Goal: Task Accomplishment & Management: Complete application form

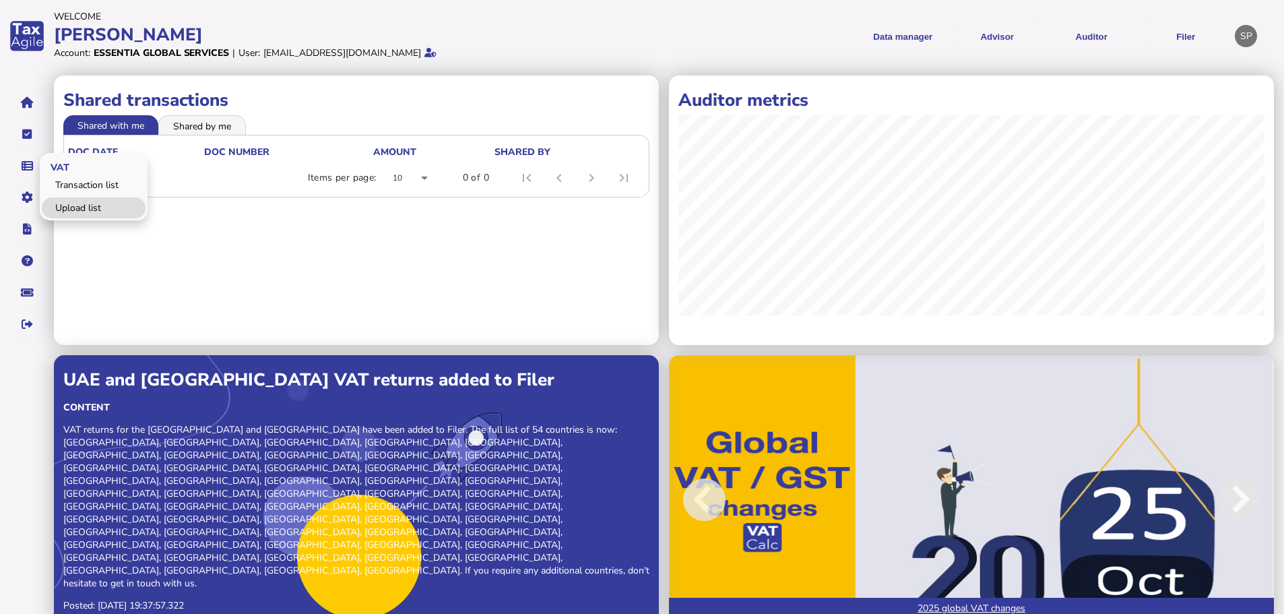
click at [95, 206] on link "Upload list" at bounding box center [94, 207] width 104 height 21
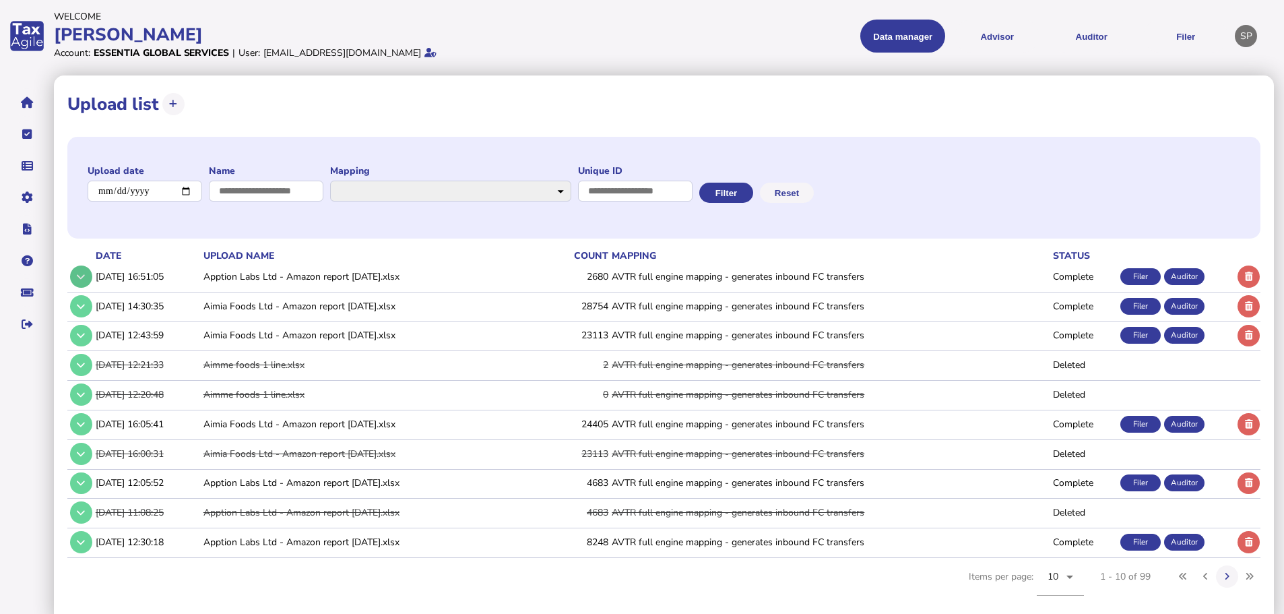
click at [85, 277] on icon at bounding box center [81, 276] width 8 height 9
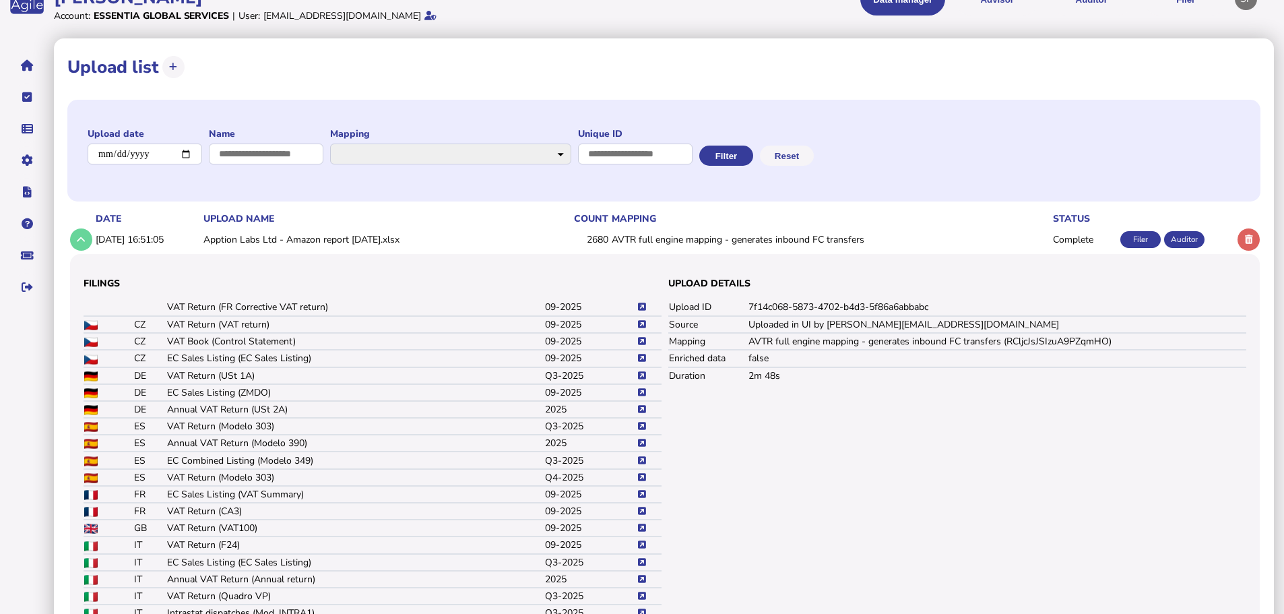
scroll to position [67, 0]
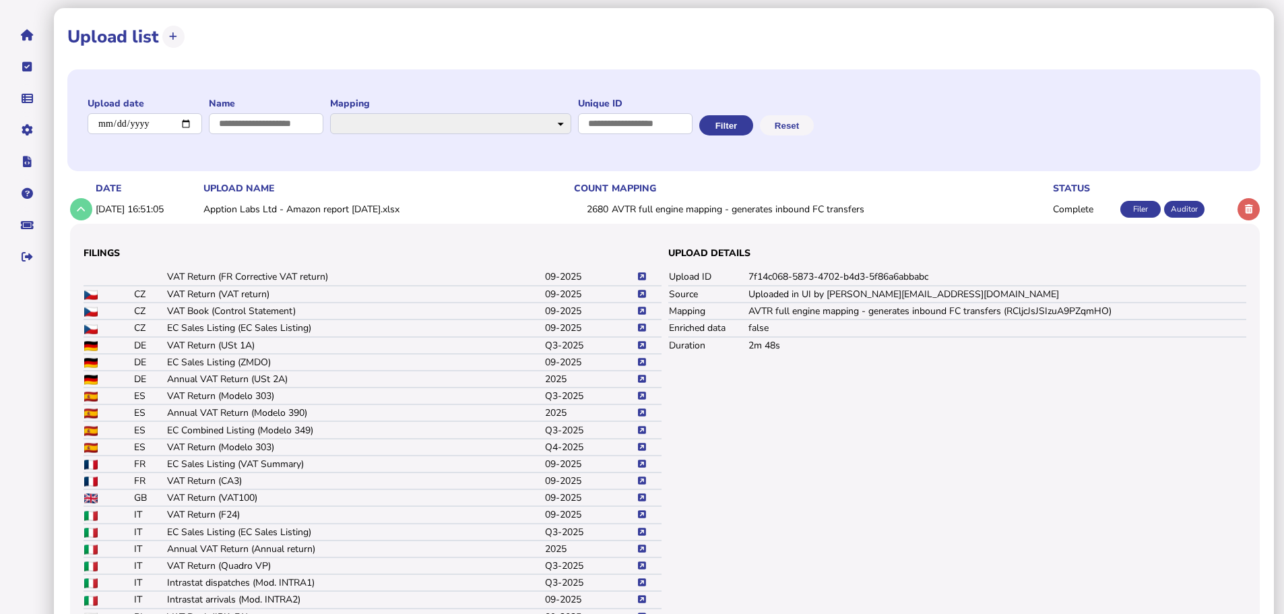
click at [640, 291] on icon at bounding box center [642, 294] width 8 height 9
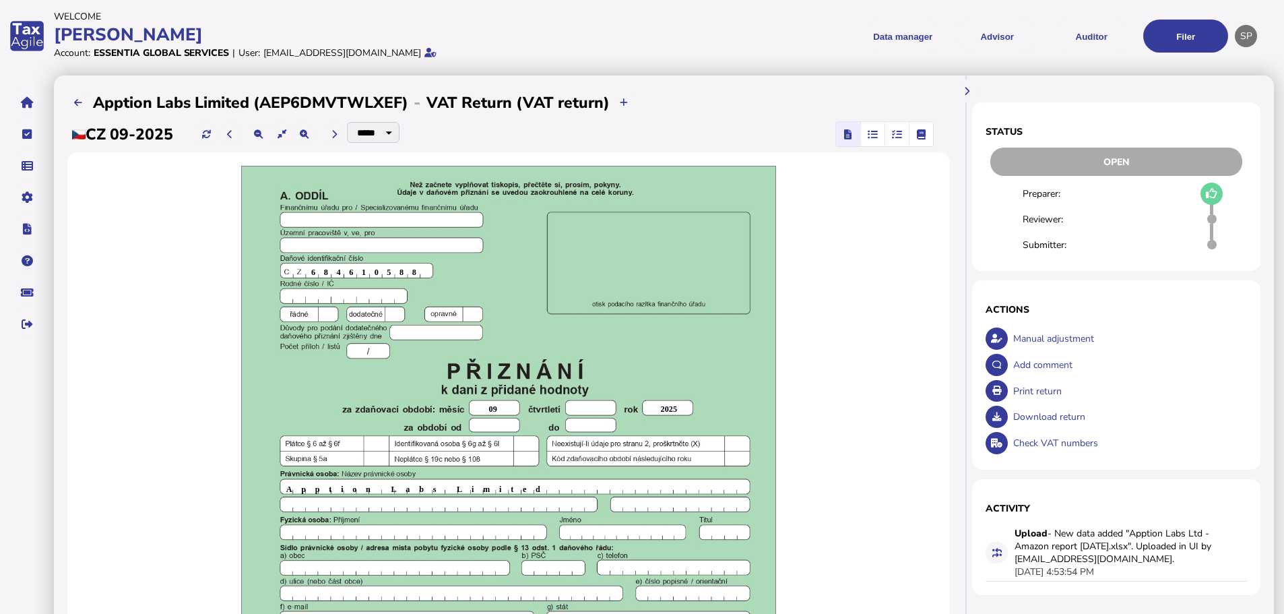
click at [1027, 388] on div "Print return" at bounding box center [1129, 391] width 238 height 26
click at [1042, 418] on div "Download return" at bounding box center [1129, 416] width 238 height 26
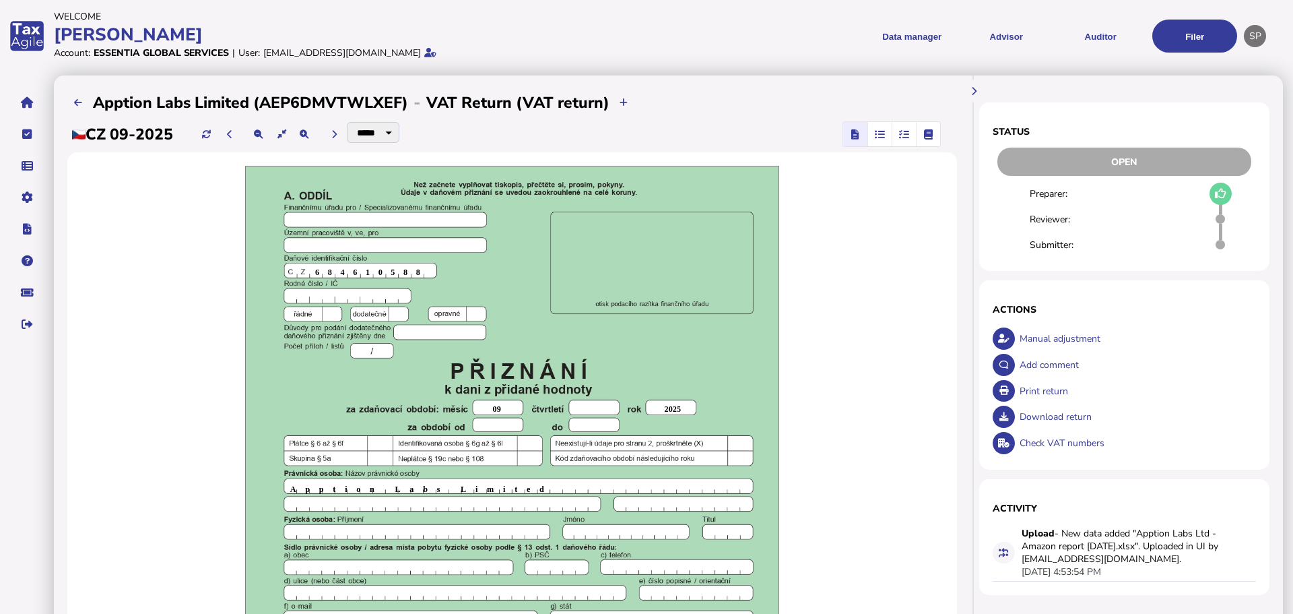
select person_3 "**********"
select intended_6 "**********"
select office\?_7 "**********"
select type\?_8 "**********"
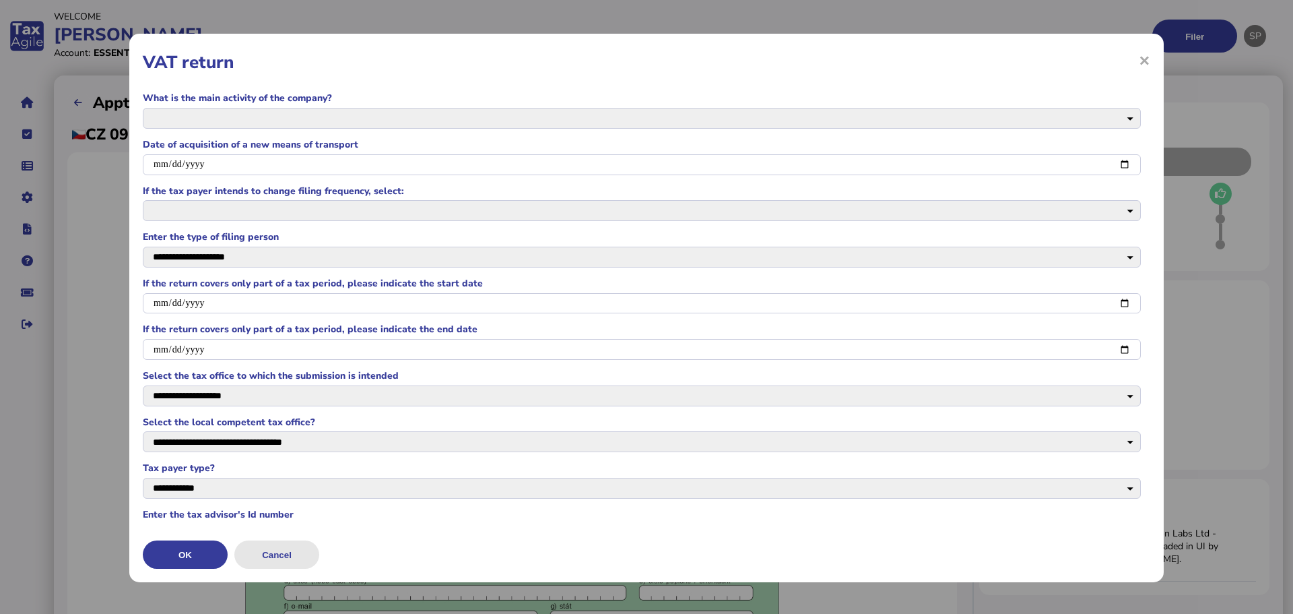
click at [294, 562] on button "Cancel" at bounding box center [276, 554] width 85 height 28
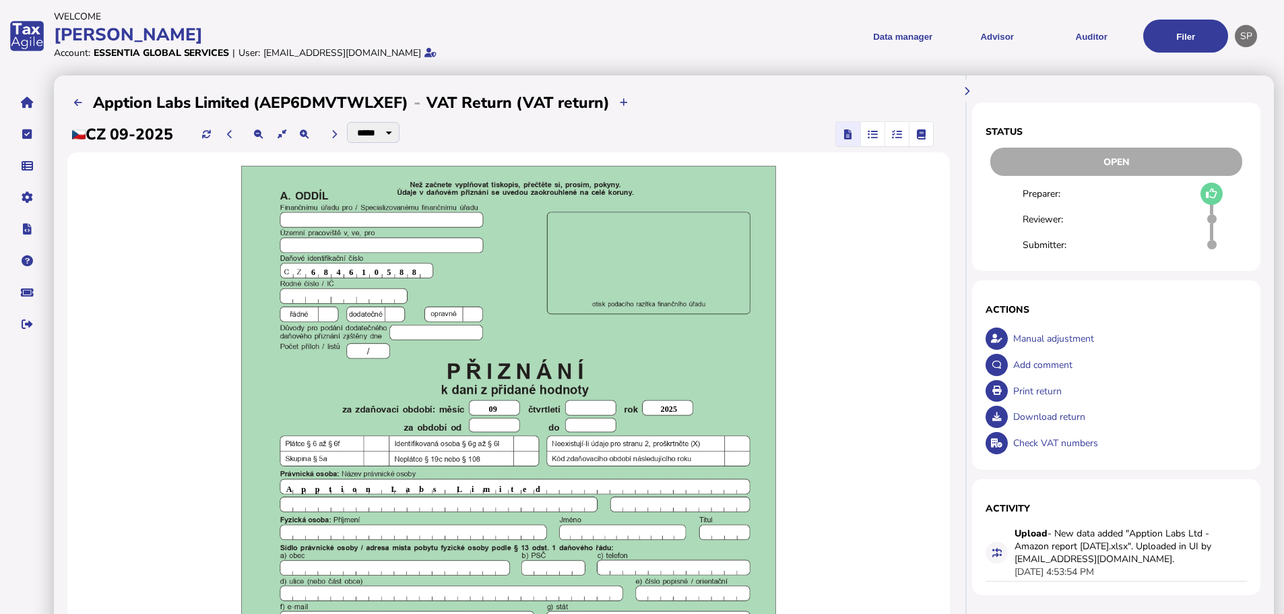
click at [1046, 415] on div "Download return" at bounding box center [1129, 416] width 238 height 26
select person_3 "**********"
select intended_6 "**********"
select office\?_7 "**********"
select type\?_8 "**********"
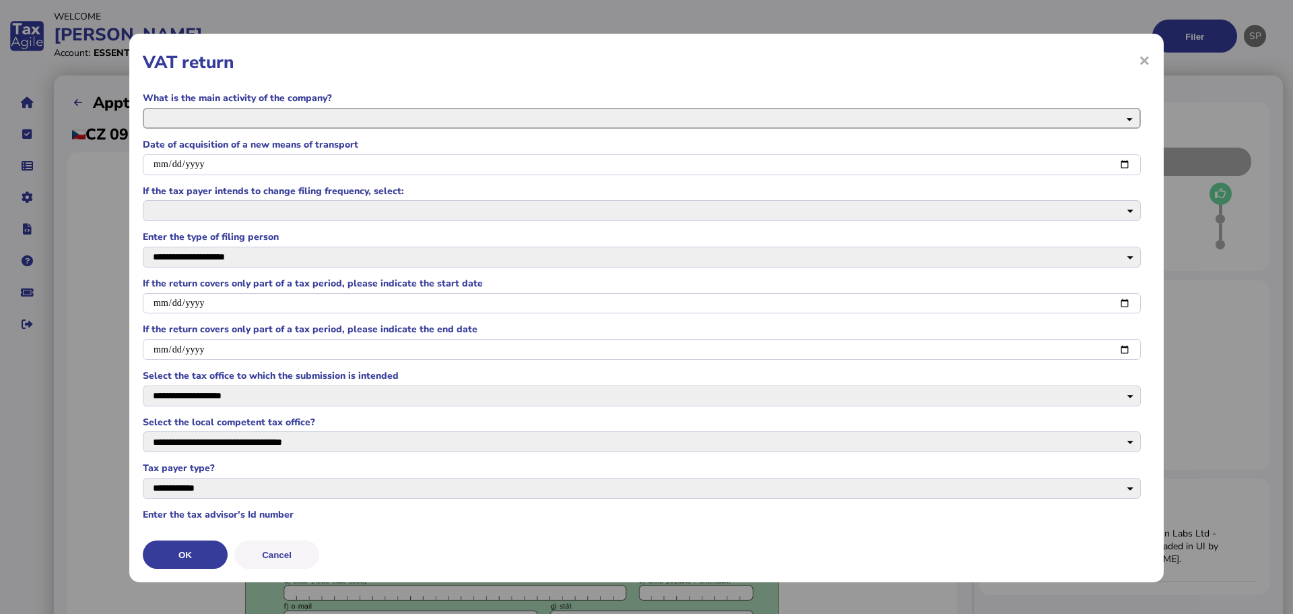
click at [275, 109] on company\?_0 "**********" at bounding box center [642, 118] width 998 height 21
click at [504, 78] on div "**********" at bounding box center [646, 308] width 1034 height 548
click at [473, 114] on company\?_0 "**********" at bounding box center [642, 118] width 998 height 21
click at [512, 69] on h1 "VAT return" at bounding box center [647, 63] width 1008 height 24
click at [933, 104] on label "What is the main activity of the company?" at bounding box center [642, 98] width 998 height 13
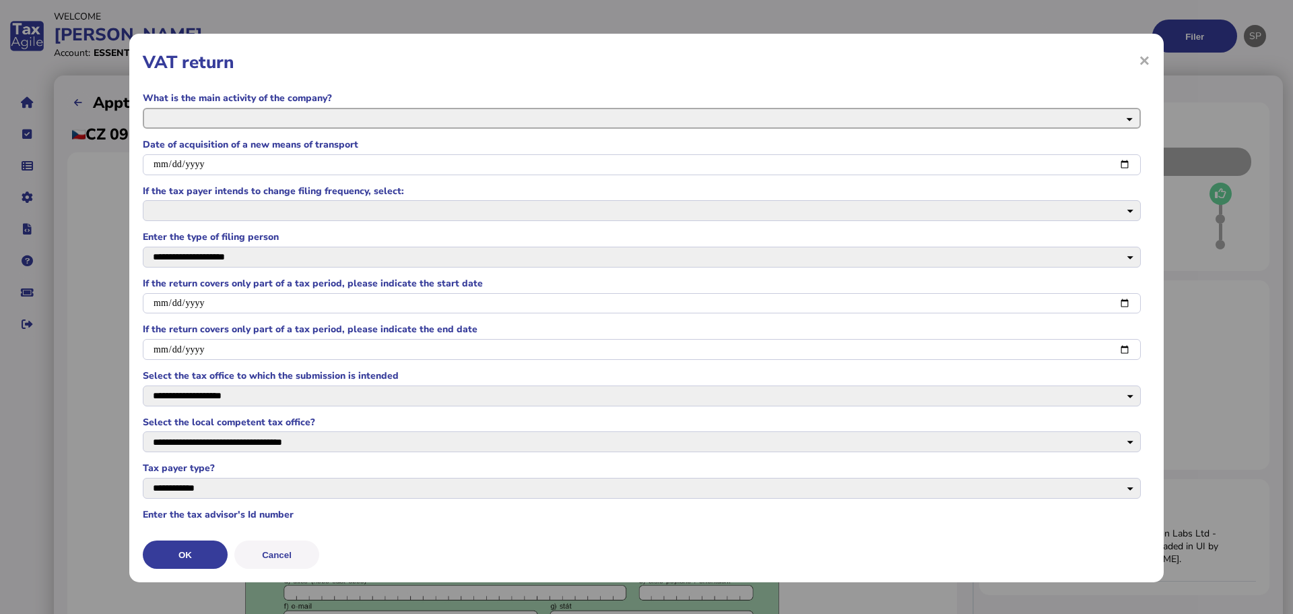
click at [932, 114] on company\?_0 "**********" at bounding box center [642, 118] width 998 height 21
click at [292, 550] on button "Cancel" at bounding box center [276, 554] width 85 height 28
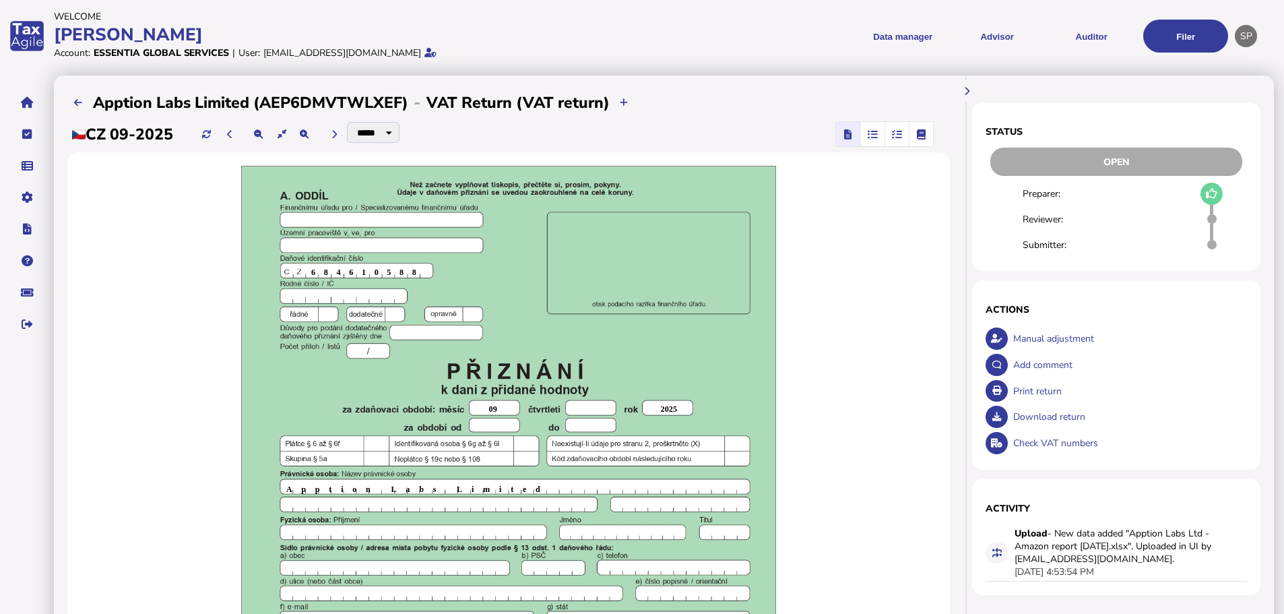
click at [1039, 414] on div "Download return" at bounding box center [1129, 416] width 238 height 26
select person_3 "**********"
select intended_6 "**********"
select office\?_7 "**********"
select type\?_8 "**********"
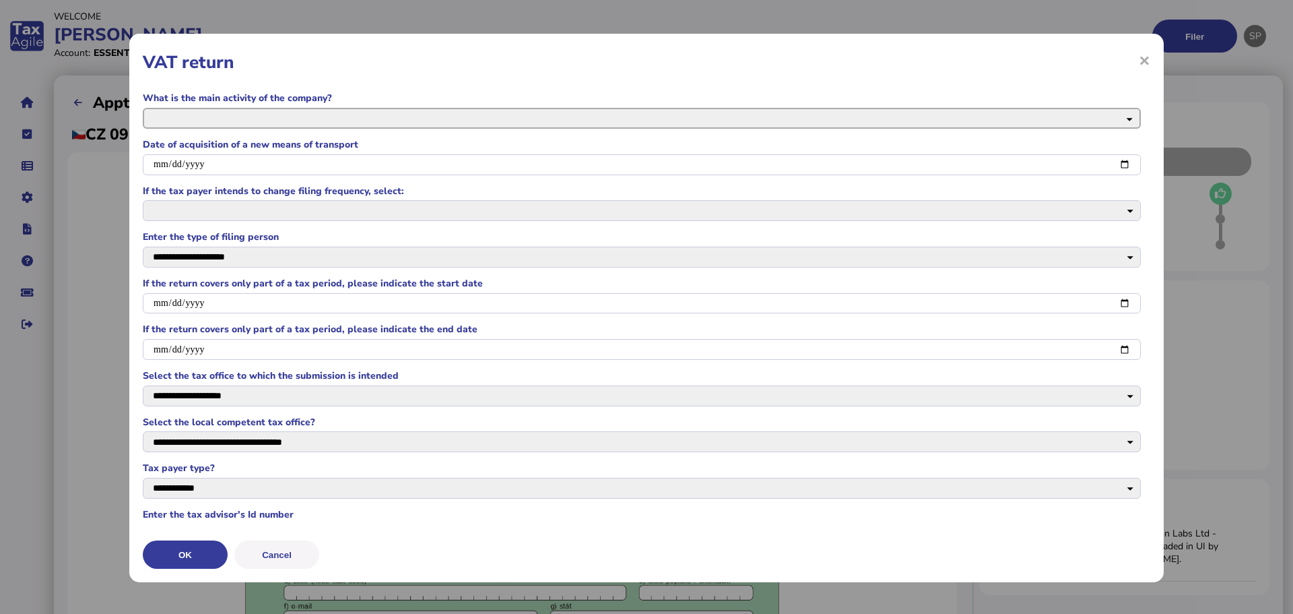
click at [442, 112] on company\?_0 "**********" at bounding box center [642, 118] width 998 height 21
drag, startPoint x: 442, startPoint y: 112, endPoint x: 436, endPoint y: 142, distance: 30.8
click at [442, 112] on company\?_0 "**********" at bounding box center [642, 118] width 998 height 21
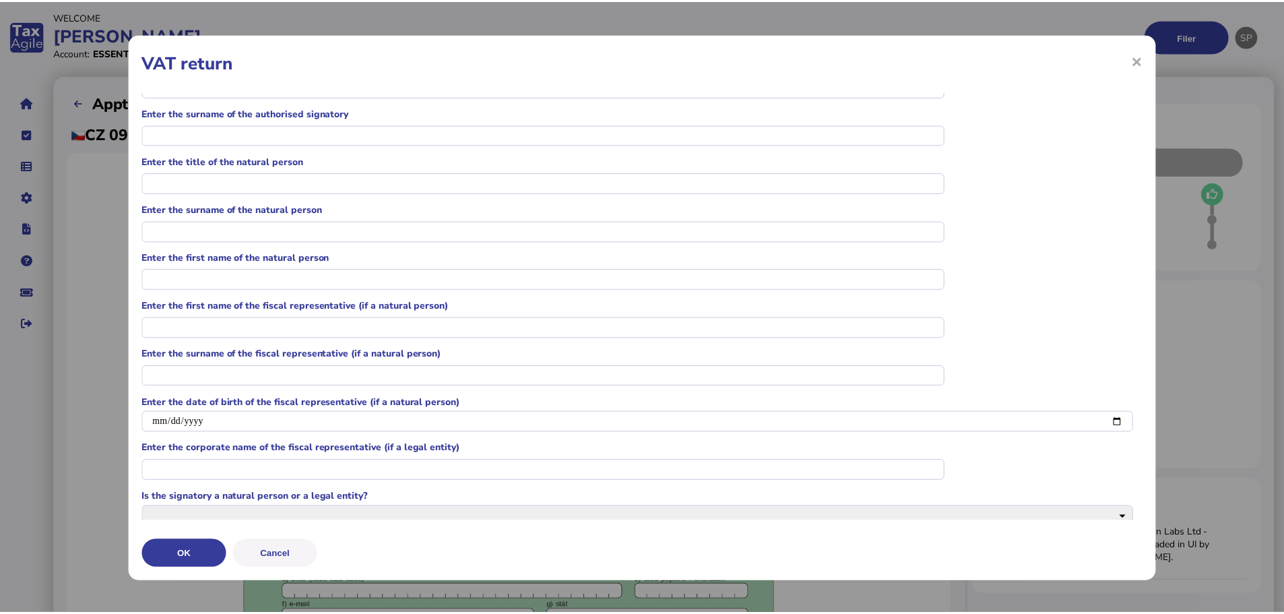
scroll to position [655, 0]
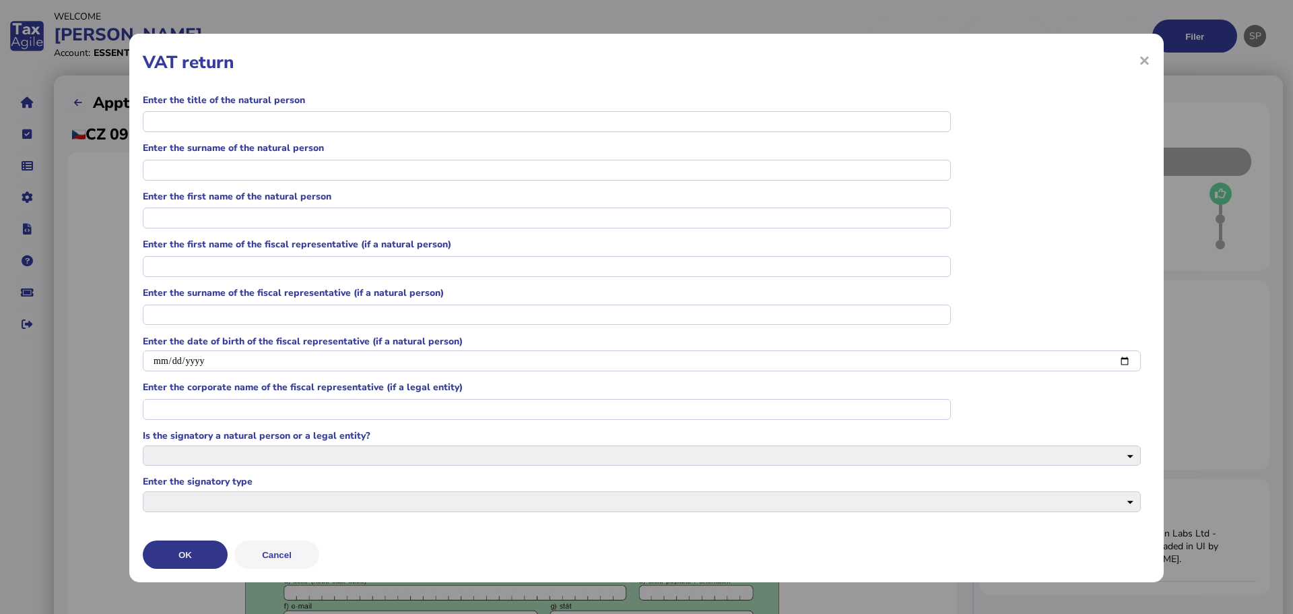
click at [186, 557] on button "OK" at bounding box center [185, 554] width 85 height 28
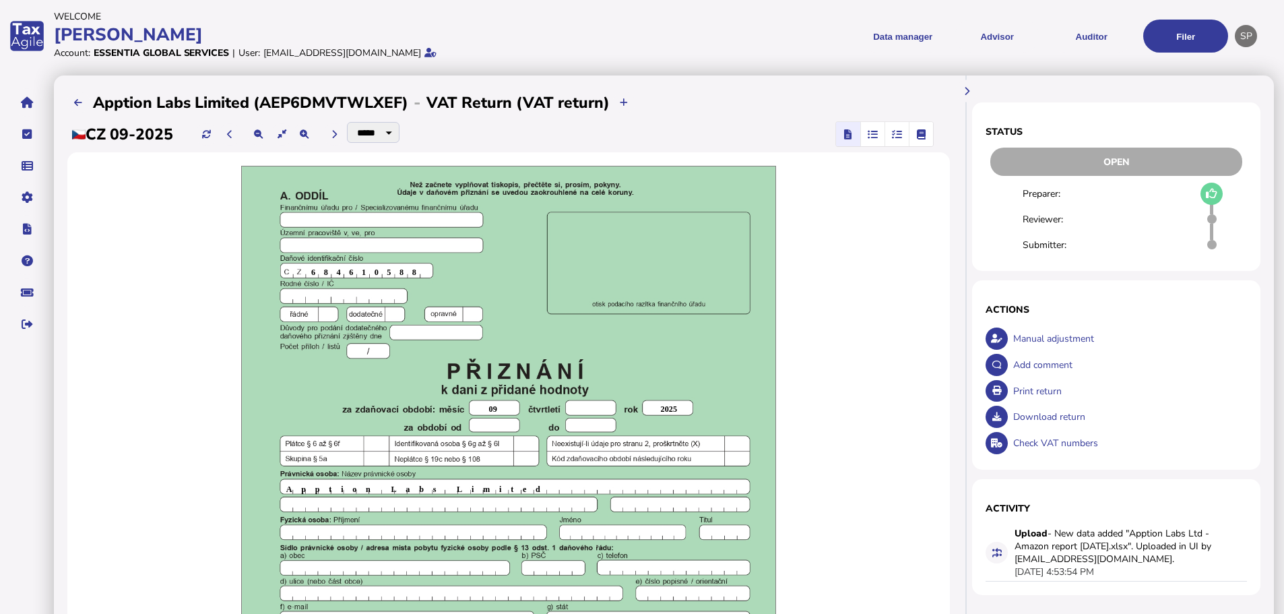
scroll to position [0, 0]
drag, startPoint x: 935, startPoint y: 253, endPoint x: 869, endPoint y: 230, distance: 70.1
click at [71, 98] on button at bounding box center [78, 103] width 22 height 22
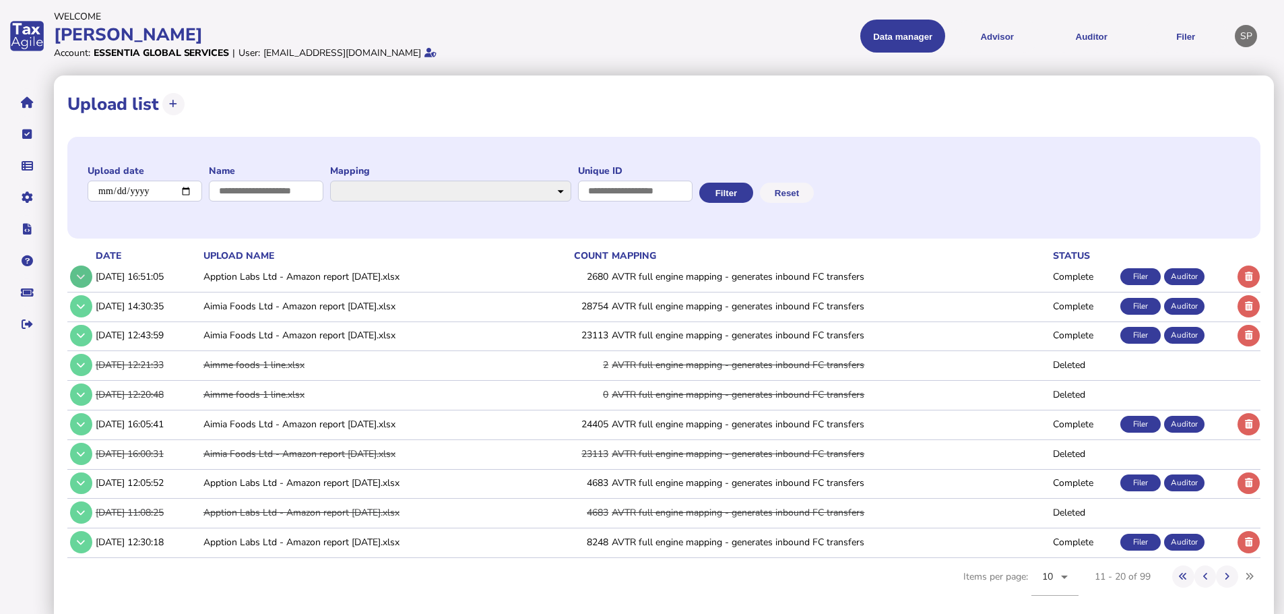
click at [82, 275] on icon at bounding box center [81, 276] width 8 height 9
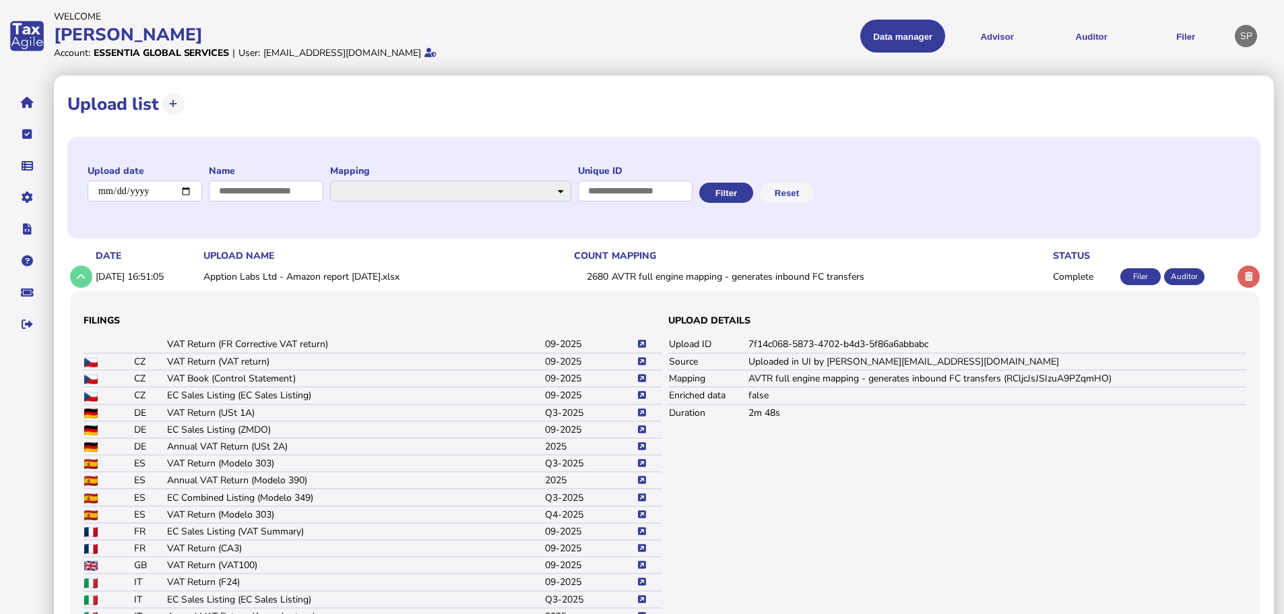
click at [642, 379] on icon at bounding box center [642, 378] width 8 height 9
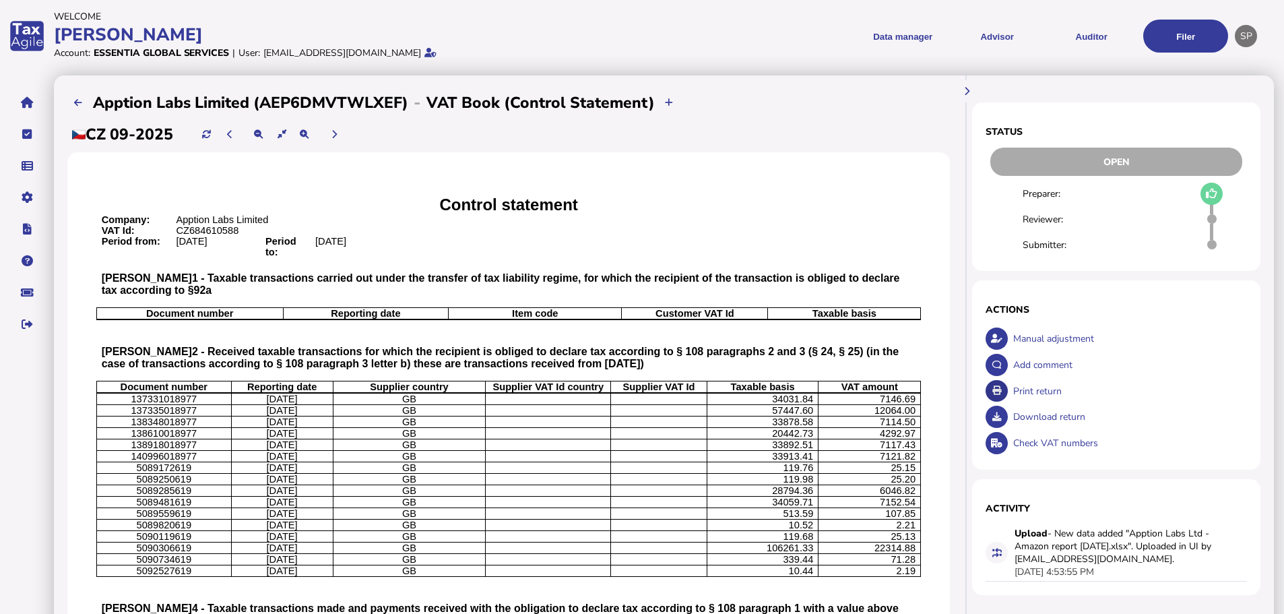
click at [997, 386] on icon at bounding box center [996, 390] width 9 height 9
click at [1055, 416] on div "Download return" at bounding box center [1129, 416] width 238 height 26
select statement_0 "**********"
select intended_1 "**********"
select office\?_2 "**********"
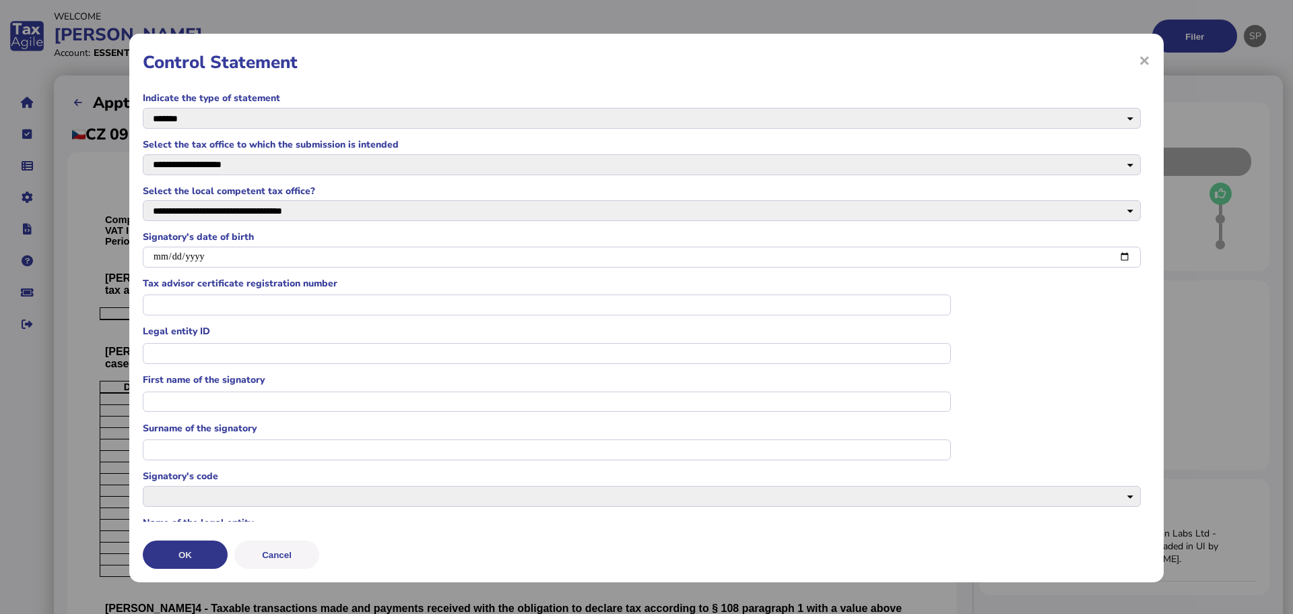
click at [207, 550] on button "OK" at bounding box center [185, 554] width 85 height 28
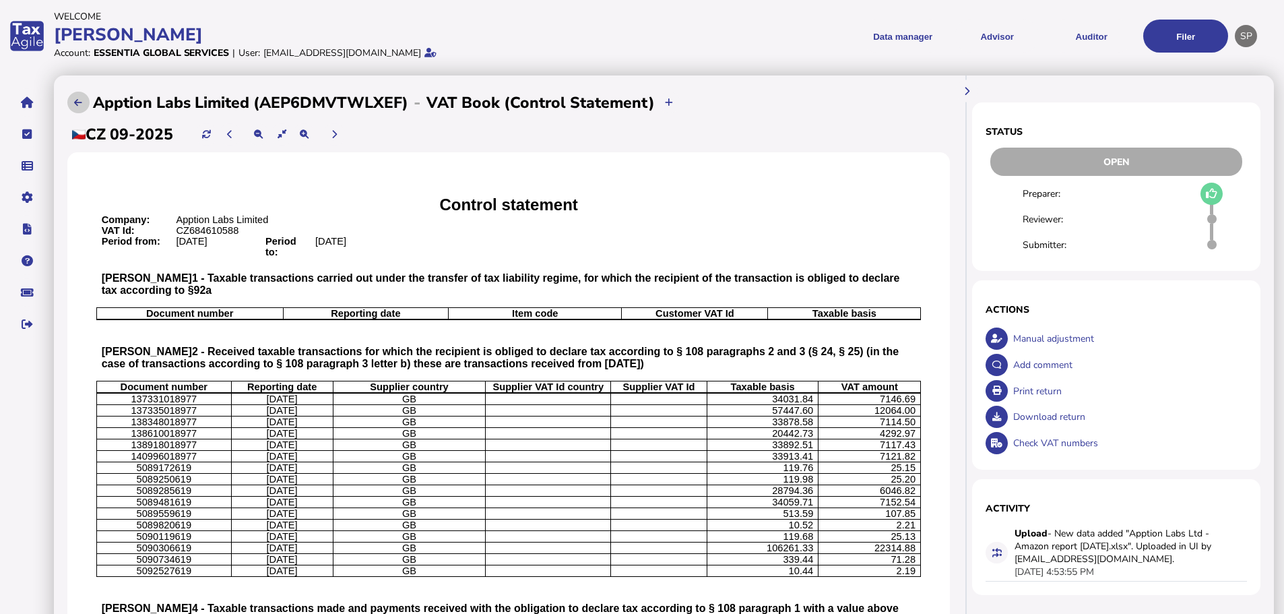
click at [69, 101] on button at bounding box center [78, 103] width 22 height 22
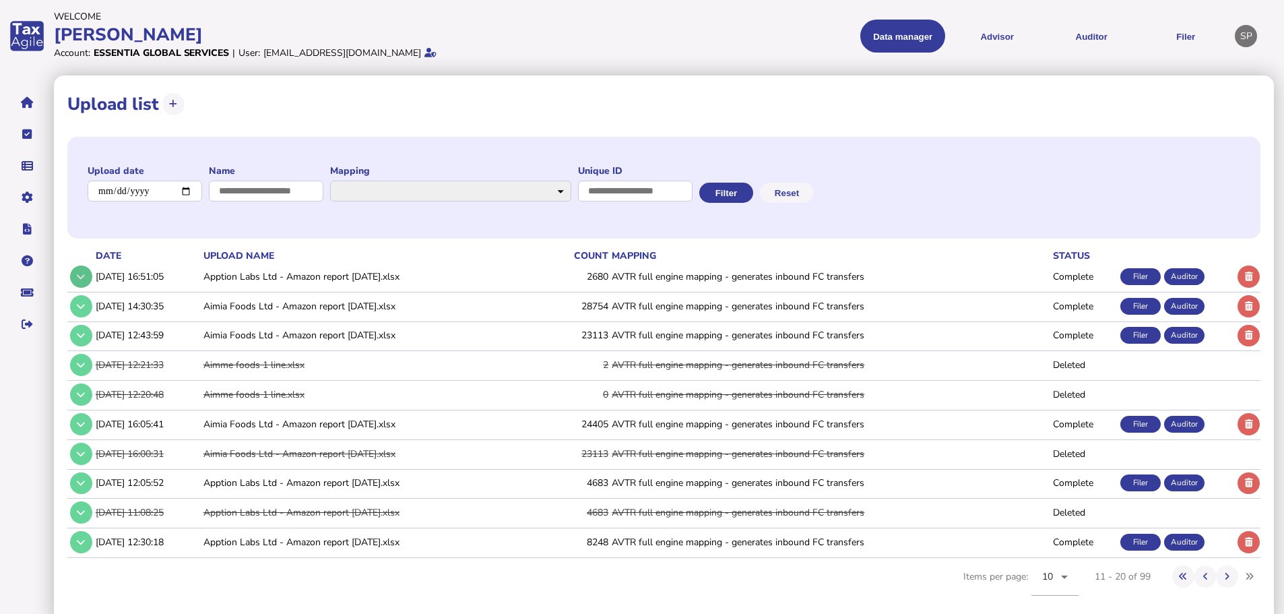
click at [86, 275] on button at bounding box center [81, 276] width 22 height 22
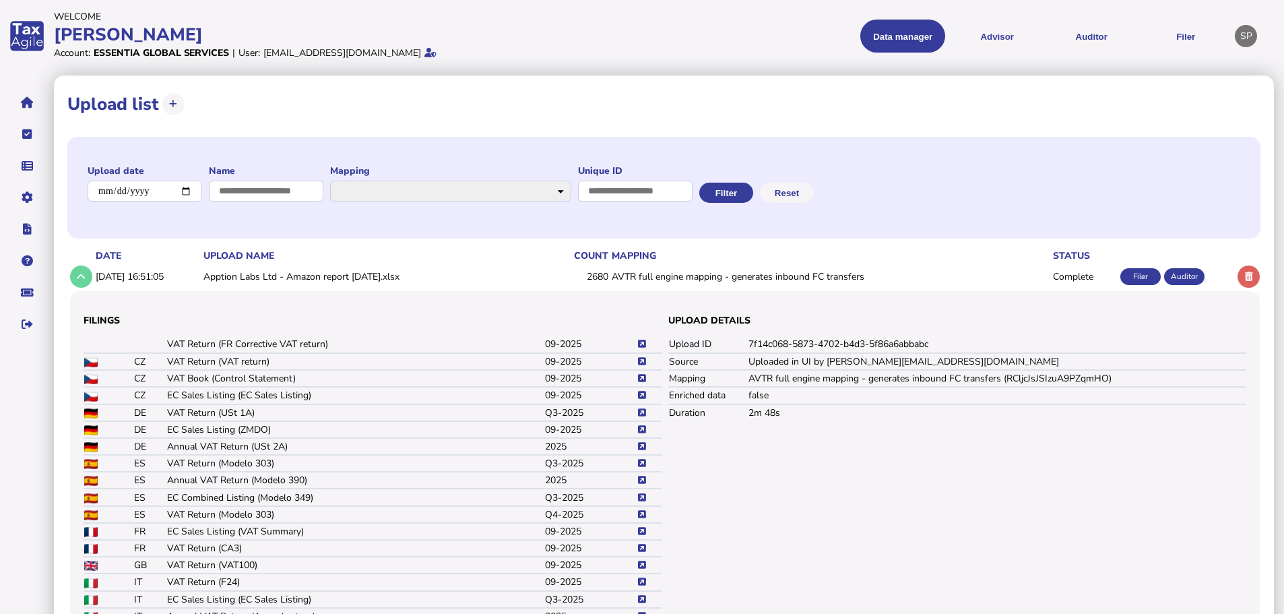
click at [644, 393] on icon at bounding box center [642, 395] width 8 height 9
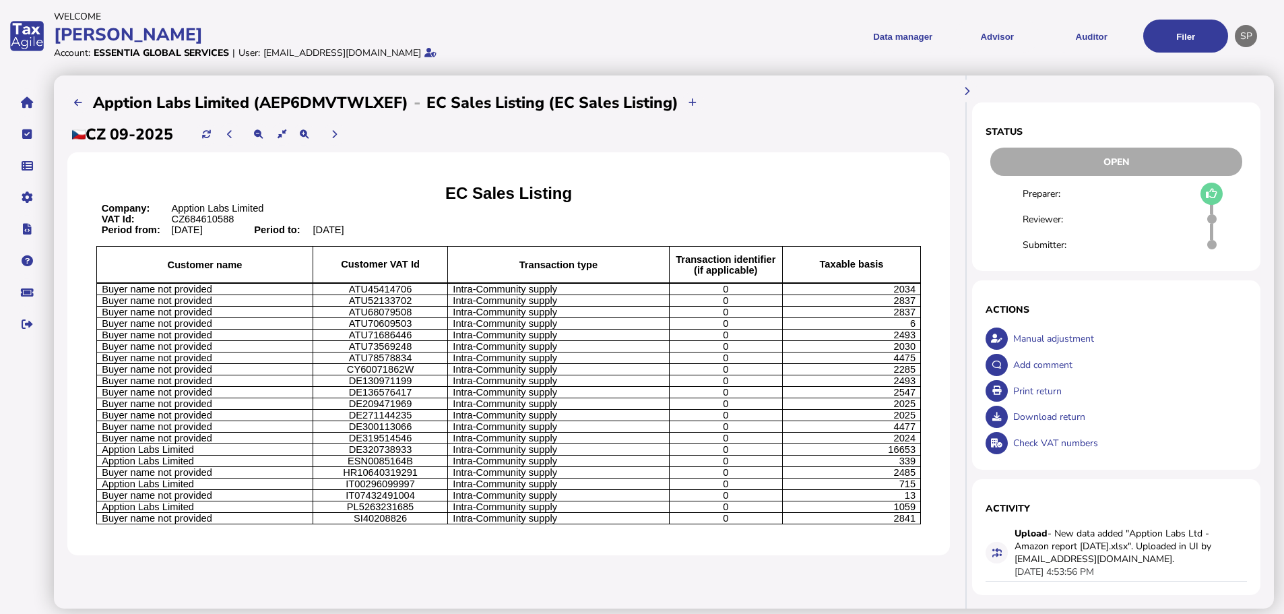
click at [1040, 391] on div "Print return" at bounding box center [1129, 391] width 238 height 26
click at [1035, 416] on div "Download return" at bounding box center [1129, 416] width 238 height 26
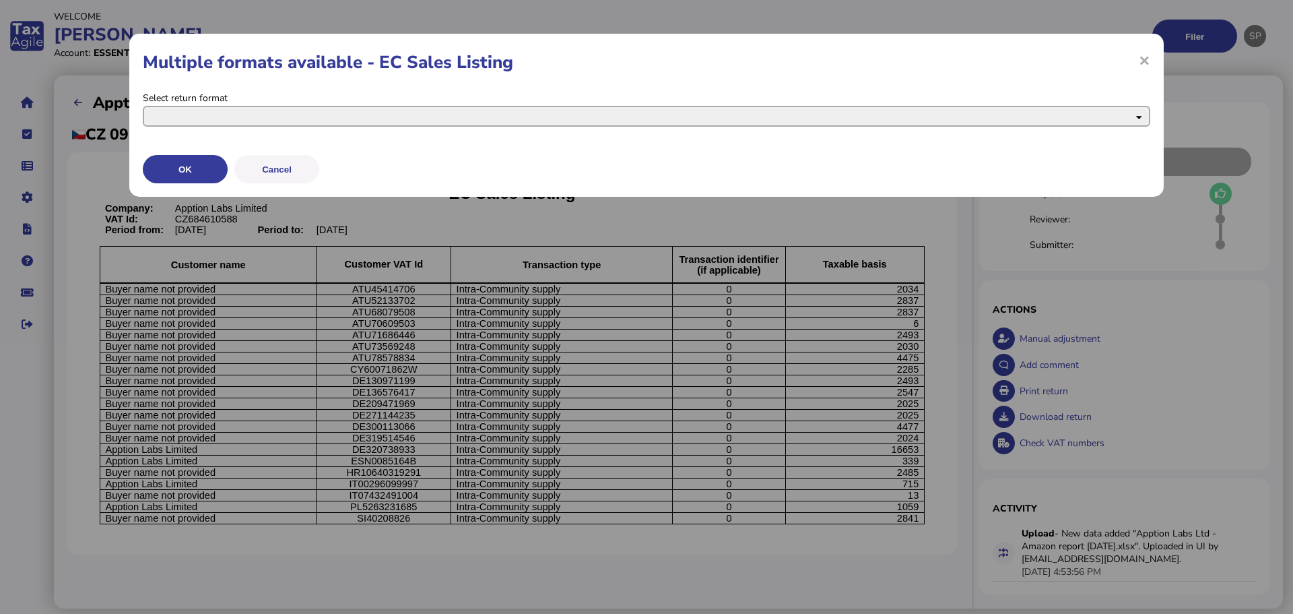
click at [265, 123] on select "**********" at bounding box center [647, 116] width 1008 height 21
select select "**********"
click at [143, 106] on select "**********" at bounding box center [647, 116] width 1008 height 21
click at [193, 164] on button "OK" at bounding box center [185, 169] width 85 height 28
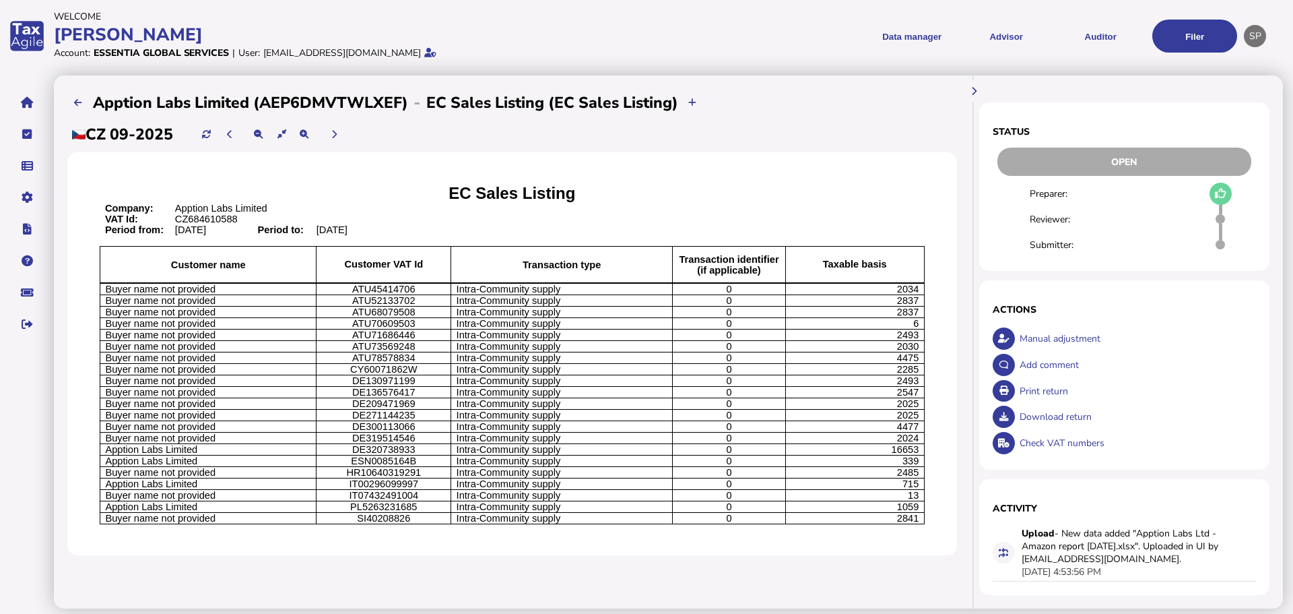
select filing\?_0 "**********"
select intended_1 "**********"
select office\?_2 "**********"
select type\?_3 "**********"
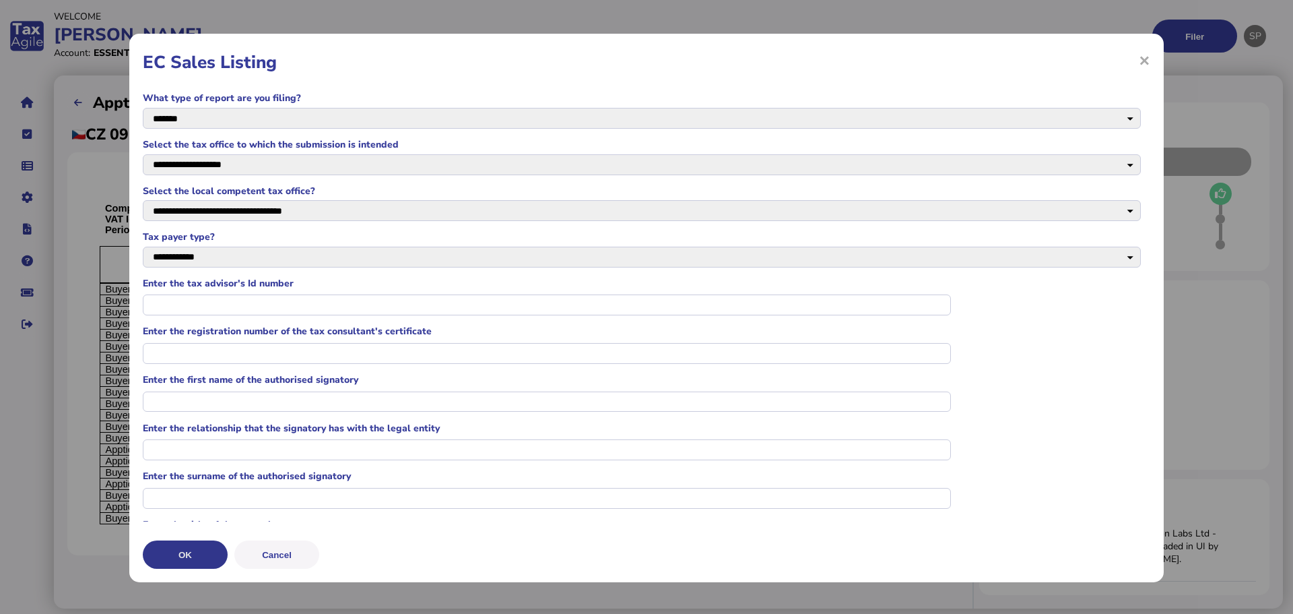
click at [191, 553] on button "OK" at bounding box center [185, 554] width 85 height 28
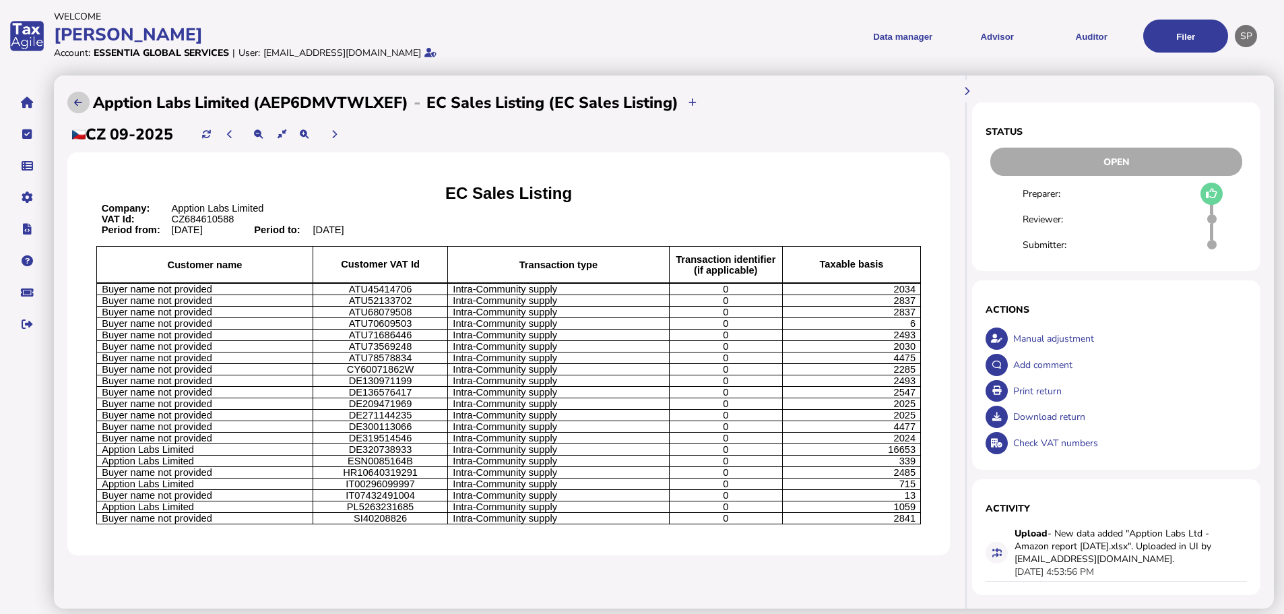
click at [79, 102] on icon at bounding box center [78, 102] width 8 height 9
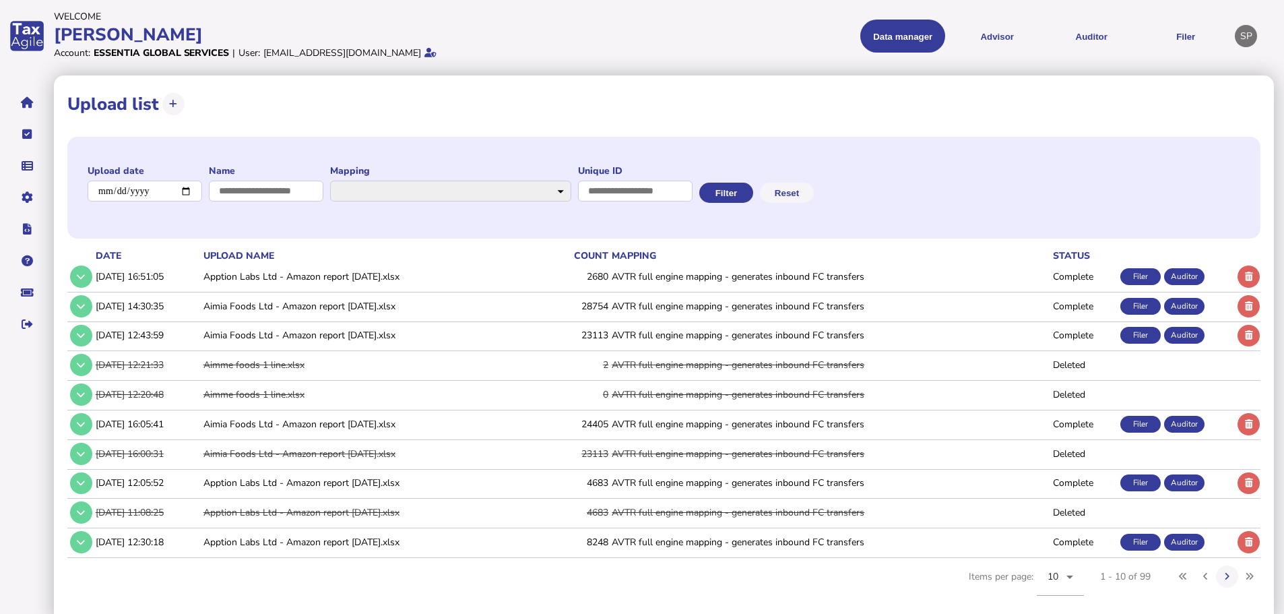
click at [69, 267] on td at bounding box center [80, 277] width 26 height 28
click at [79, 273] on icon at bounding box center [81, 276] width 8 height 9
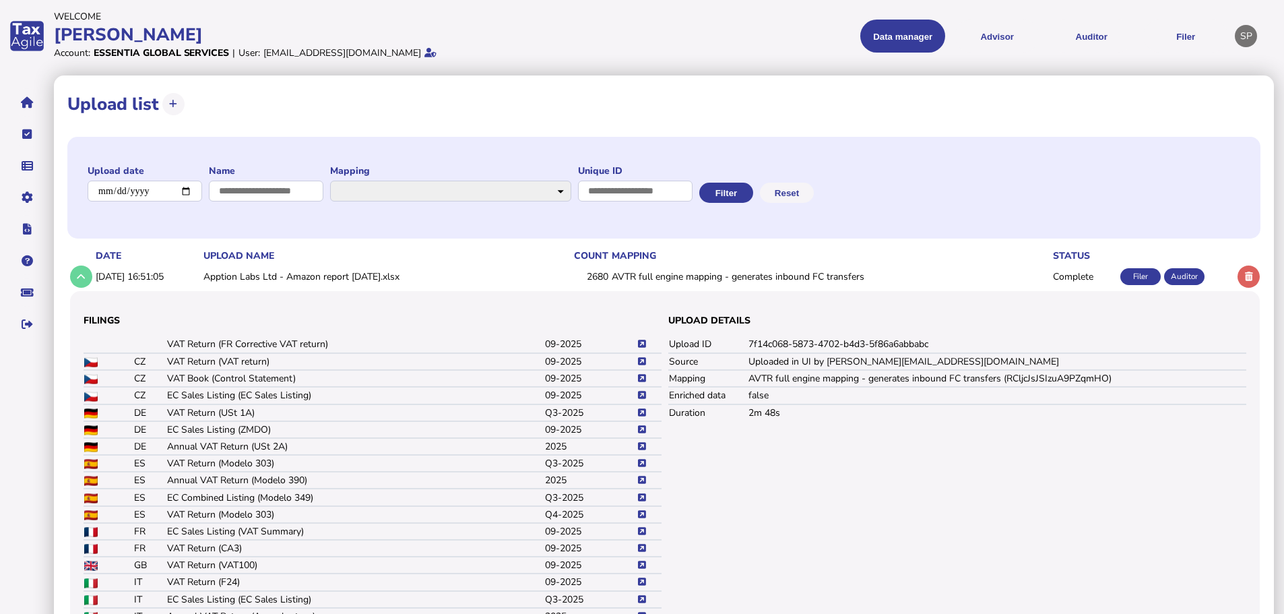
click at [645, 390] on td at bounding box center [648, 395] width 25 height 17
click at [643, 391] on icon at bounding box center [642, 395] width 8 height 9
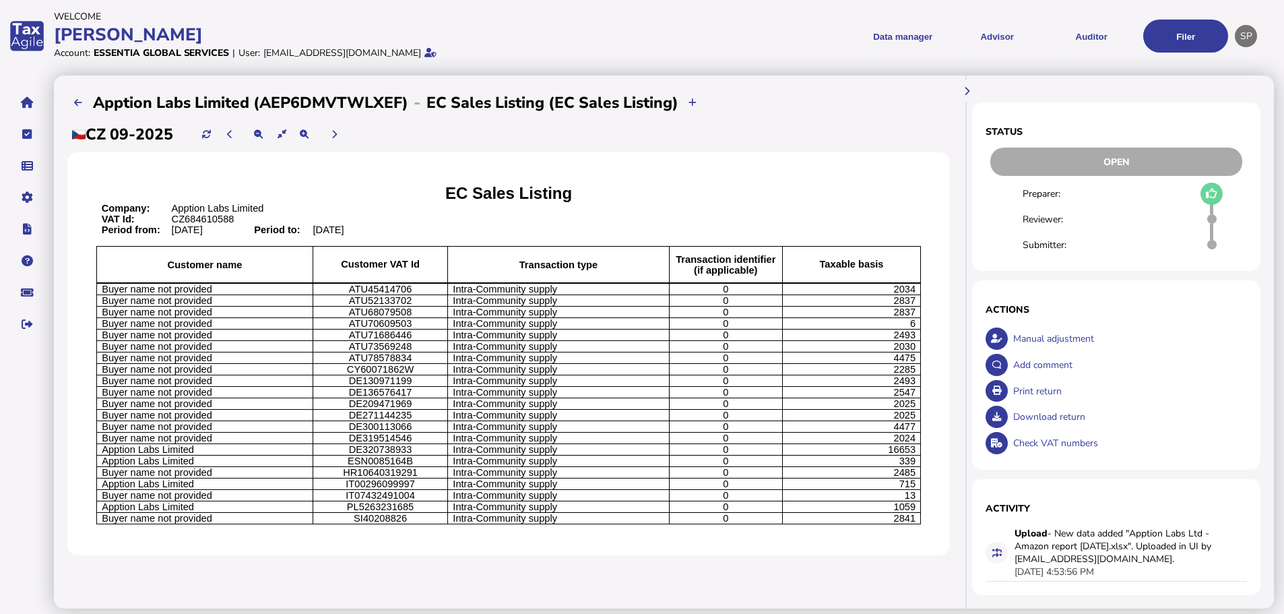
click at [1039, 442] on div "Check VAT numbers" at bounding box center [1129, 443] width 238 height 26
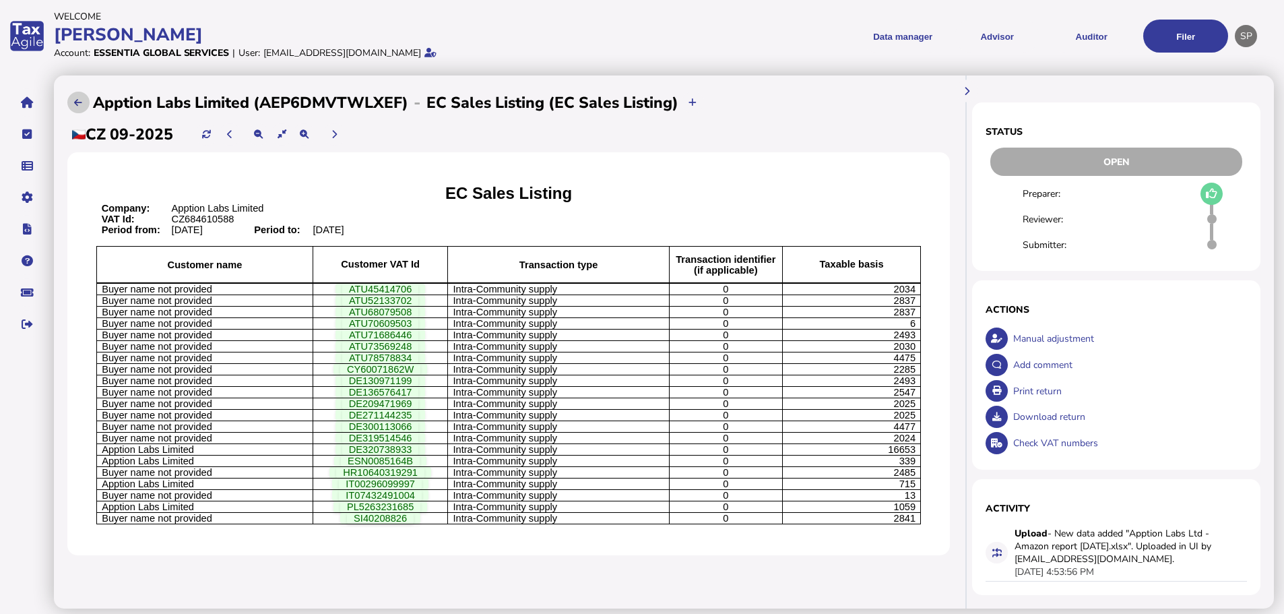
click at [75, 104] on icon at bounding box center [78, 102] width 8 height 9
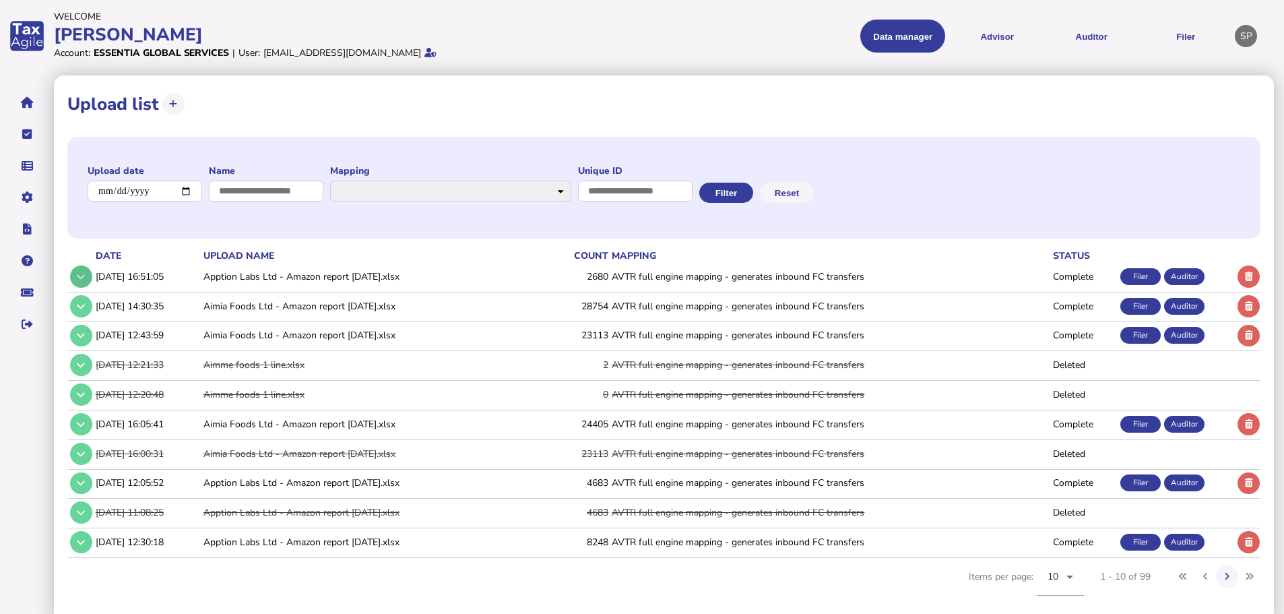
click at [81, 267] on button at bounding box center [81, 276] width 22 height 22
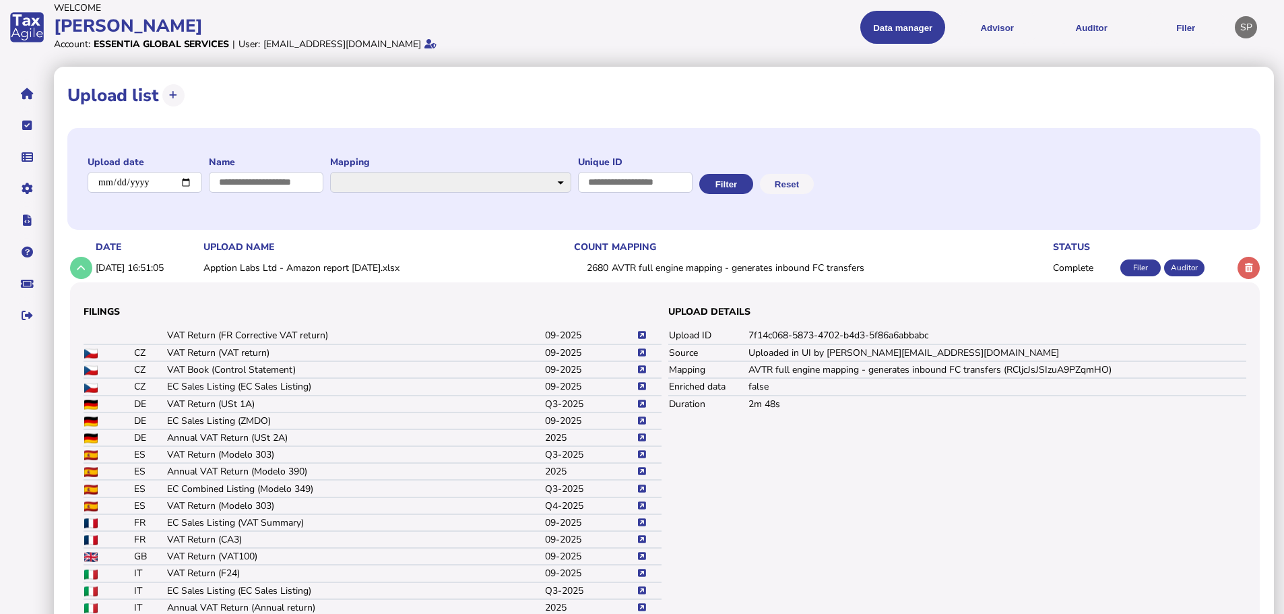
scroll to position [67, 0]
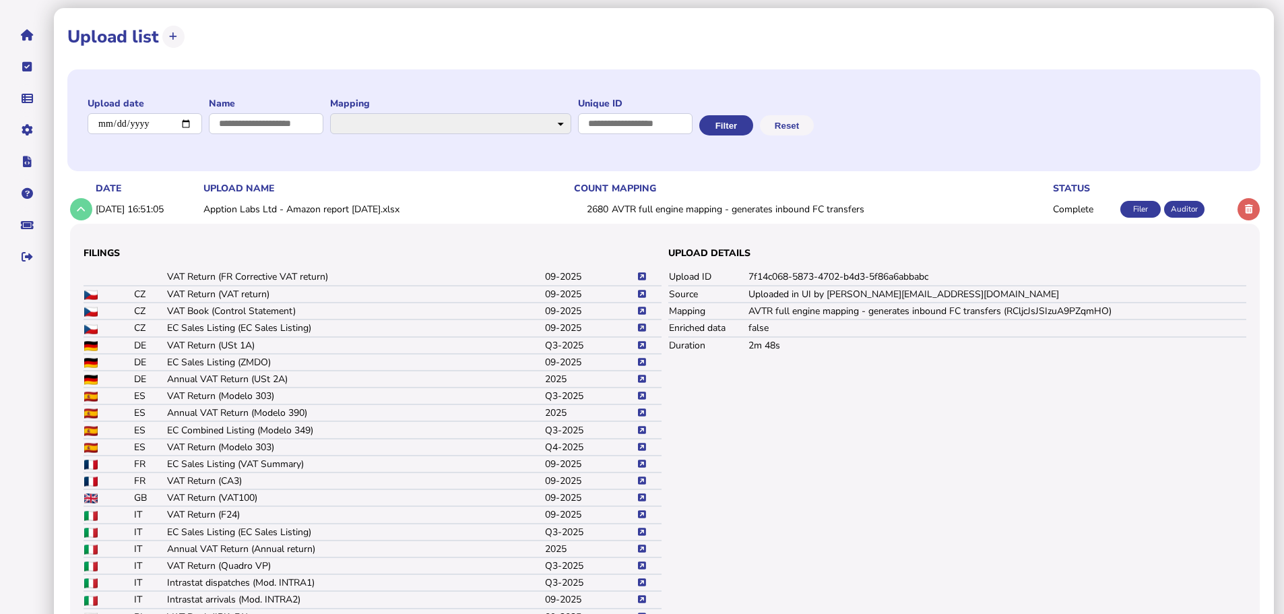
click at [640, 327] on icon at bounding box center [642, 327] width 8 height 9
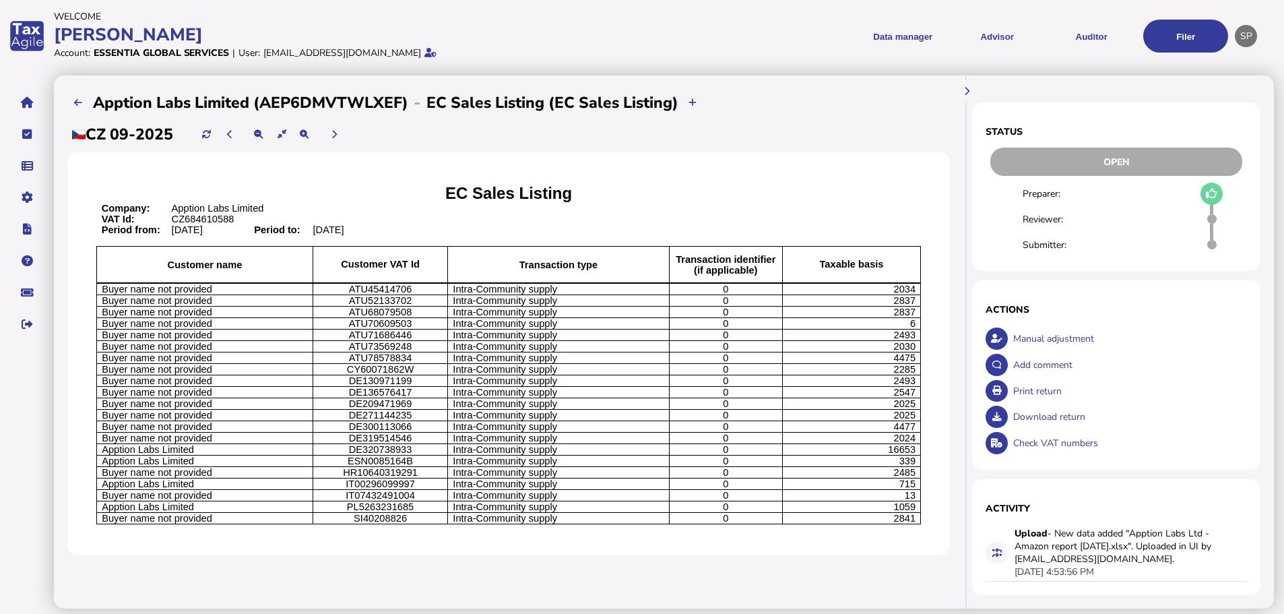
click at [913, 329] on span "6" at bounding box center [912, 323] width 5 height 11
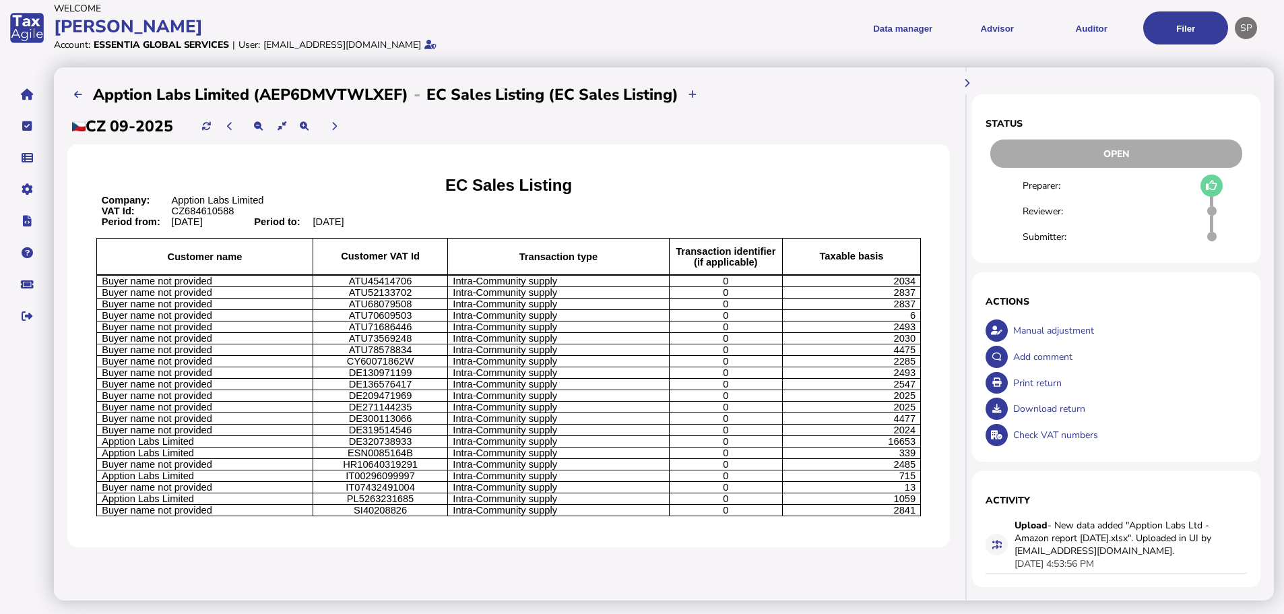
scroll to position [21, 0]
click at [385, 323] on span "ATU71686446" at bounding box center [380, 326] width 63 height 11
click at [381, 330] on span "ATU71686446" at bounding box center [380, 326] width 63 height 11
click at [529, 339] on span "Intra-Community supply" at bounding box center [505, 338] width 104 height 11
click at [553, 326] on span "Intra-Community supply" at bounding box center [505, 326] width 104 height 11
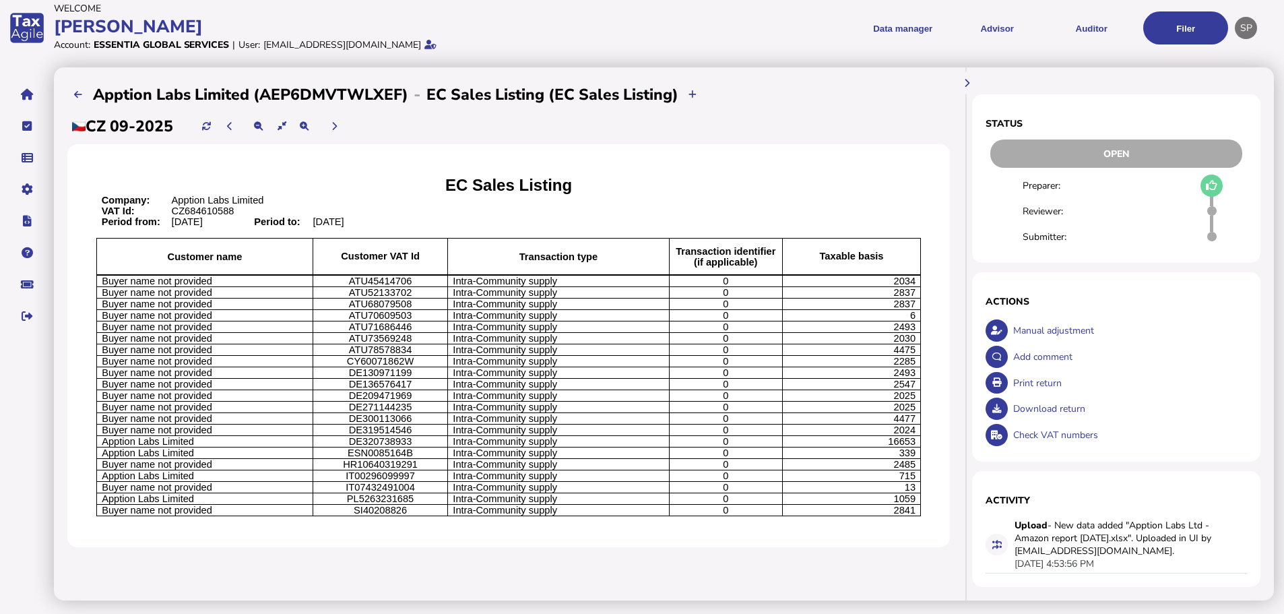
click at [770, 342] on p "0" at bounding box center [725, 338] width 103 height 11
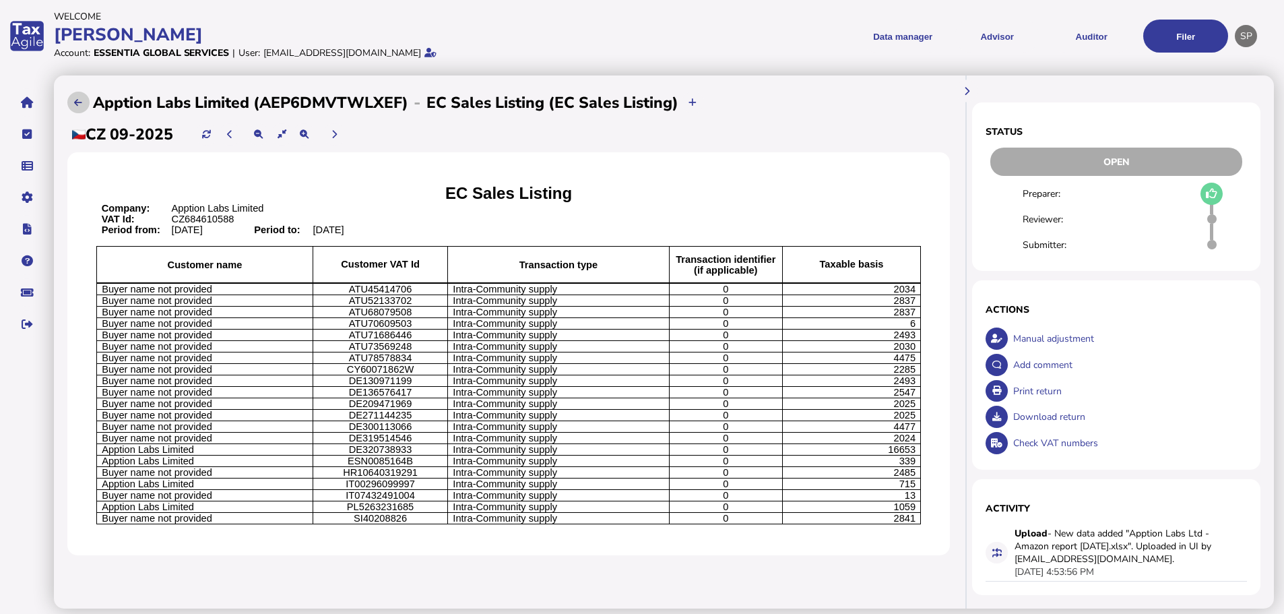
click at [75, 97] on button at bounding box center [78, 103] width 22 height 22
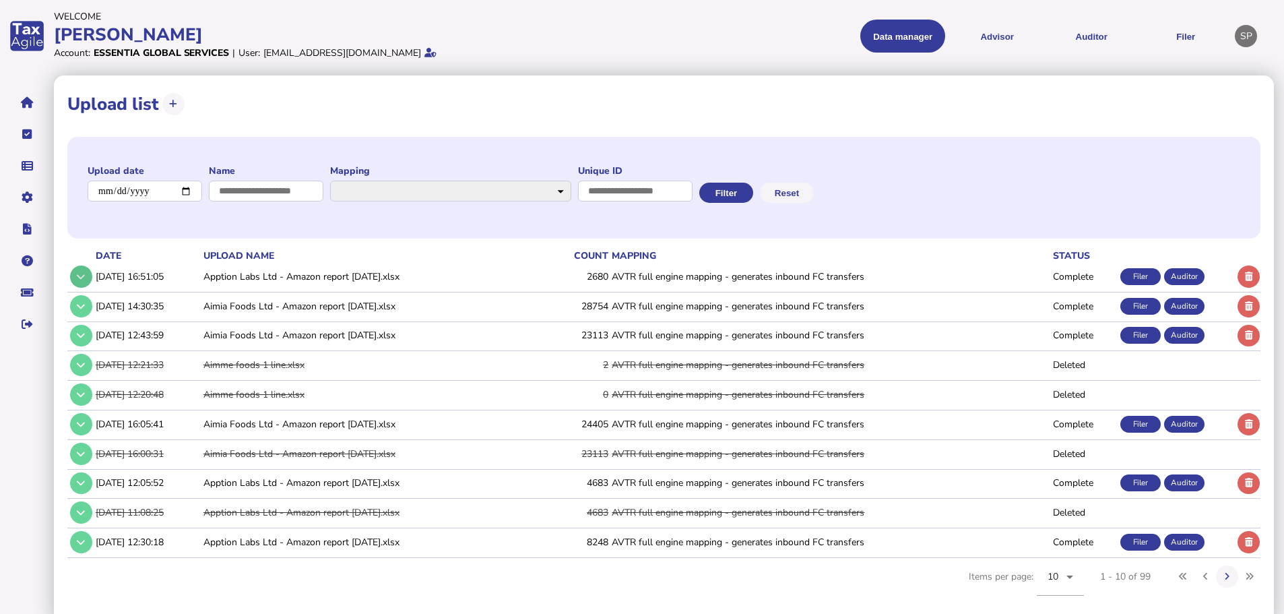
click at [84, 275] on icon at bounding box center [81, 276] width 8 height 9
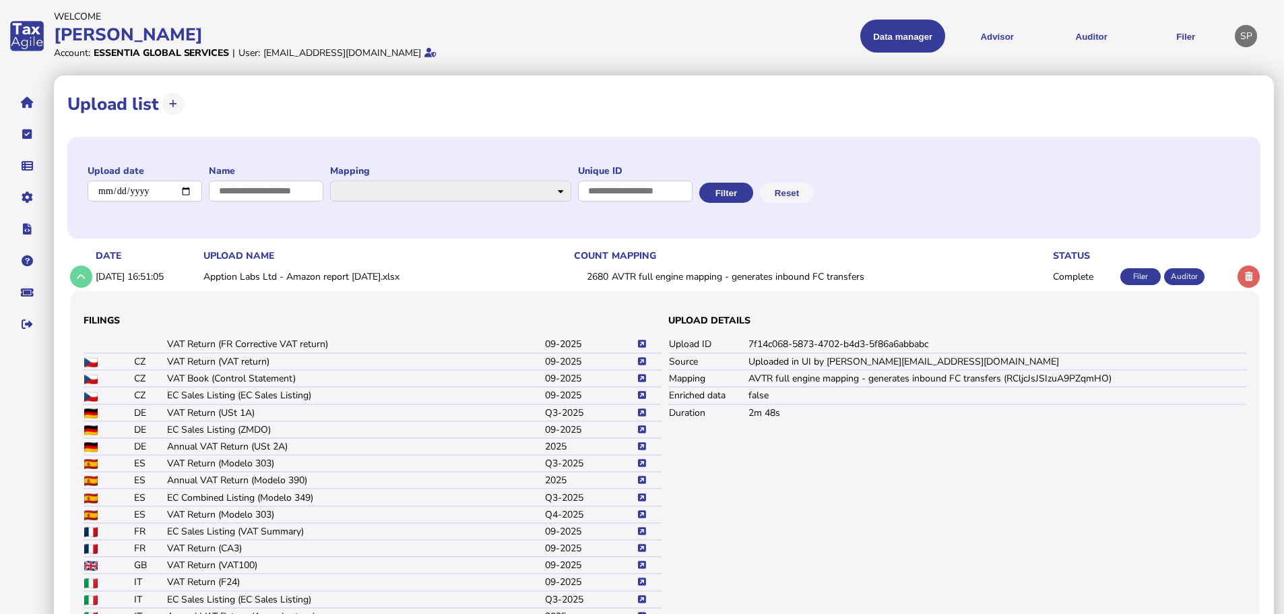
click at [639, 358] on icon at bounding box center [642, 361] width 8 height 9
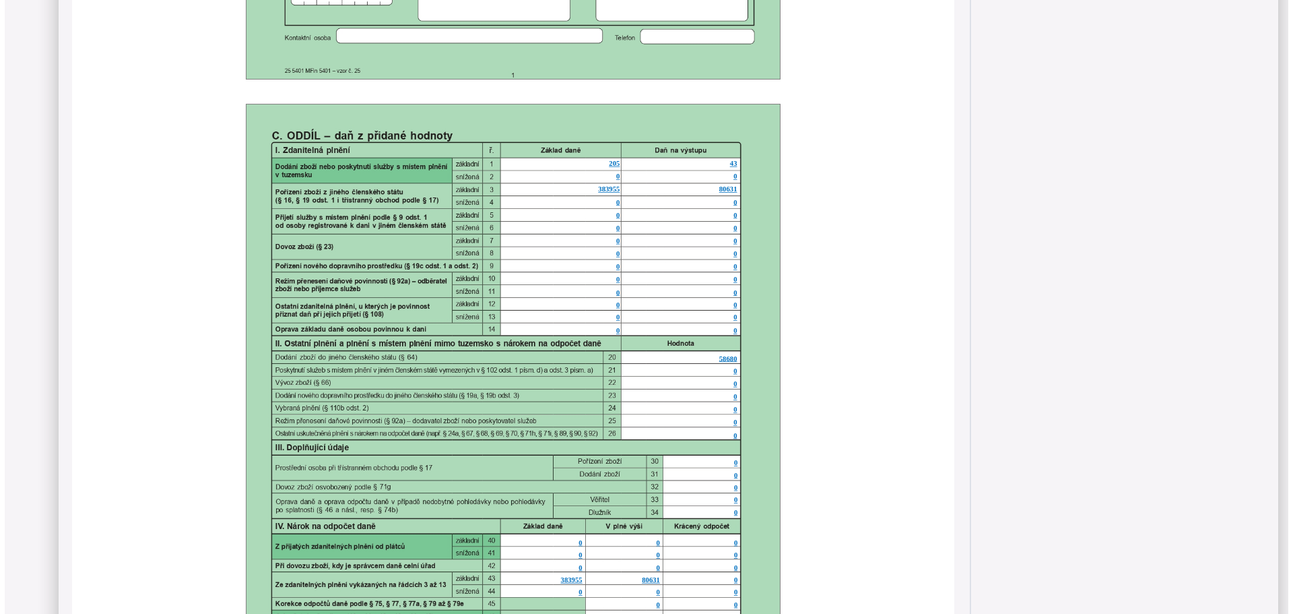
scroll to position [808, 0]
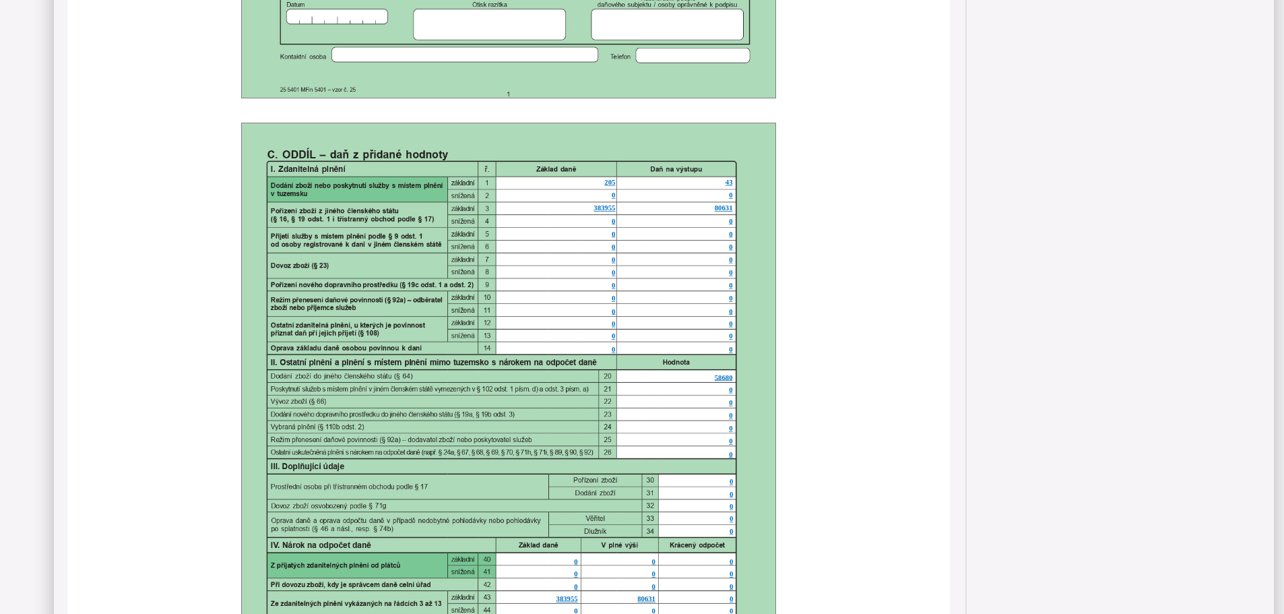
click at [721, 376] on span "58680" at bounding box center [724, 377] width 18 height 7
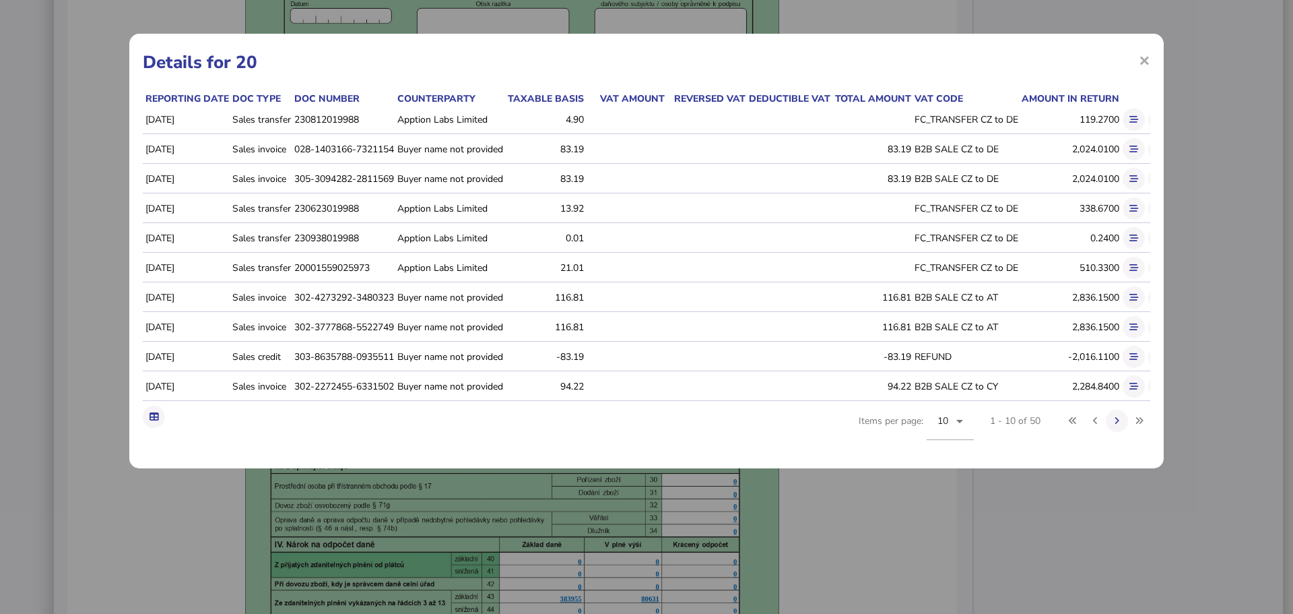
scroll to position [0, 50]
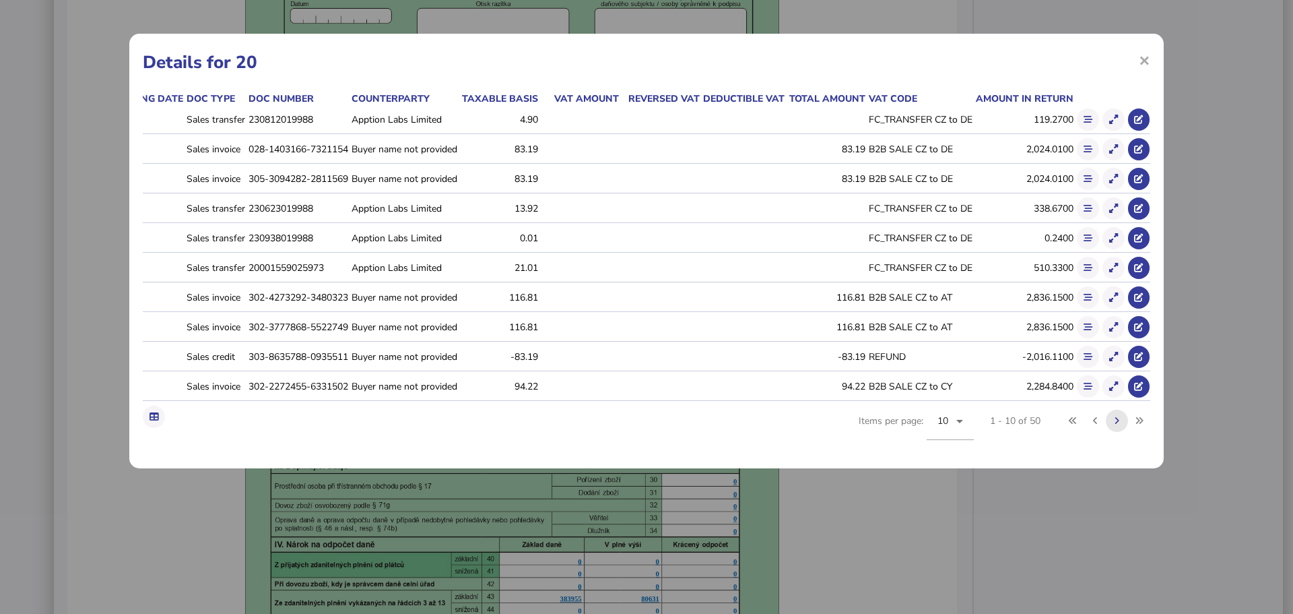
click at [1121, 432] on button at bounding box center [1117, 420] width 22 height 22
click at [1117, 425] on icon at bounding box center [1117, 420] width 5 height 9
click at [1115, 174] on icon at bounding box center [1113, 178] width 9 height 9
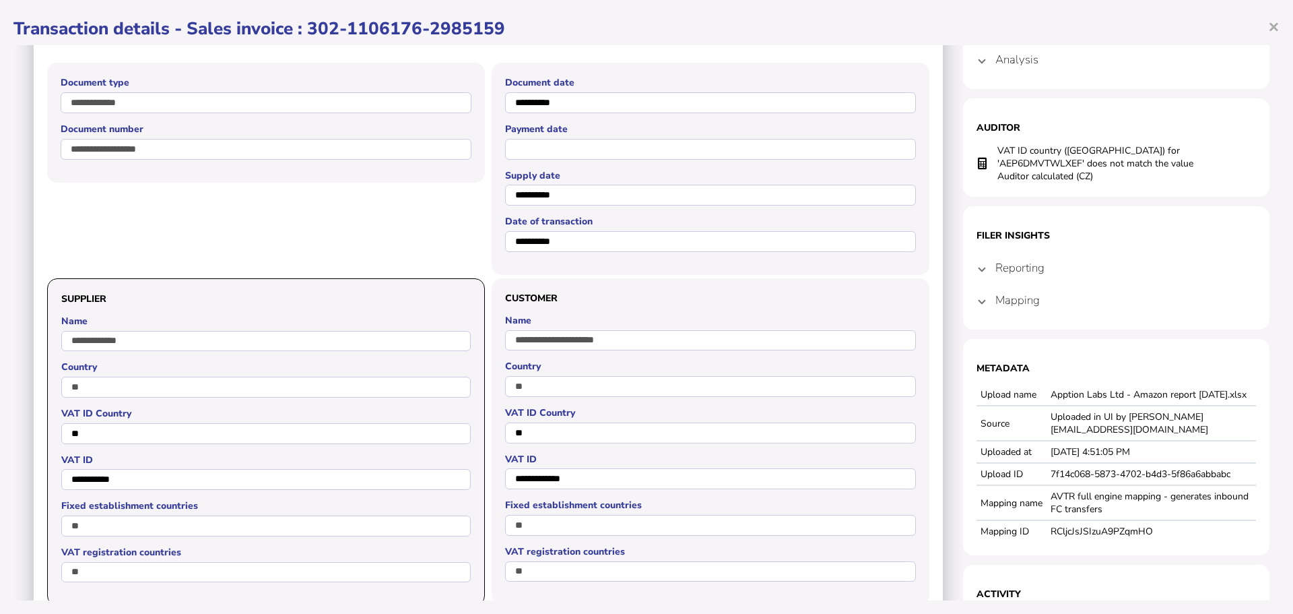
scroll to position [0, 0]
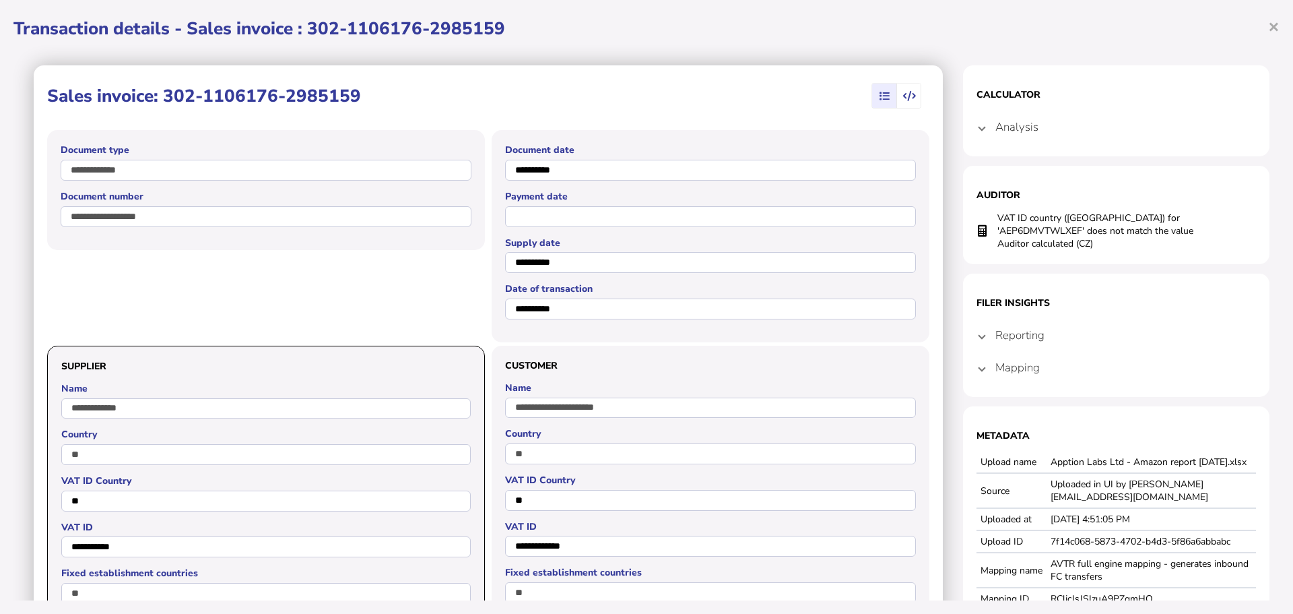
click at [979, 126] on span at bounding box center [981, 127] width 5 height 13
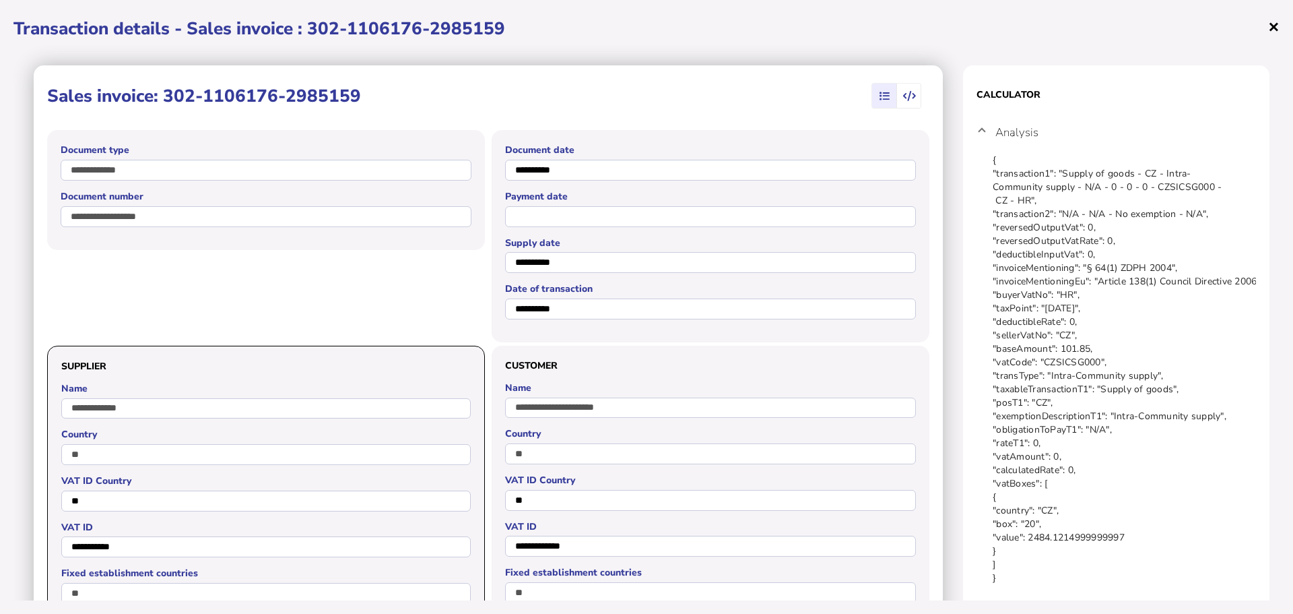
click at [1272, 26] on span "×" at bounding box center [1273, 26] width 11 height 26
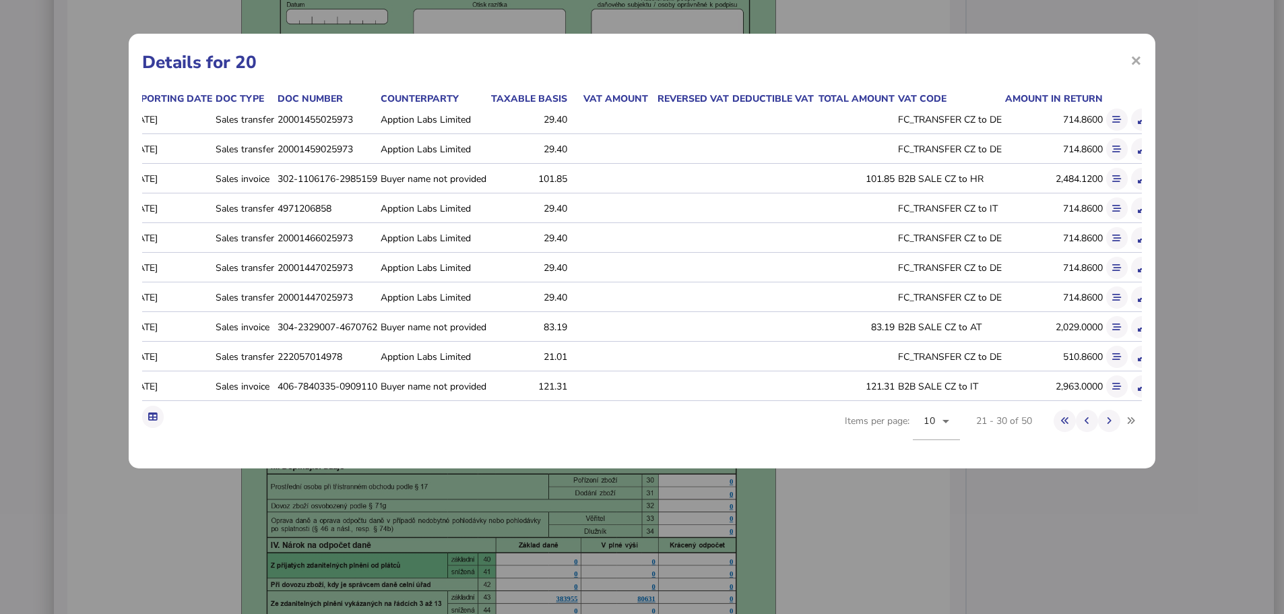
scroll to position [0, 7]
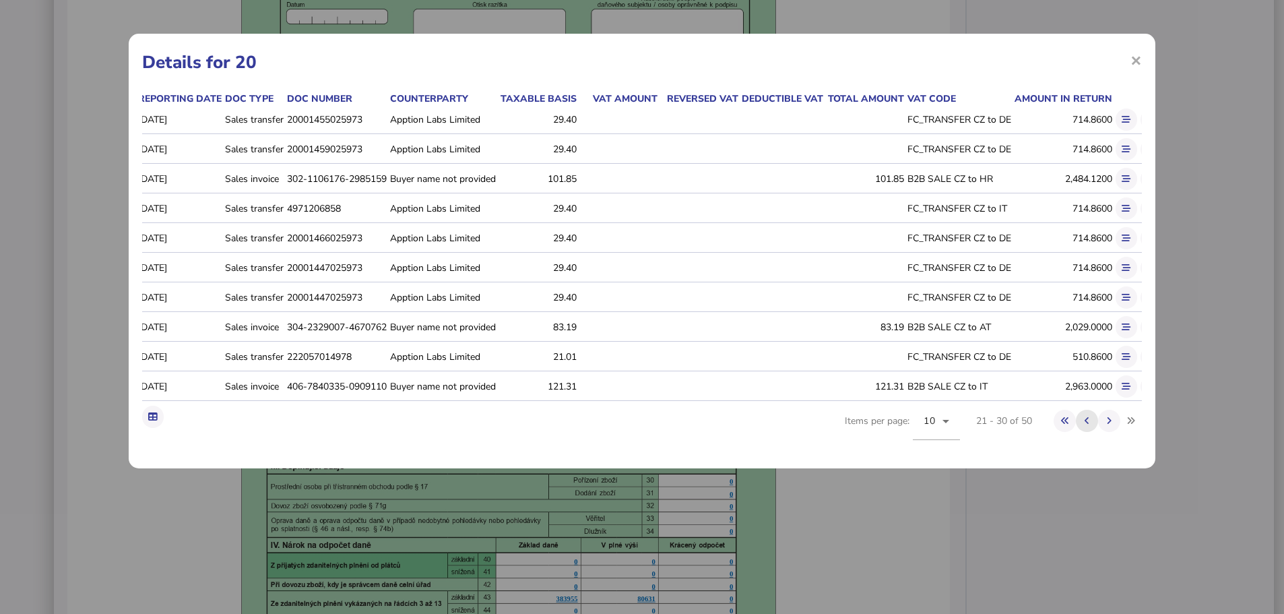
click at [1085, 425] on icon at bounding box center [1086, 420] width 5 height 9
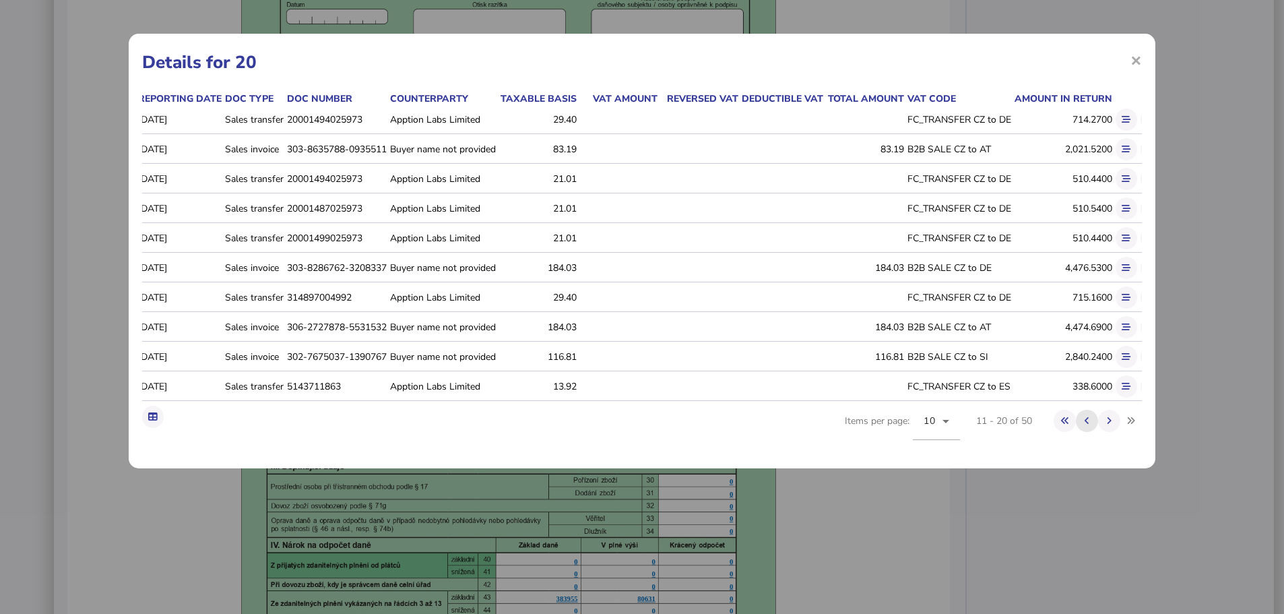
click at [1086, 425] on icon at bounding box center [1086, 420] width 5 height 9
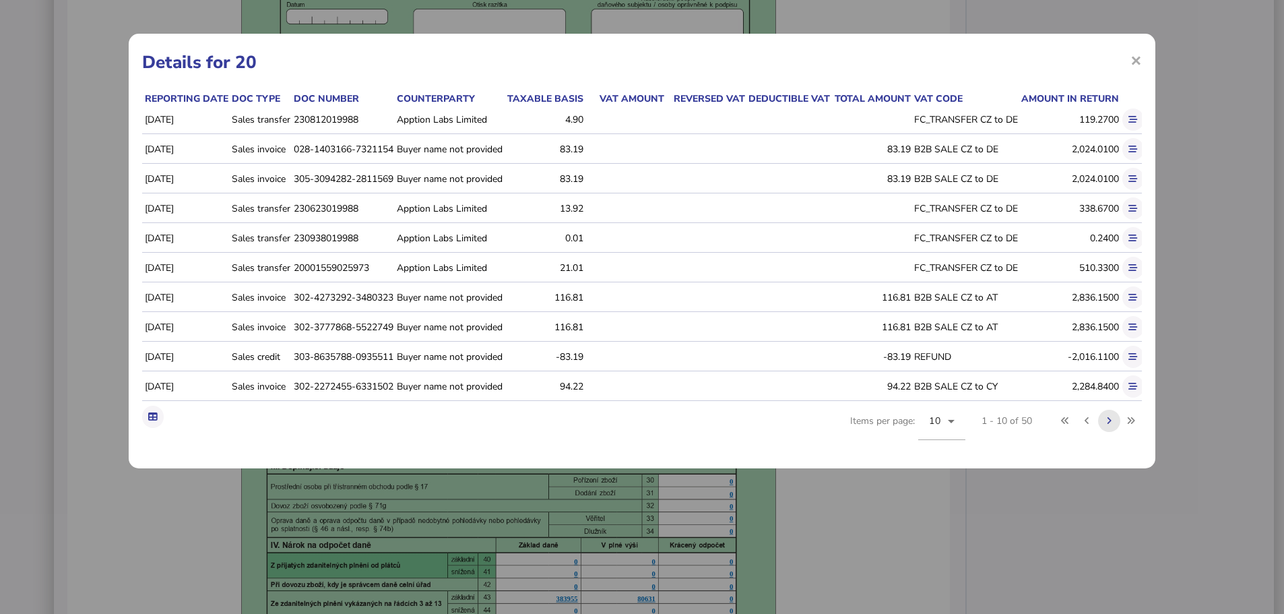
click at [1104, 432] on button at bounding box center [1109, 420] width 22 height 22
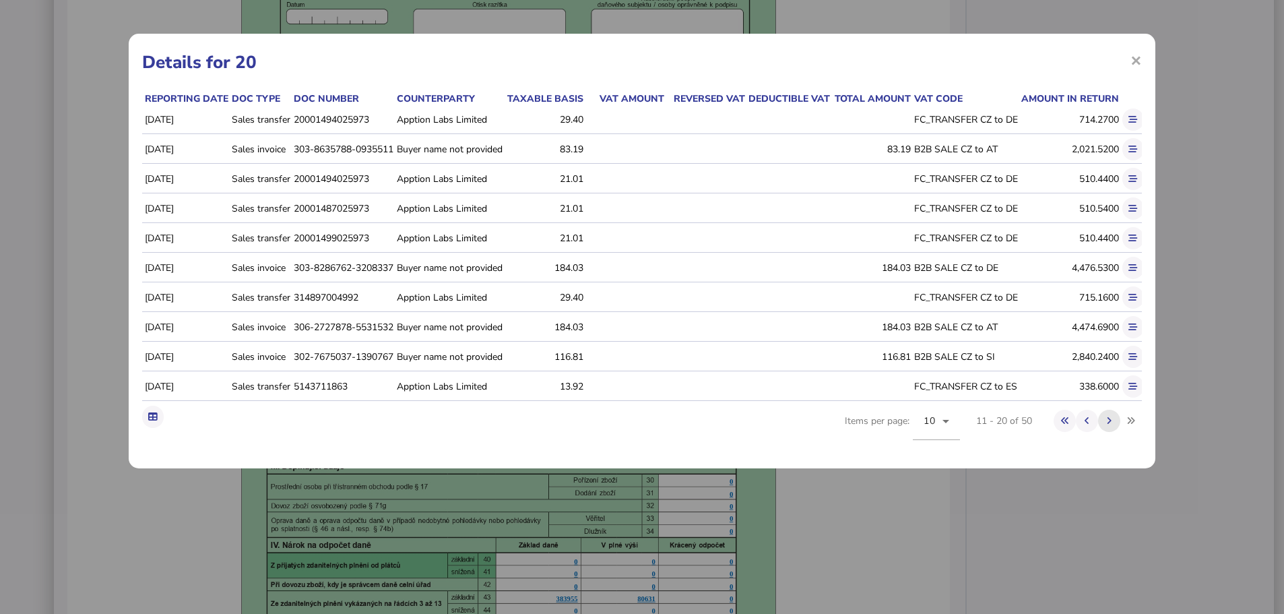
click at [1103, 432] on button at bounding box center [1109, 420] width 22 height 22
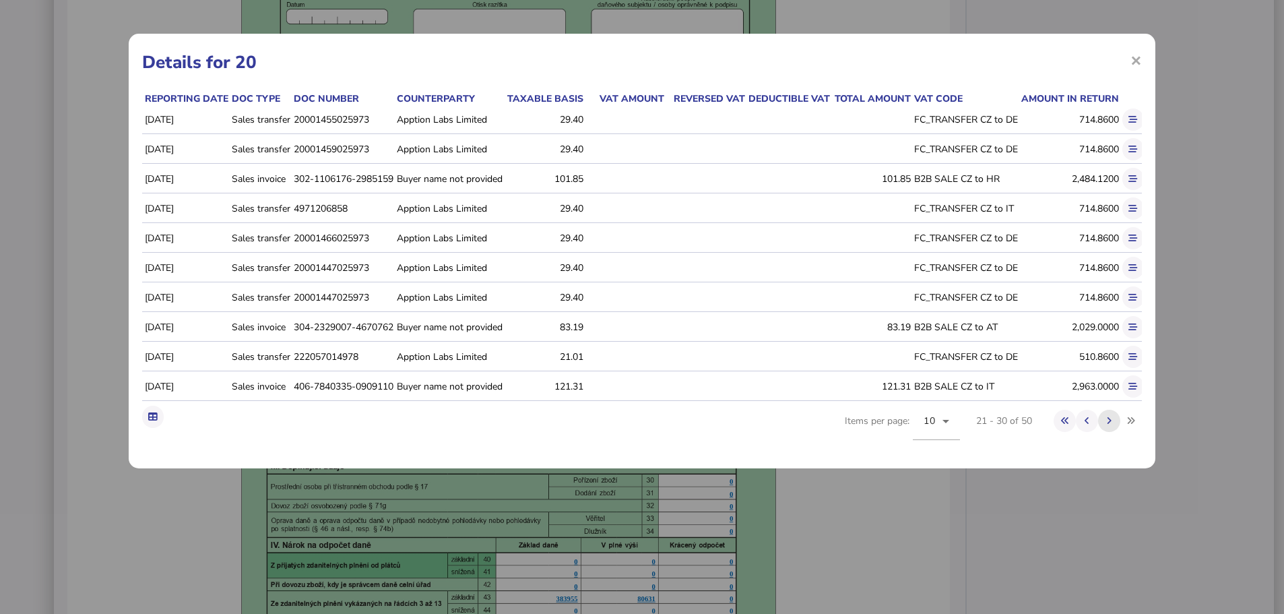
click at [1103, 432] on button at bounding box center [1109, 420] width 22 height 22
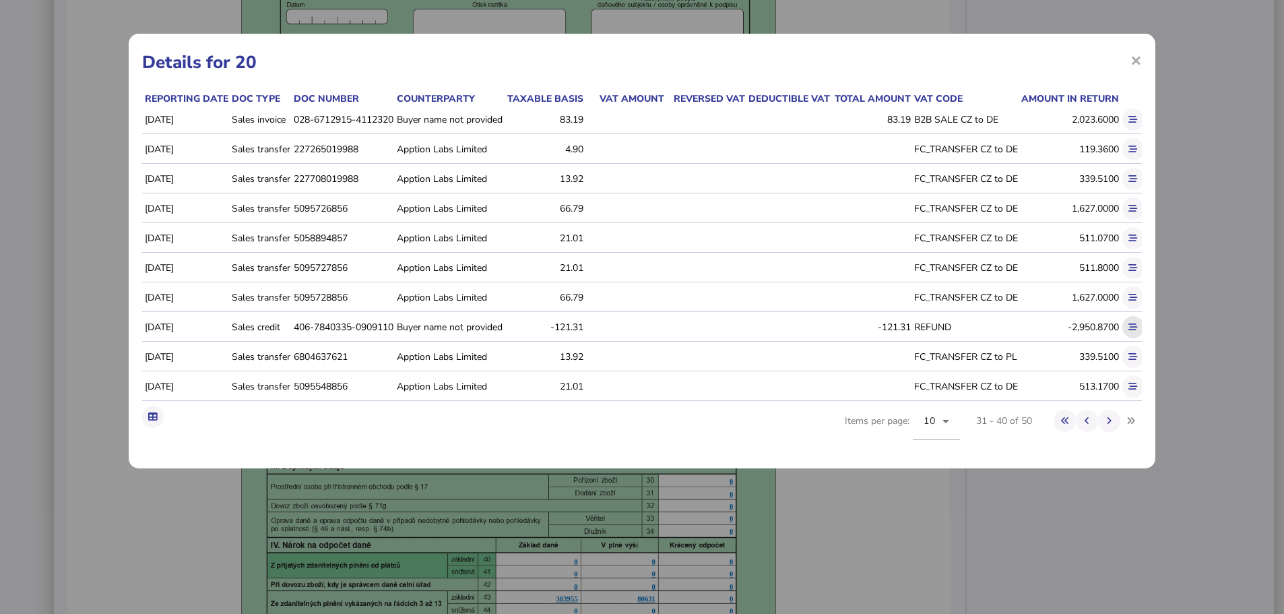
click at [1132, 327] on icon at bounding box center [1132, 327] width 9 height 9
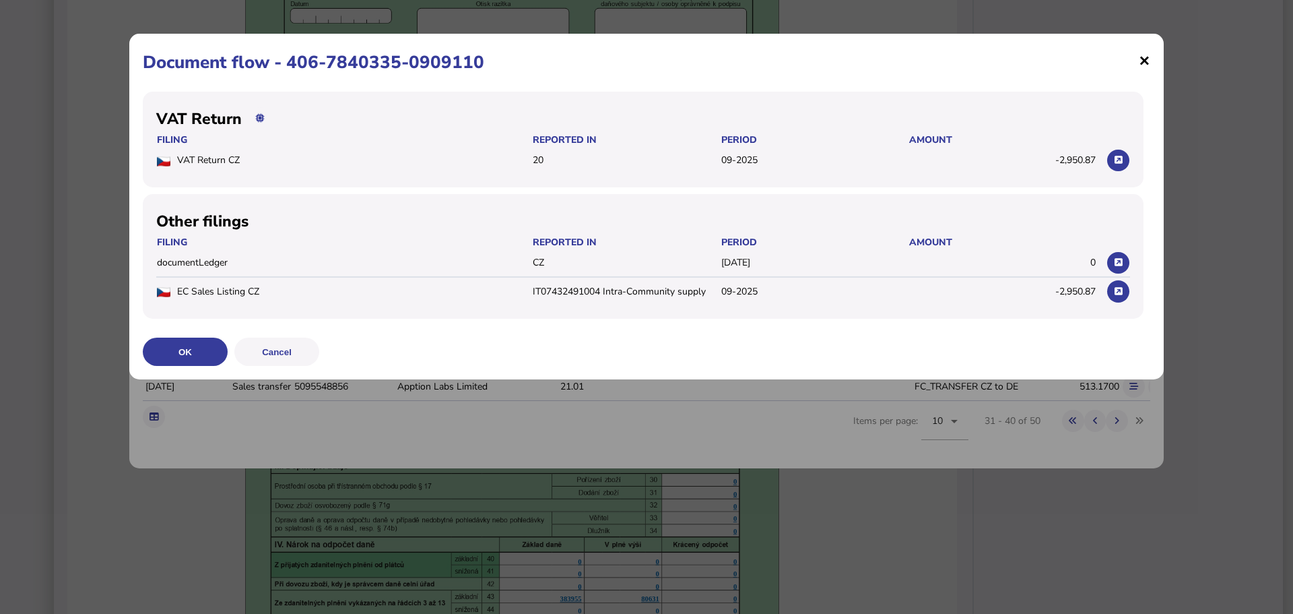
click at [1146, 55] on span "×" at bounding box center [1144, 60] width 11 height 26
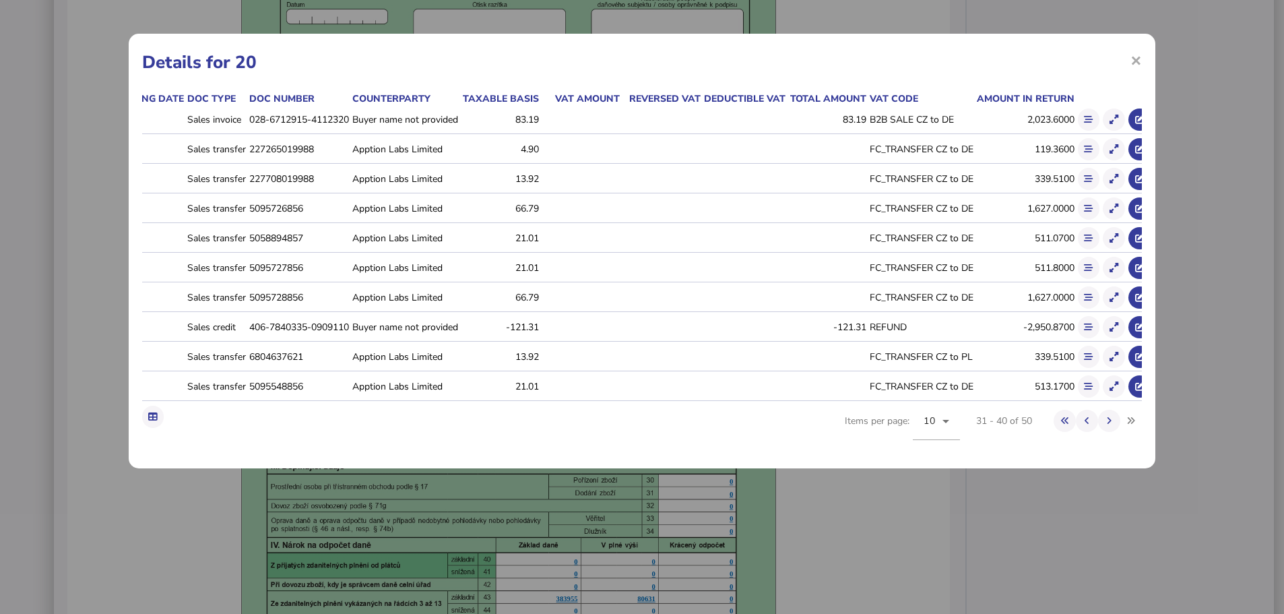
scroll to position [0, 48]
click at [1107, 425] on icon at bounding box center [1109, 420] width 5 height 9
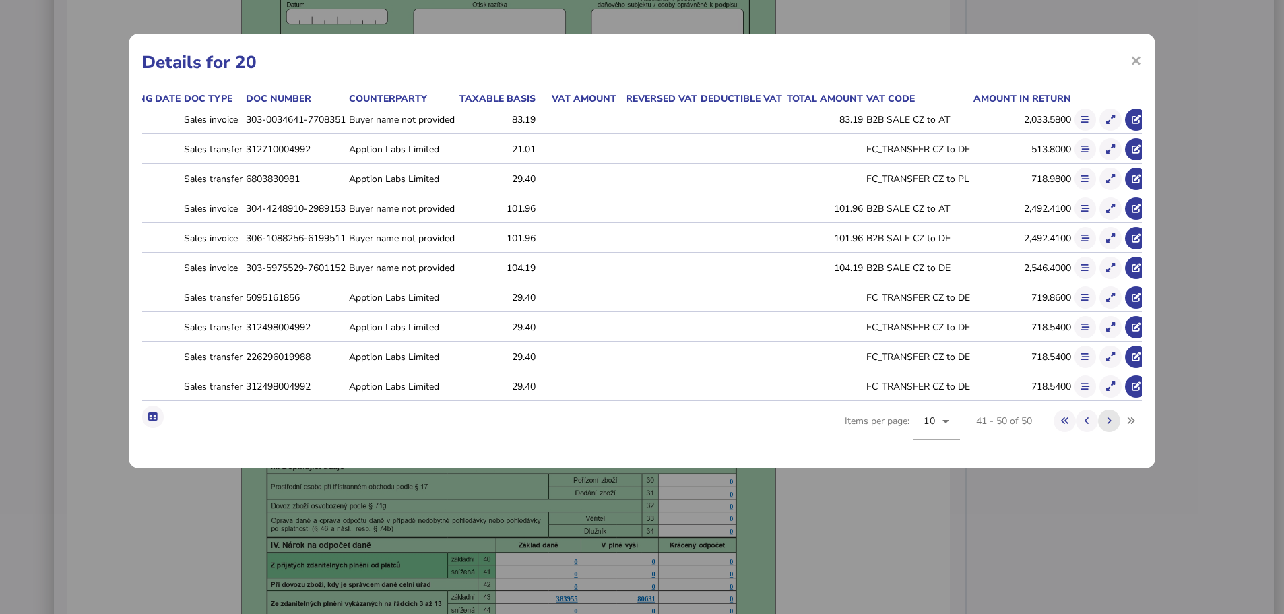
click at [1107, 432] on button at bounding box center [1109, 420] width 22 height 22
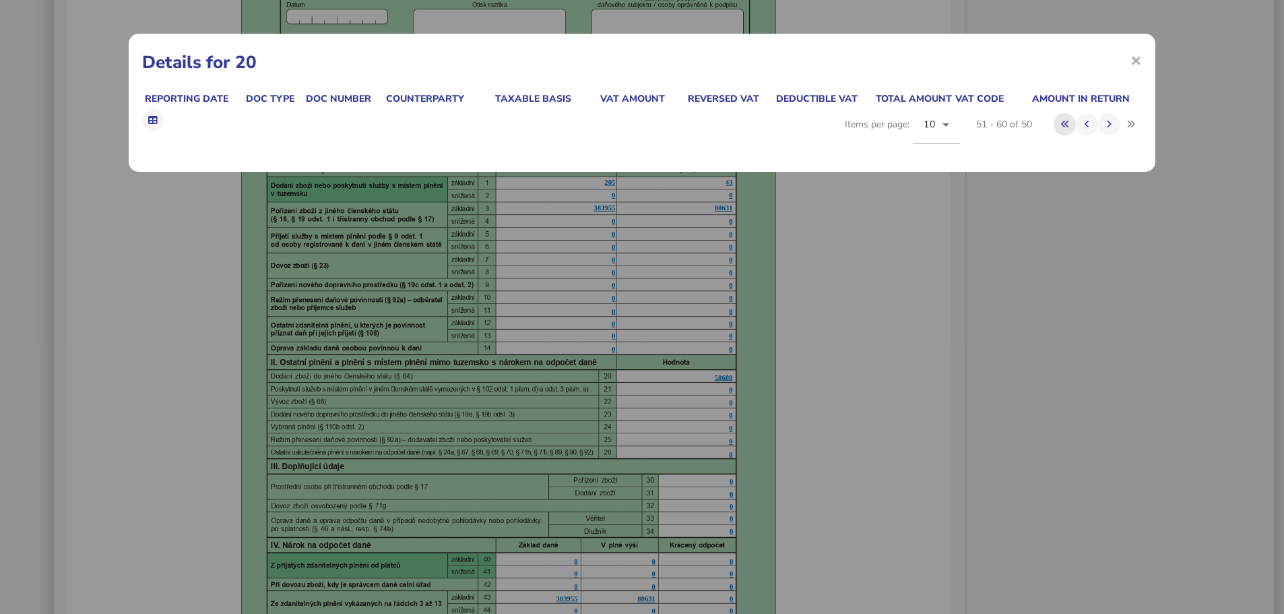
click at [1074, 123] on button at bounding box center [1064, 124] width 22 height 22
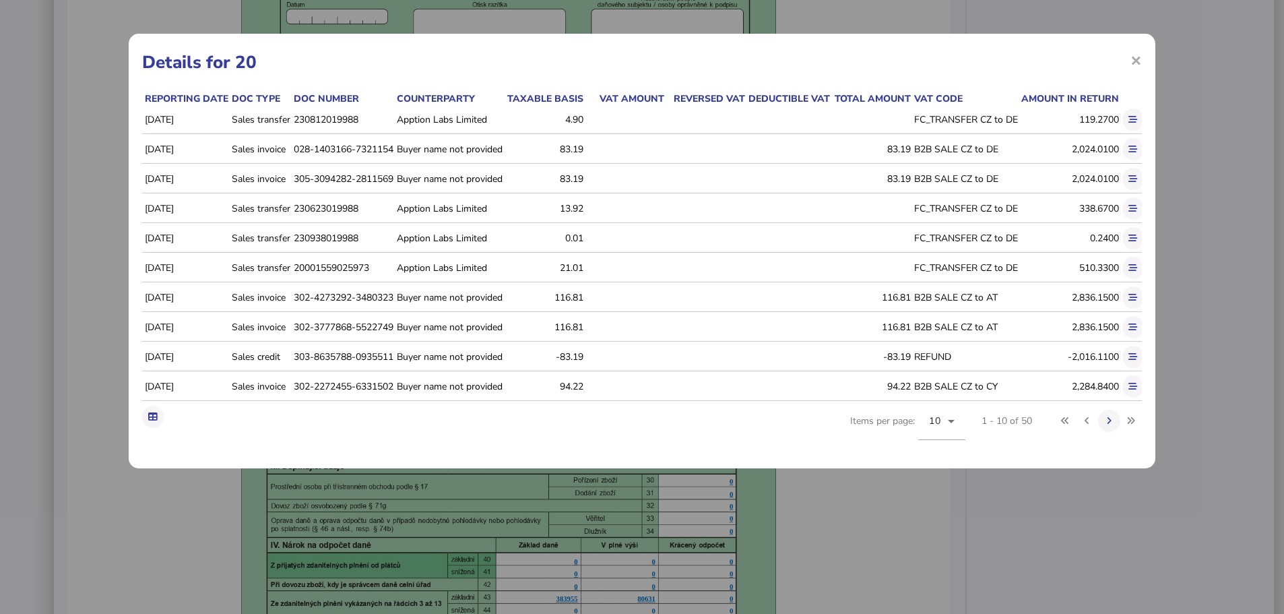
click at [1066, 124] on div "119.2700" at bounding box center [1070, 119] width 98 height 13
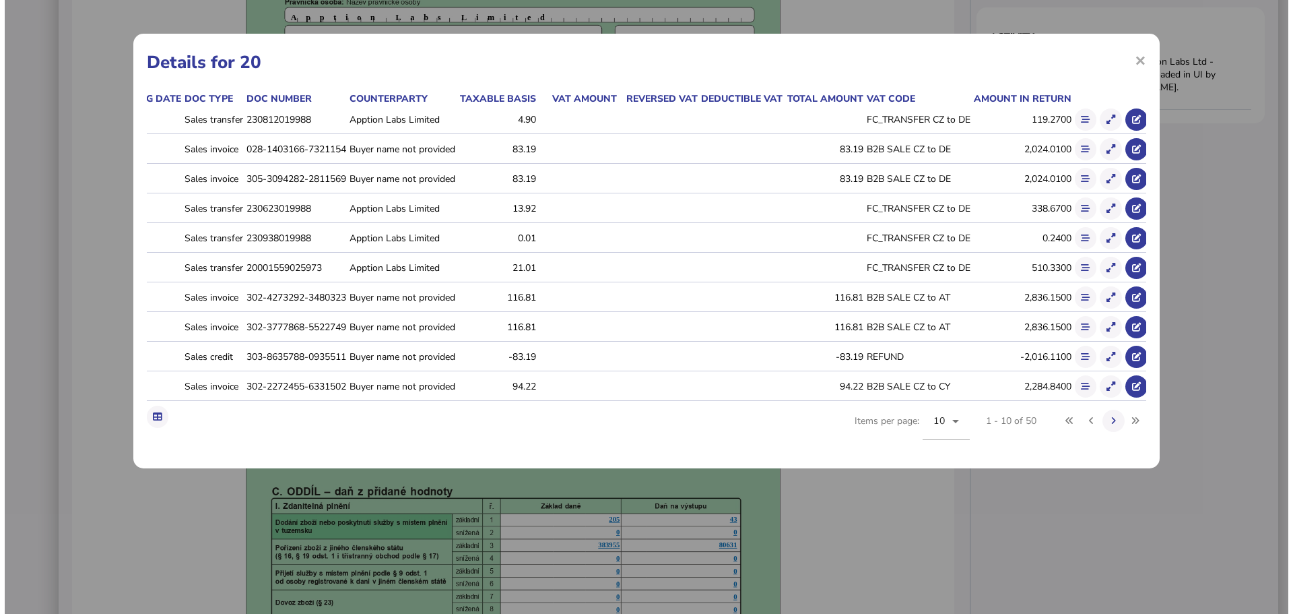
scroll to position [0, 57]
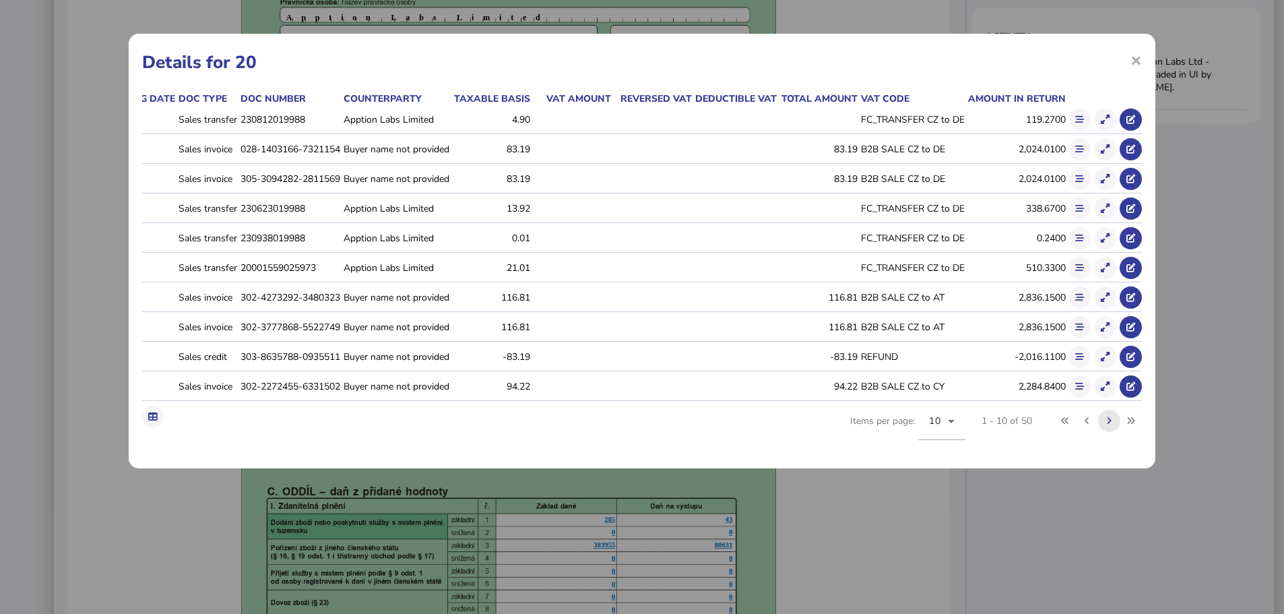
click at [1104, 431] on button at bounding box center [1109, 420] width 22 height 22
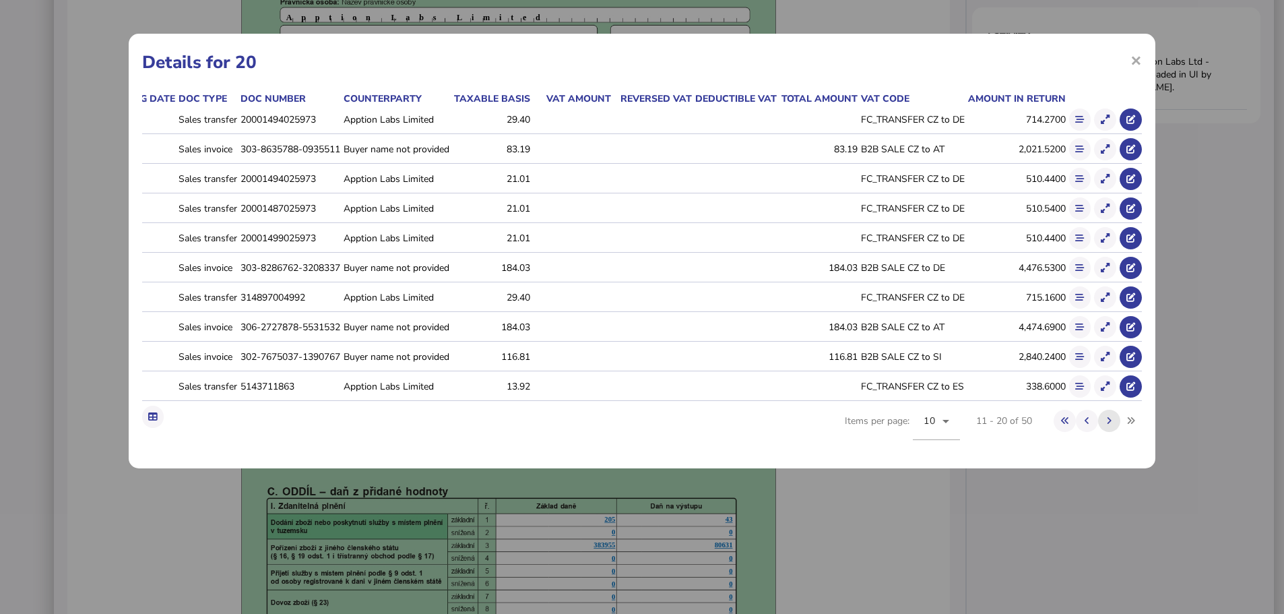
click at [1104, 431] on button at bounding box center [1109, 420] width 22 height 22
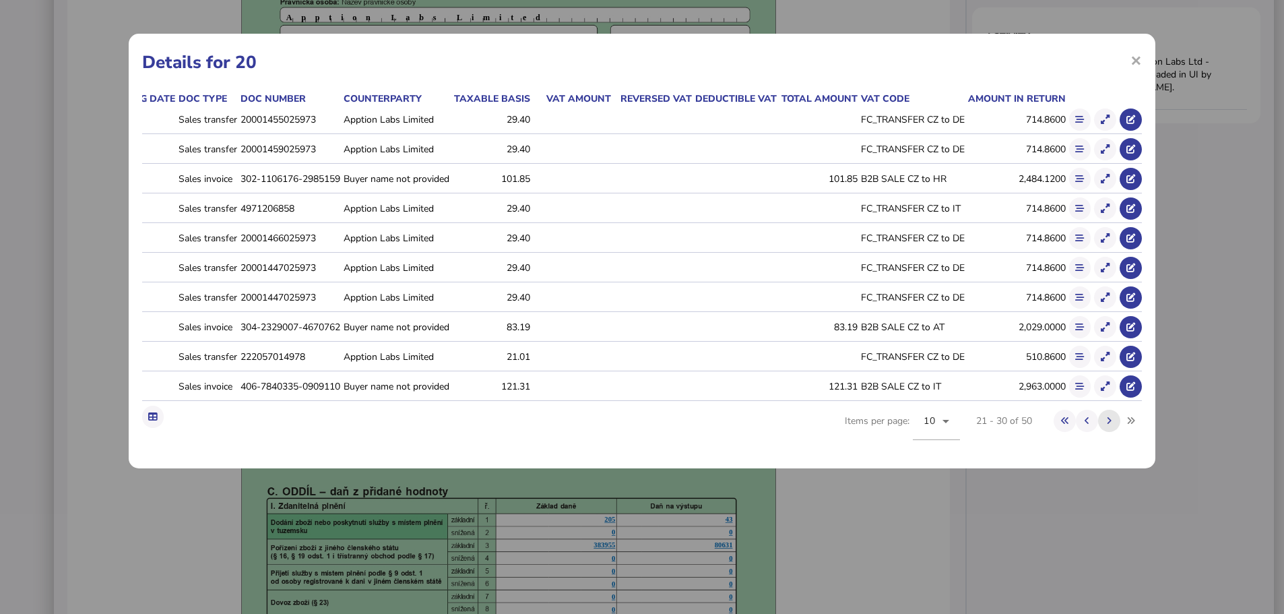
click at [1105, 432] on button at bounding box center [1109, 420] width 22 height 22
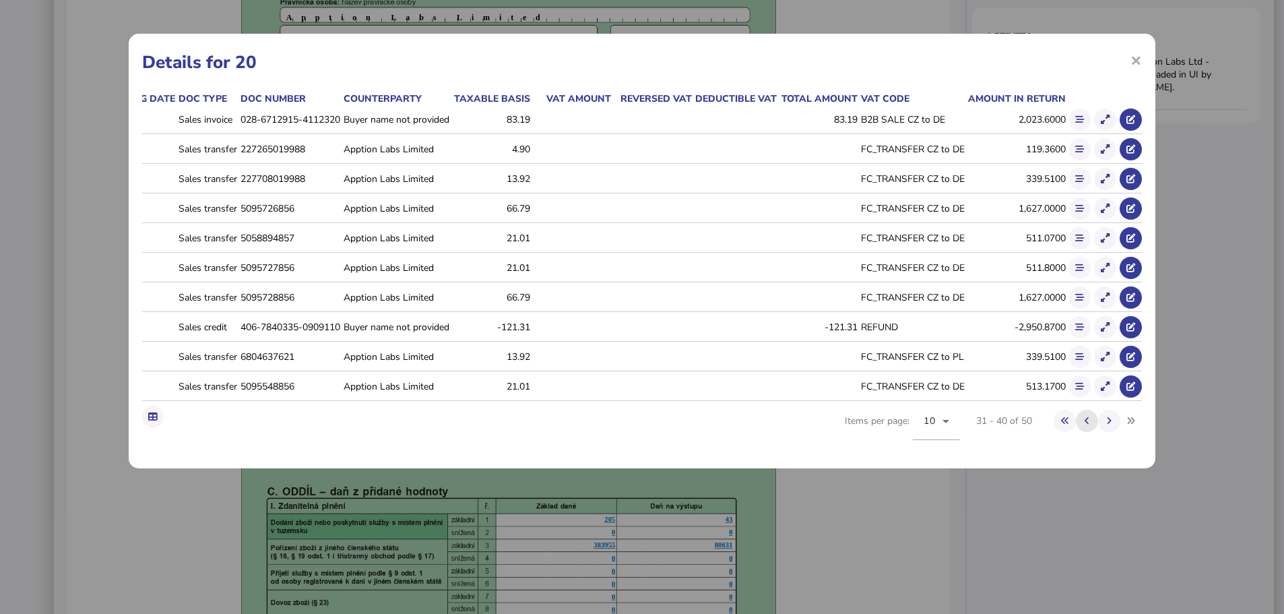
click at [1077, 432] on button at bounding box center [1087, 420] width 22 height 22
click at [1094, 432] on button at bounding box center [1087, 420] width 22 height 22
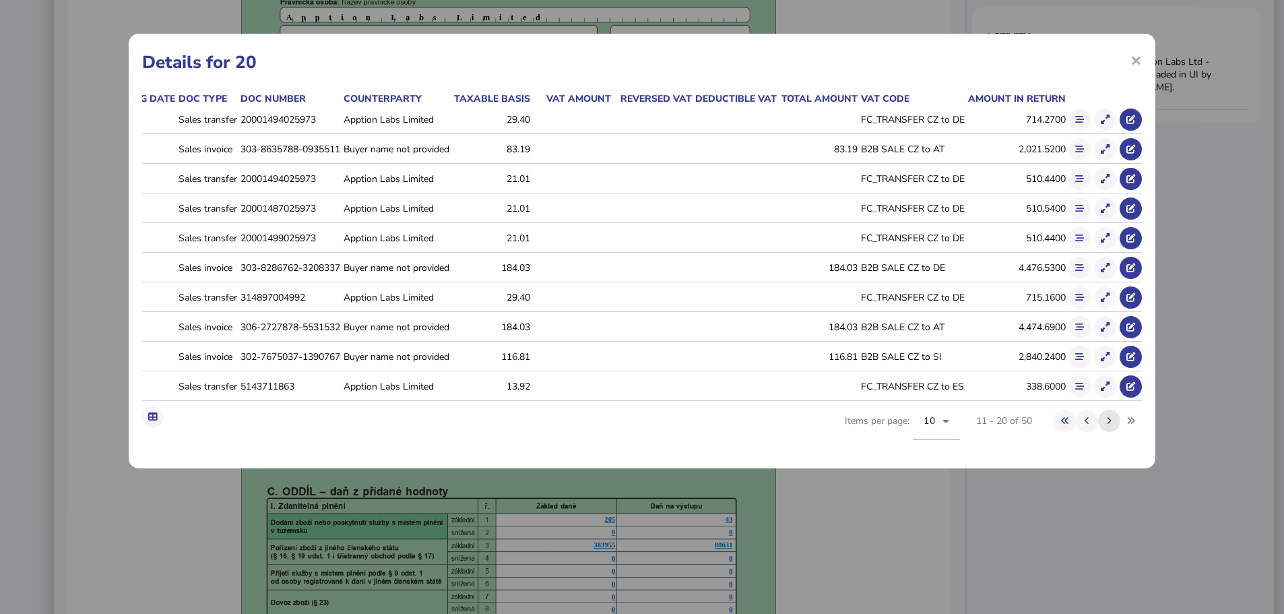
click at [1113, 432] on button at bounding box center [1109, 420] width 22 height 22
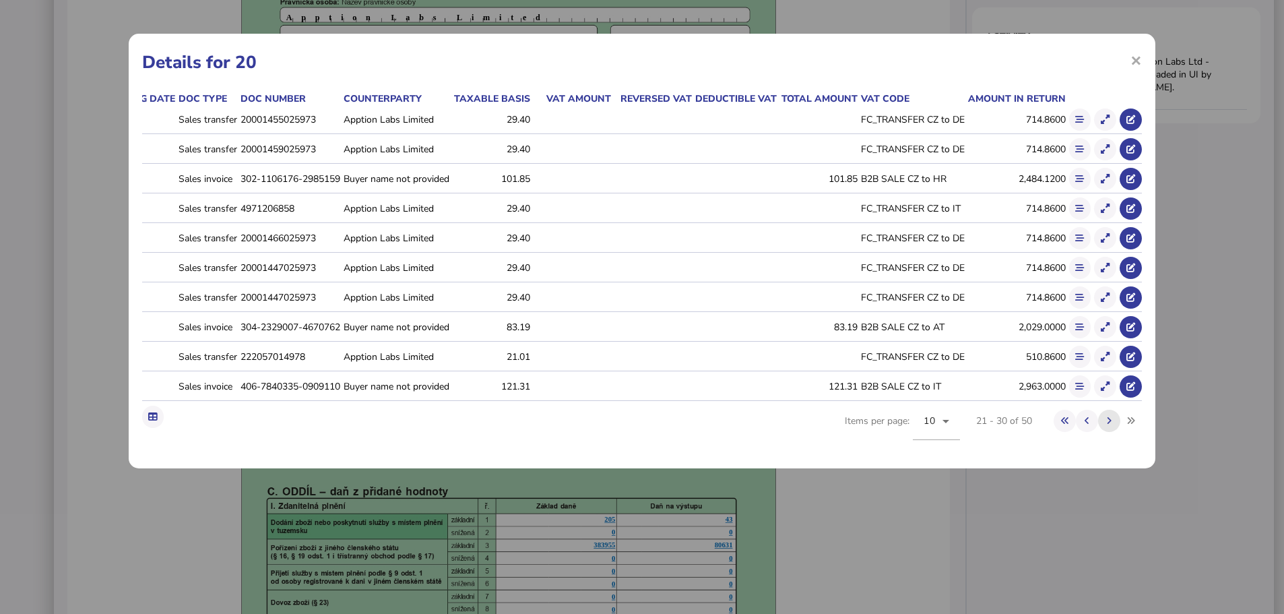
click at [1110, 425] on icon at bounding box center [1109, 420] width 5 height 9
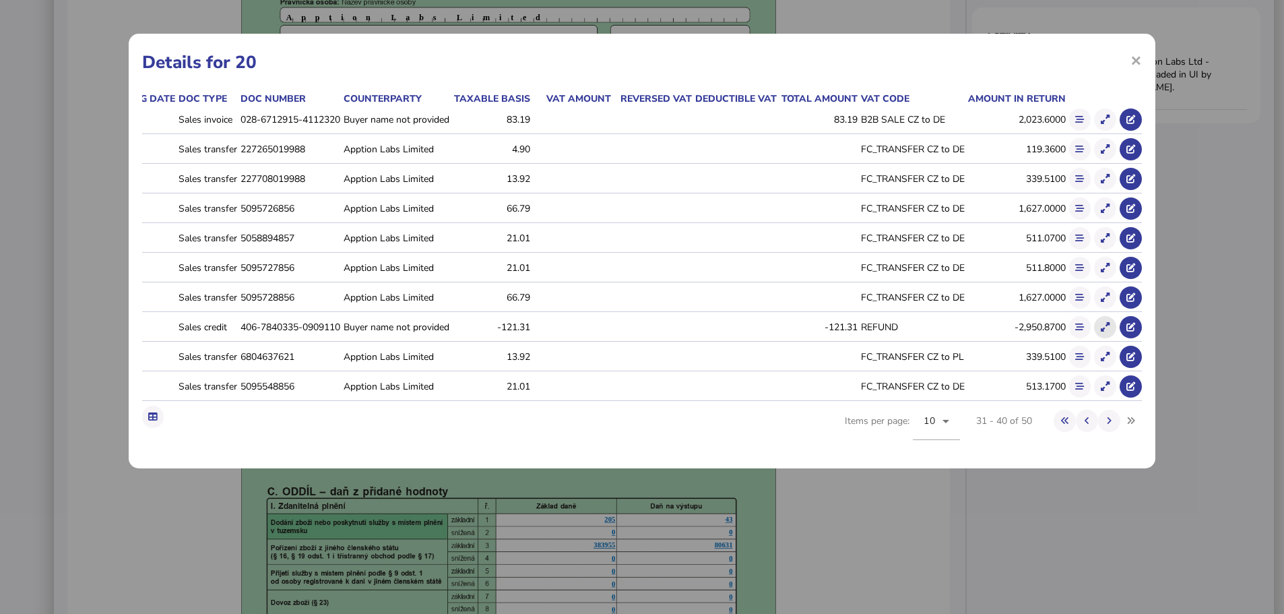
click at [1100, 328] on button at bounding box center [1105, 327] width 22 height 22
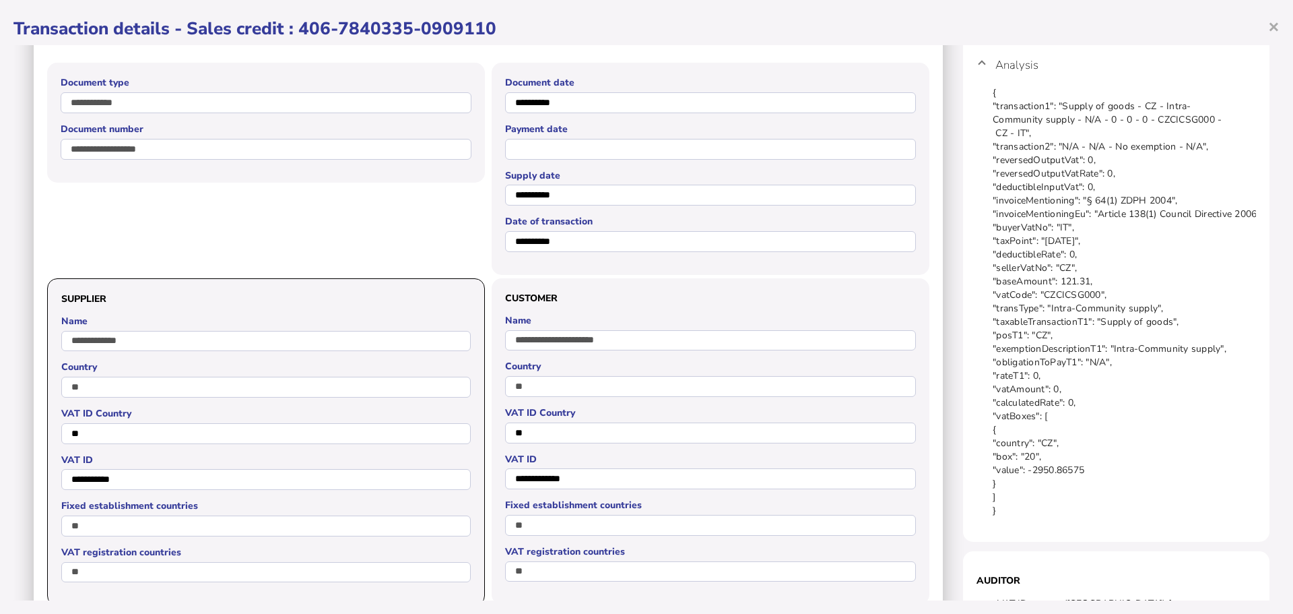
scroll to position [0, 0]
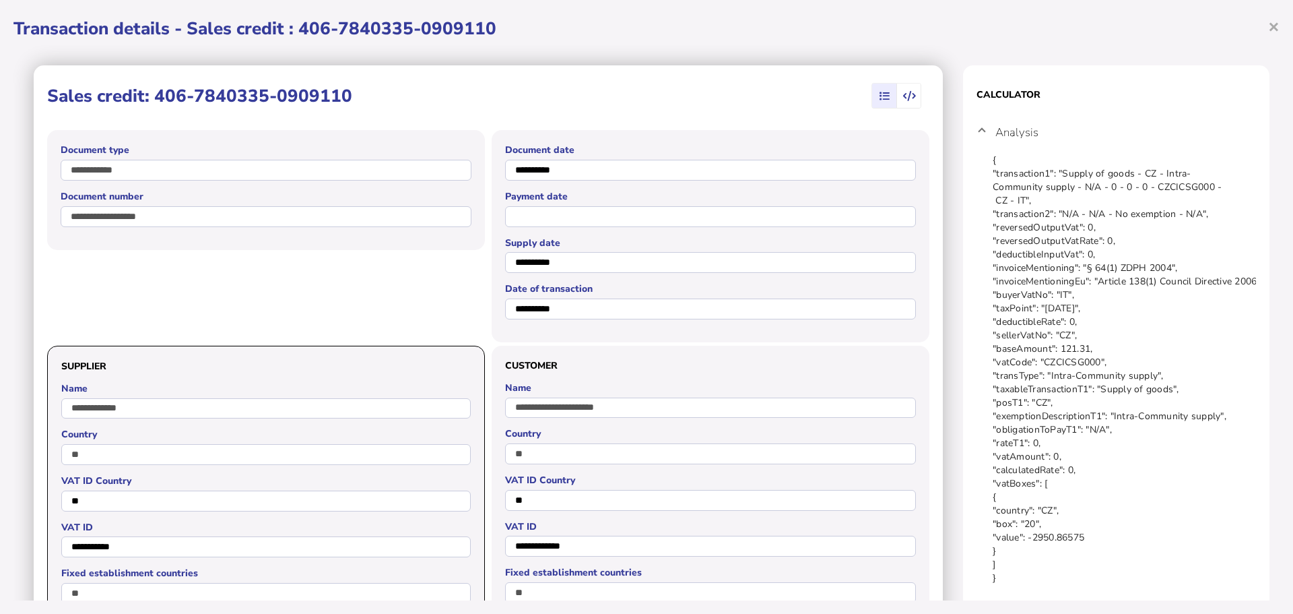
click at [905, 104] on span "button" at bounding box center [909, 96] width 25 height 24
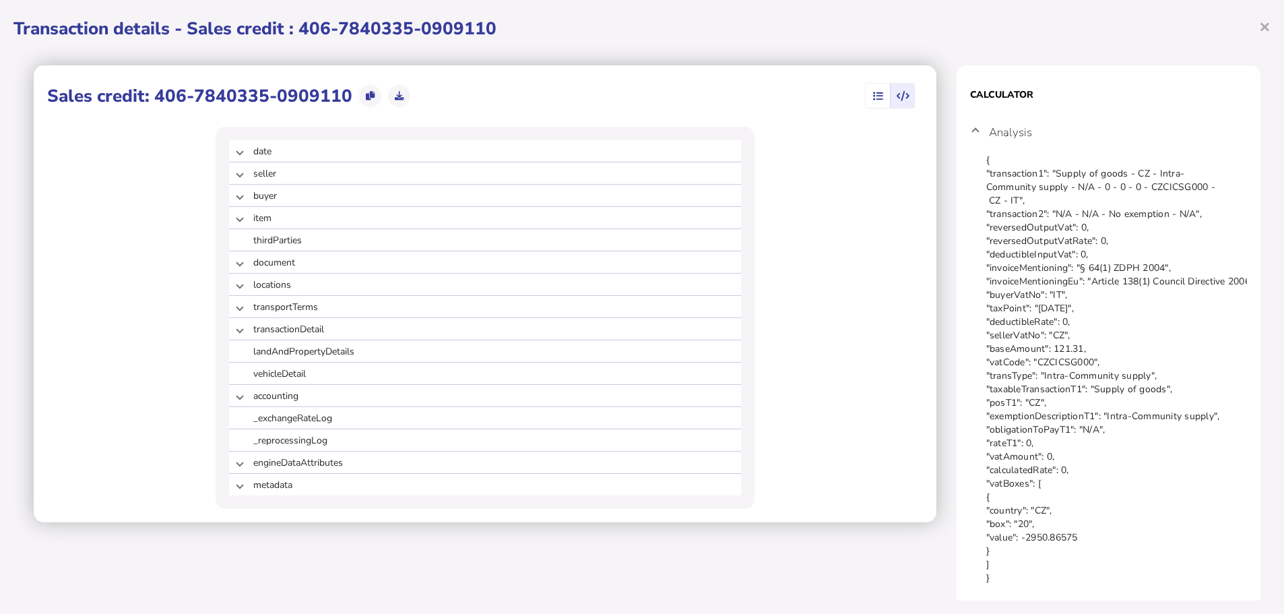
click at [902, 103] on span "button" at bounding box center [902, 96] width 25 height 24
click at [872, 97] on icon "button" at bounding box center [877, 96] width 10 height 1
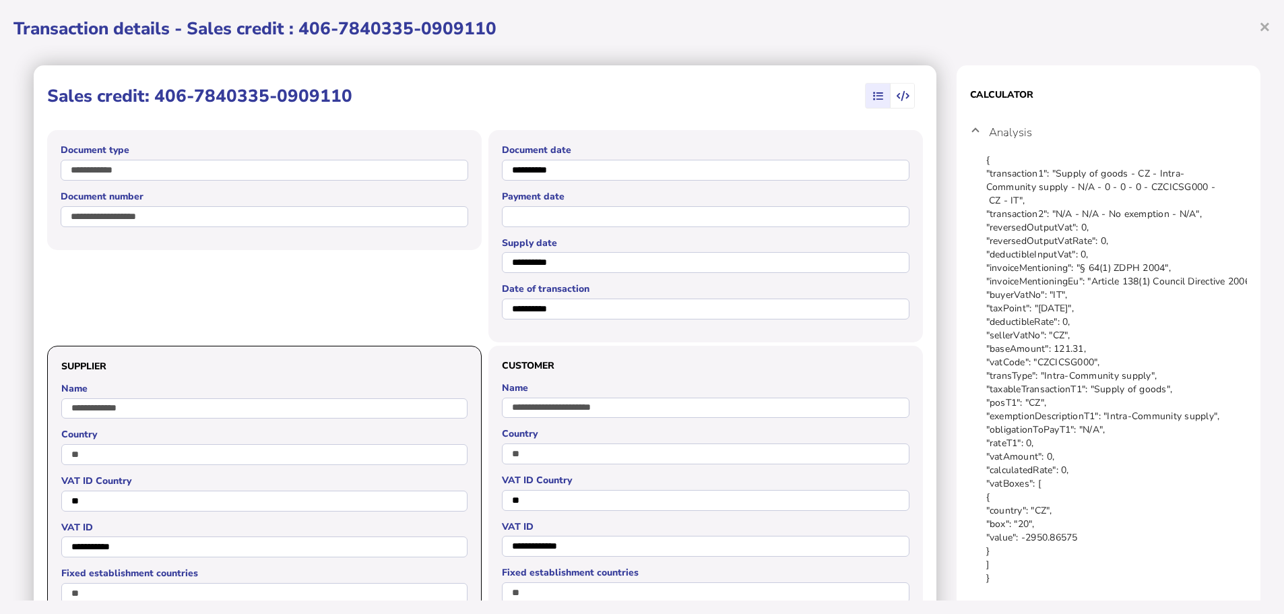
click at [1271, 25] on div "**********" at bounding box center [642, 307] width 1284 height 614
click at [1266, 26] on span "×" at bounding box center [1264, 26] width 11 height 26
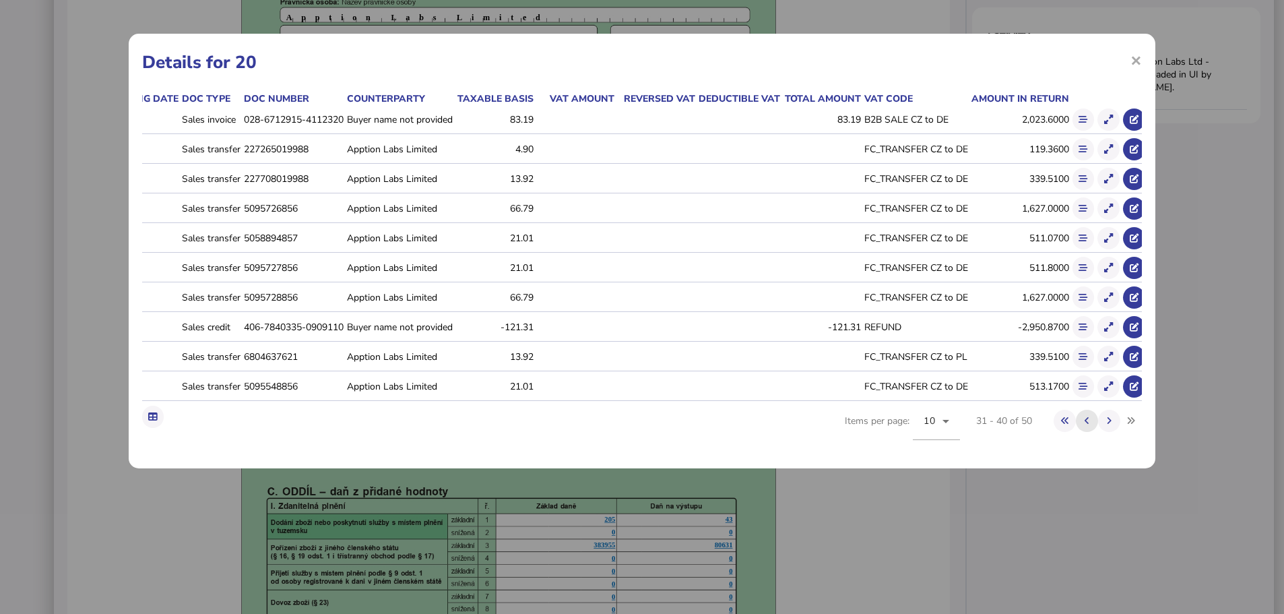
click at [1087, 425] on icon at bounding box center [1086, 420] width 5 height 9
click at [1111, 389] on icon at bounding box center [1108, 386] width 9 height 9
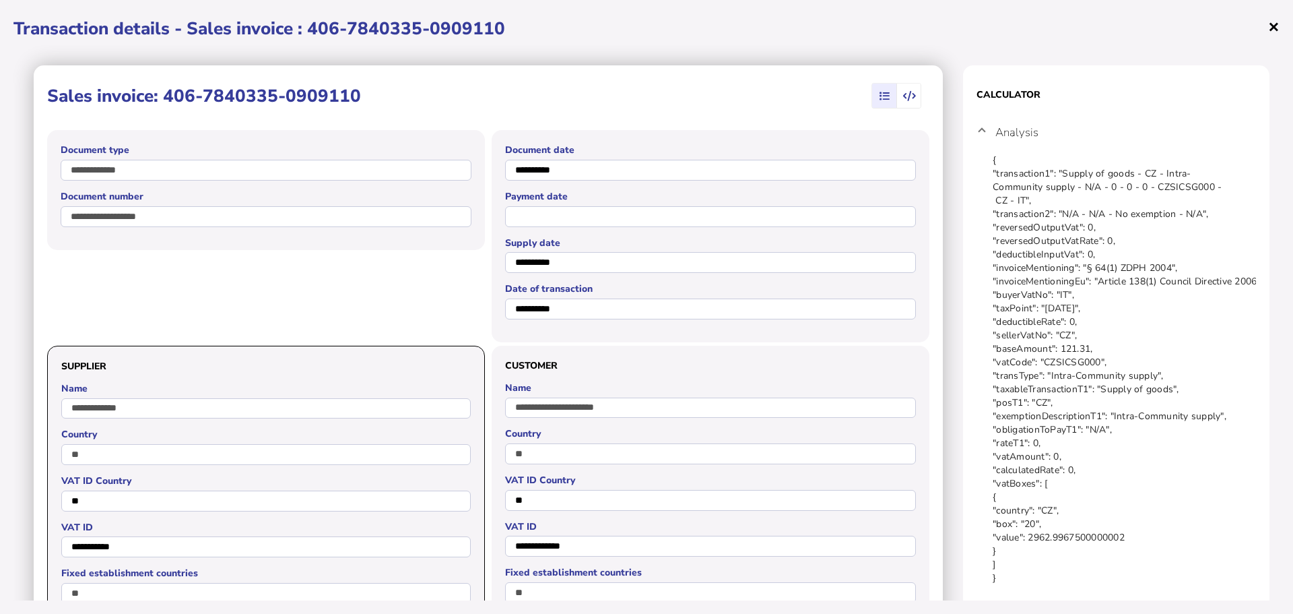
click at [1276, 26] on span "×" at bounding box center [1273, 26] width 11 height 26
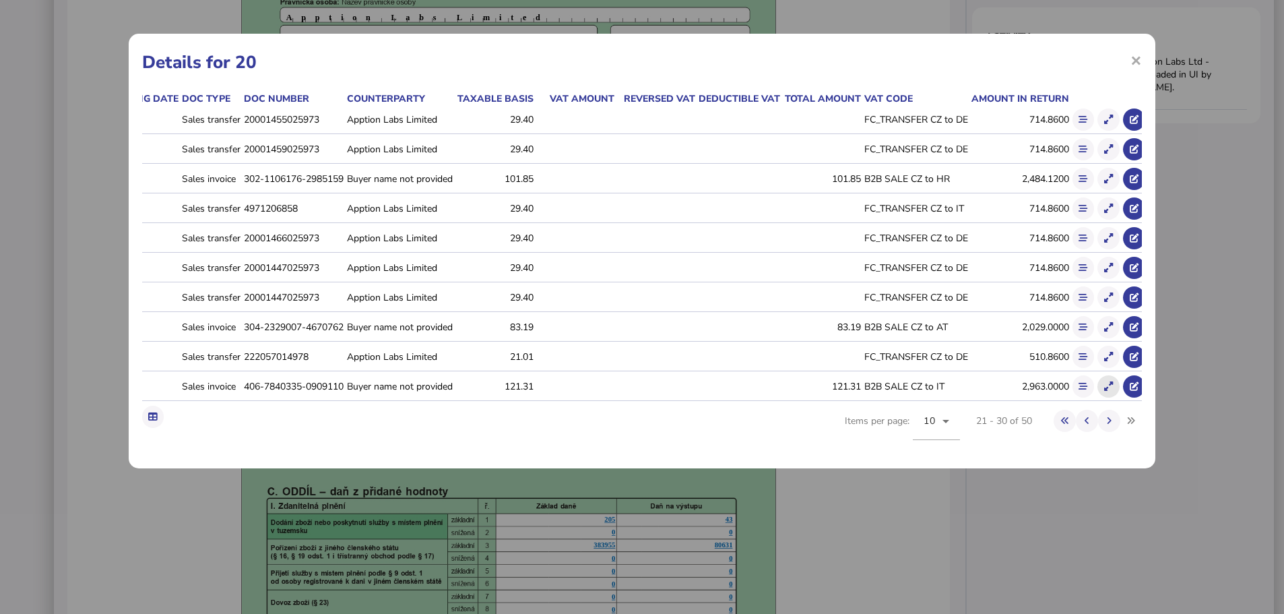
click at [1113, 389] on icon at bounding box center [1108, 386] width 9 height 9
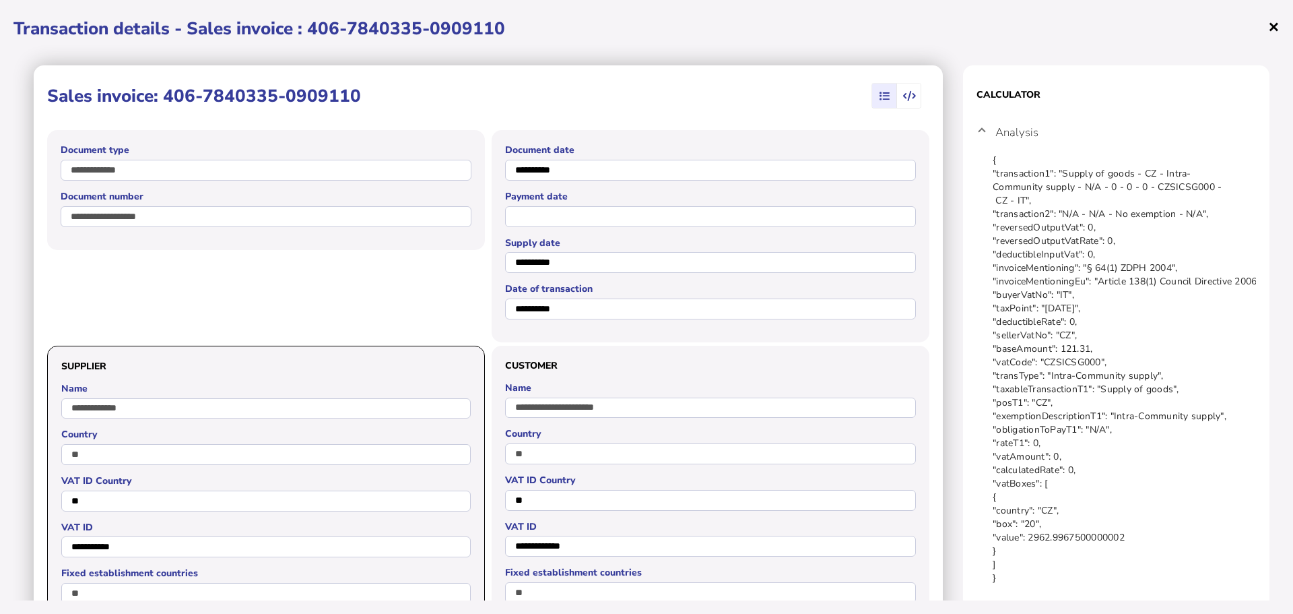
click at [1272, 24] on span "×" at bounding box center [1273, 26] width 11 height 26
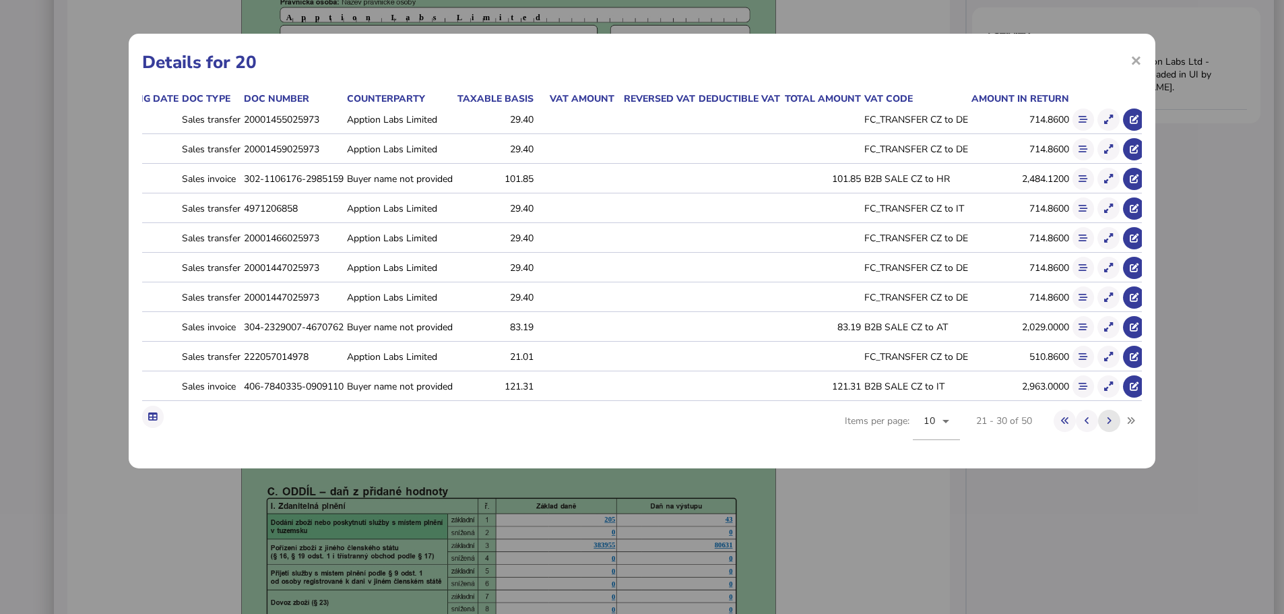
click at [1111, 430] on button at bounding box center [1109, 420] width 22 height 22
click at [1113, 331] on icon at bounding box center [1108, 327] width 9 height 9
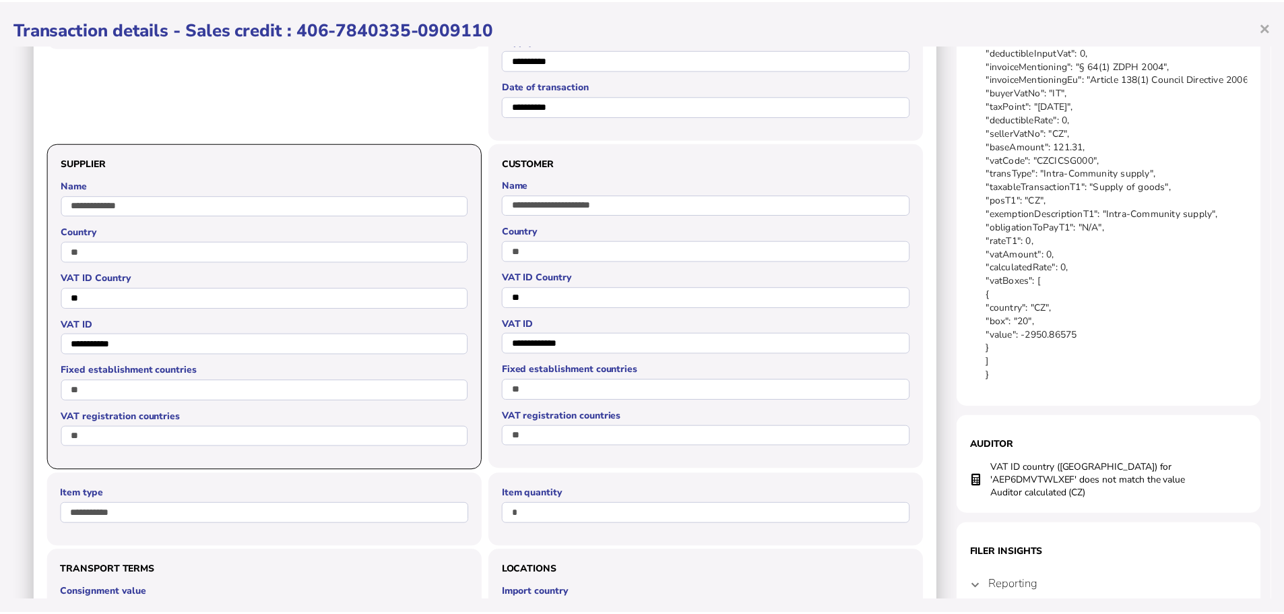
scroll to position [193, 0]
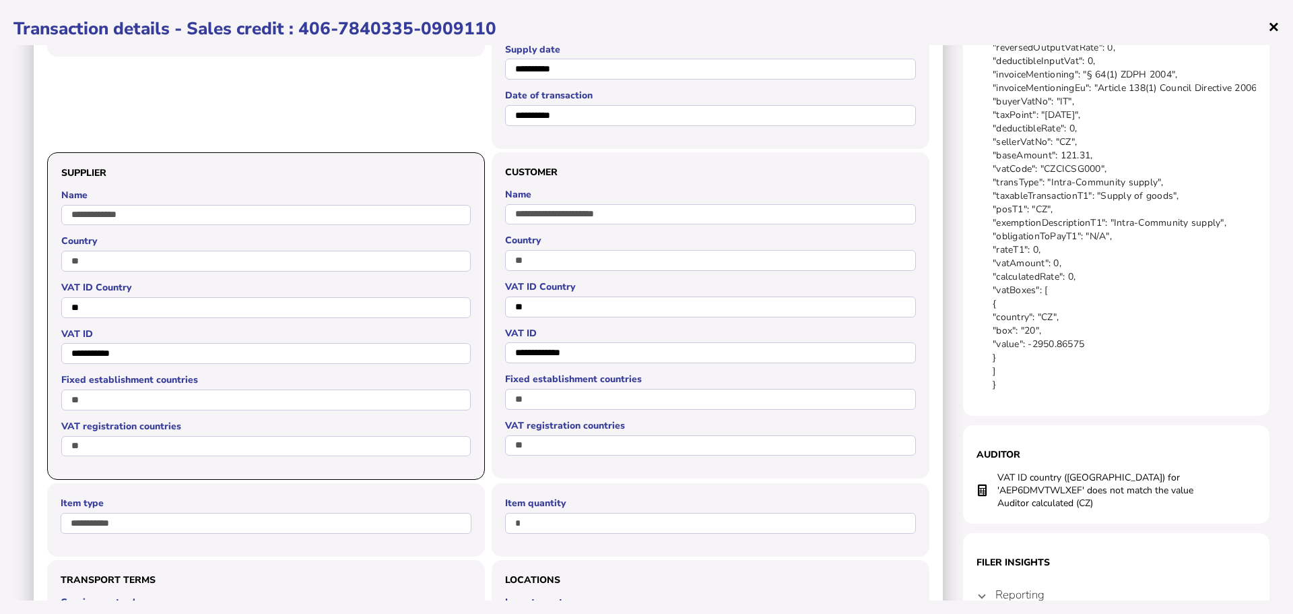
click at [1274, 24] on span "×" at bounding box center [1273, 26] width 11 height 26
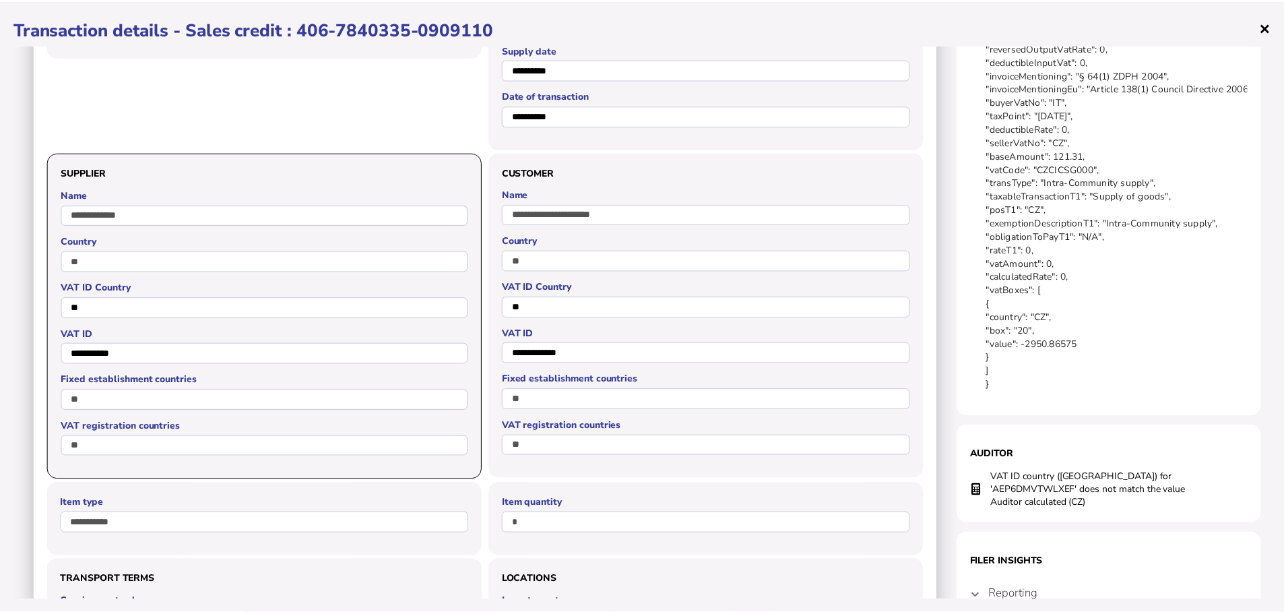
scroll to position [0, 0]
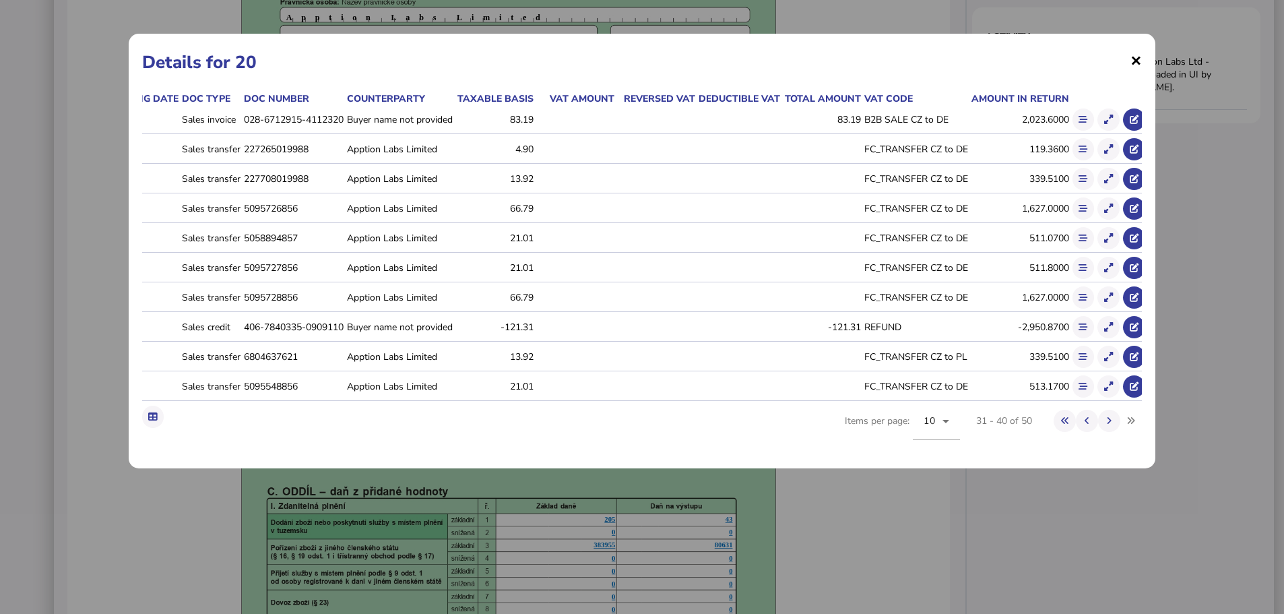
click at [1136, 58] on span "×" at bounding box center [1135, 60] width 11 height 26
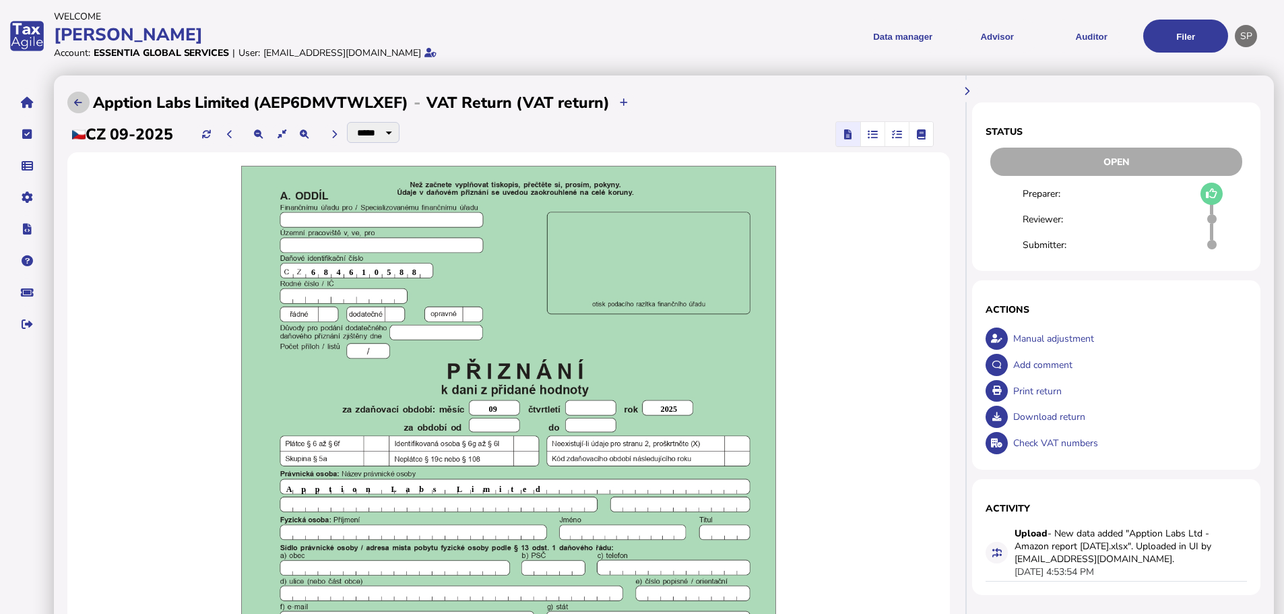
click at [82, 104] on icon at bounding box center [78, 102] width 8 height 9
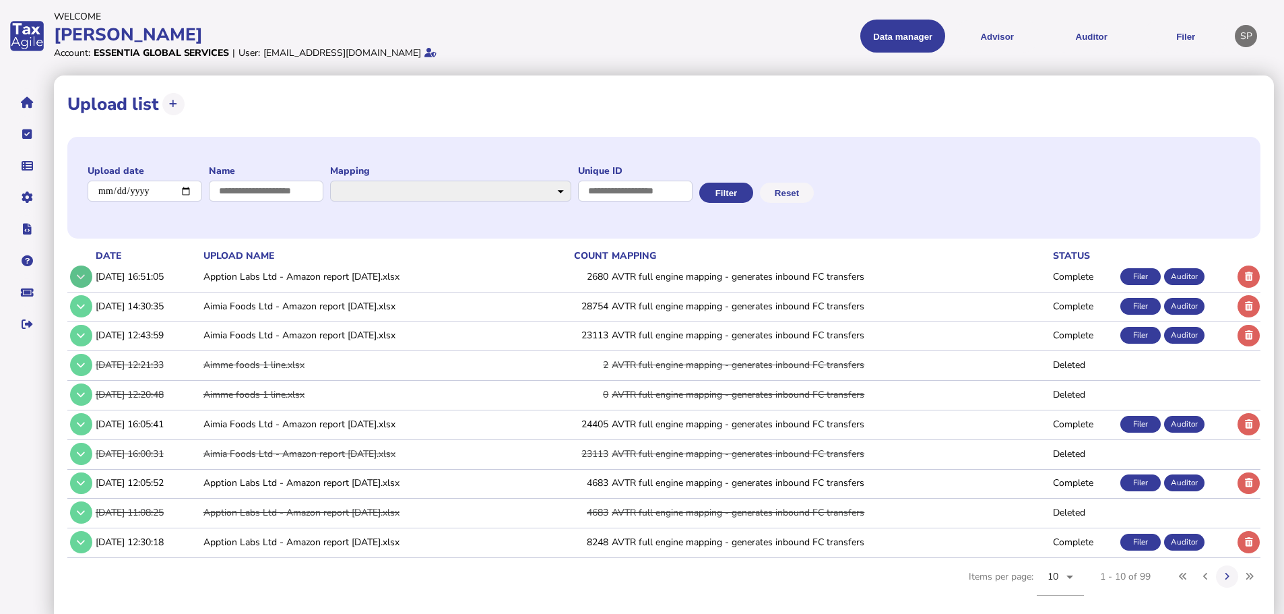
click at [77, 277] on icon at bounding box center [81, 276] width 8 height 9
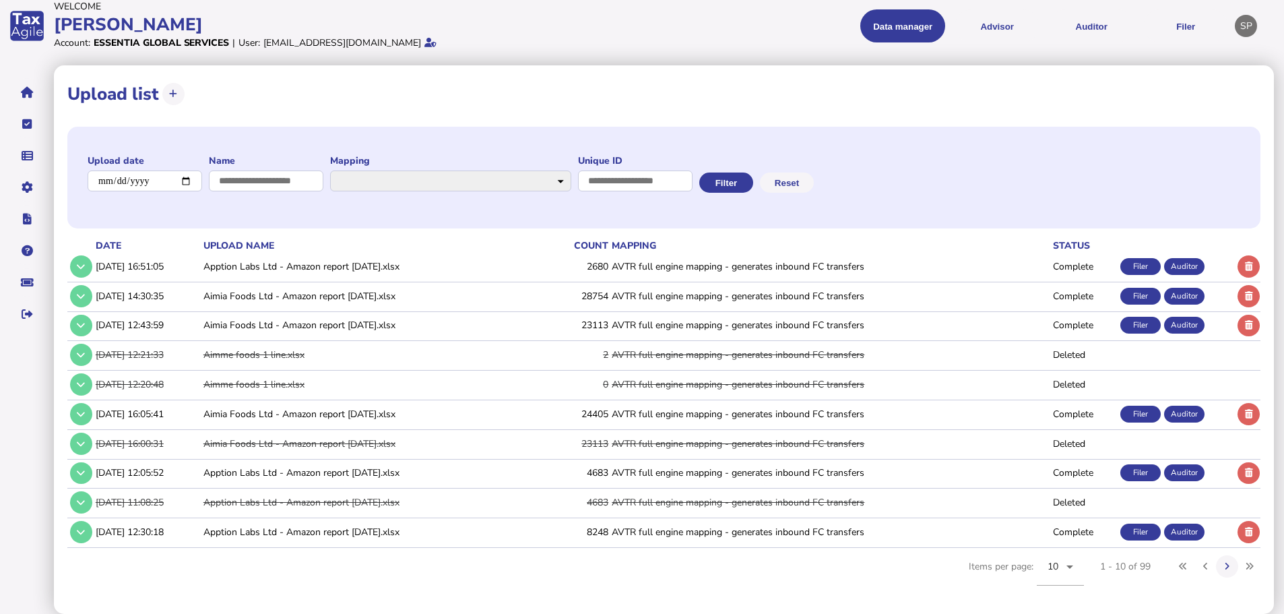
scroll to position [10, 0]
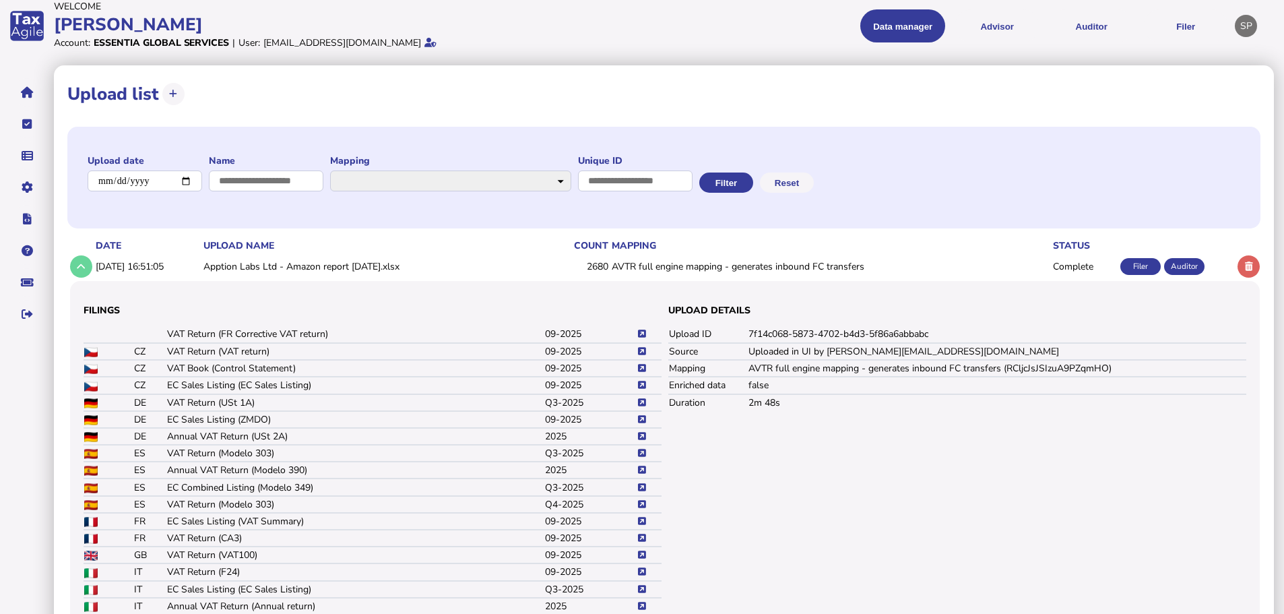
click at [640, 450] on icon at bounding box center [642, 453] width 8 height 9
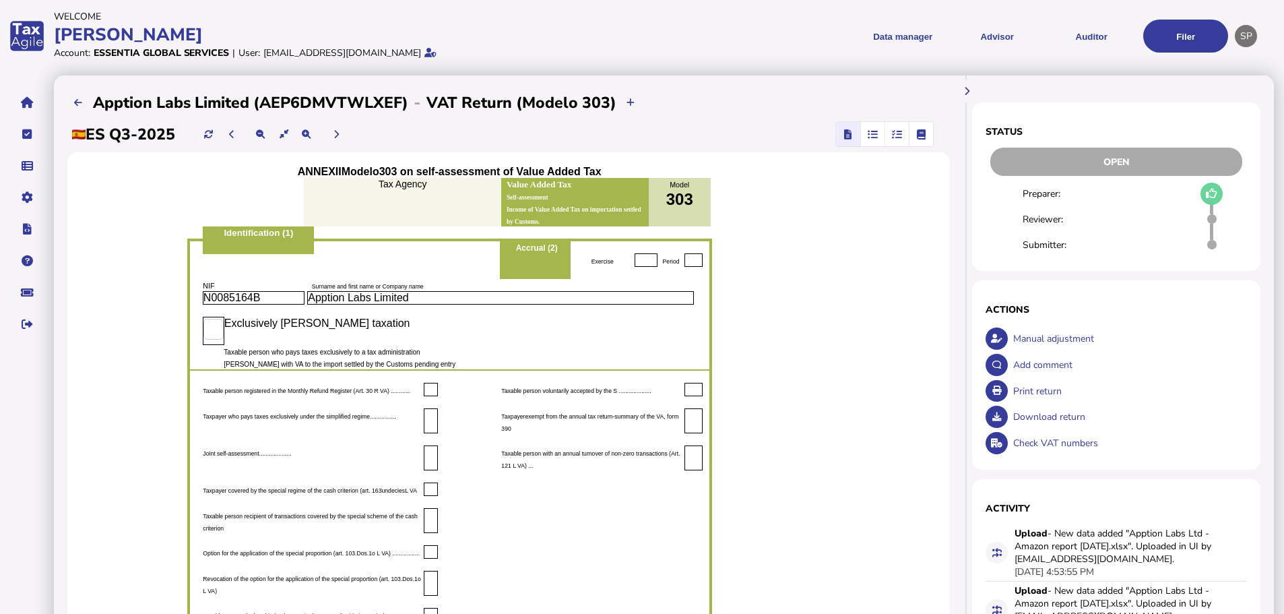
click at [1045, 389] on div "Print return" at bounding box center [1129, 391] width 238 height 26
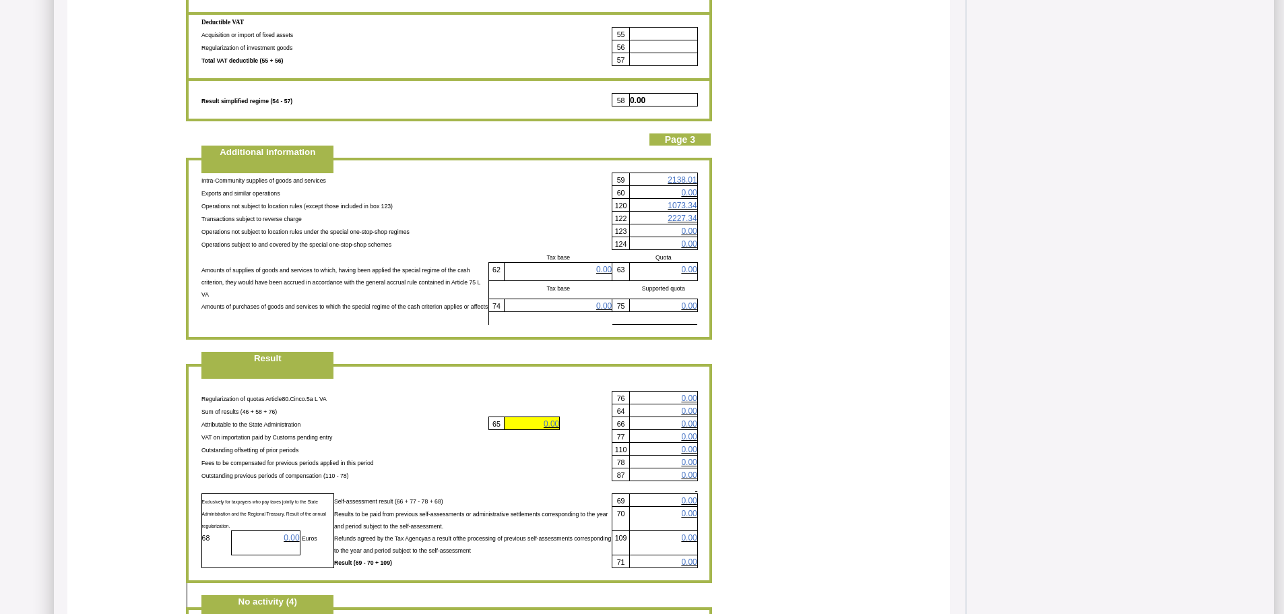
scroll to position [2155, 0]
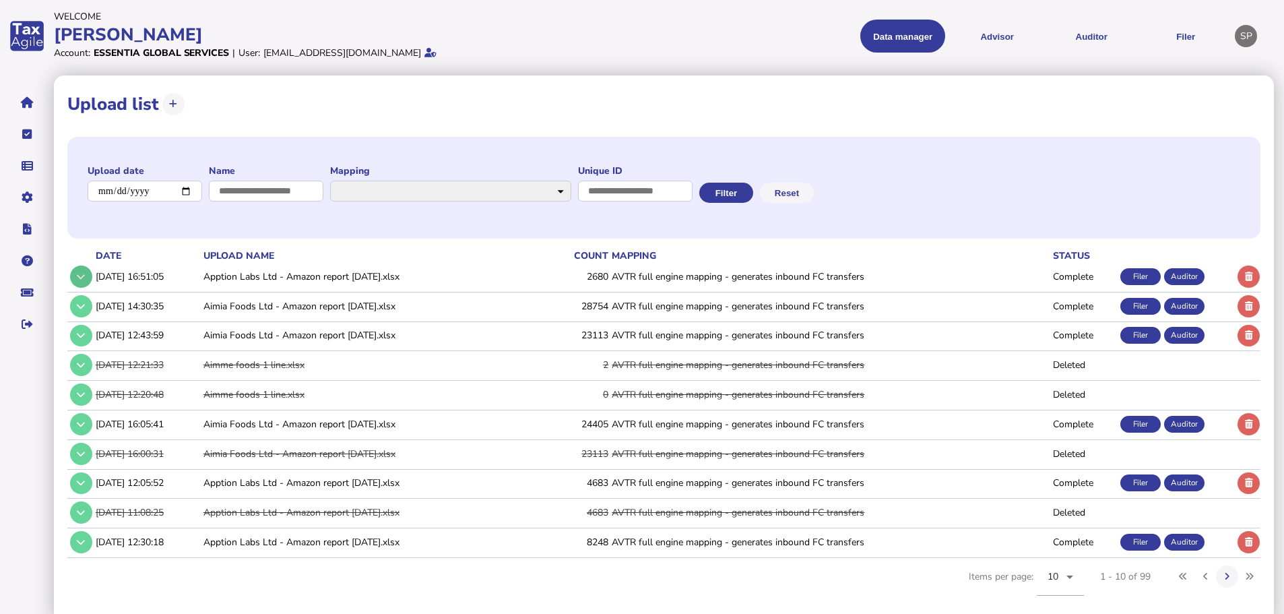
click at [78, 280] on icon at bounding box center [81, 276] width 8 height 9
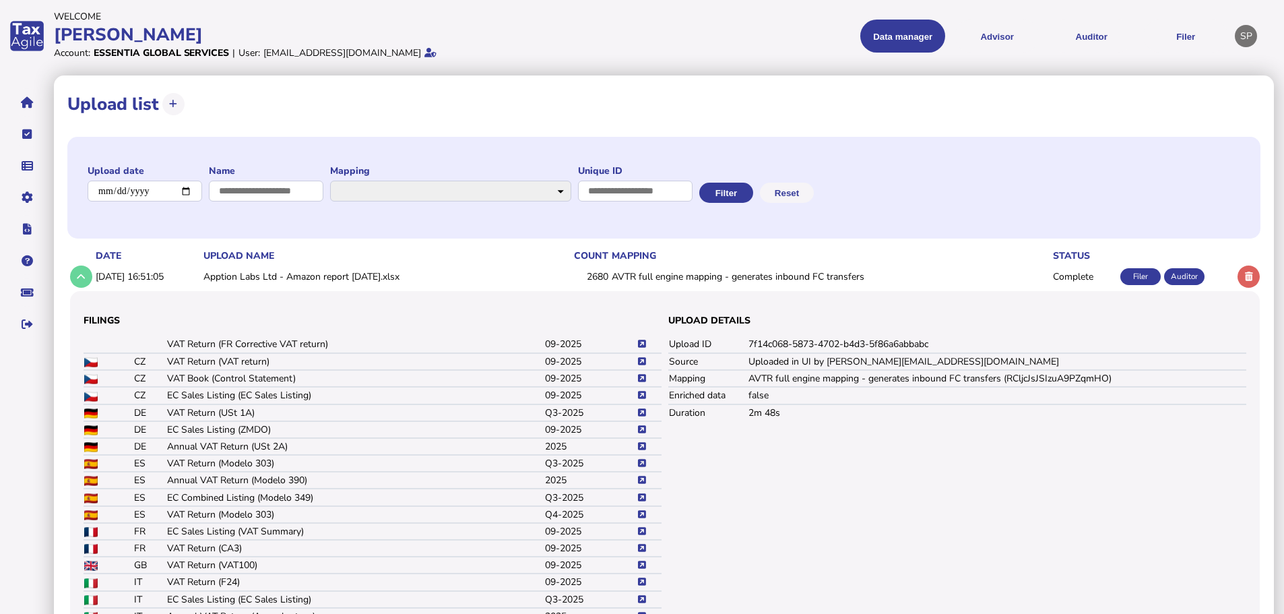
click at [640, 461] on icon at bounding box center [642, 463] width 8 height 9
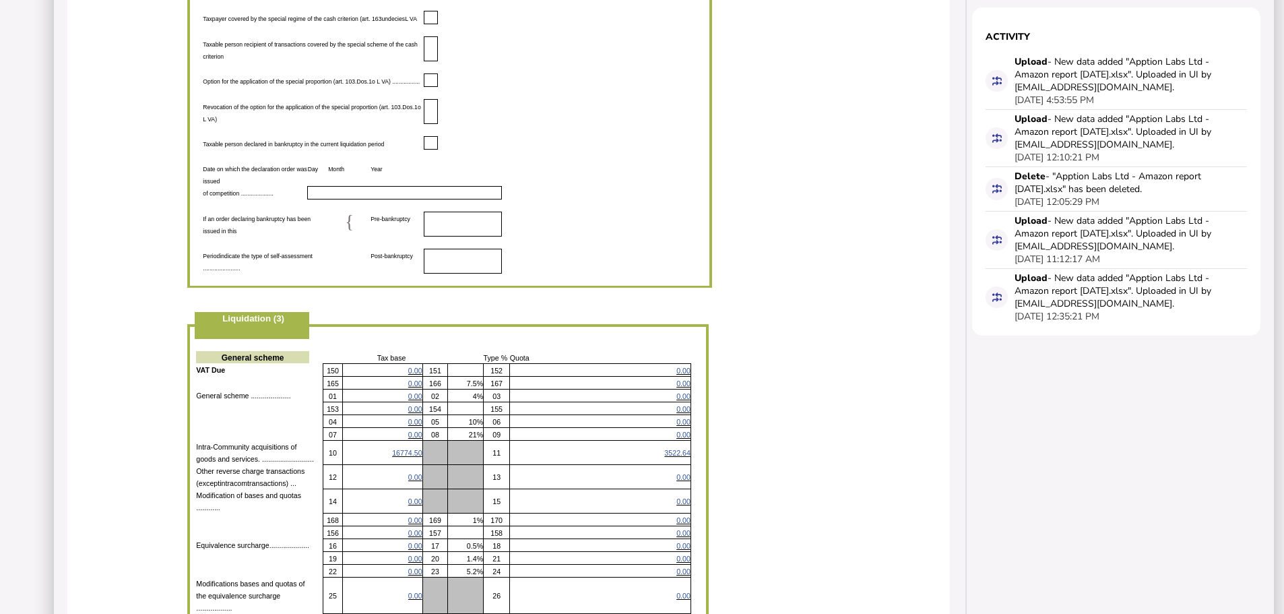
scroll to position [404, 0]
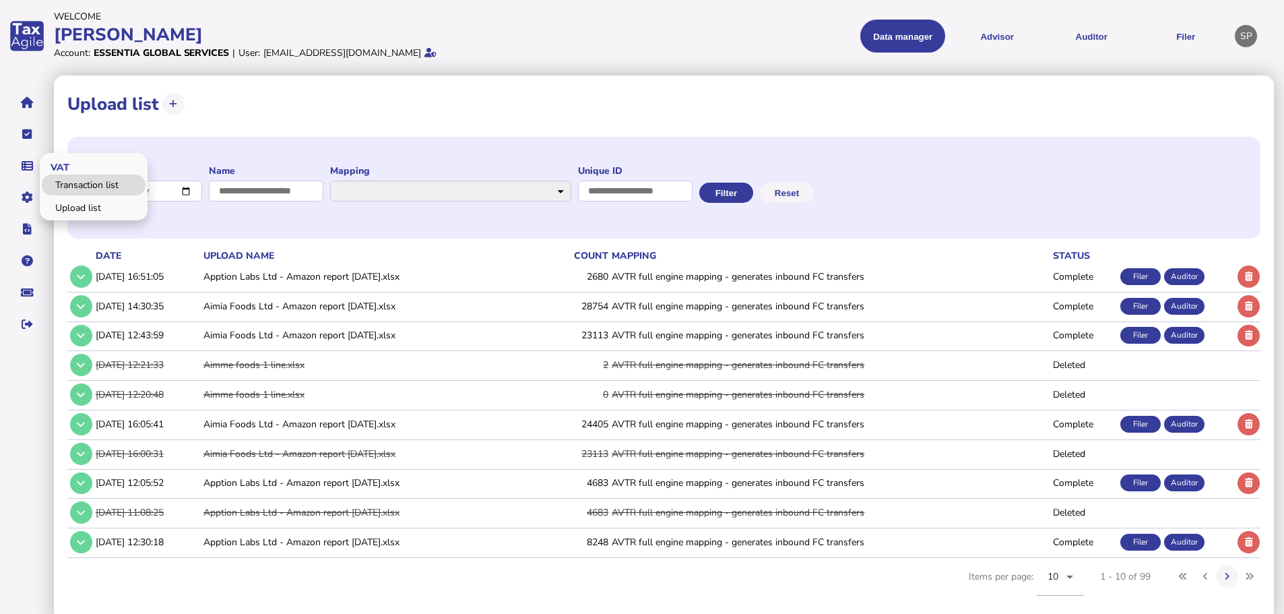
click at [70, 186] on link "Transaction list" at bounding box center [94, 184] width 104 height 21
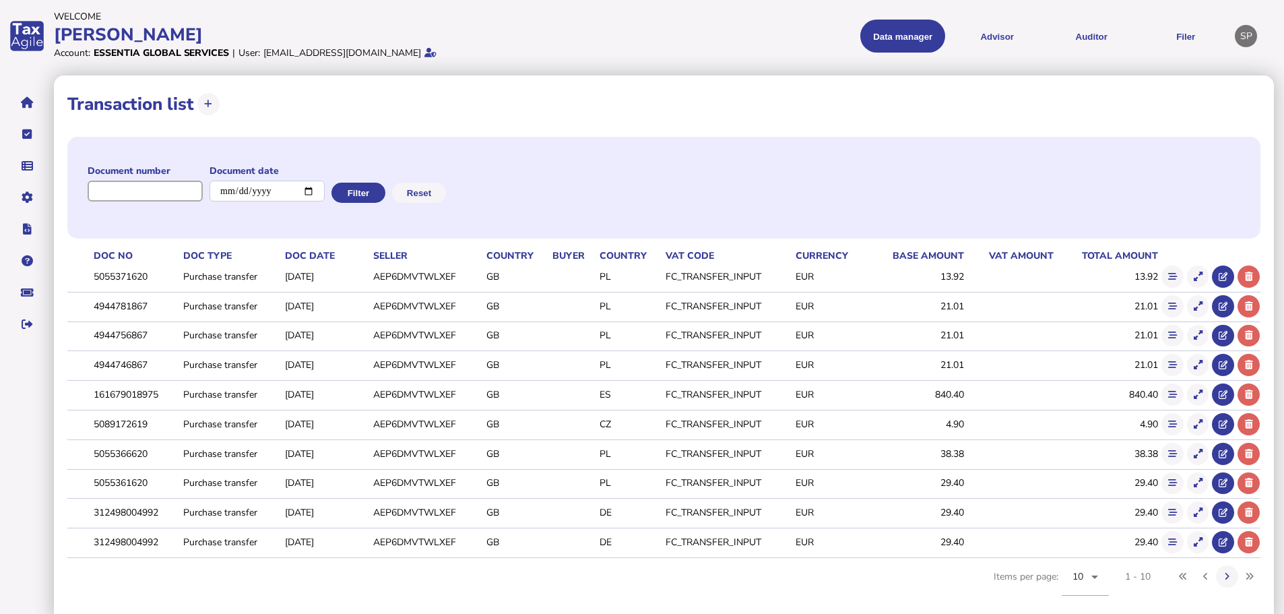
click at [150, 189] on input "input" at bounding box center [145, 190] width 115 height 21
paste input "**********"
type input "**********"
click at [380, 191] on button "Filter" at bounding box center [364, 193] width 54 height 20
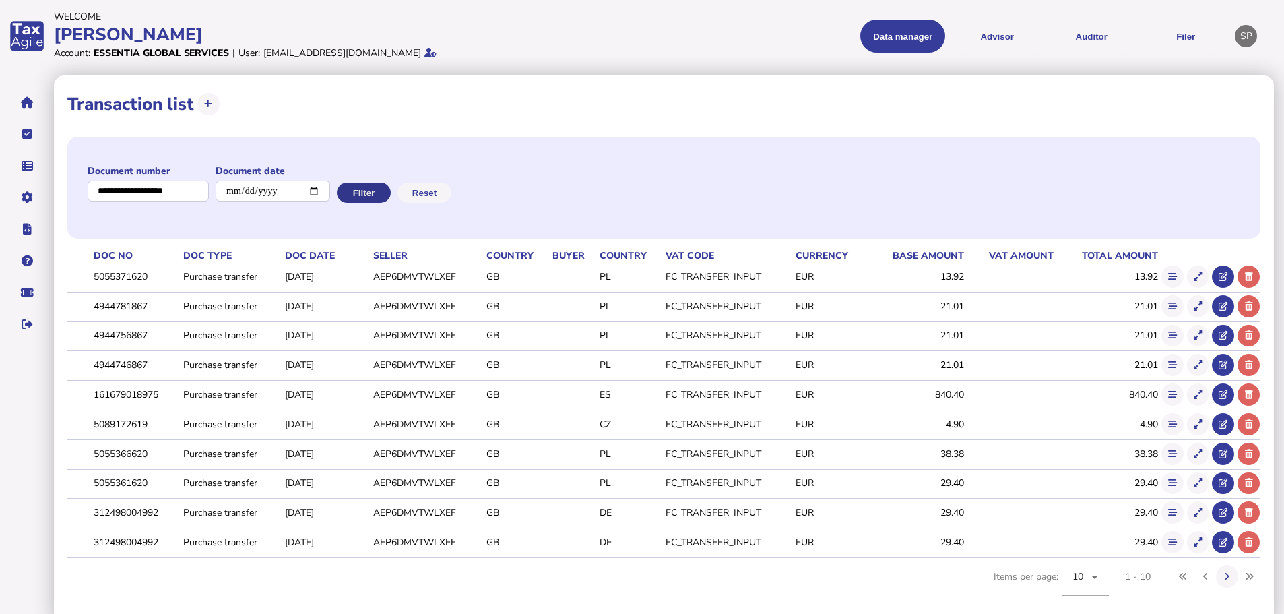
scroll to position [0, 0]
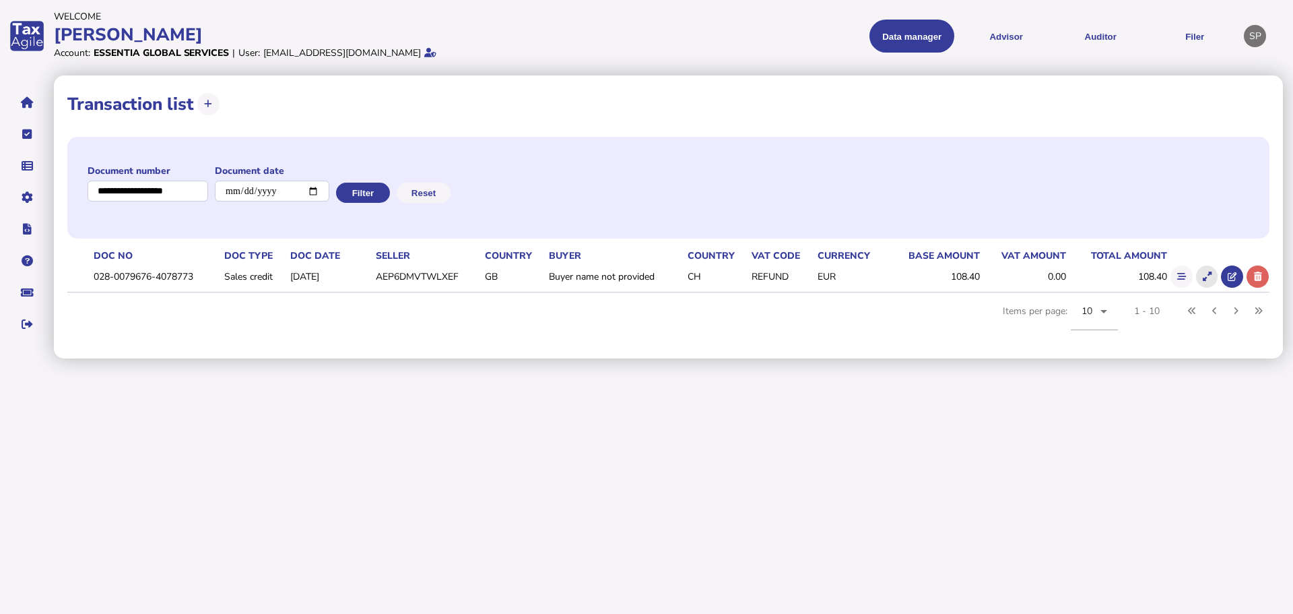
click at [1202, 270] on button at bounding box center [1207, 276] width 22 height 22
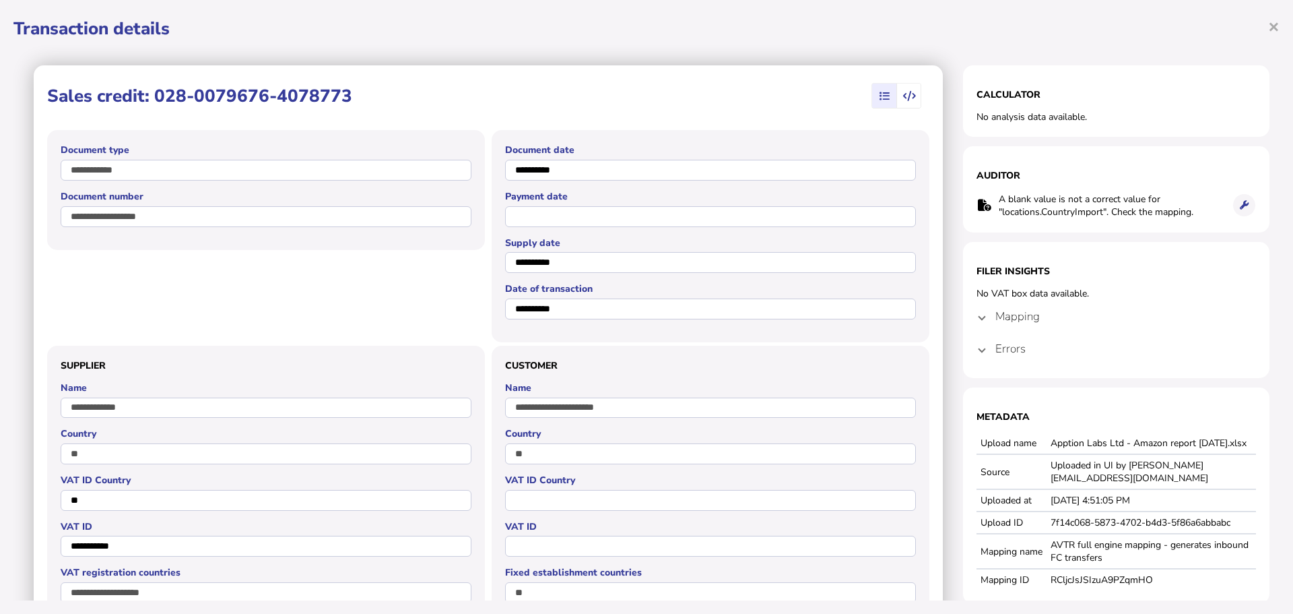
click at [897, 88] on span "button" at bounding box center [909, 96] width 25 height 24
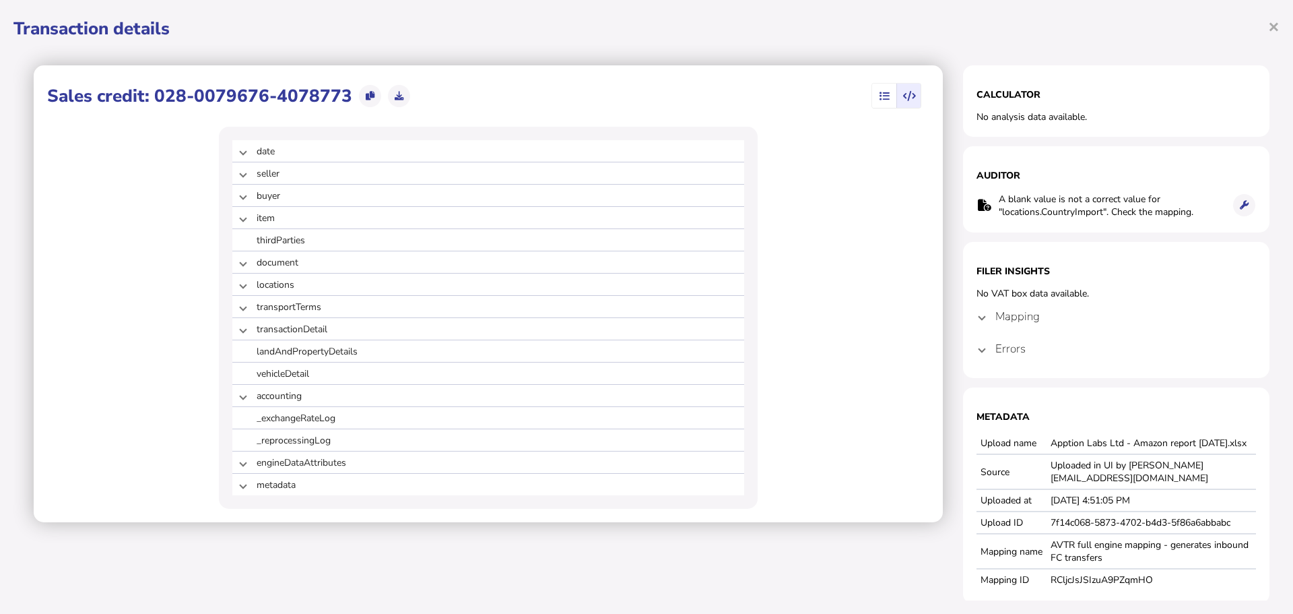
click at [1282, 28] on div "× Transaction details Sales credit: 028-0079676-4078773 date seller buyer item …" at bounding box center [646, 307] width 1293 height 614
click at [1274, 28] on span "×" at bounding box center [1273, 26] width 11 height 26
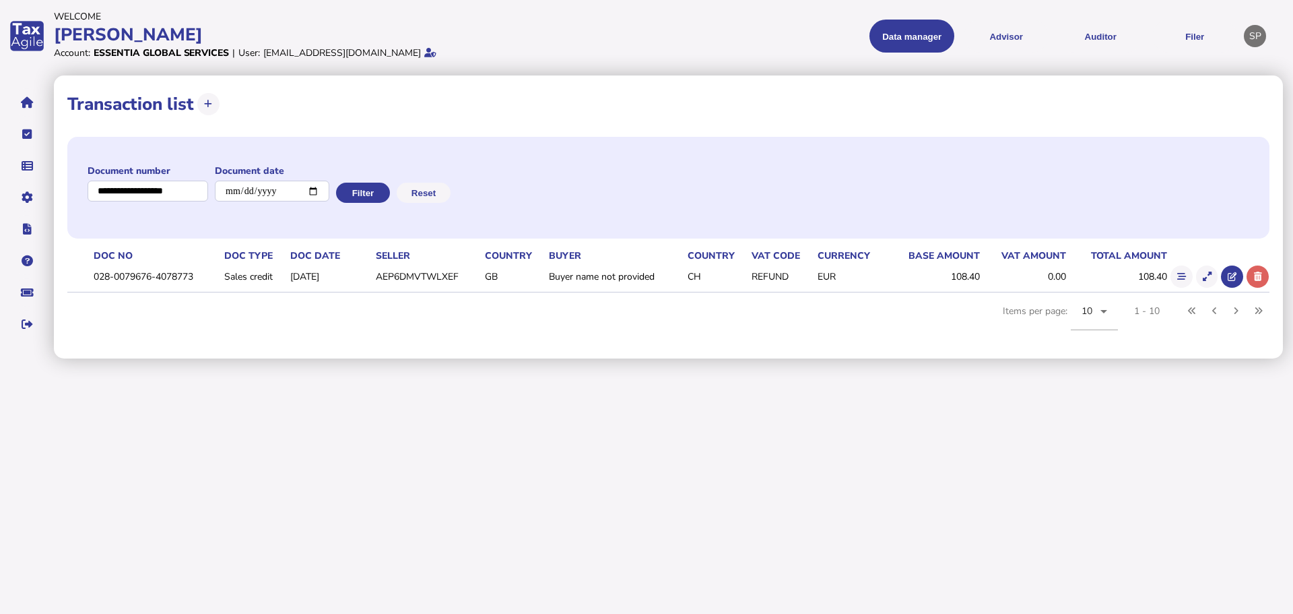
click at [973, 273] on td "108.40" at bounding box center [933, 277] width 95 height 28
click at [969, 278] on td "108.40" at bounding box center [933, 277] width 95 height 28
click at [1179, 277] on icon at bounding box center [1181, 276] width 9 height 9
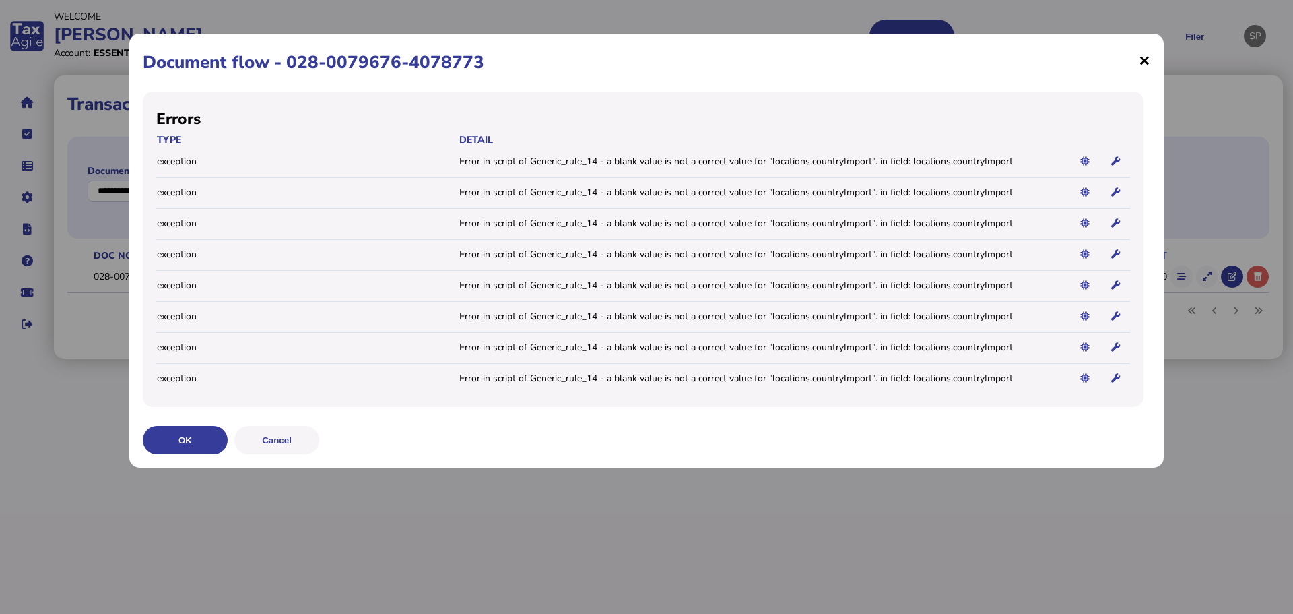
click at [1146, 58] on span "×" at bounding box center [1144, 60] width 11 height 26
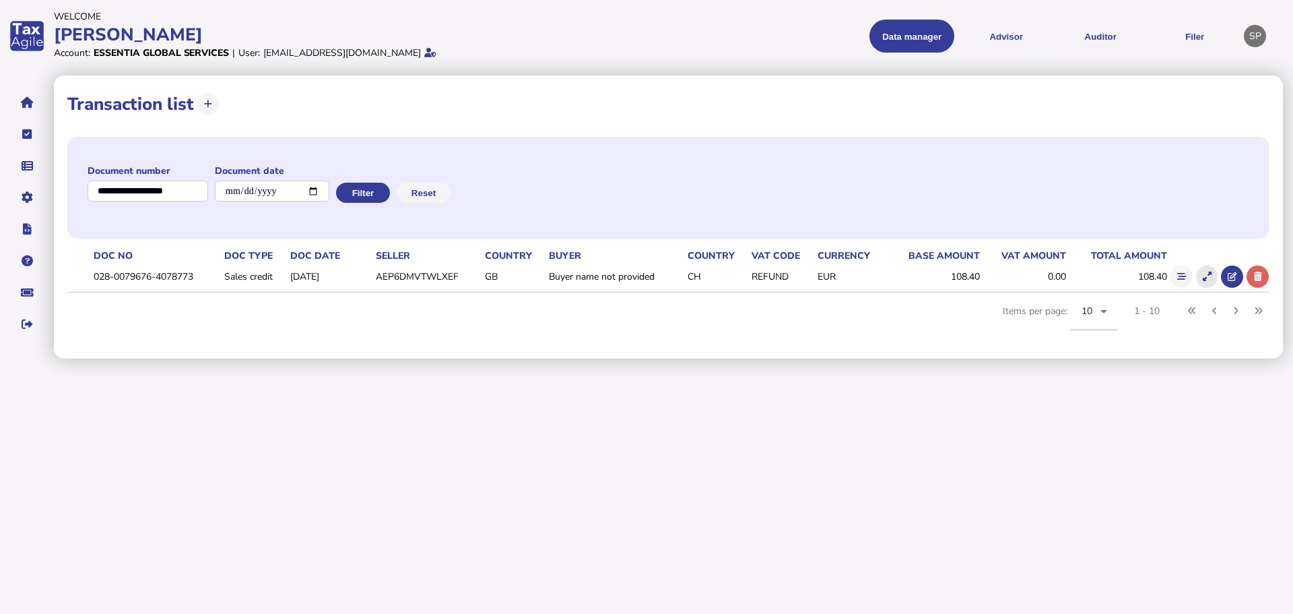
click at [1217, 277] on button at bounding box center [1207, 276] width 22 height 22
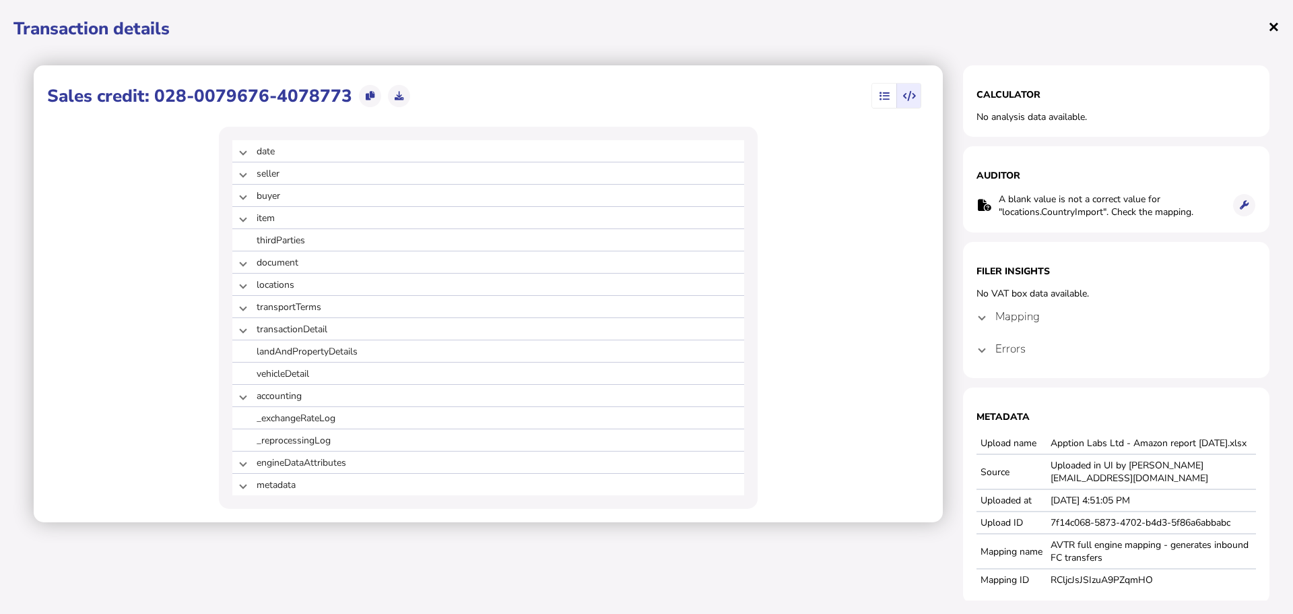
drag, startPoint x: 1275, startPoint y: 20, endPoint x: 1247, endPoint y: 35, distance: 32.3
click at [1276, 20] on span "×" at bounding box center [1273, 26] width 11 height 26
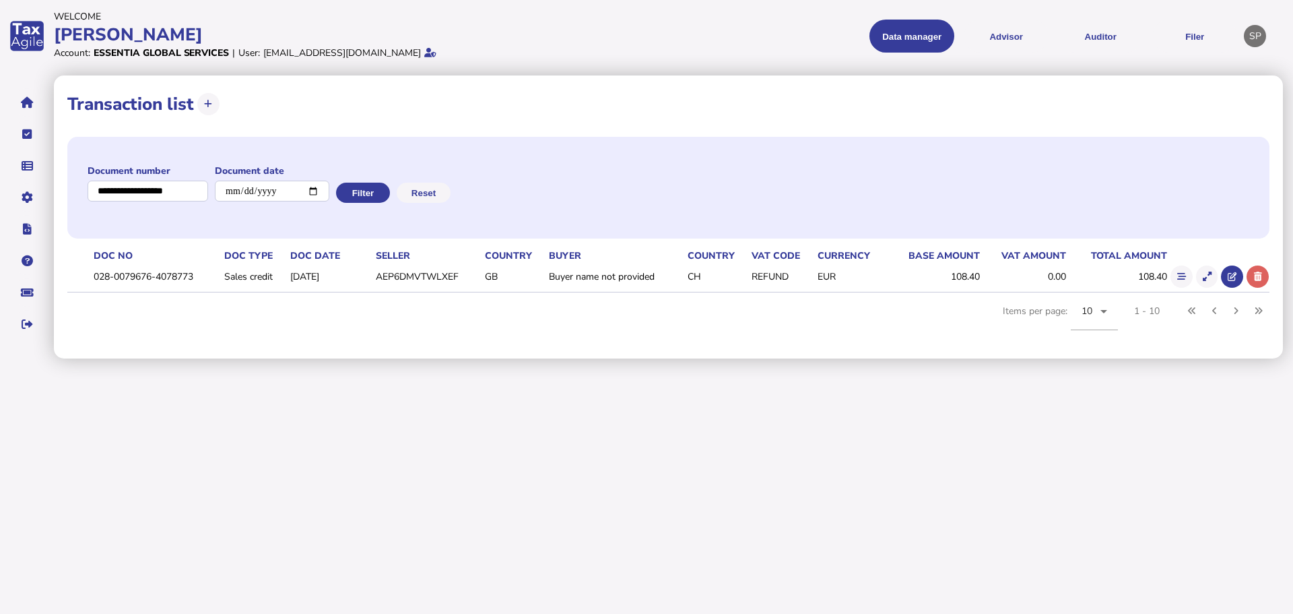
click at [976, 275] on td "108.40" at bounding box center [933, 277] width 95 height 28
click at [147, 277] on td "028-0079676-4078773" at bounding box center [156, 277] width 131 height 28
click at [1207, 272] on icon at bounding box center [1207, 276] width 9 height 9
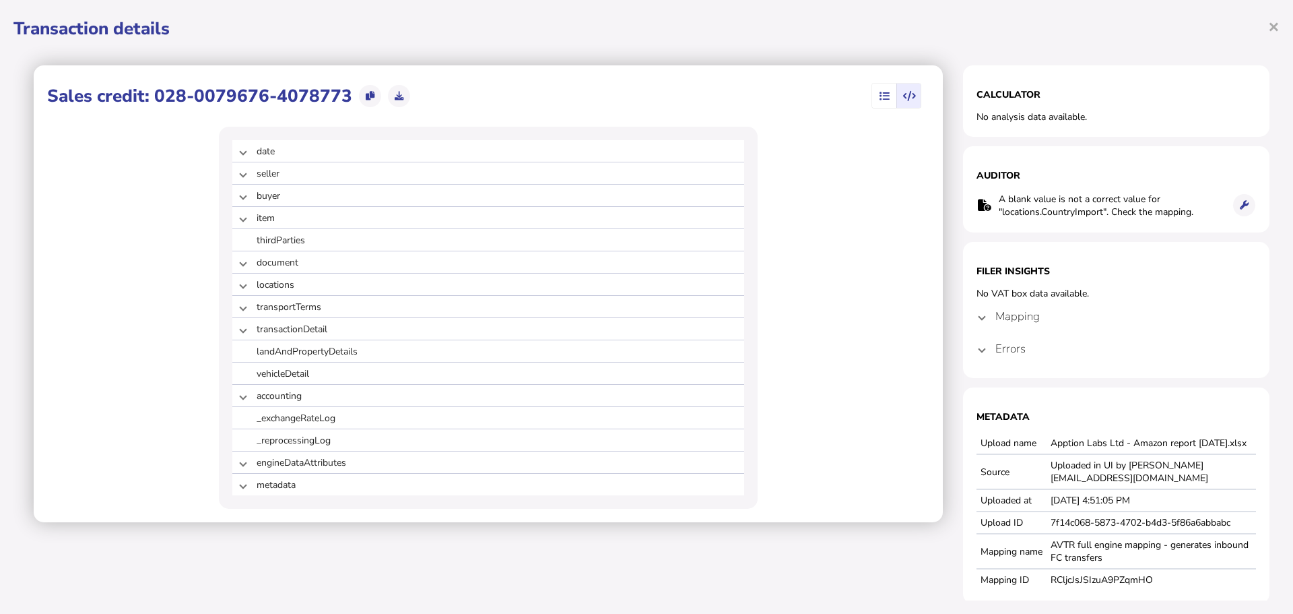
drag, startPoint x: 1272, startPoint y: 26, endPoint x: 1222, endPoint y: 139, distance: 124.5
click at [1272, 26] on span "×" at bounding box center [1273, 26] width 11 height 26
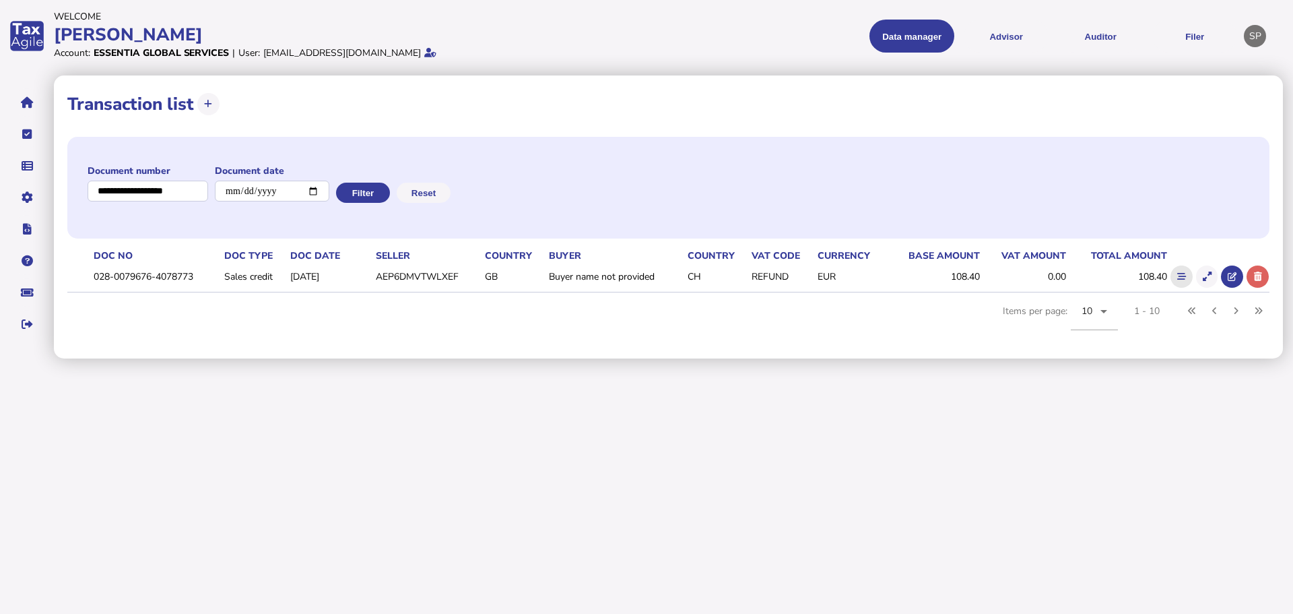
click at [1177, 270] on button at bounding box center [1182, 276] width 22 height 22
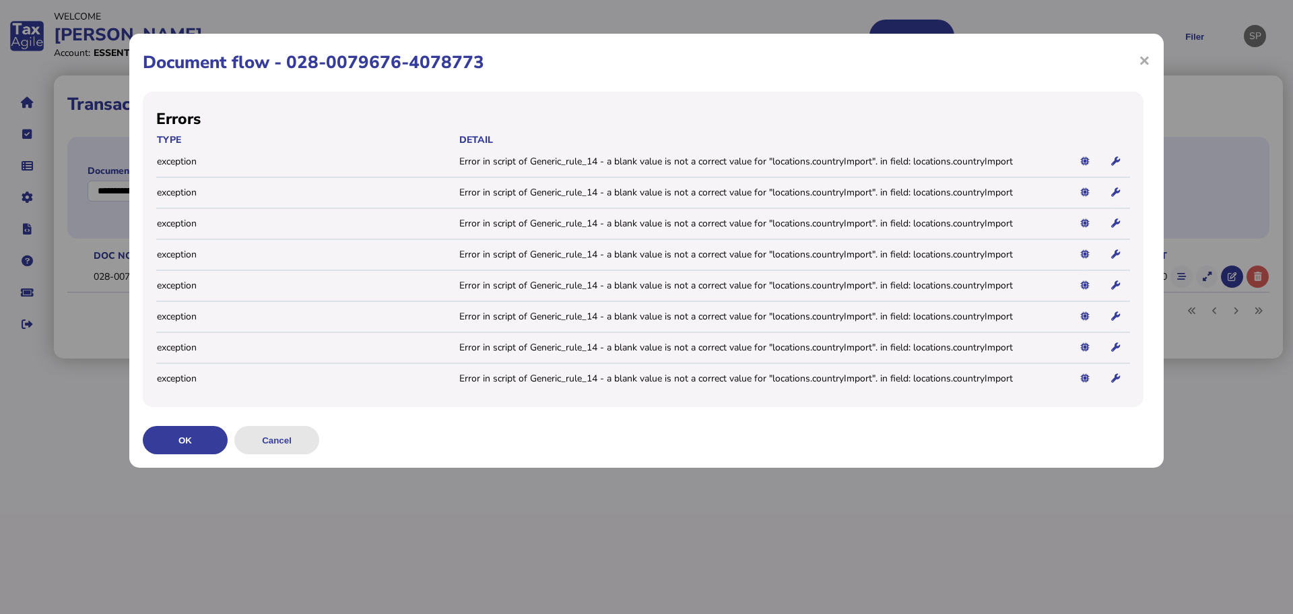
click at [286, 442] on button "Cancel" at bounding box center [276, 440] width 85 height 28
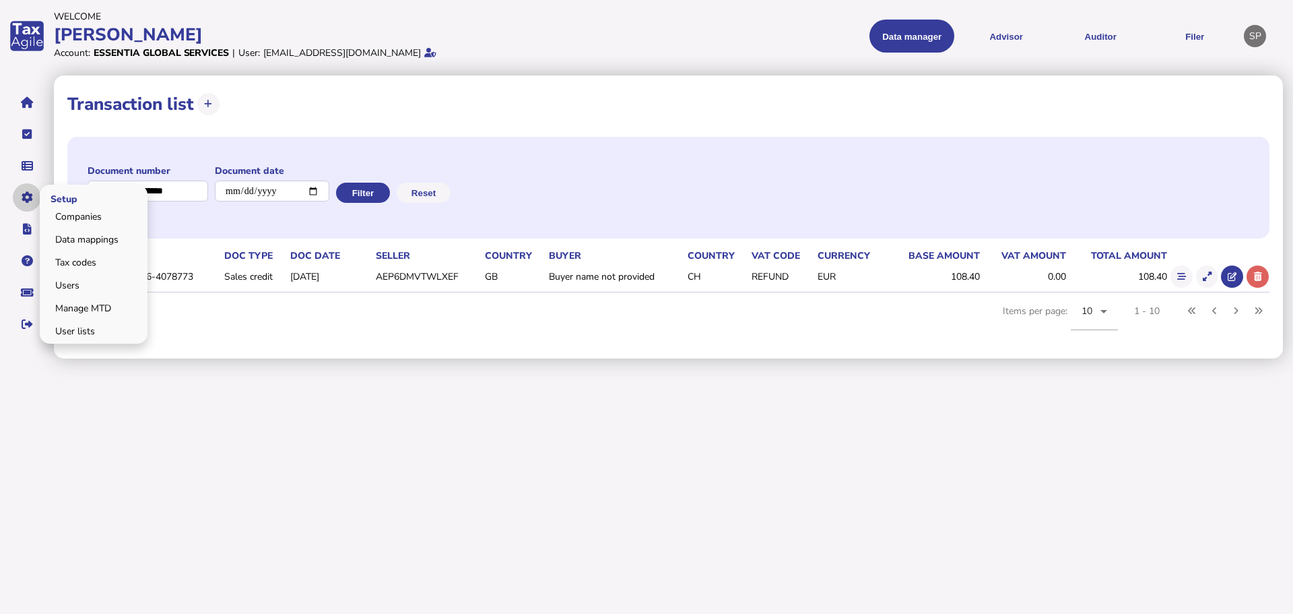
click at [21, 193] on button "navigate application pages" at bounding box center [27, 197] width 28 height 28
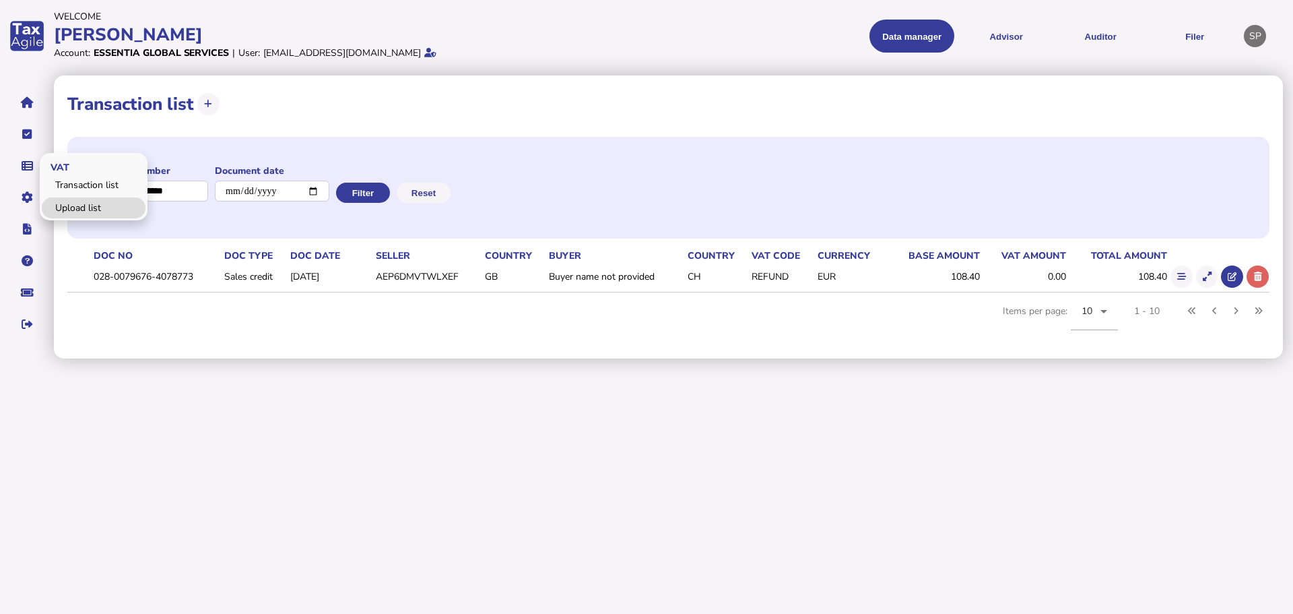
click at [90, 211] on link "Upload list" at bounding box center [94, 207] width 104 height 21
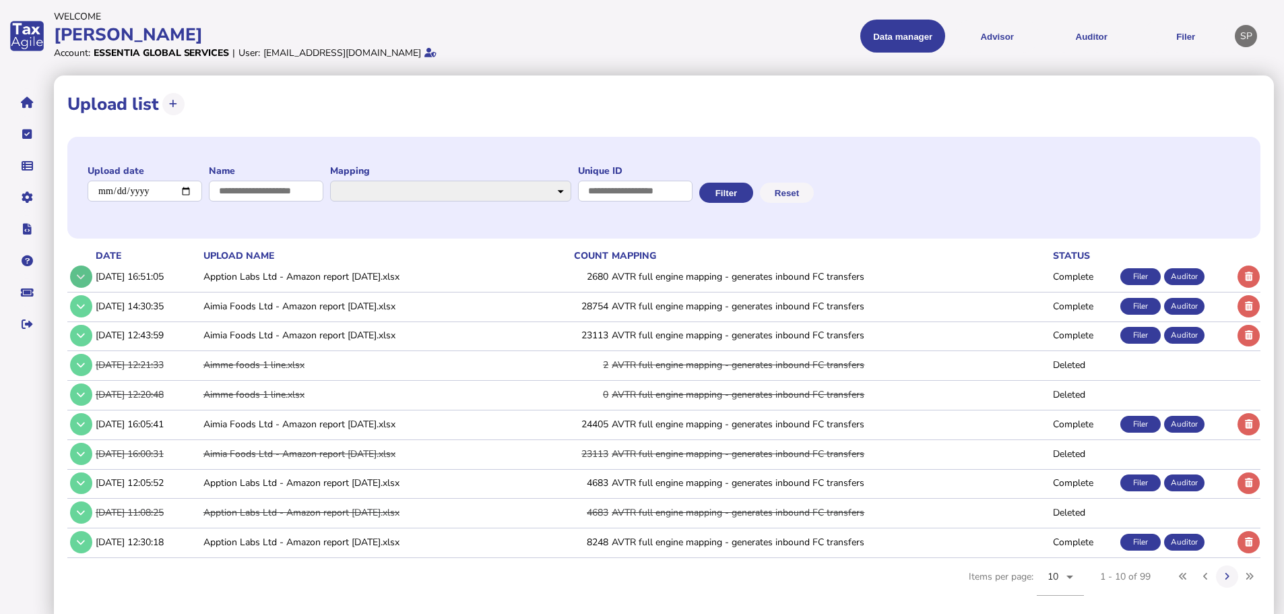
click at [75, 279] on button at bounding box center [81, 276] width 22 height 22
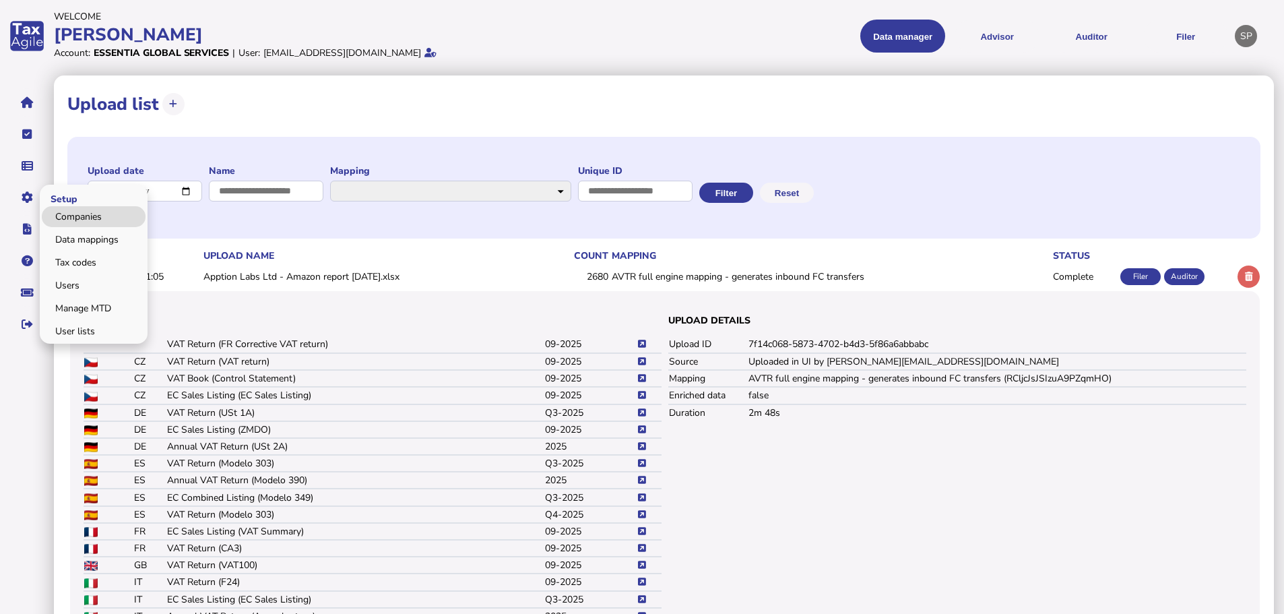
click at [77, 219] on link "Companies" at bounding box center [94, 216] width 104 height 21
select select
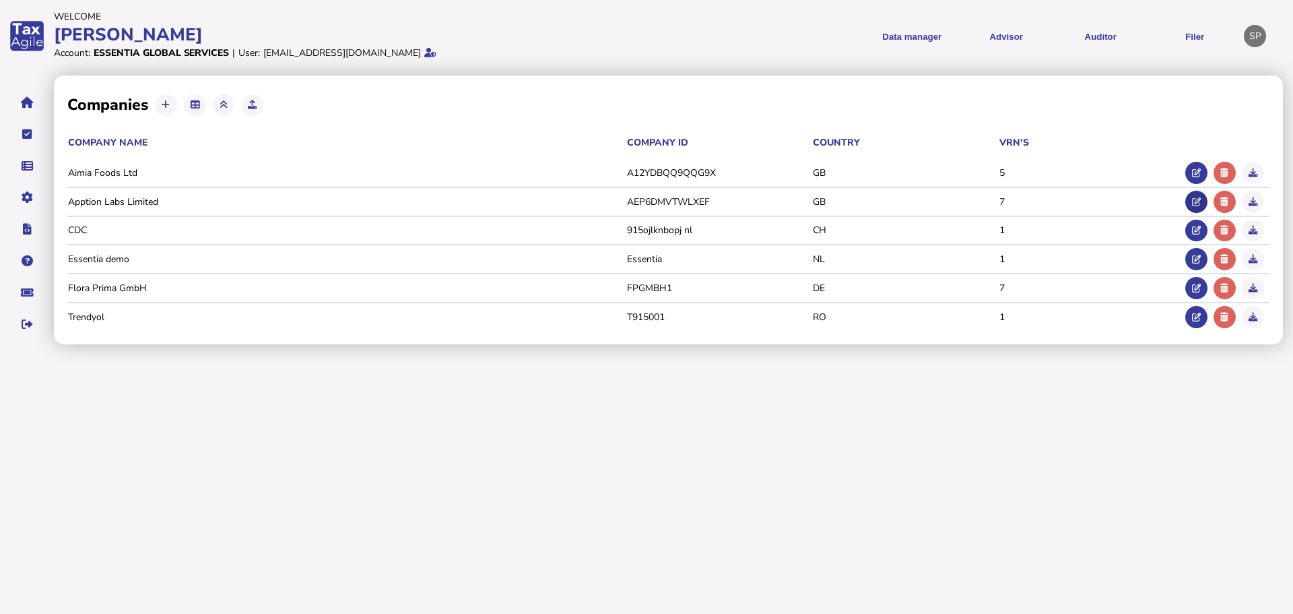
click at [1187, 195] on td at bounding box center [1199, 202] width 28 height 28
click at [1193, 197] on icon at bounding box center [1196, 201] width 9 height 9
type input "**********"
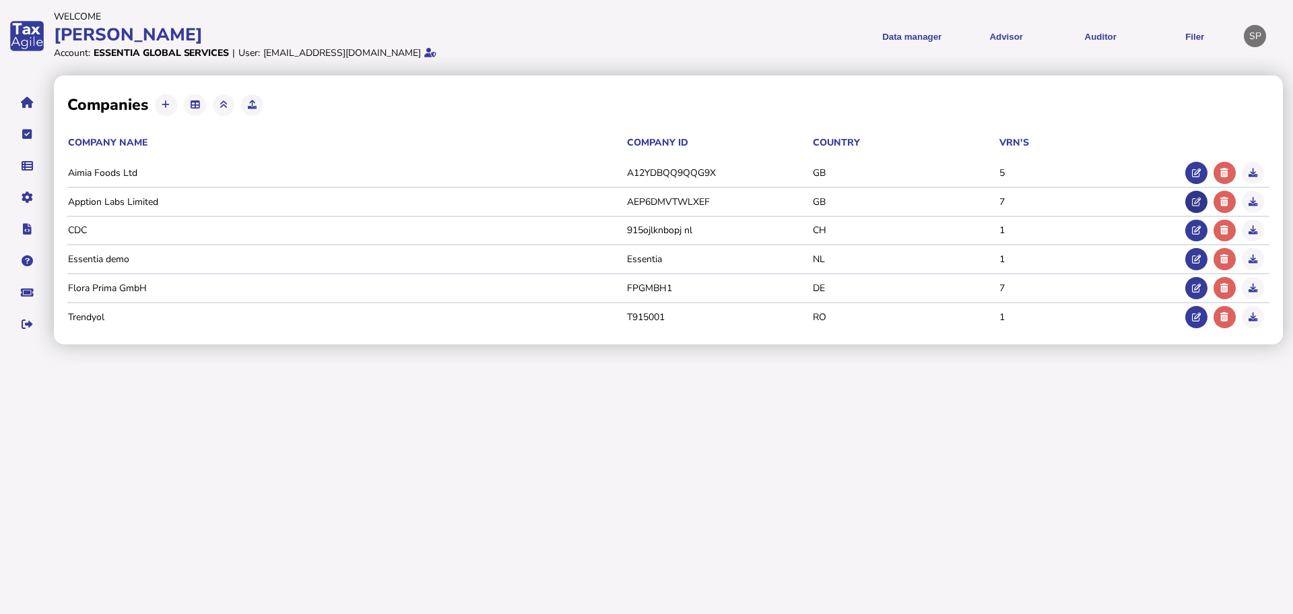
select select "**"
select select "**********"
type input "**********"
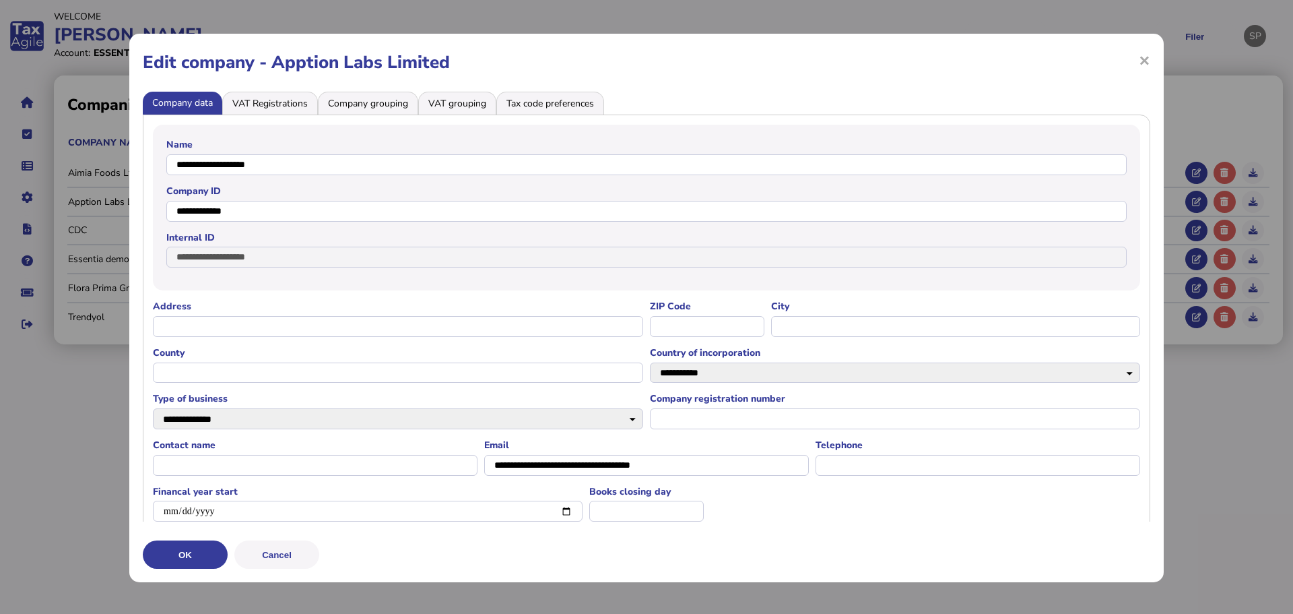
click at [538, 105] on li "Tax code preferences" at bounding box center [550, 103] width 108 height 23
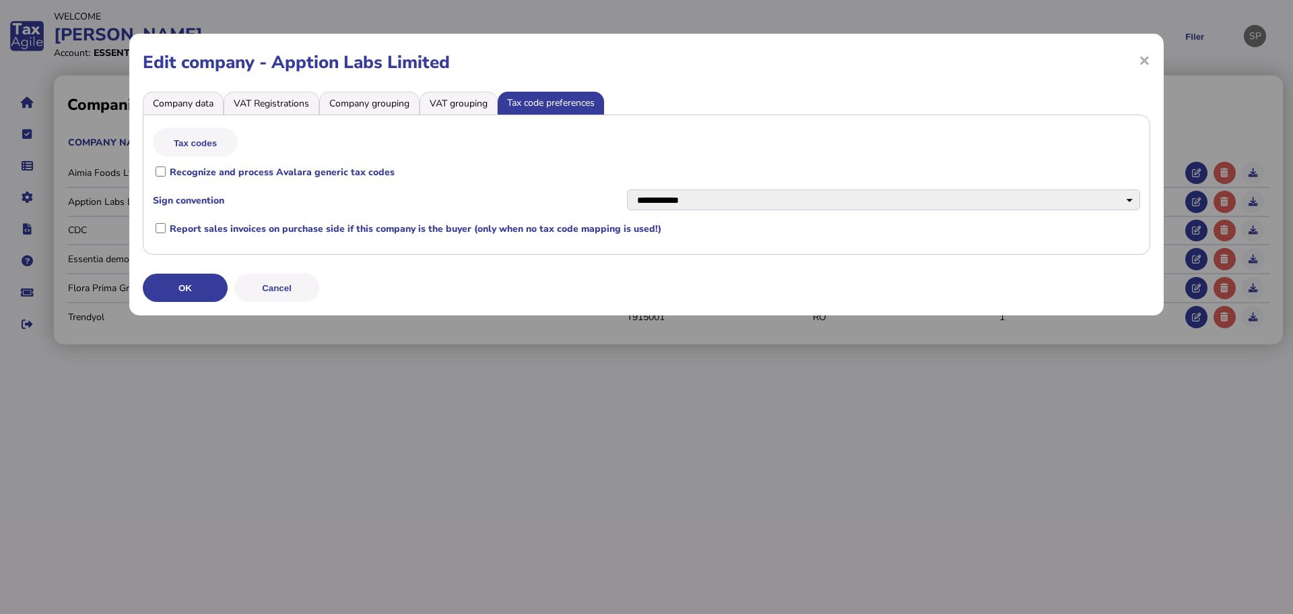
click at [462, 104] on li "VAT grouping" at bounding box center [459, 103] width 78 height 23
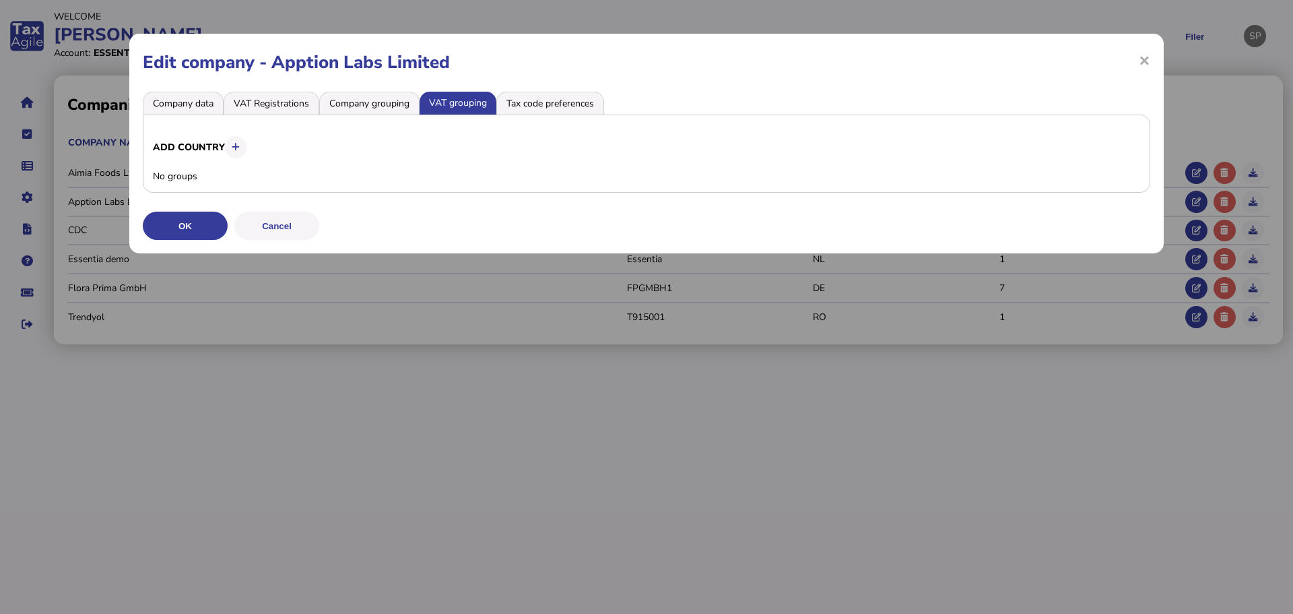
click at [370, 95] on li "Company grouping" at bounding box center [369, 103] width 100 height 23
click at [273, 104] on li "VAT Registrations" at bounding box center [272, 103] width 96 height 23
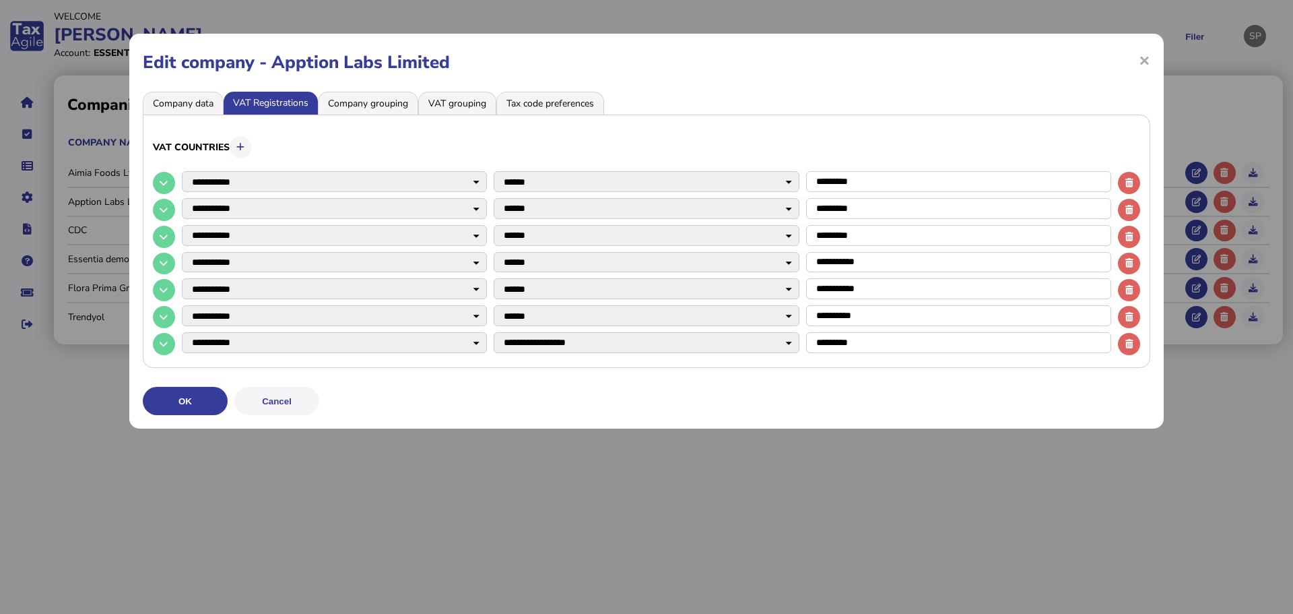
click at [185, 100] on li "Company data" at bounding box center [183, 103] width 81 height 23
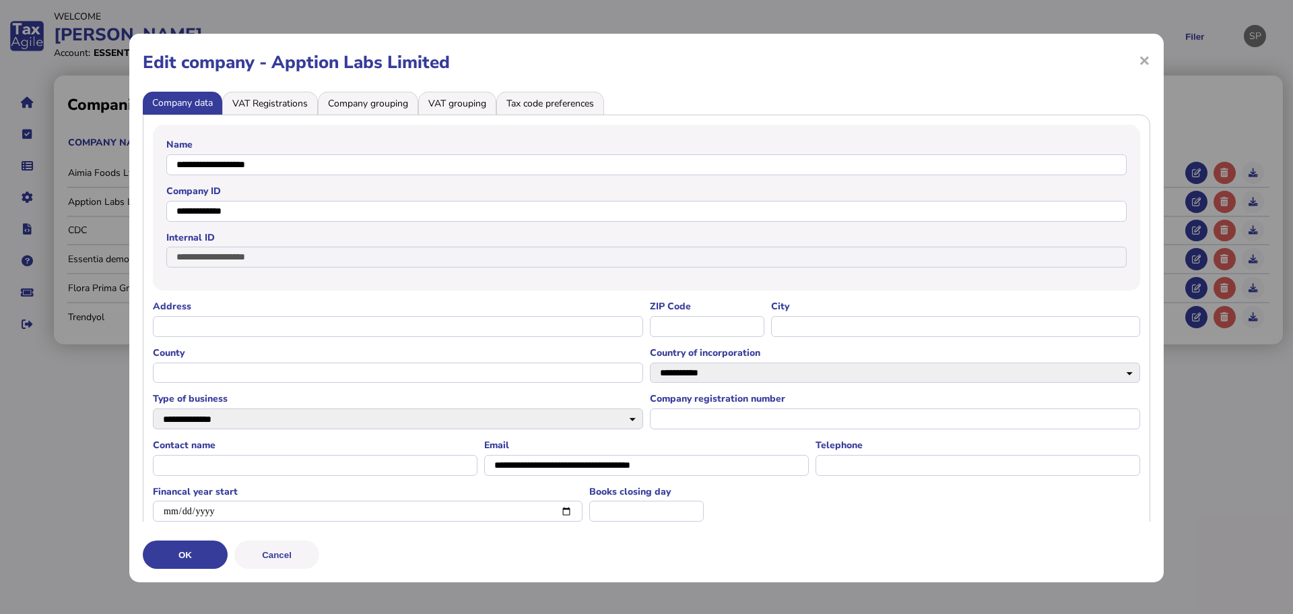
click at [600, 94] on li "Tax code preferences" at bounding box center [550, 103] width 108 height 23
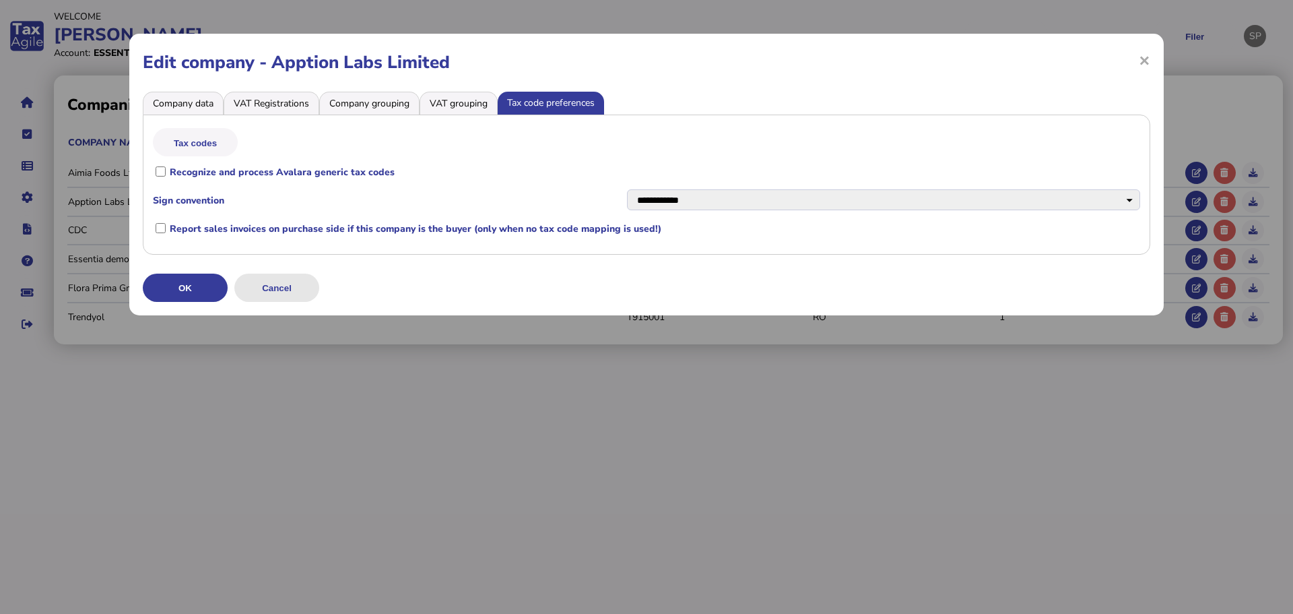
click at [296, 282] on button "Cancel" at bounding box center [276, 287] width 85 height 28
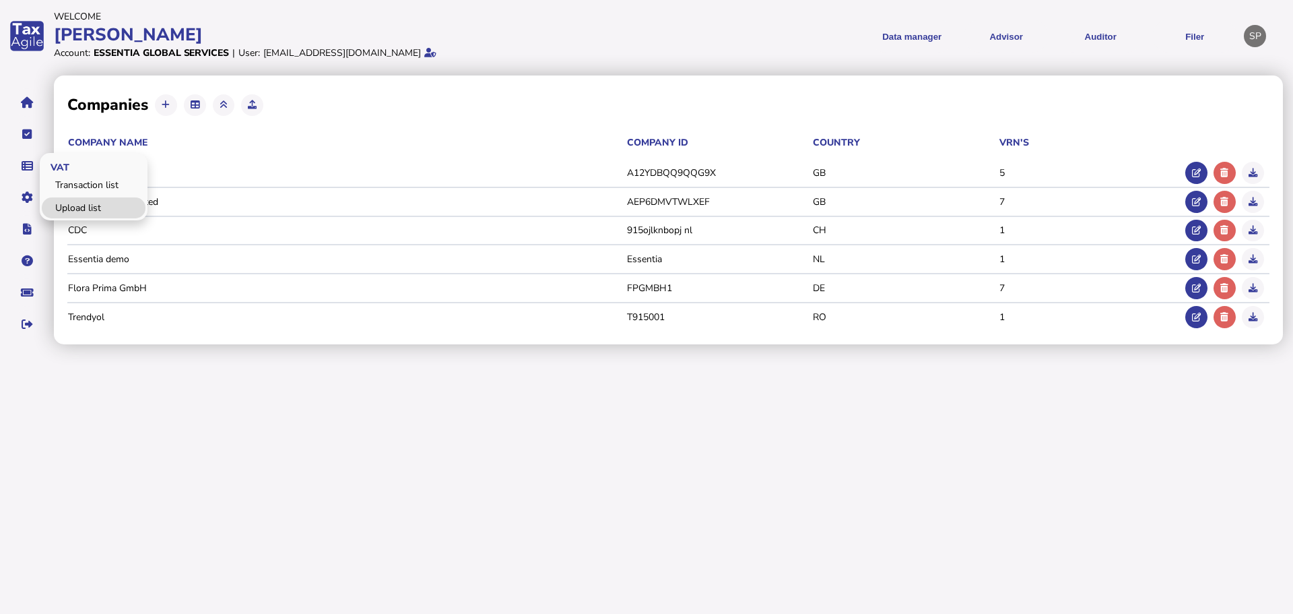
click at [63, 202] on link "Upload list" at bounding box center [94, 207] width 104 height 21
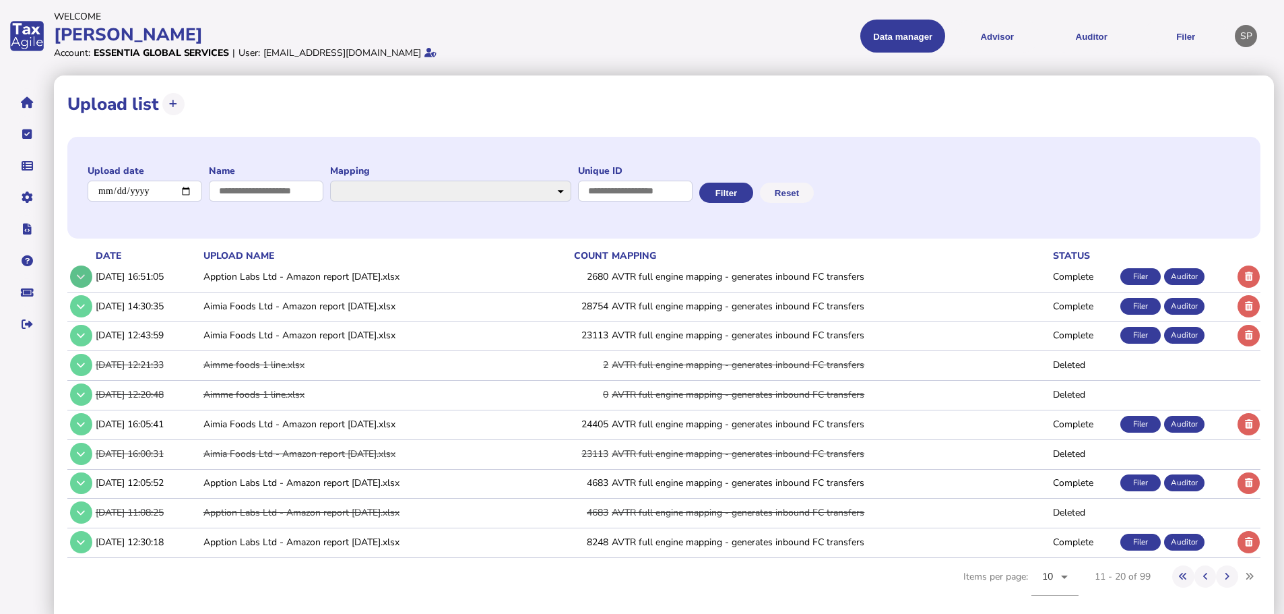
click at [82, 275] on icon at bounding box center [81, 276] width 8 height 9
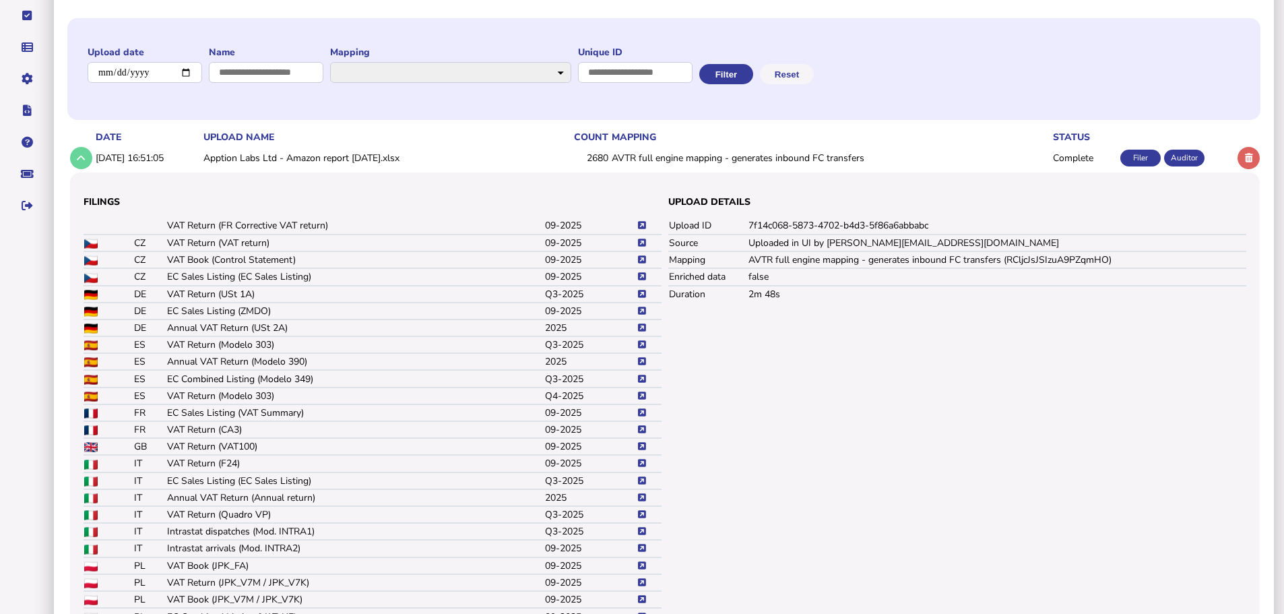
scroll to position [135, 0]
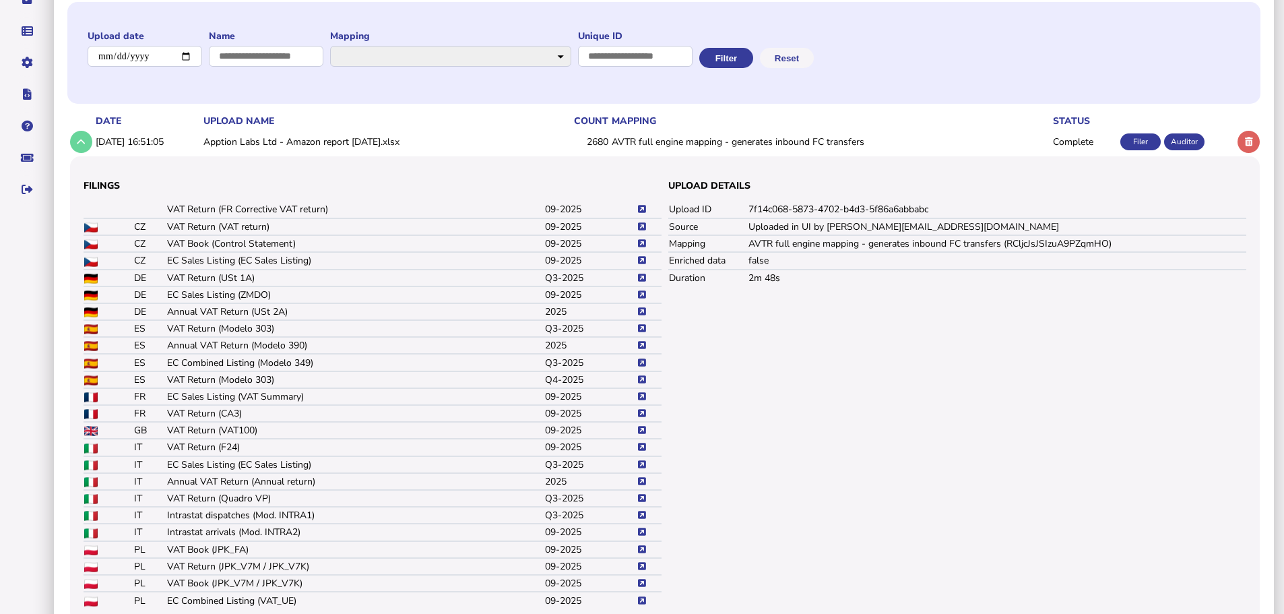
click at [638, 361] on icon at bounding box center [642, 362] width 8 height 9
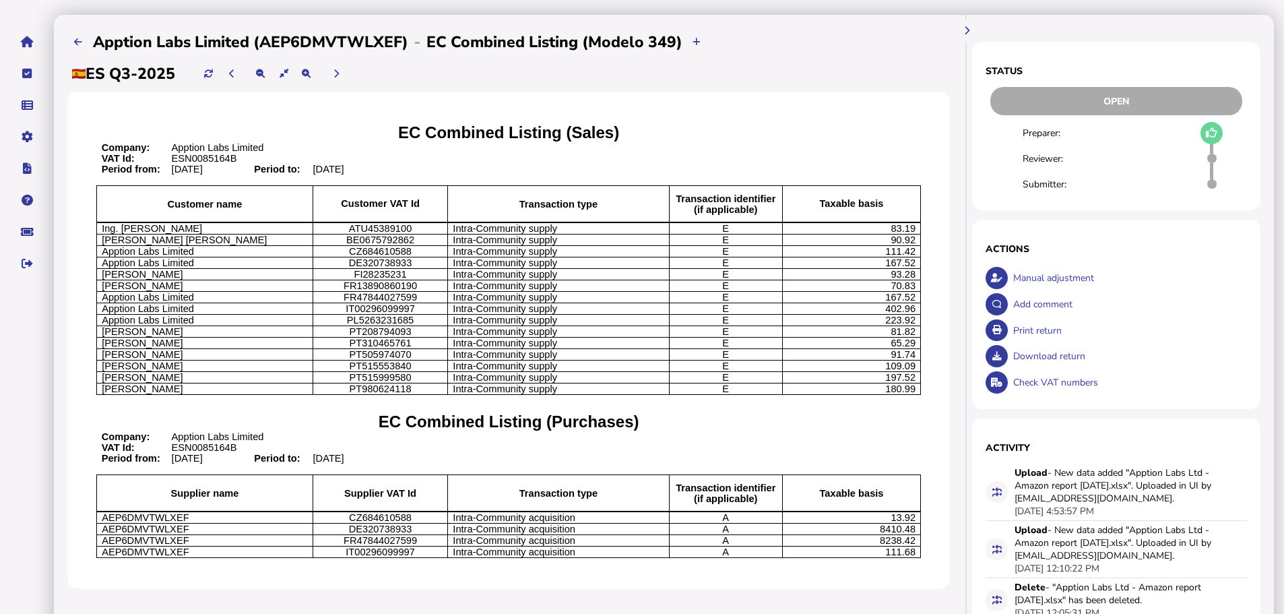
scroll to position [18, 0]
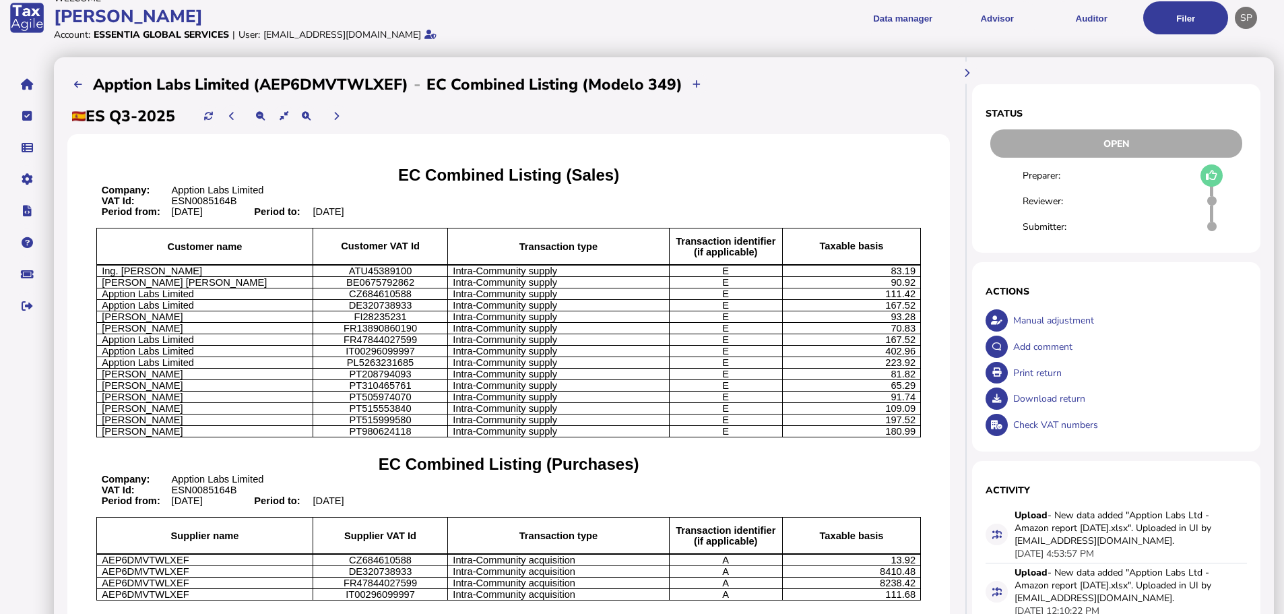
click at [1063, 425] on div "Check VAT numbers" at bounding box center [1129, 425] width 238 height 26
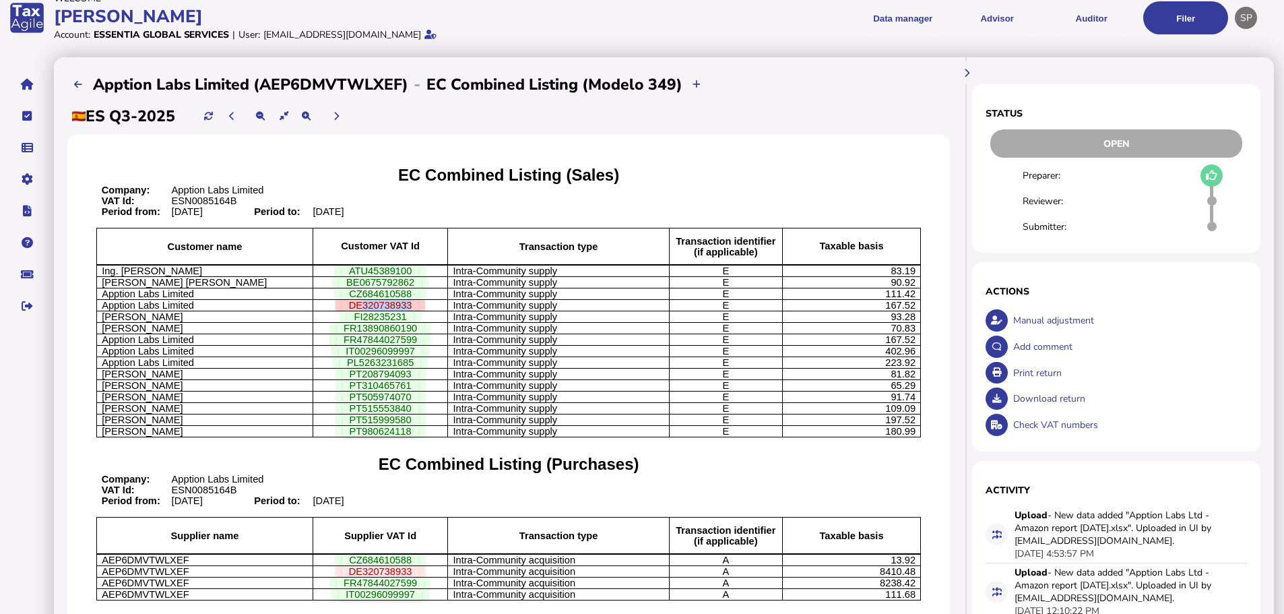
drag, startPoint x: 416, startPoint y: 319, endPoint x: 371, endPoint y: 317, distance: 44.5
click at [371, 310] on span "DE320738933" at bounding box center [380, 305] width 77 height 11
click at [77, 84] on icon at bounding box center [78, 84] width 8 height 9
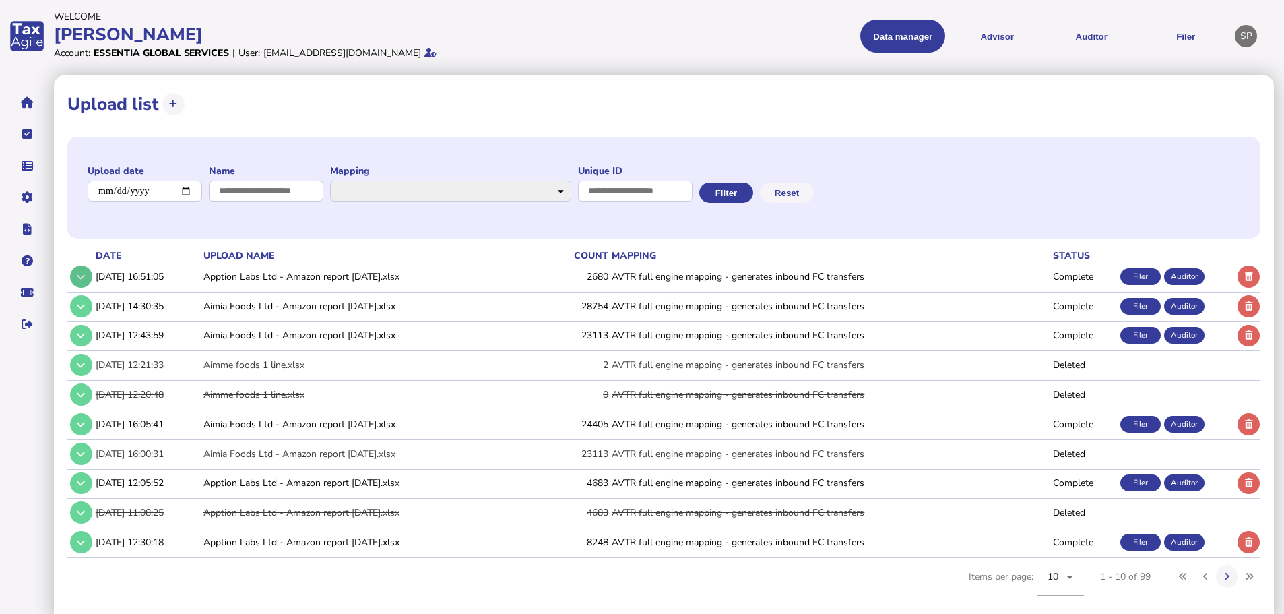
click at [79, 270] on button at bounding box center [81, 276] width 22 height 22
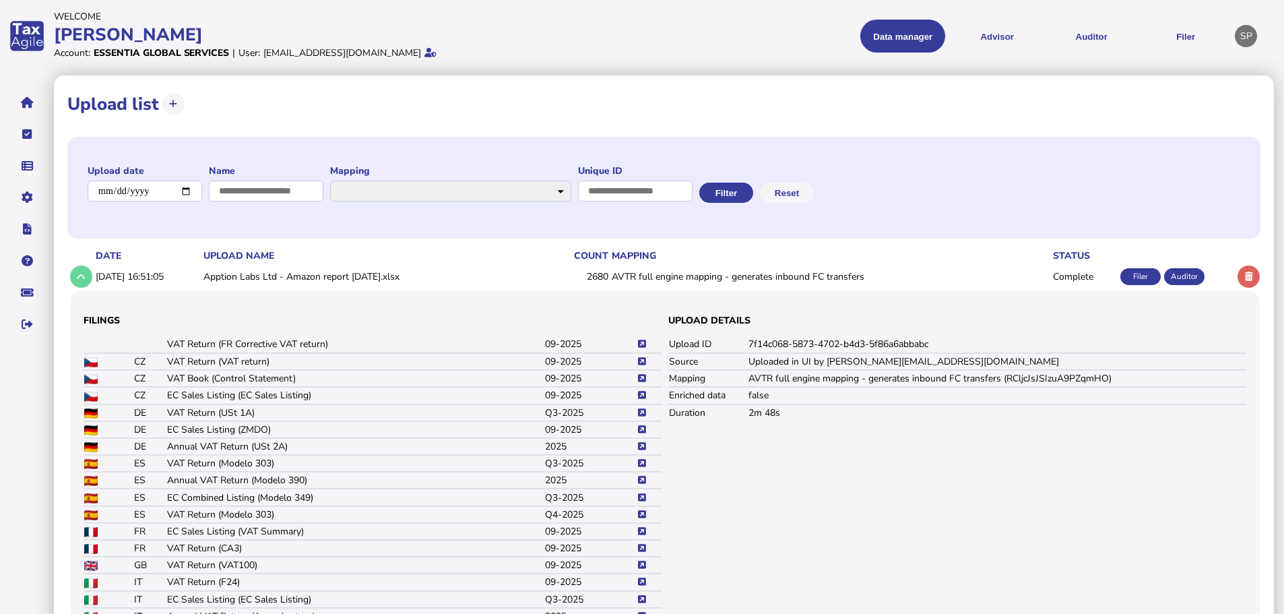
click at [641, 393] on icon at bounding box center [642, 395] width 8 height 9
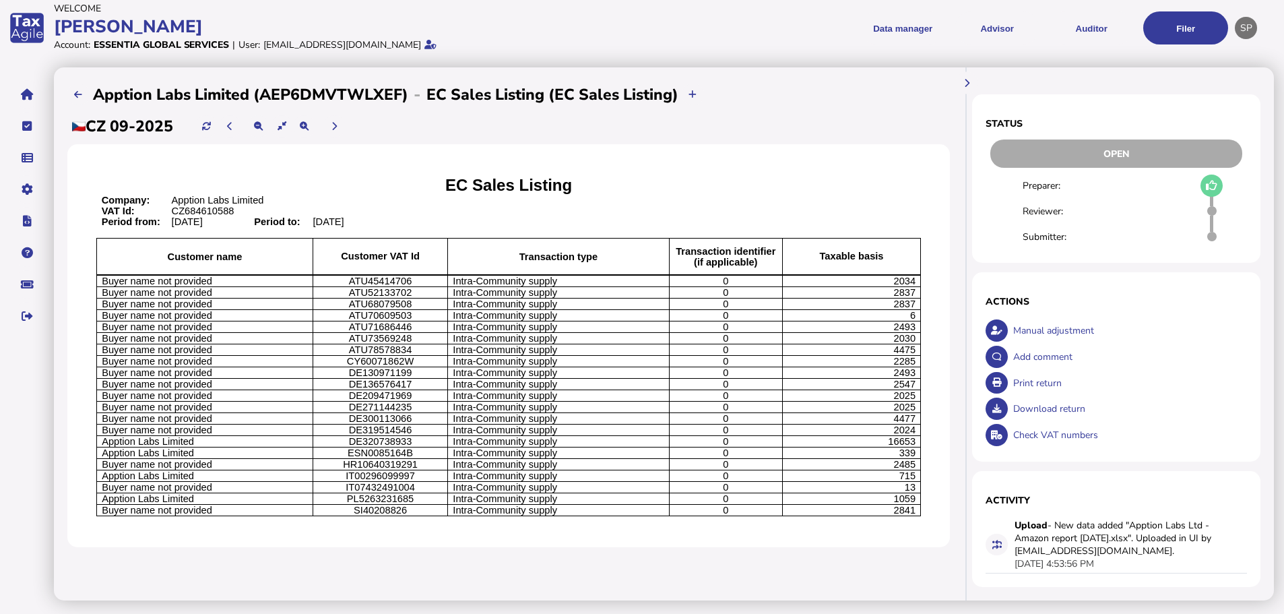
scroll to position [21, 0]
click at [1063, 422] on div "Check VAT numbers" at bounding box center [1129, 435] width 238 height 26
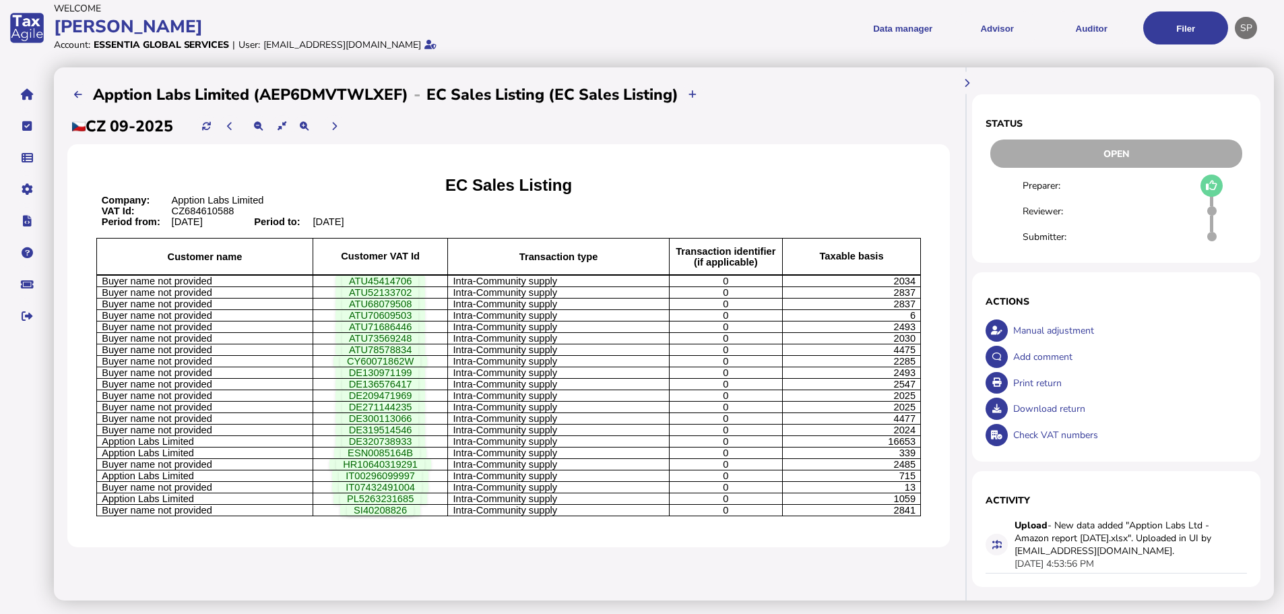
click at [73, 81] on div at bounding box center [78, 94] width 22 height 26
click at [77, 90] on icon at bounding box center [78, 94] width 8 height 9
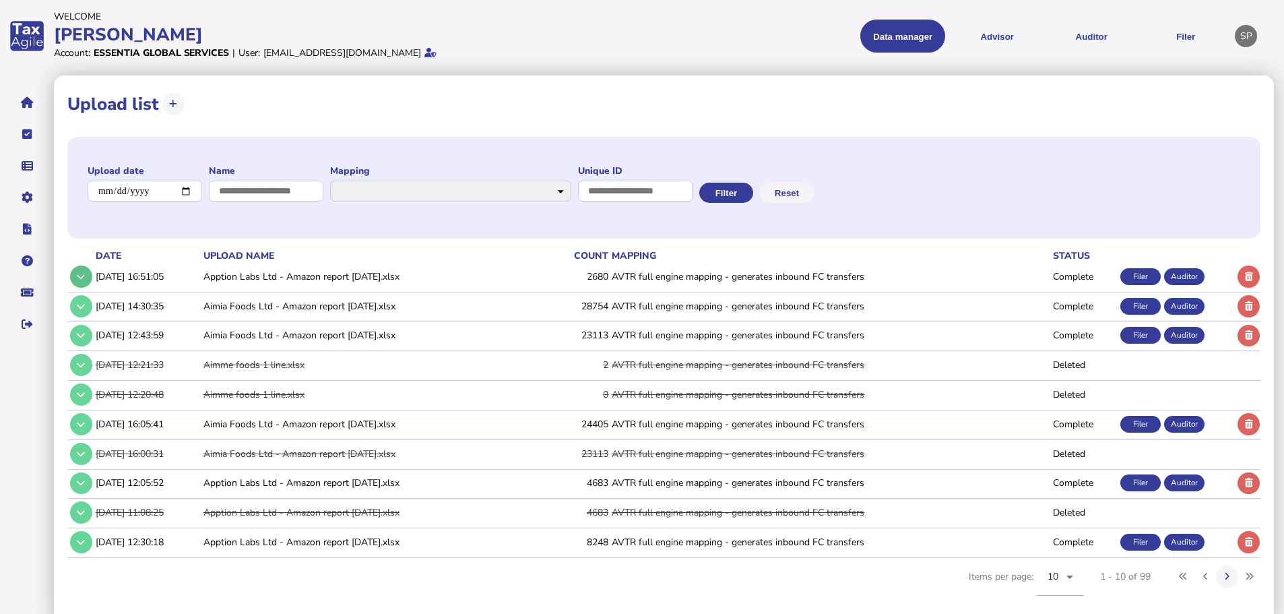
click at [88, 272] on button at bounding box center [81, 276] width 22 height 22
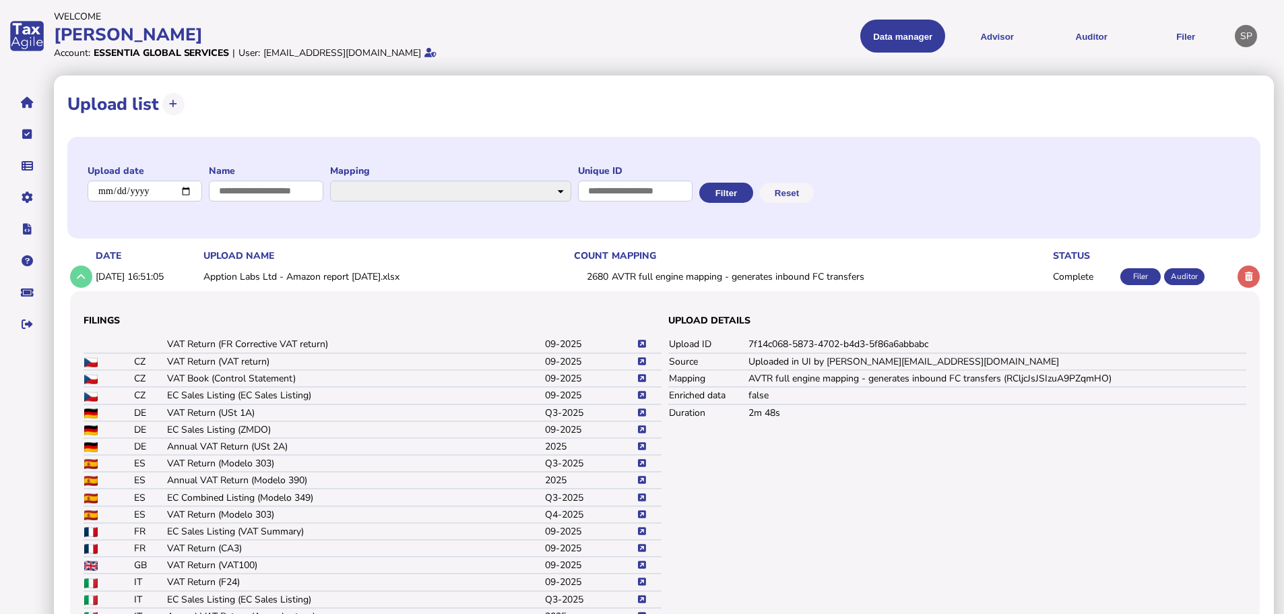
click at [641, 395] on icon at bounding box center [642, 395] width 8 height 9
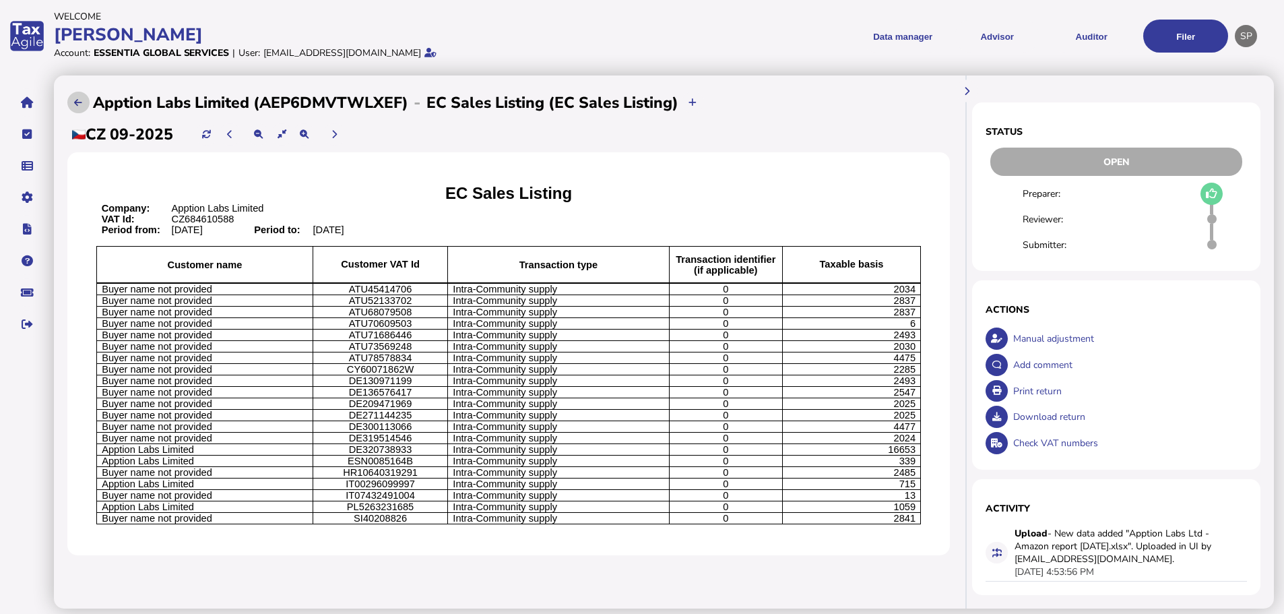
click at [77, 102] on icon at bounding box center [78, 102] width 8 height 9
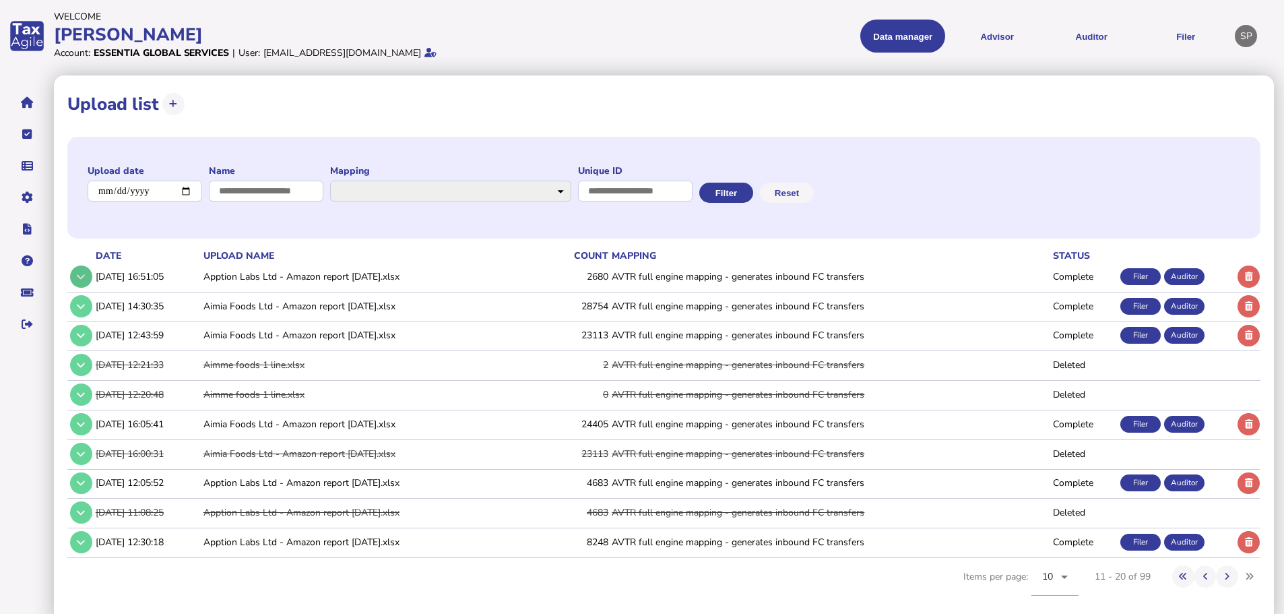
click at [84, 270] on button at bounding box center [81, 276] width 22 height 22
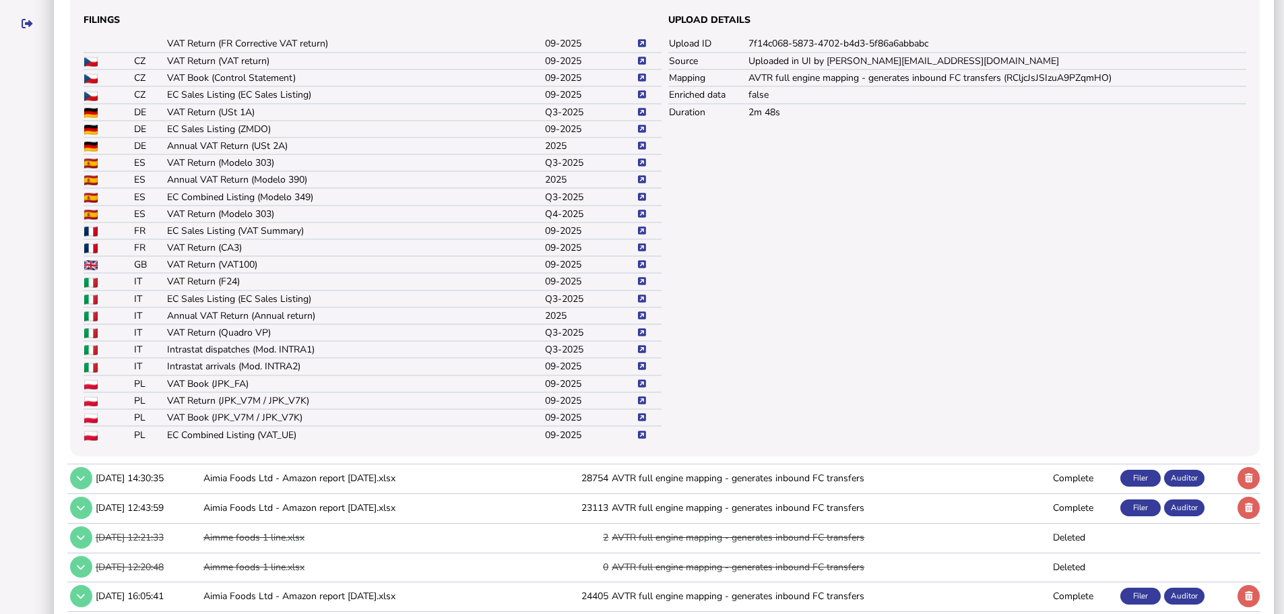
scroll to position [337, 0]
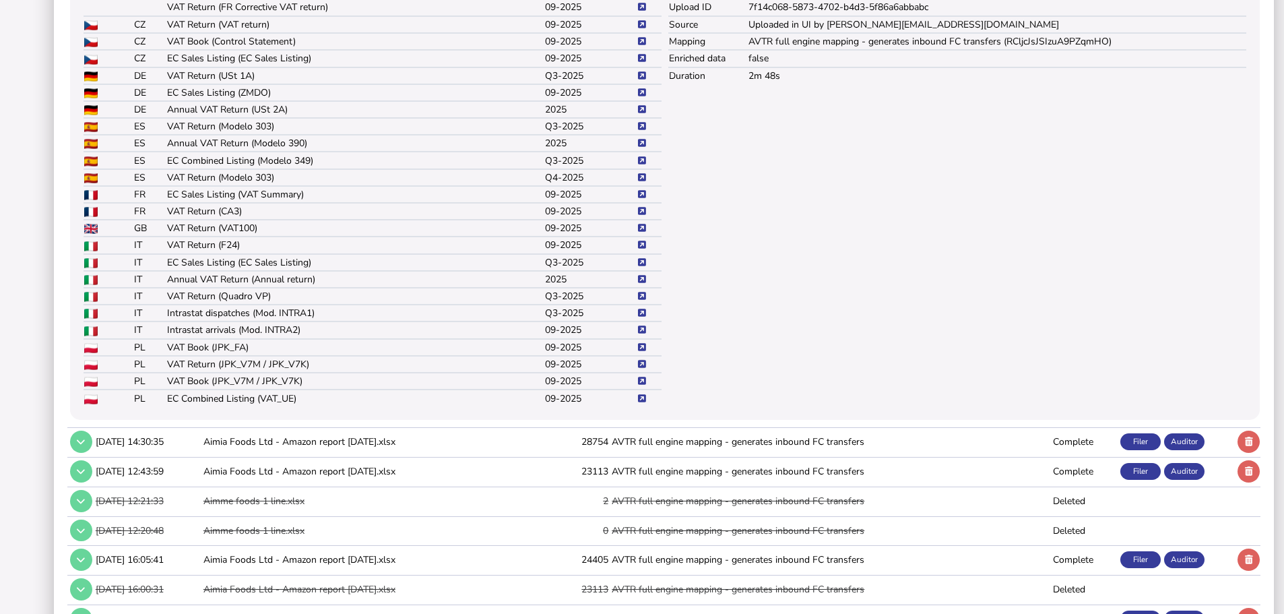
click at [639, 362] on icon at bounding box center [642, 364] width 8 height 9
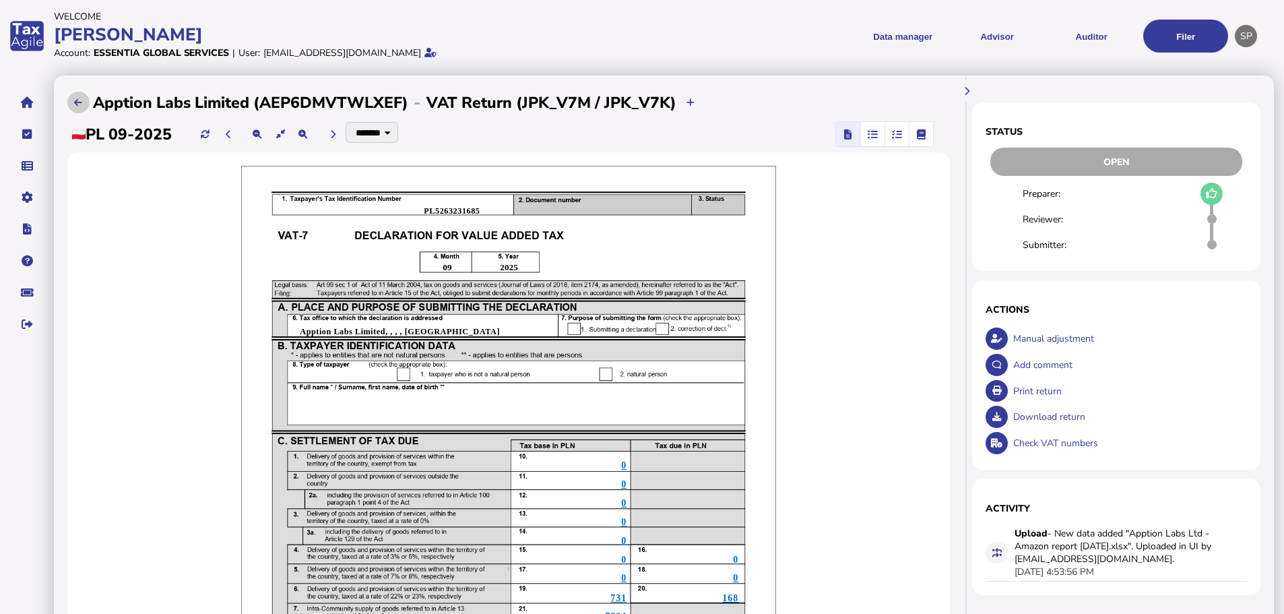
click at [77, 105] on icon at bounding box center [78, 102] width 8 height 9
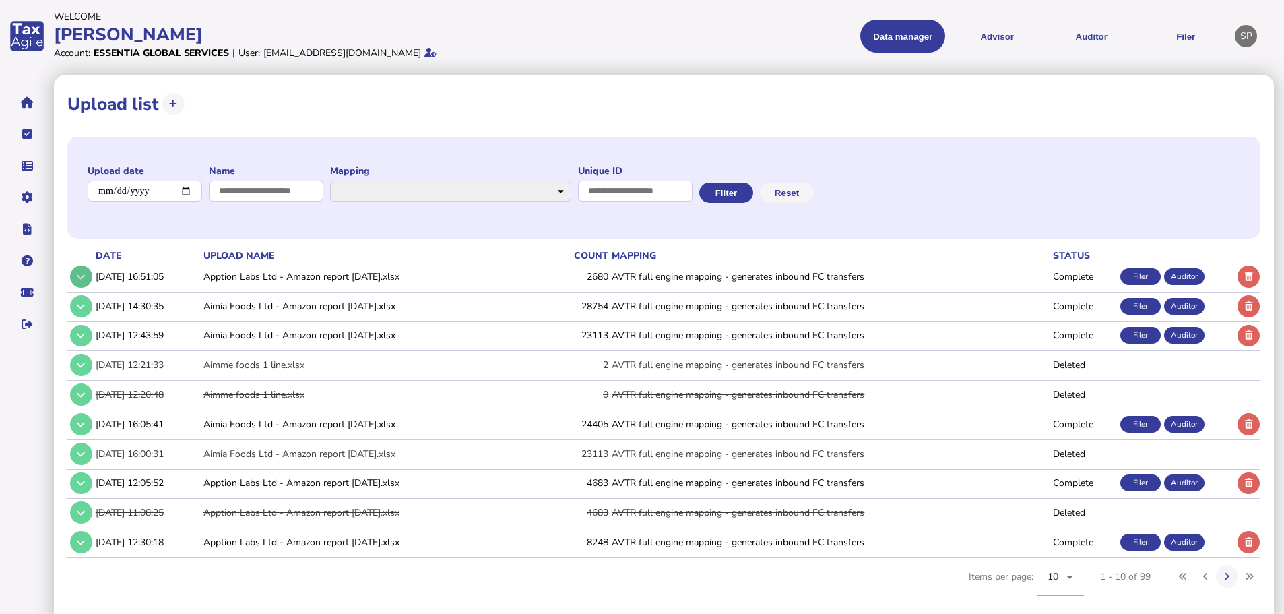
click at [82, 275] on icon at bounding box center [81, 276] width 8 height 9
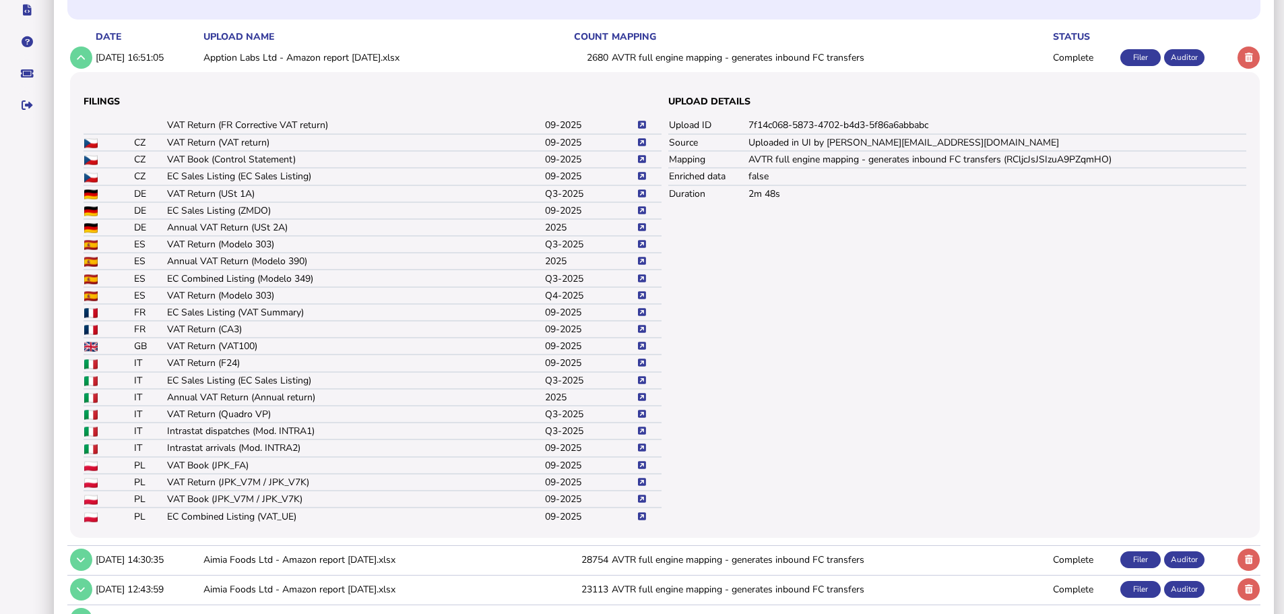
scroll to position [269, 0]
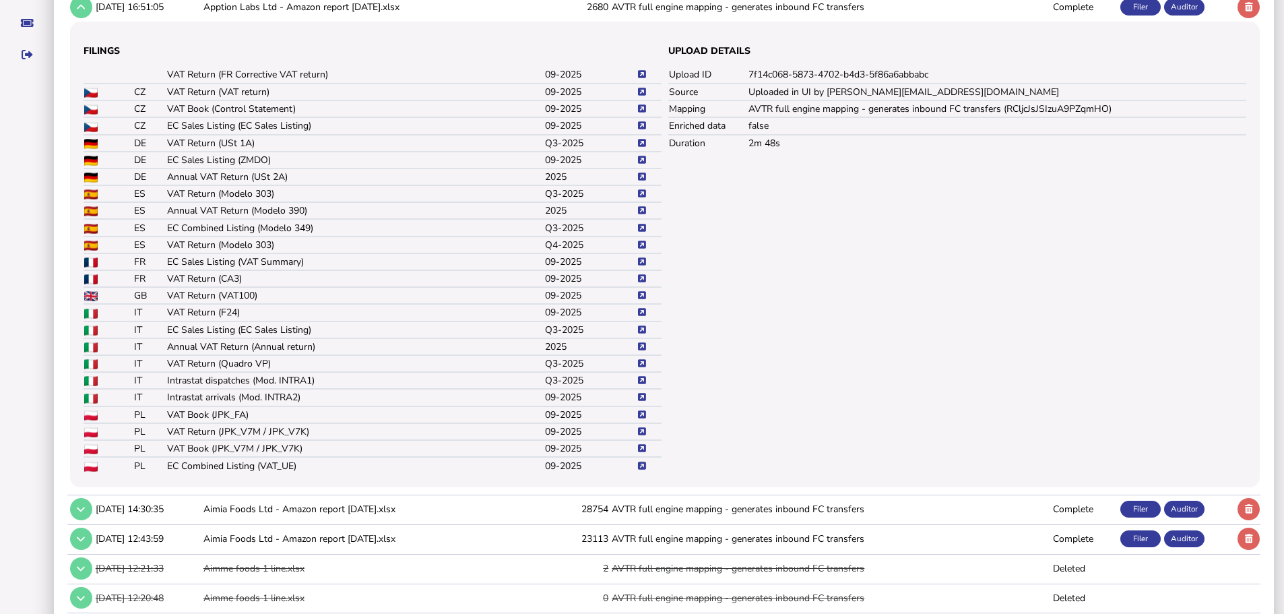
click at [643, 468] on icon at bounding box center [642, 465] width 8 height 9
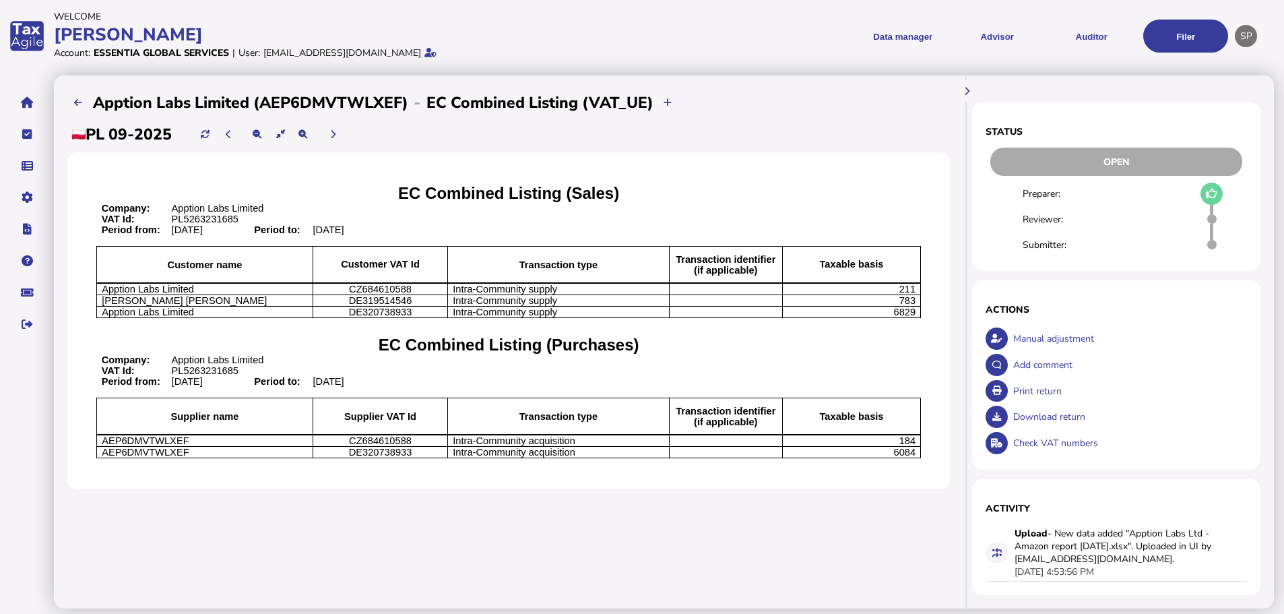
click at [1037, 391] on div "Print return" at bounding box center [1129, 391] width 238 height 26
click at [1031, 413] on div "Download return" at bounding box center [1129, 416] width 238 height 26
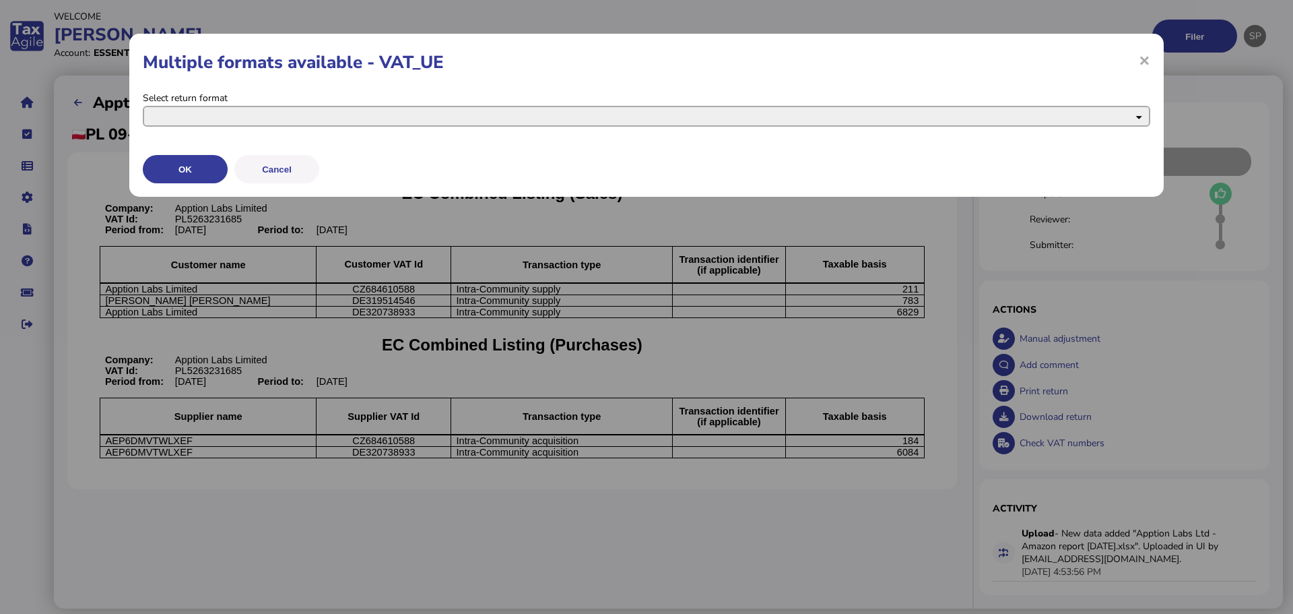
click at [262, 119] on select "**********" at bounding box center [647, 116] width 1008 height 21
select select "**********"
click at [143, 106] on select "**********" at bounding box center [647, 116] width 1008 height 21
click at [200, 166] on button "OK" at bounding box center [185, 169] width 85 height 28
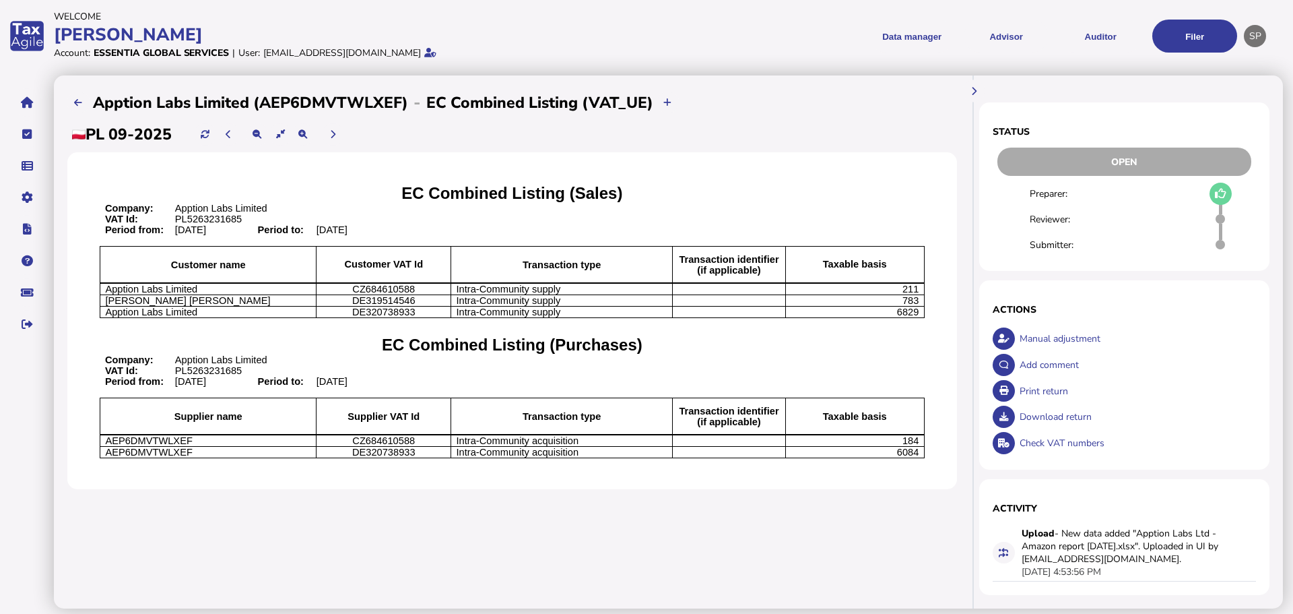
select return_0 "**********"
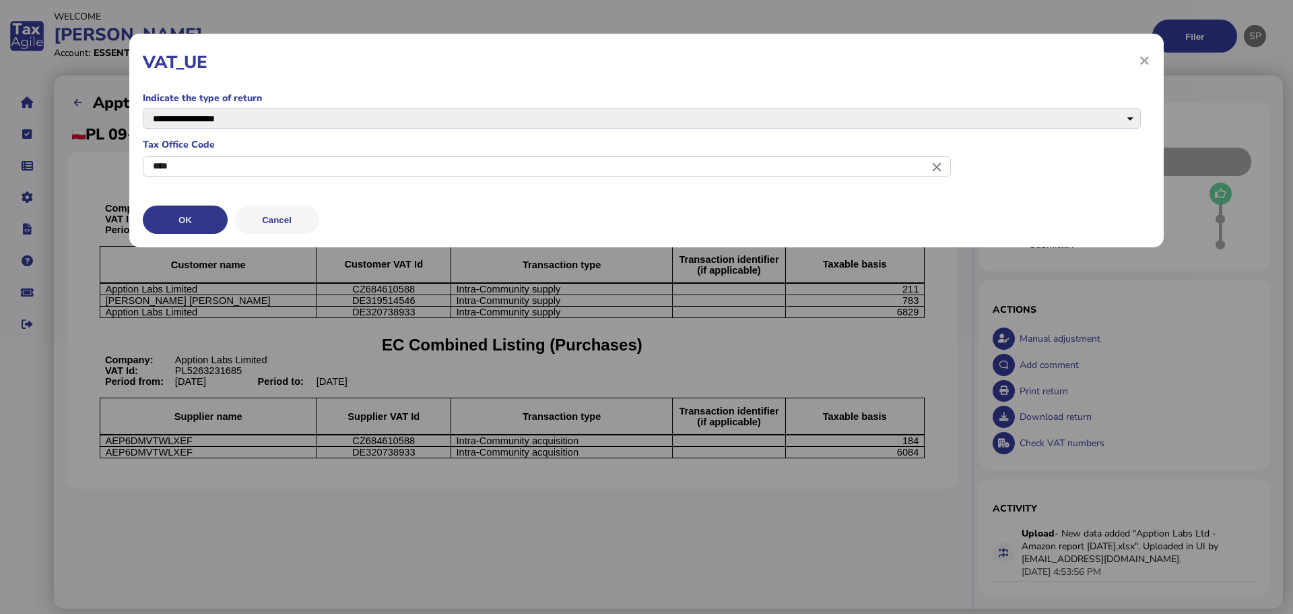
click at [209, 220] on button "OK" at bounding box center [185, 219] width 85 height 28
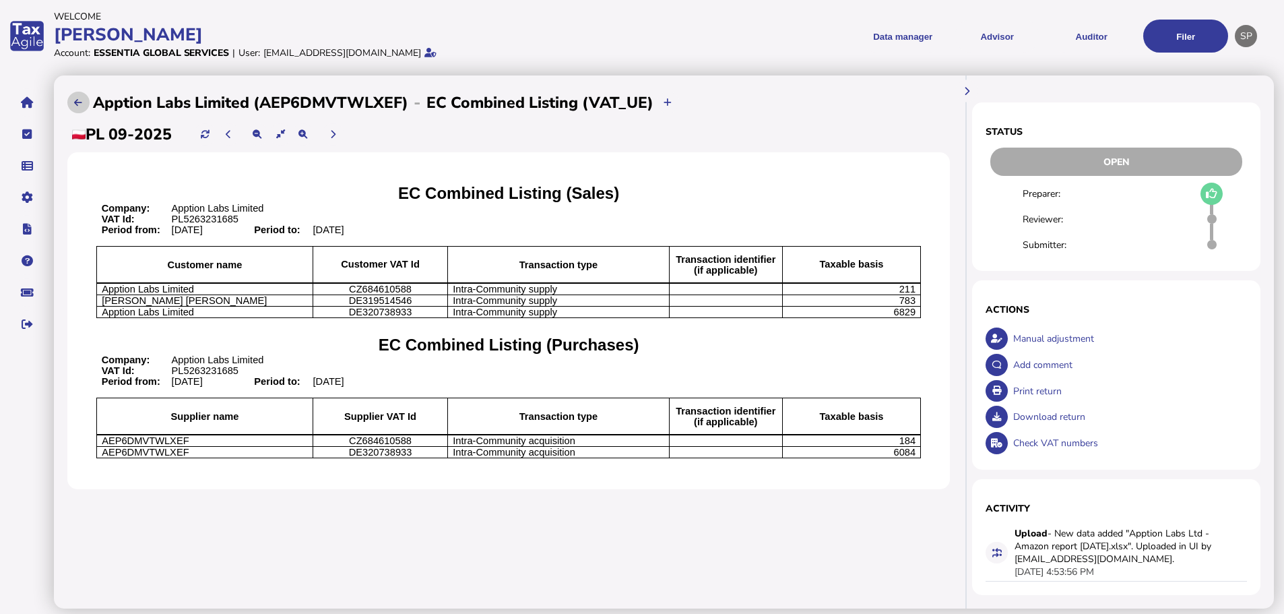
click at [73, 97] on button at bounding box center [78, 103] width 22 height 22
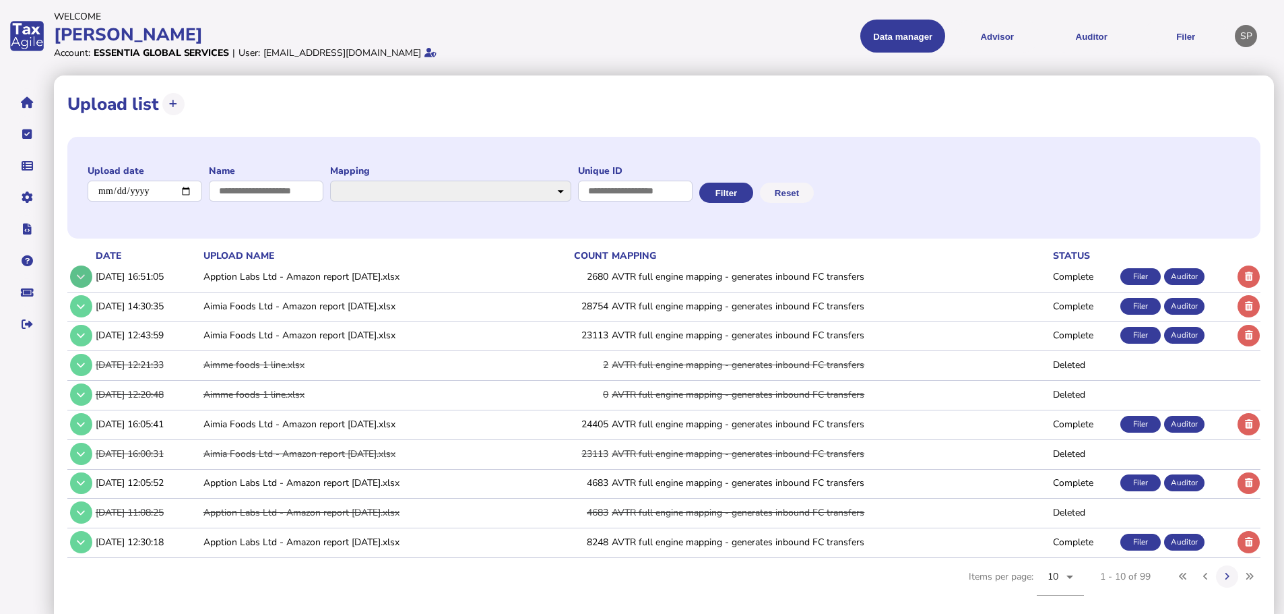
click at [84, 272] on icon at bounding box center [81, 276] width 8 height 9
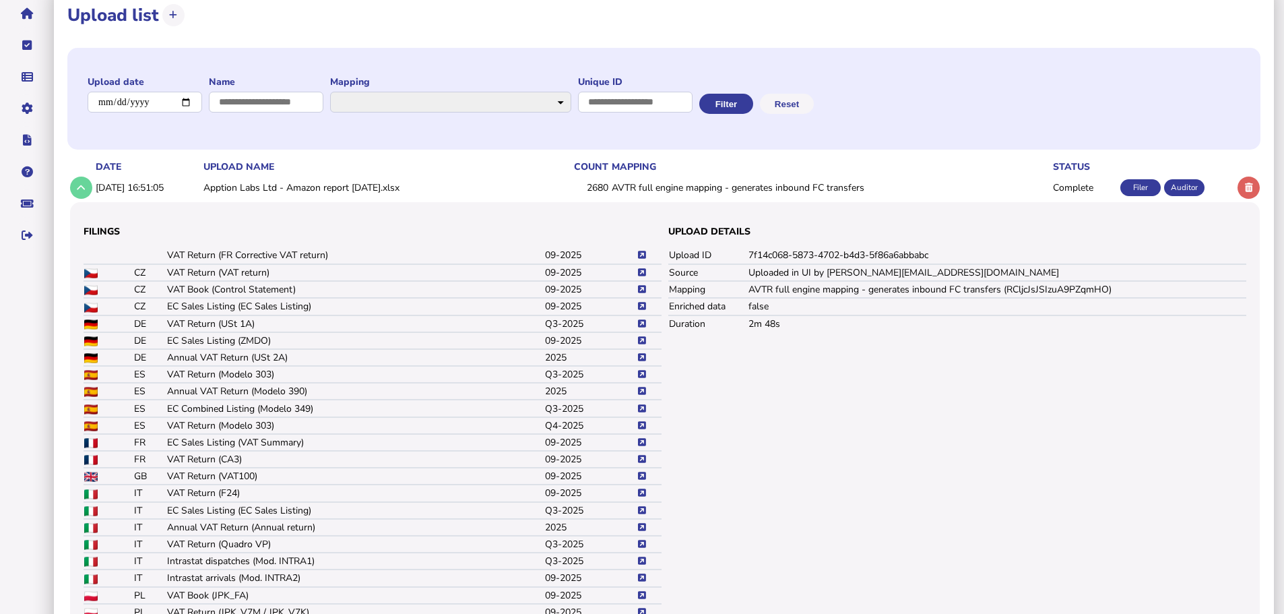
scroll to position [202, 0]
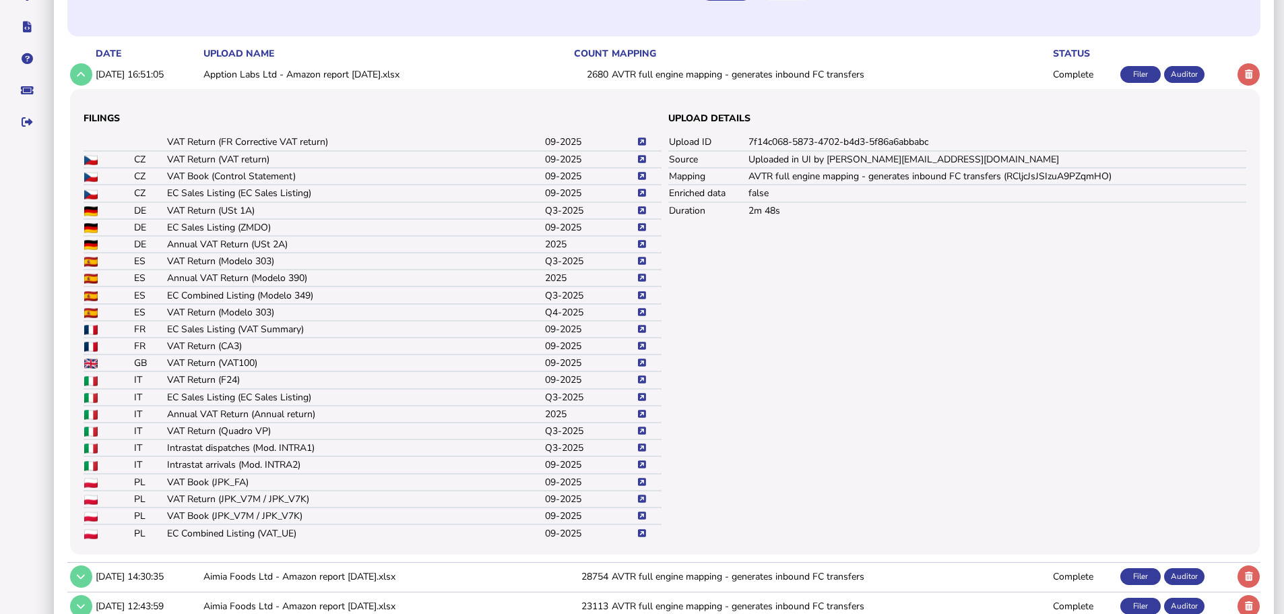
click at [642, 498] on icon at bounding box center [642, 498] width 8 height 9
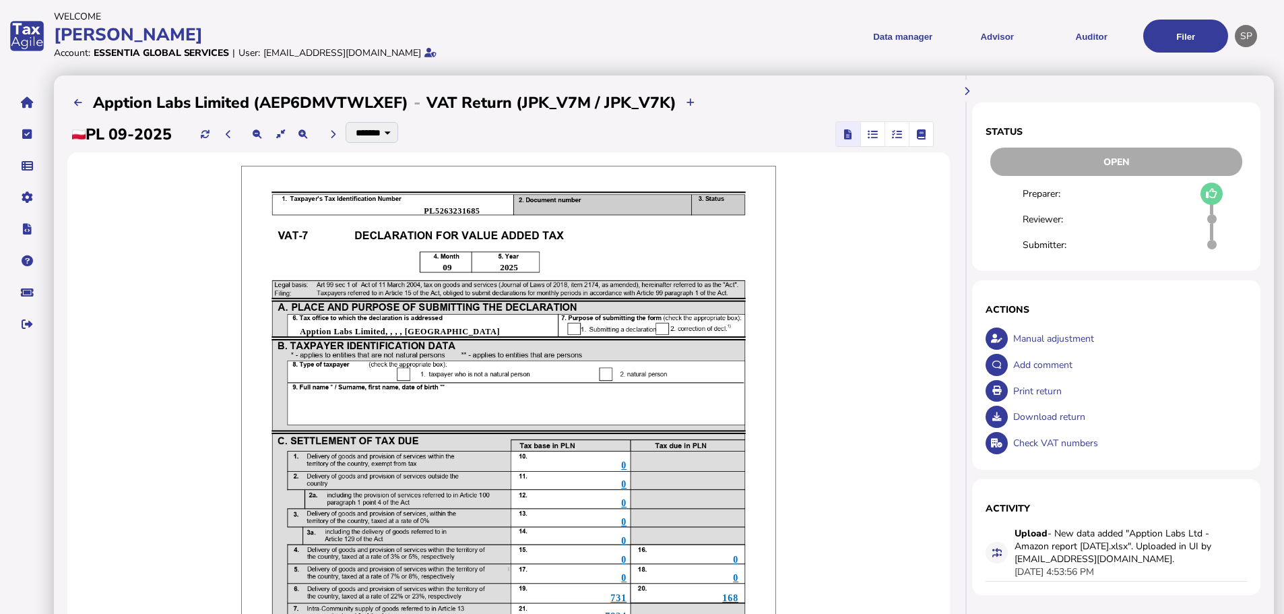
click at [1041, 393] on div "Print return" at bounding box center [1129, 391] width 238 height 26
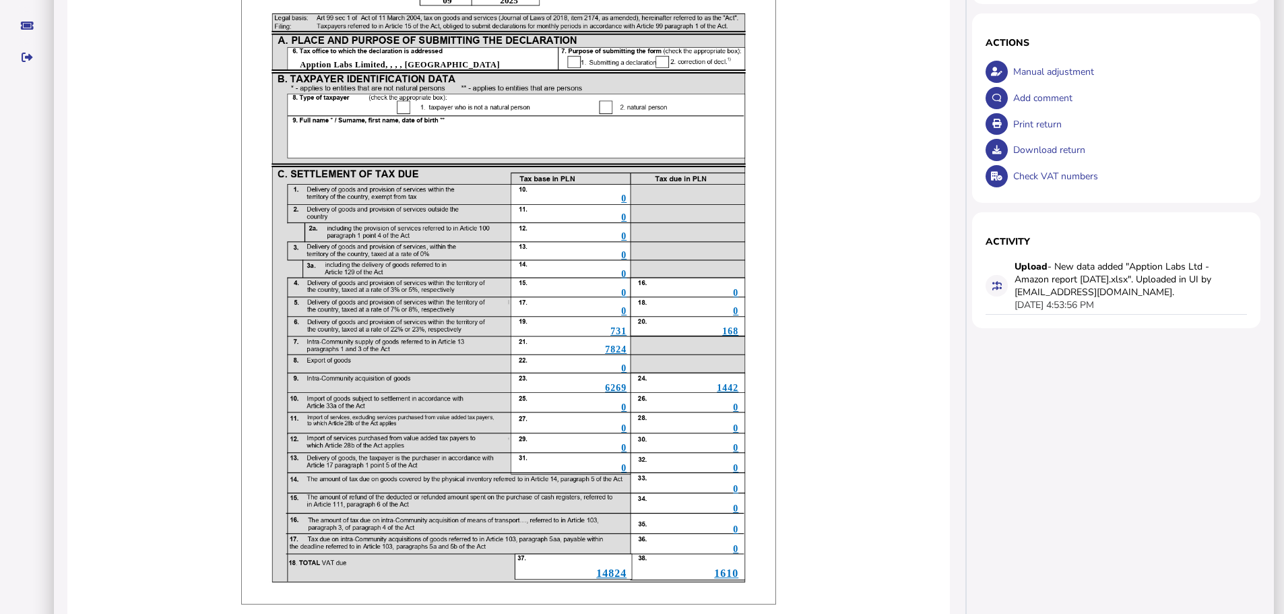
scroll to position [269, 0]
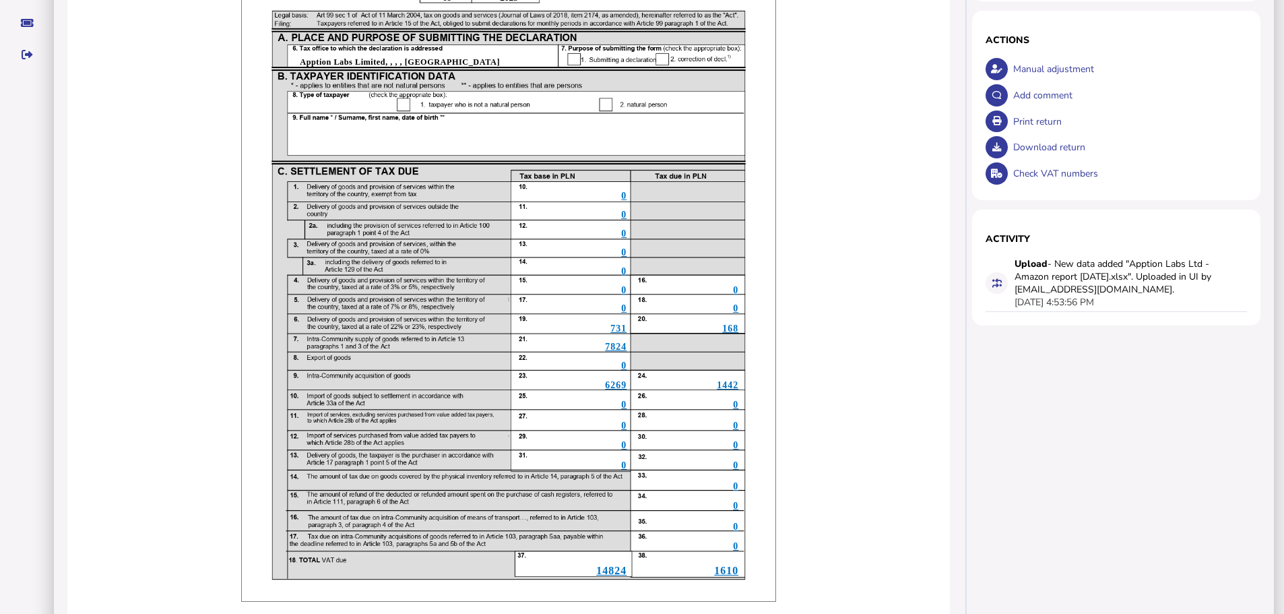
click at [1040, 147] on div "Download return" at bounding box center [1129, 147] width 238 height 26
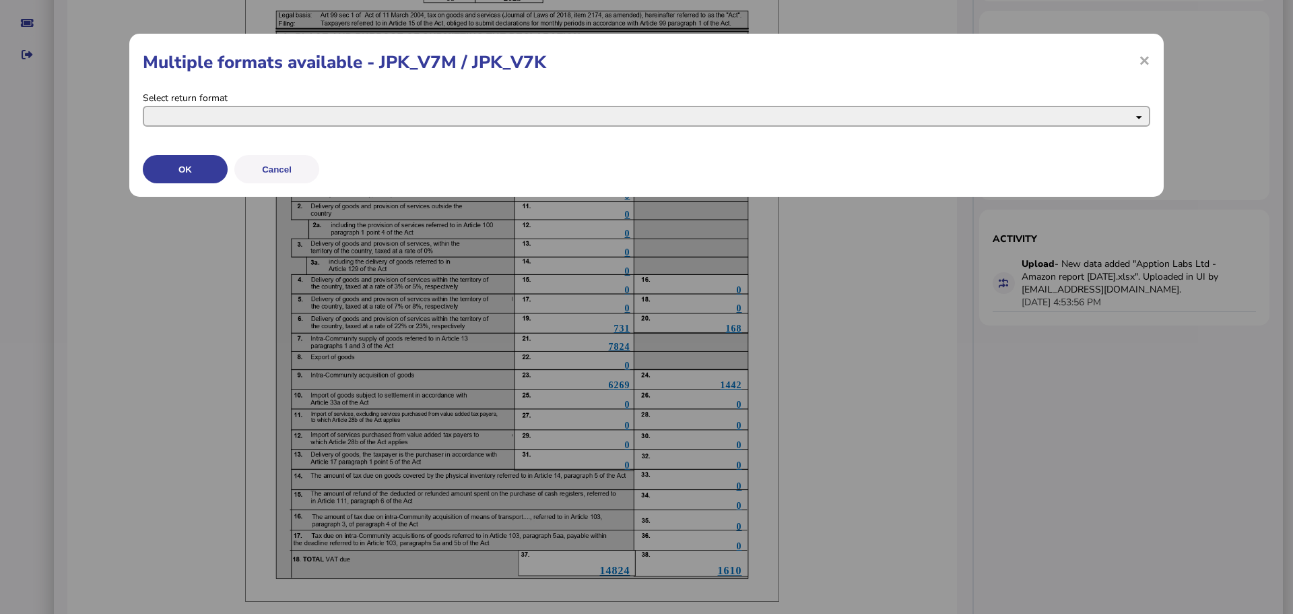
click at [203, 120] on select "**********" at bounding box center [647, 116] width 1008 height 21
select select "**********"
click at [143, 106] on select "**********" at bounding box center [647, 116] width 1008 height 21
click at [210, 166] on button "OK" at bounding box center [185, 169] width 85 height 28
select return_0 "**********"
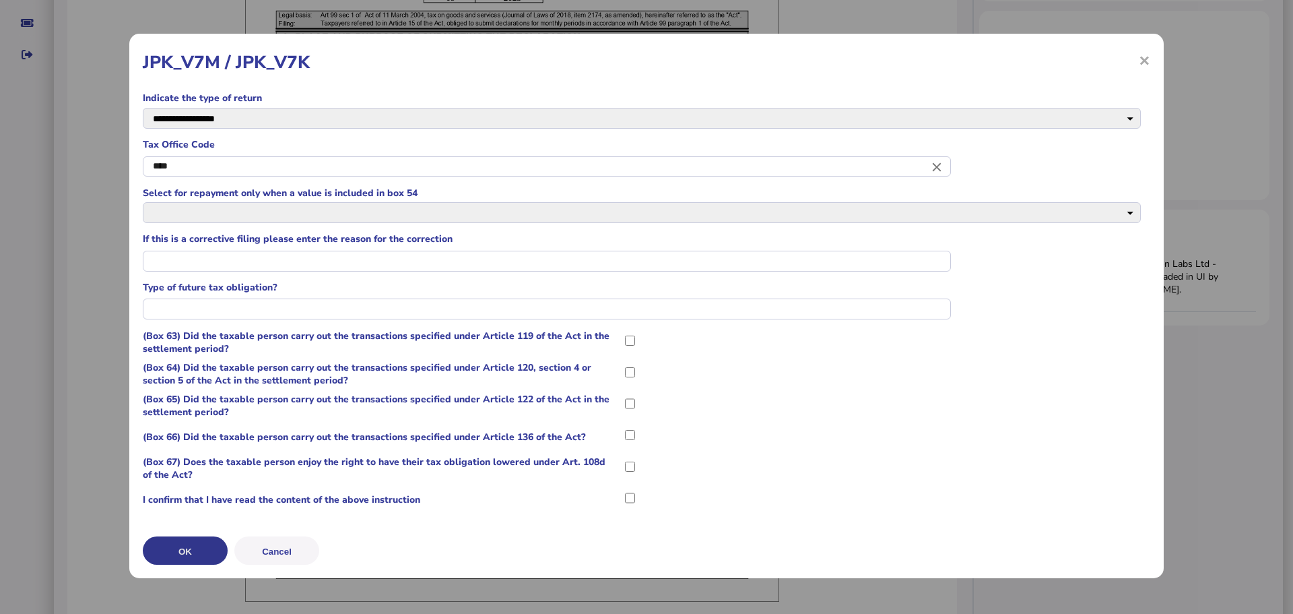
click at [206, 544] on button "OK" at bounding box center [185, 550] width 85 height 28
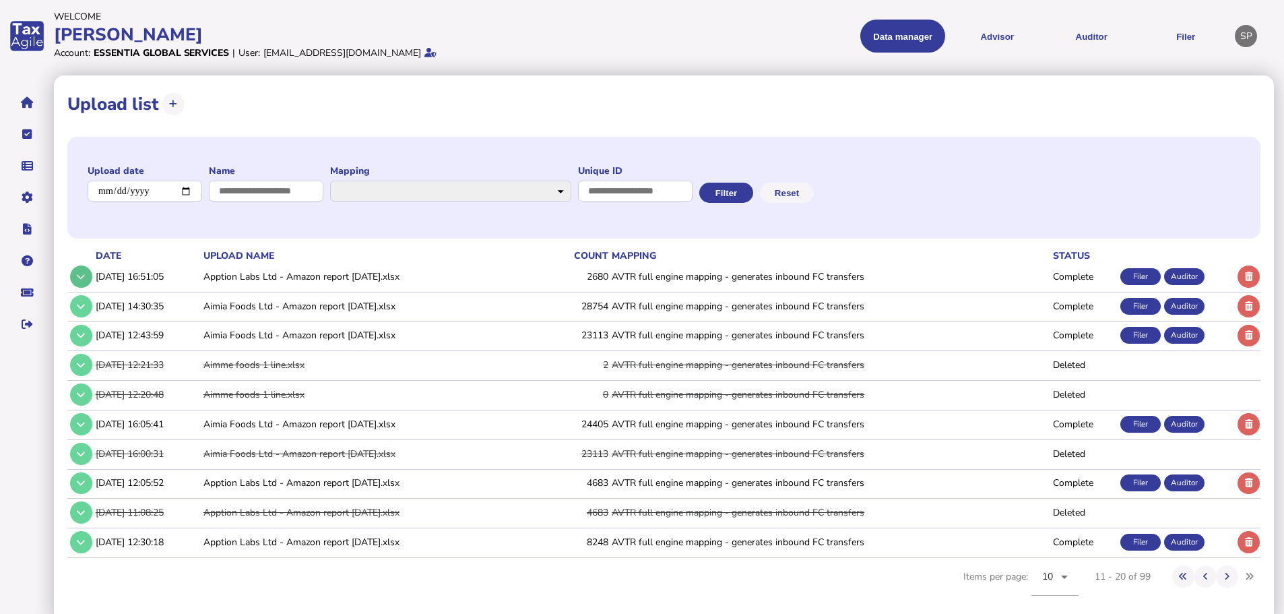
click at [85, 272] on icon at bounding box center [81, 276] width 8 height 9
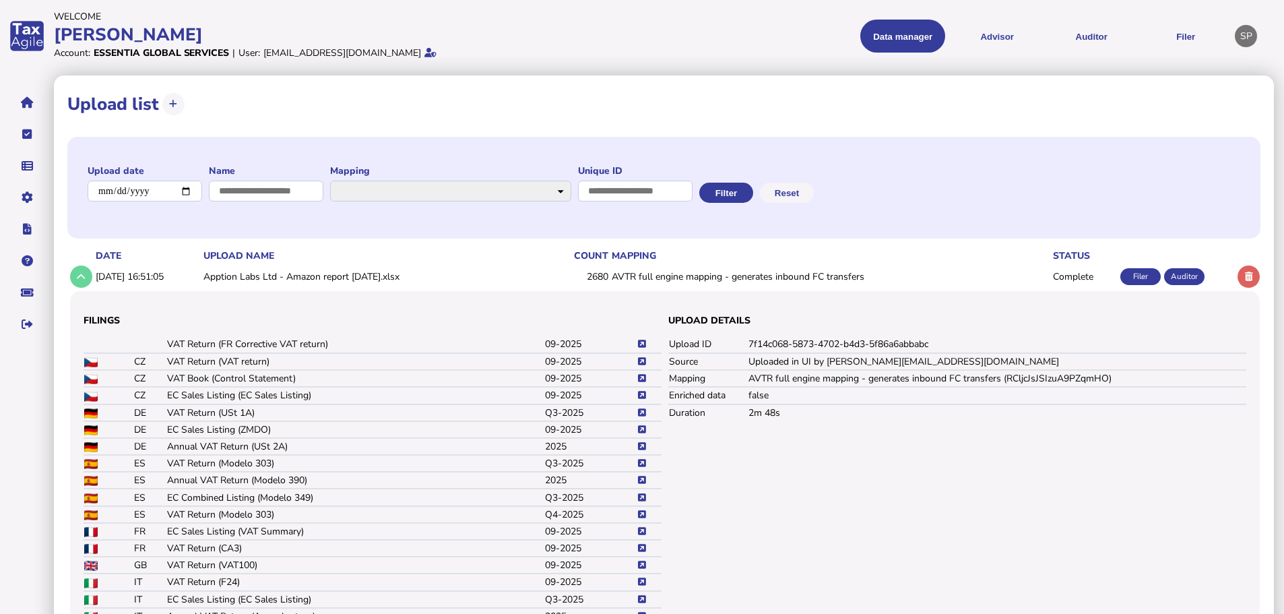
scroll to position [202, 0]
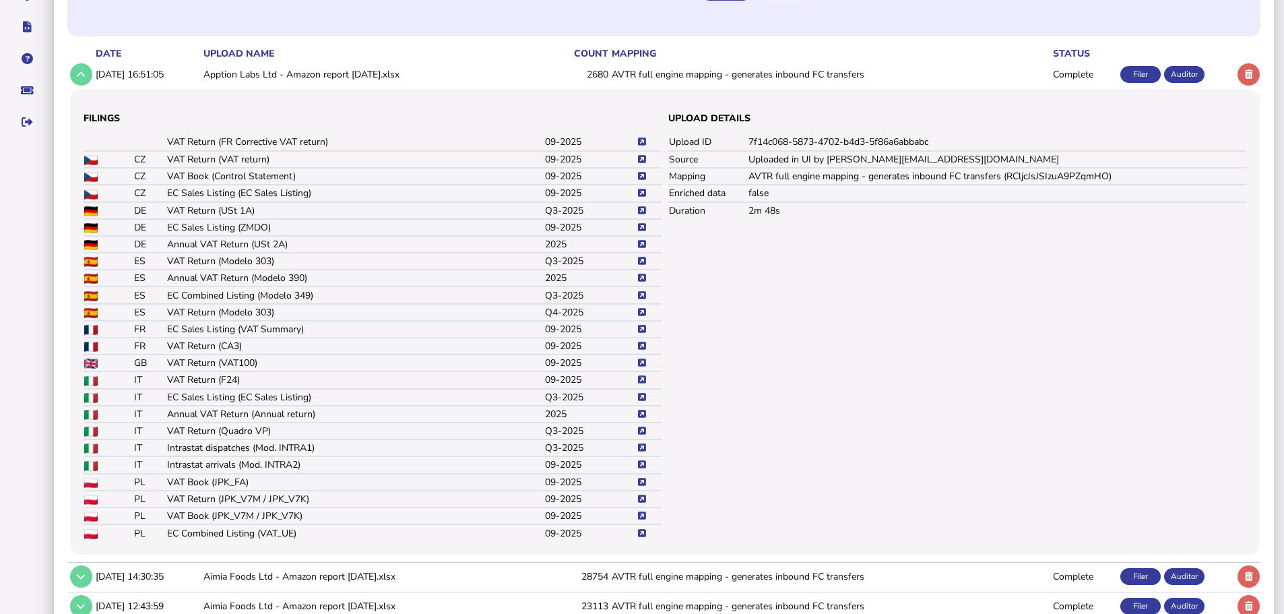
click at [635, 513] on td "09-2025" at bounding box center [590, 515] width 92 height 17
click at [640, 514] on icon at bounding box center [642, 515] width 8 height 9
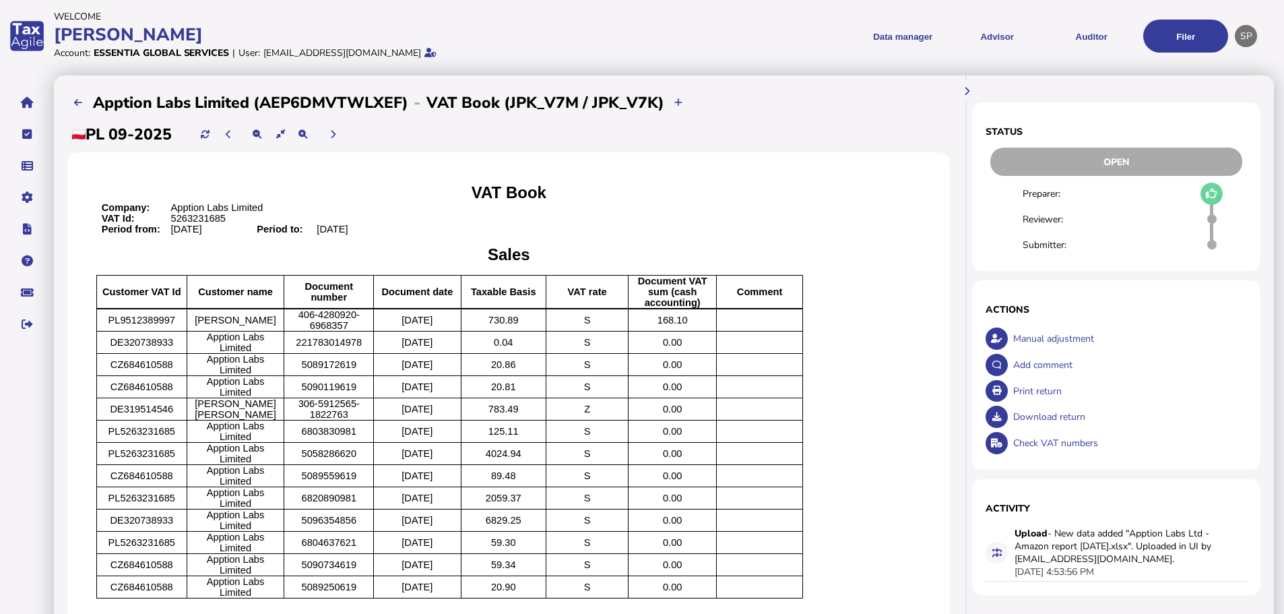
click at [1032, 387] on div "Print return" at bounding box center [1129, 391] width 238 height 26
click at [75, 103] on icon at bounding box center [78, 102] width 8 height 9
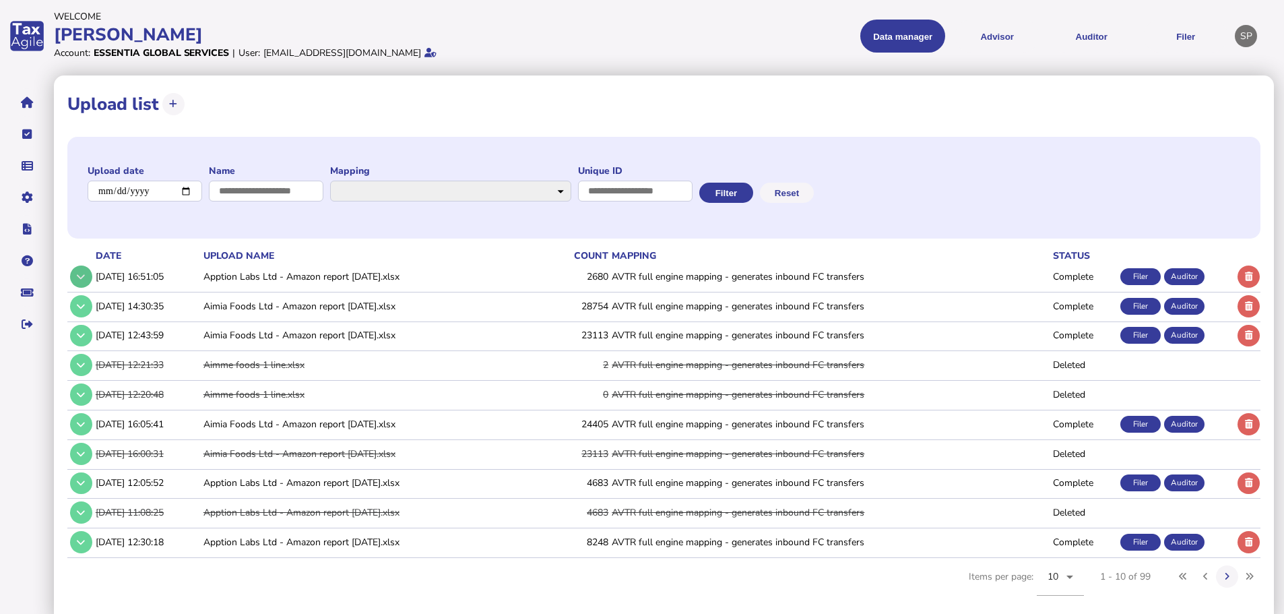
click at [86, 272] on button at bounding box center [81, 276] width 22 height 22
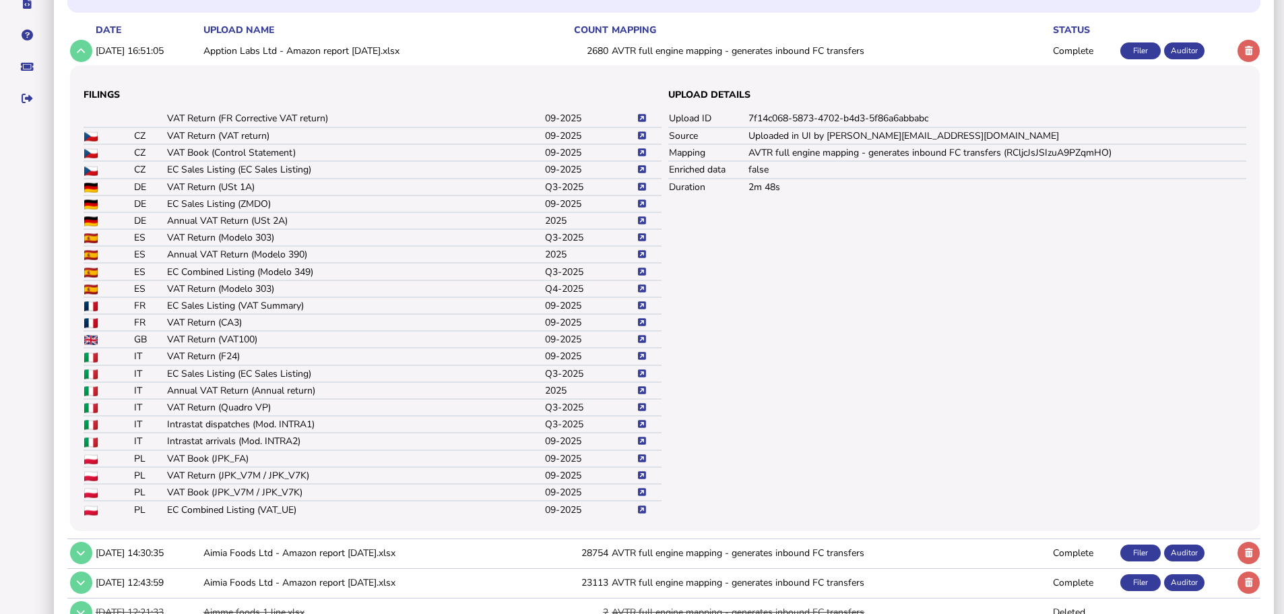
scroll to position [202, 0]
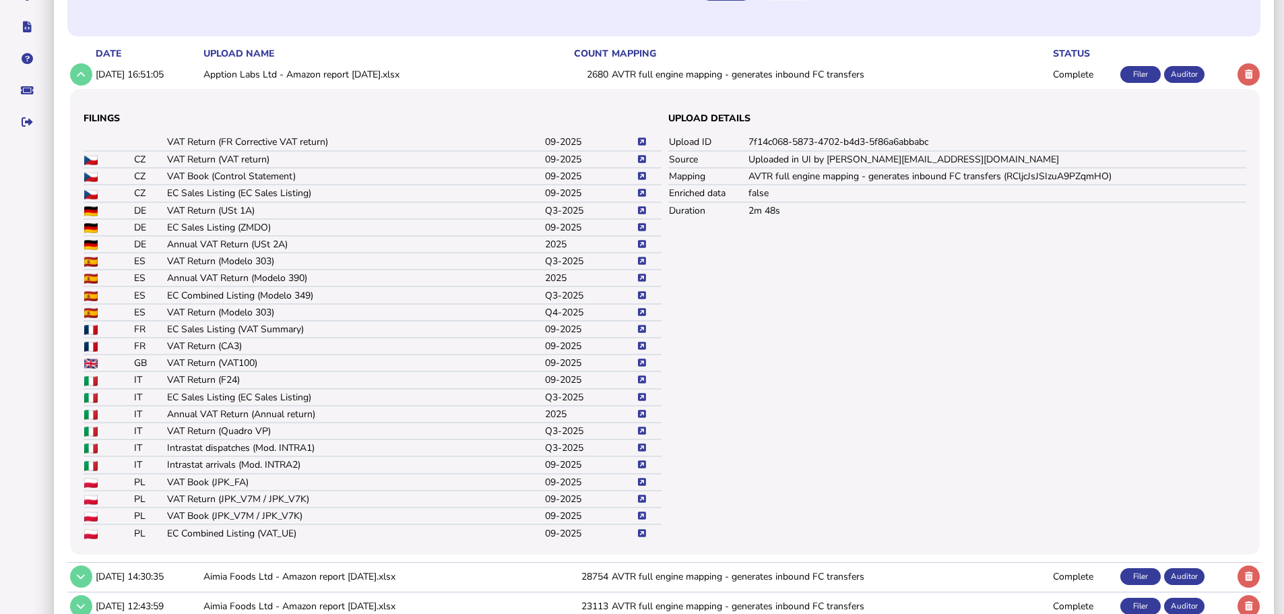
click at [643, 224] on icon at bounding box center [642, 227] width 8 height 9
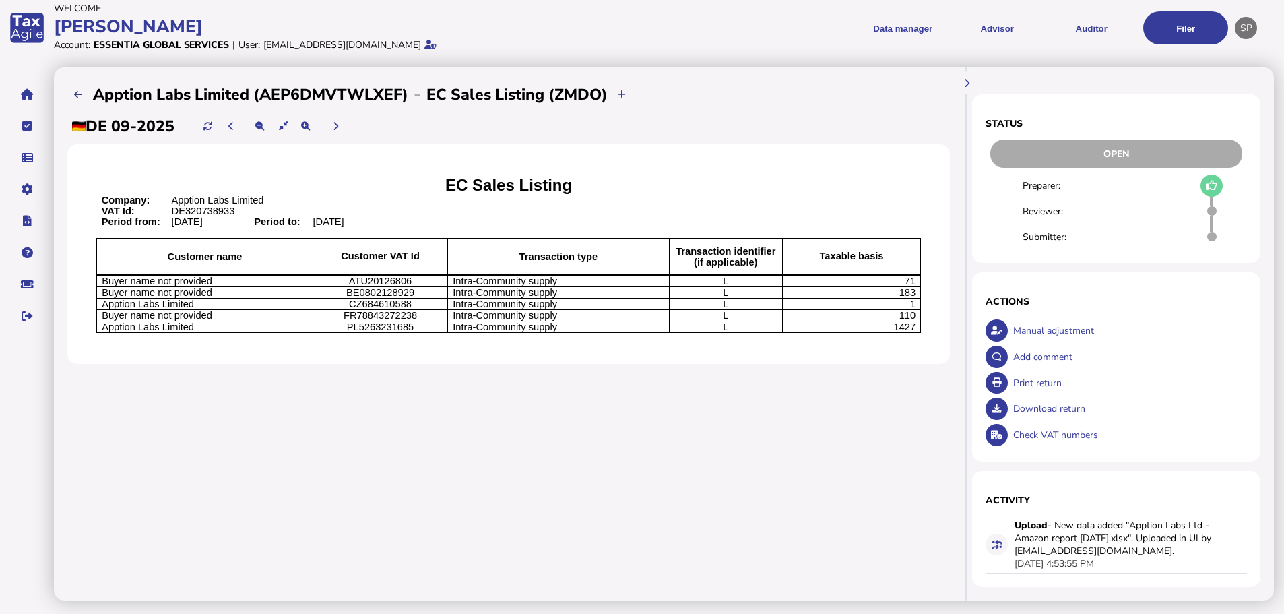
scroll to position [21, 0]
click at [75, 84] on button at bounding box center [78, 95] width 22 height 22
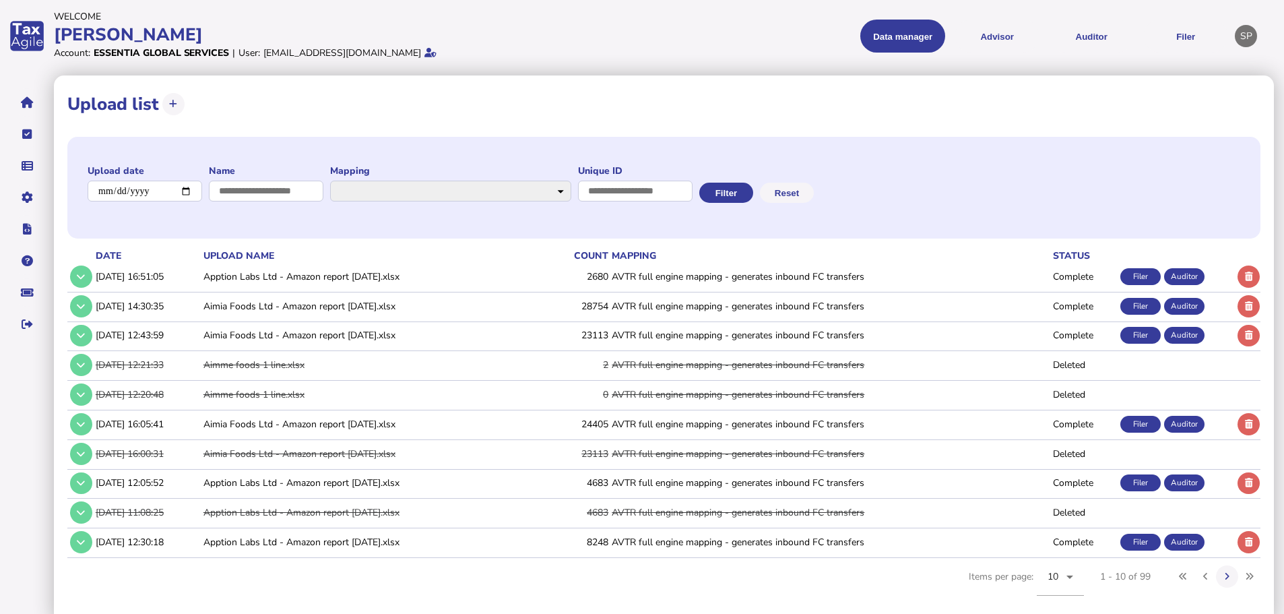
click at [93, 274] on td "[DATE] 16:51:05" at bounding box center [147, 277] width 108 height 28
click at [86, 274] on button at bounding box center [81, 276] width 22 height 22
click at [89, 273] on button at bounding box center [81, 276] width 22 height 22
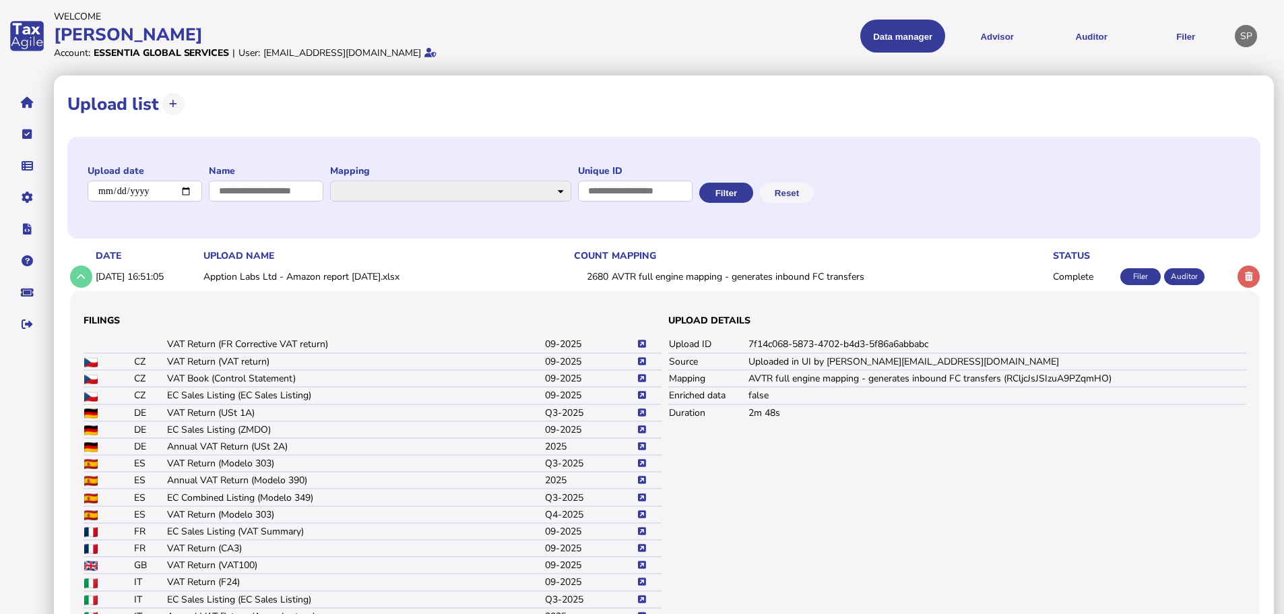
click at [638, 412] on icon at bounding box center [642, 412] width 8 height 9
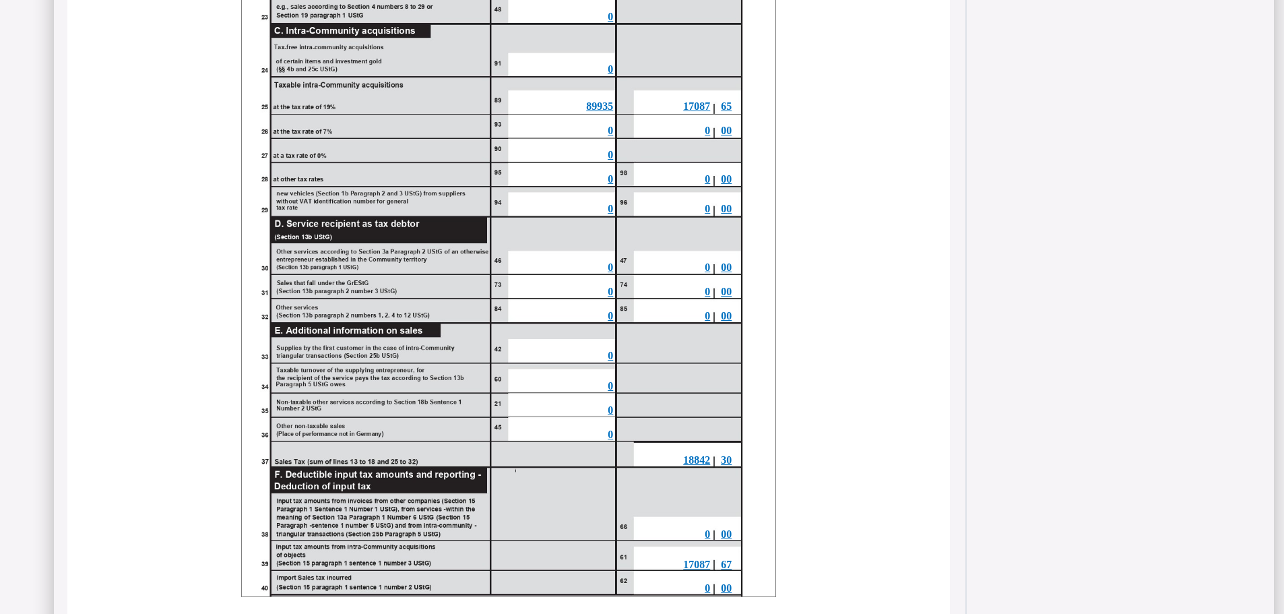
scroll to position [1041, 0]
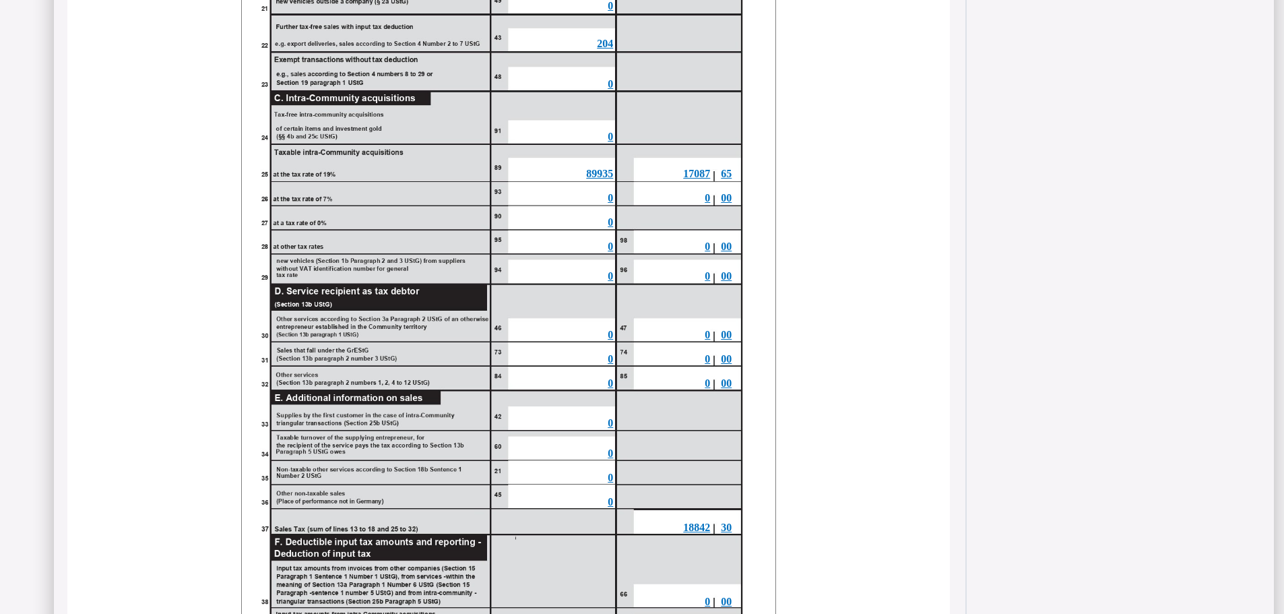
click at [597, 174] on span "89935" at bounding box center [599, 173] width 27 height 11
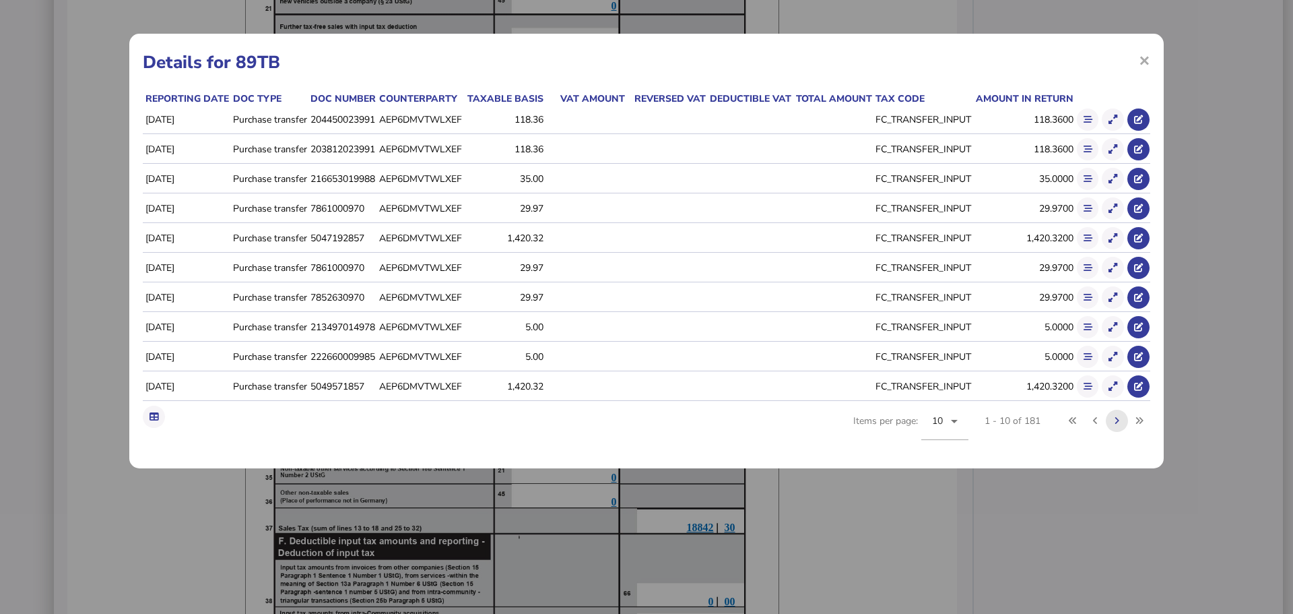
click at [1118, 420] on icon at bounding box center [1117, 420] width 5 height 9
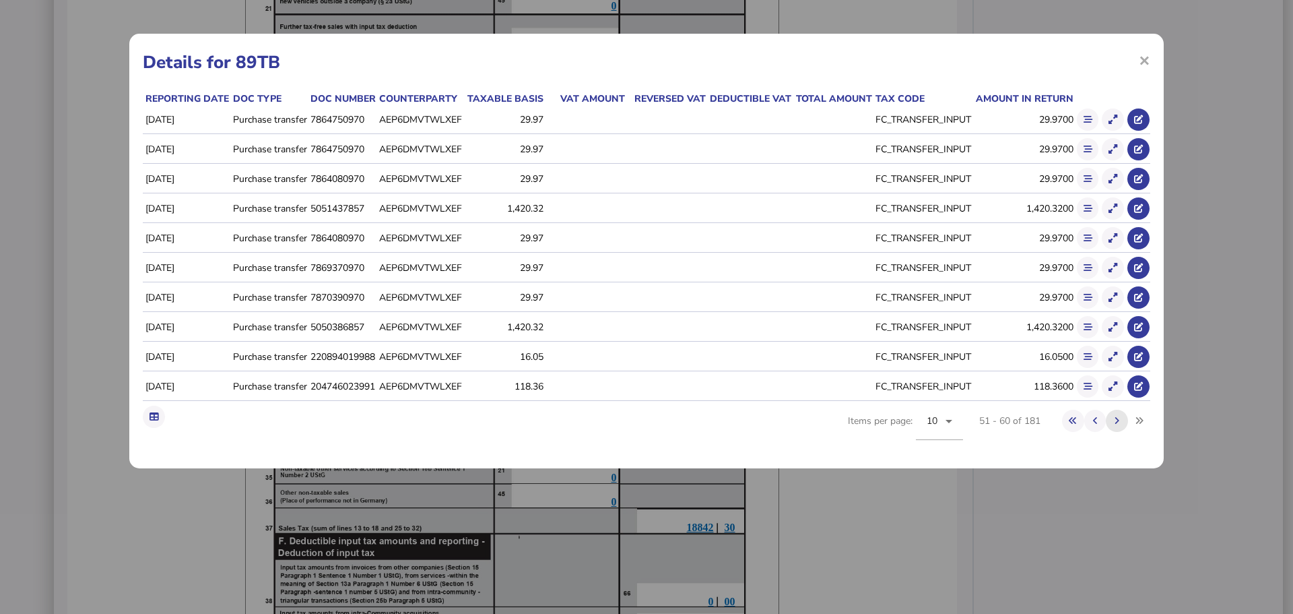
click at [1118, 420] on icon at bounding box center [1117, 420] width 5 height 9
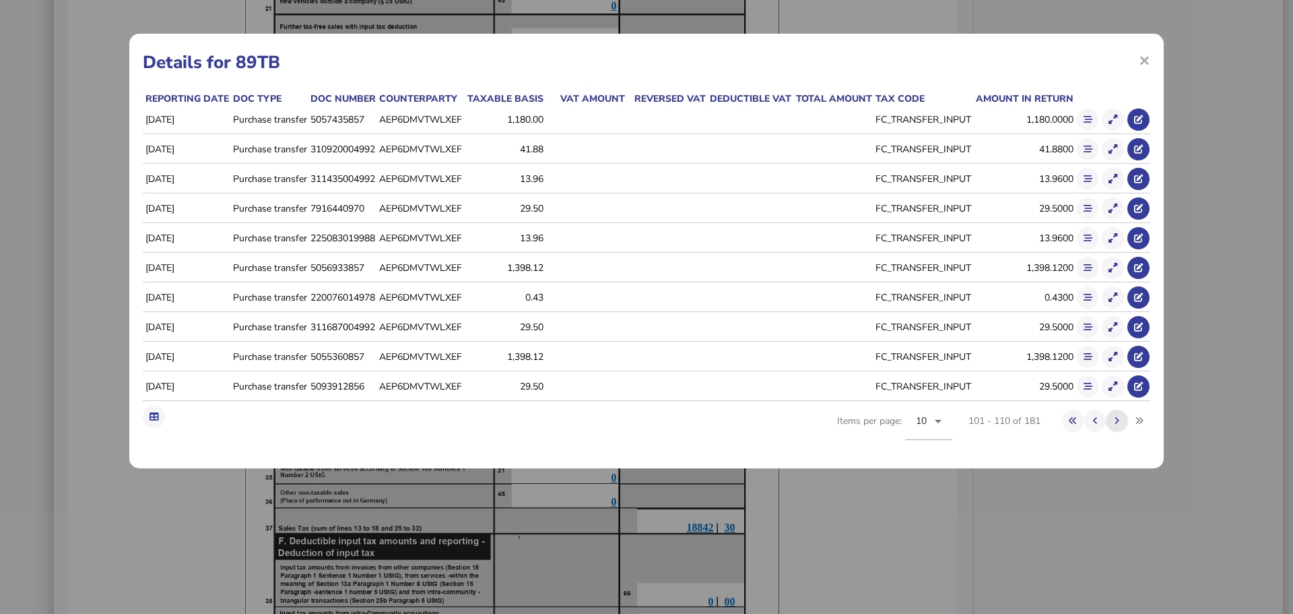
click at [1118, 420] on icon at bounding box center [1117, 420] width 5 height 9
click at [1097, 420] on icon at bounding box center [1095, 420] width 5 height 9
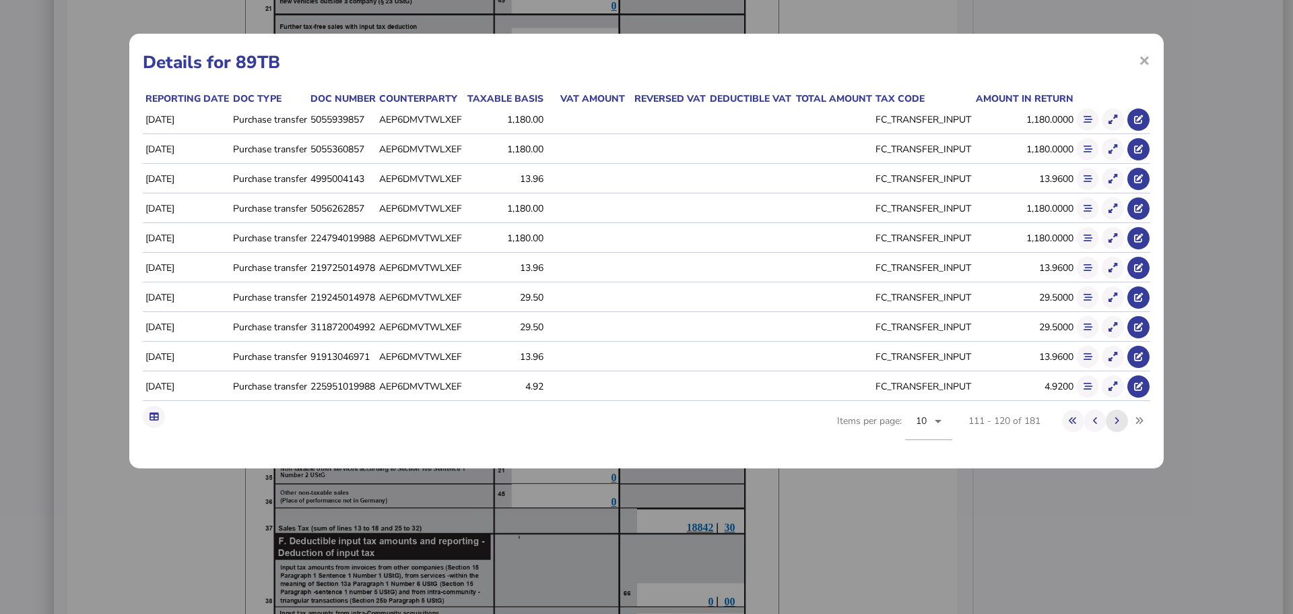
click at [1118, 418] on icon at bounding box center [1117, 420] width 5 height 9
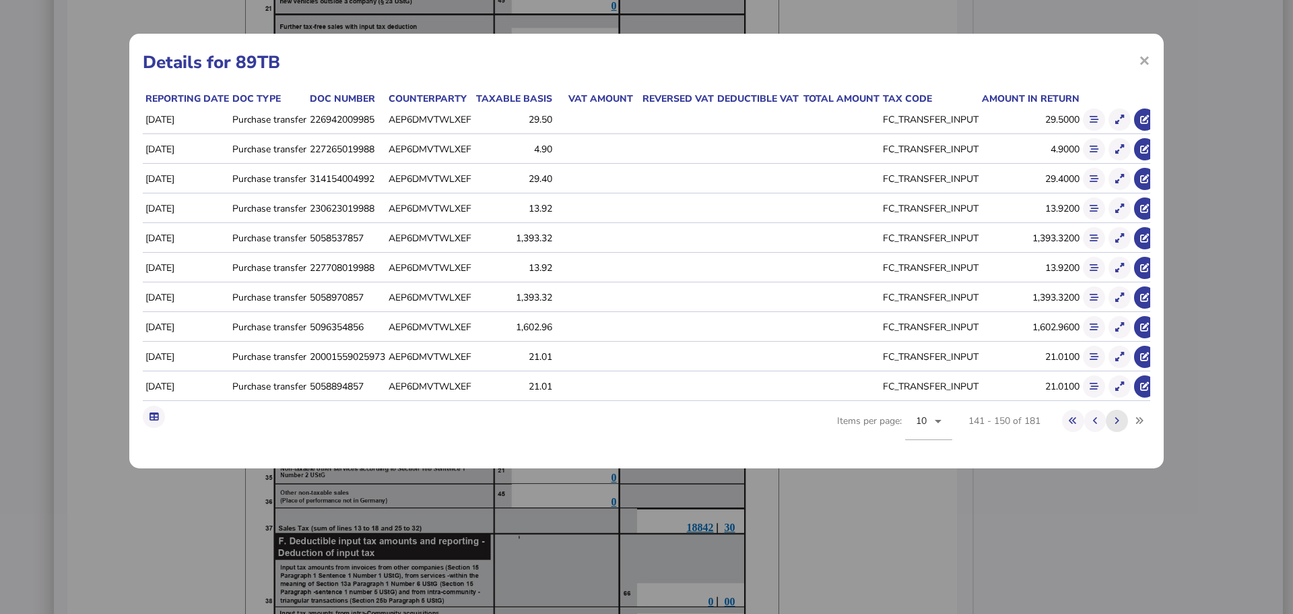
click at [1117, 425] on icon at bounding box center [1117, 420] width 5 height 9
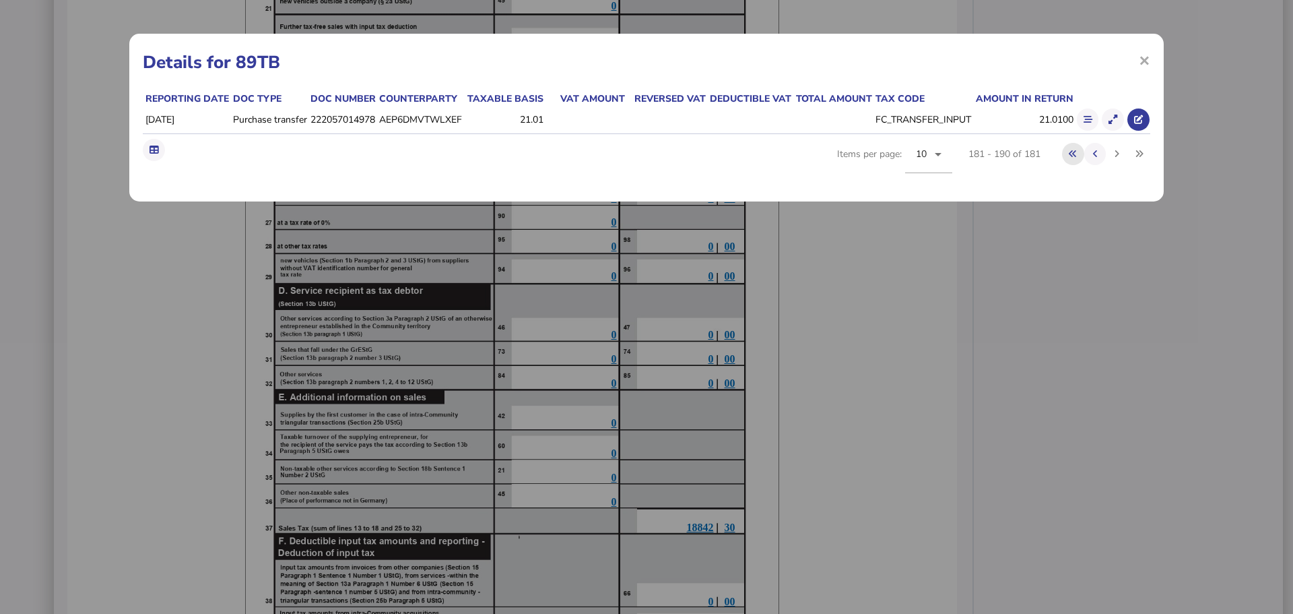
click at [1071, 158] on icon at bounding box center [1073, 154] width 8 height 9
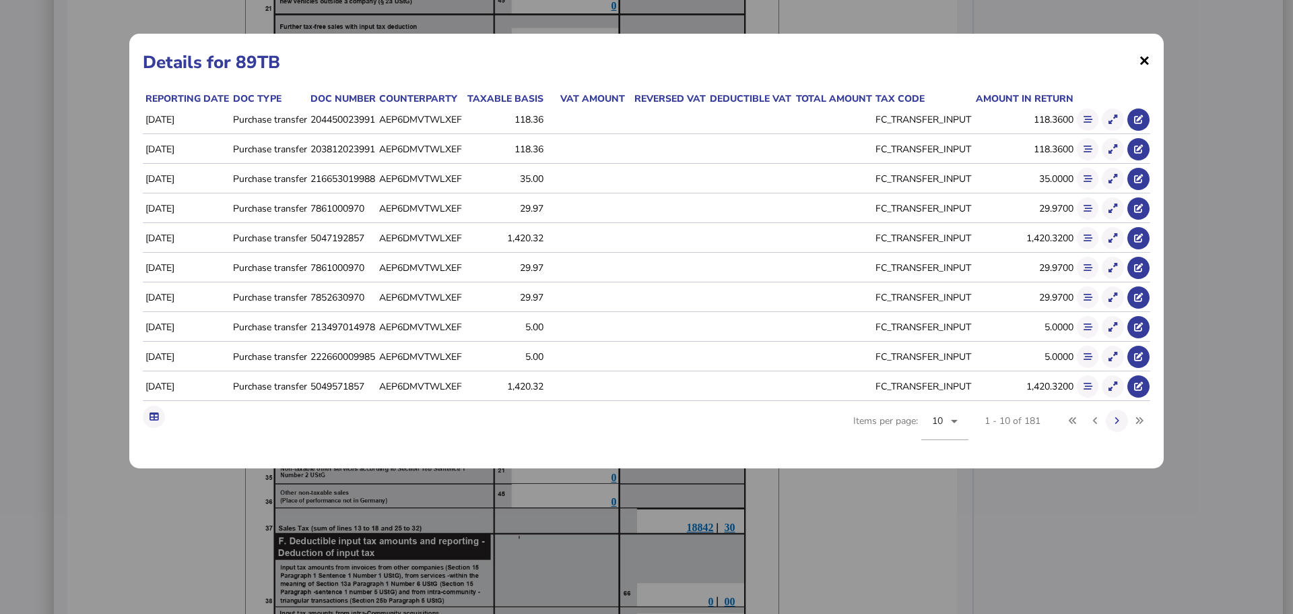
click at [1146, 60] on span "×" at bounding box center [1144, 60] width 11 height 26
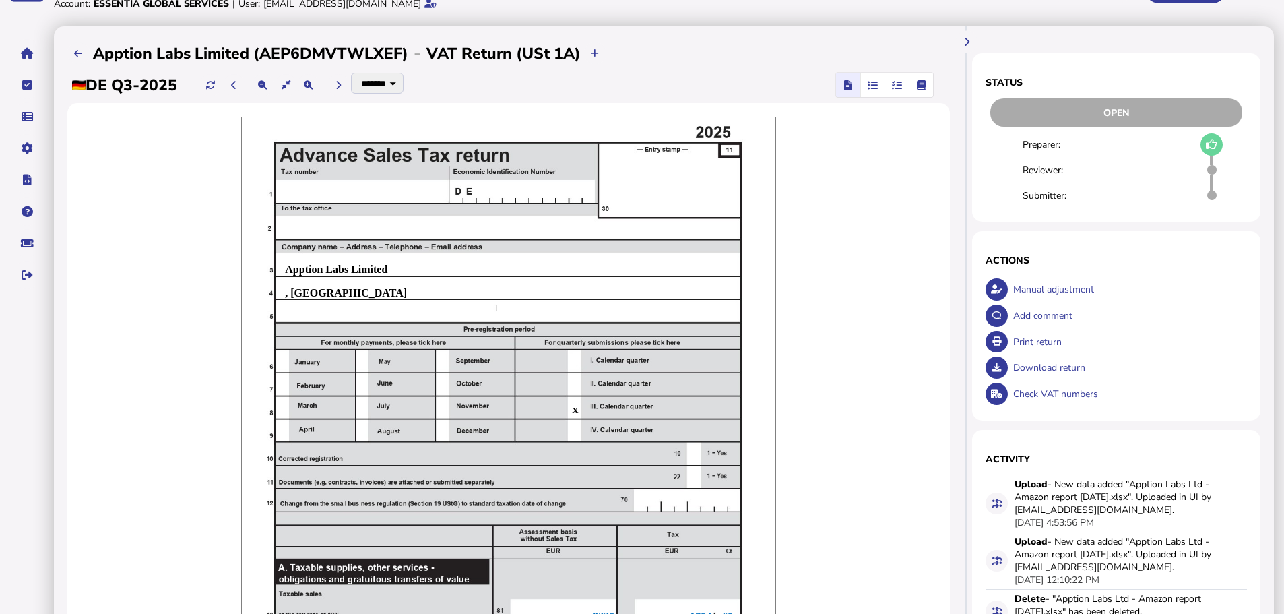
scroll to position [0, 0]
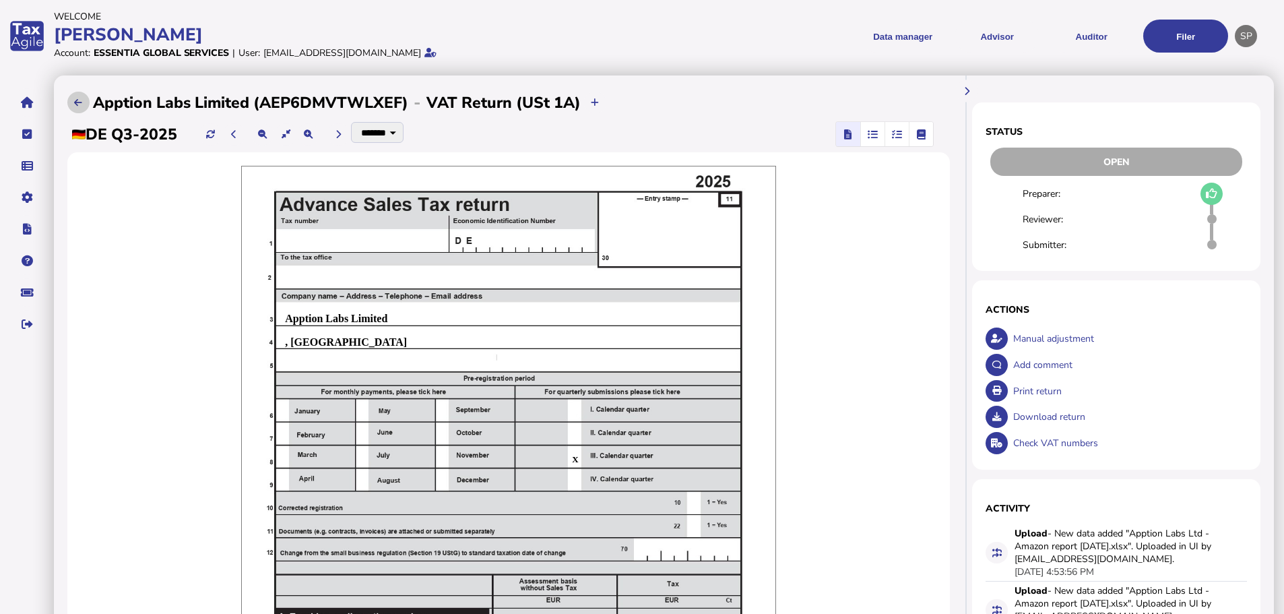
click at [78, 98] on icon at bounding box center [78, 102] width 8 height 9
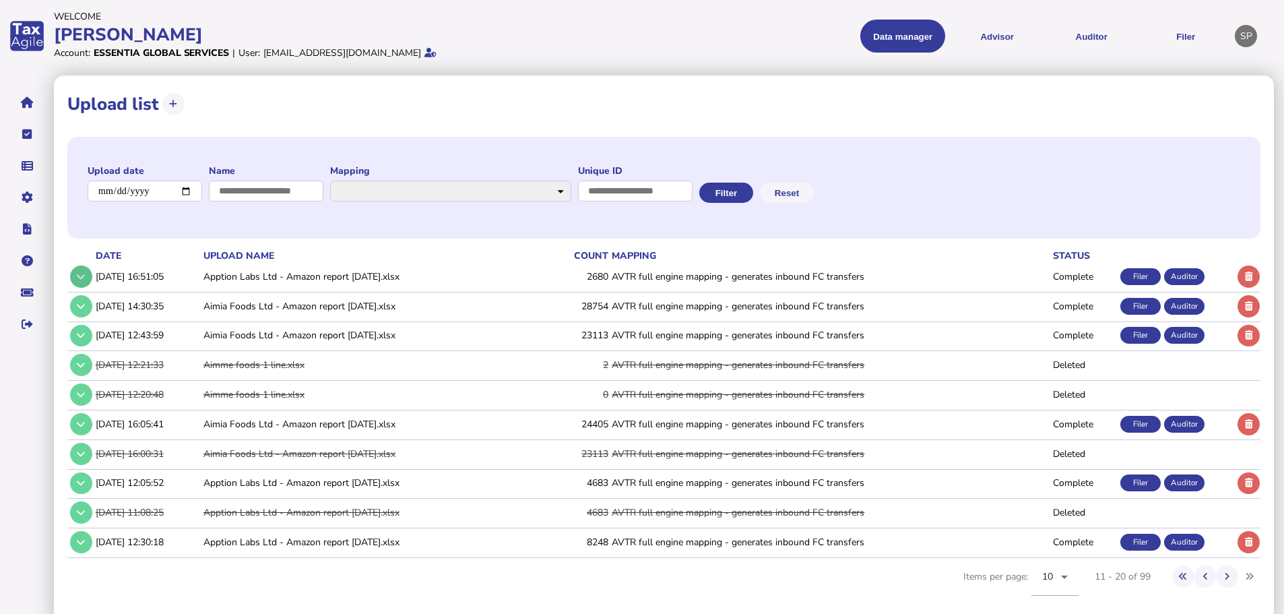
click at [76, 268] on button at bounding box center [81, 276] width 22 height 22
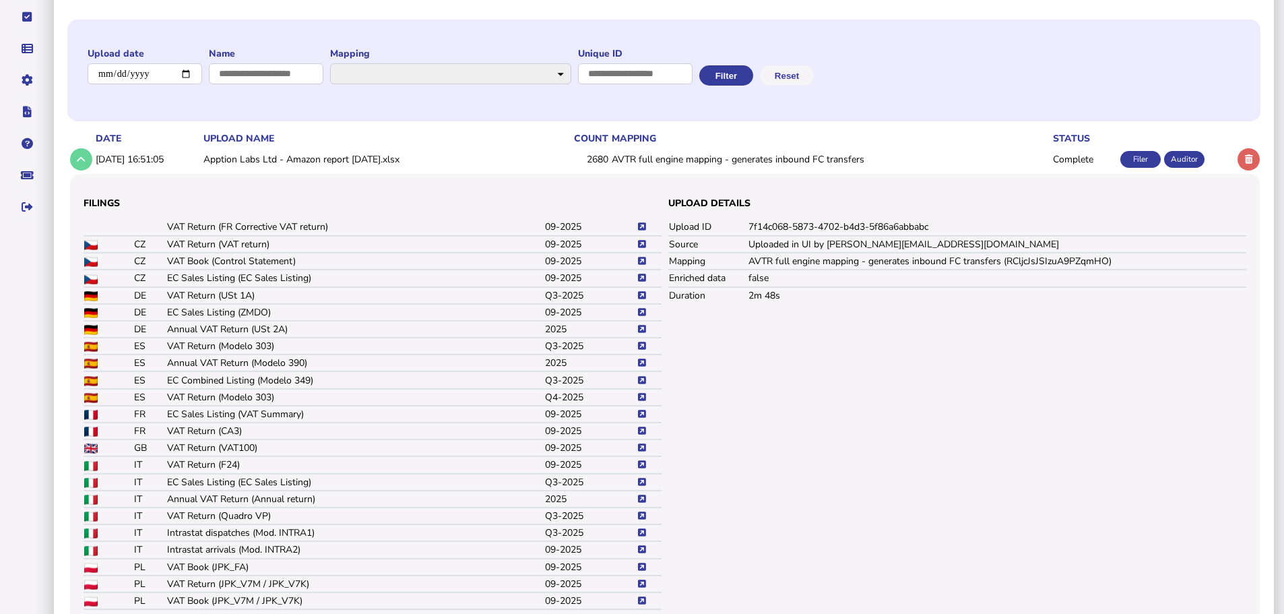
scroll to position [135, 0]
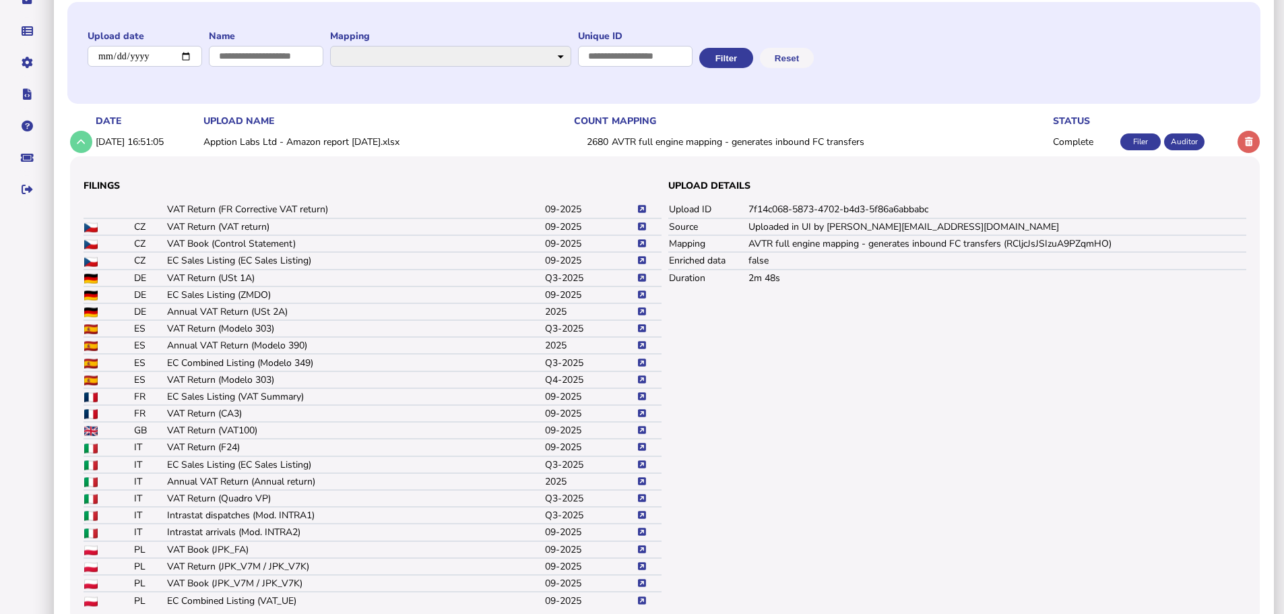
click at [643, 277] on icon at bounding box center [642, 277] width 8 height 9
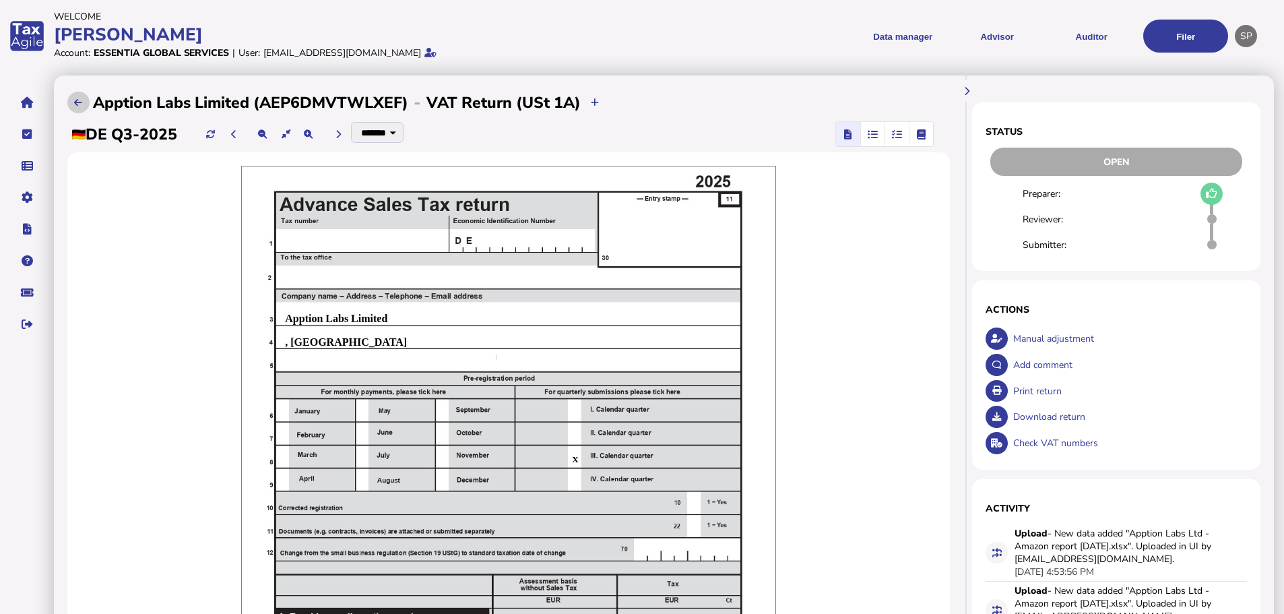
click at [84, 96] on button at bounding box center [78, 103] width 22 height 22
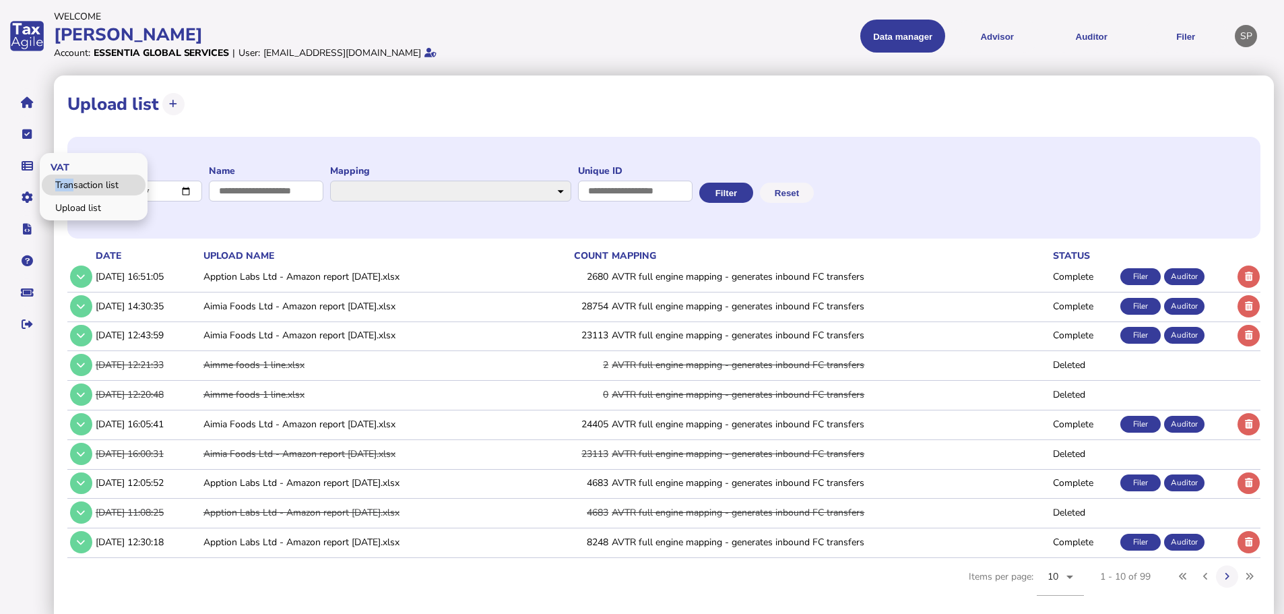
drag, startPoint x: 70, startPoint y: 172, endPoint x: 74, endPoint y: 181, distance: 10.3
click at [74, 181] on div "VAT Transaction list Upload list" at bounding box center [94, 186] width 108 height 67
click at [74, 181] on link "Transaction list" at bounding box center [94, 184] width 104 height 21
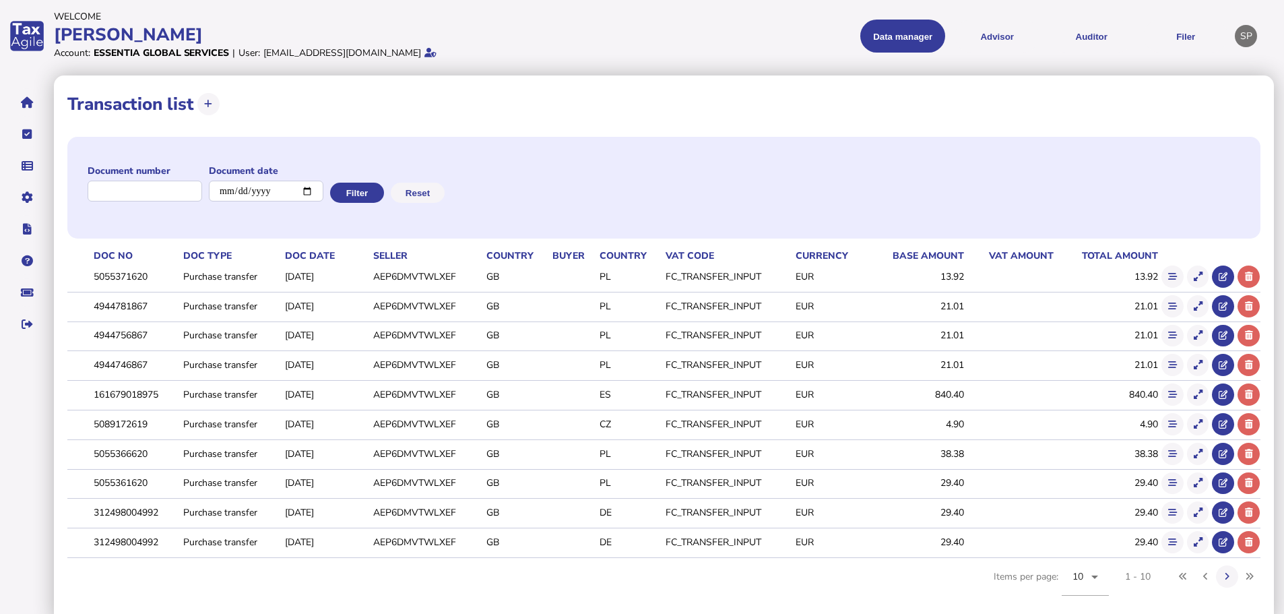
click at [112, 179] on div at bounding box center [145, 192] width 114 height 27
click at [125, 186] on input "input" at bounding box center [145, 190] width 115 height 21
paste input "**********"
type input "**********"
click at [369, 193] on button "Filter" at bounding box center [357, 193] width 54 height 20
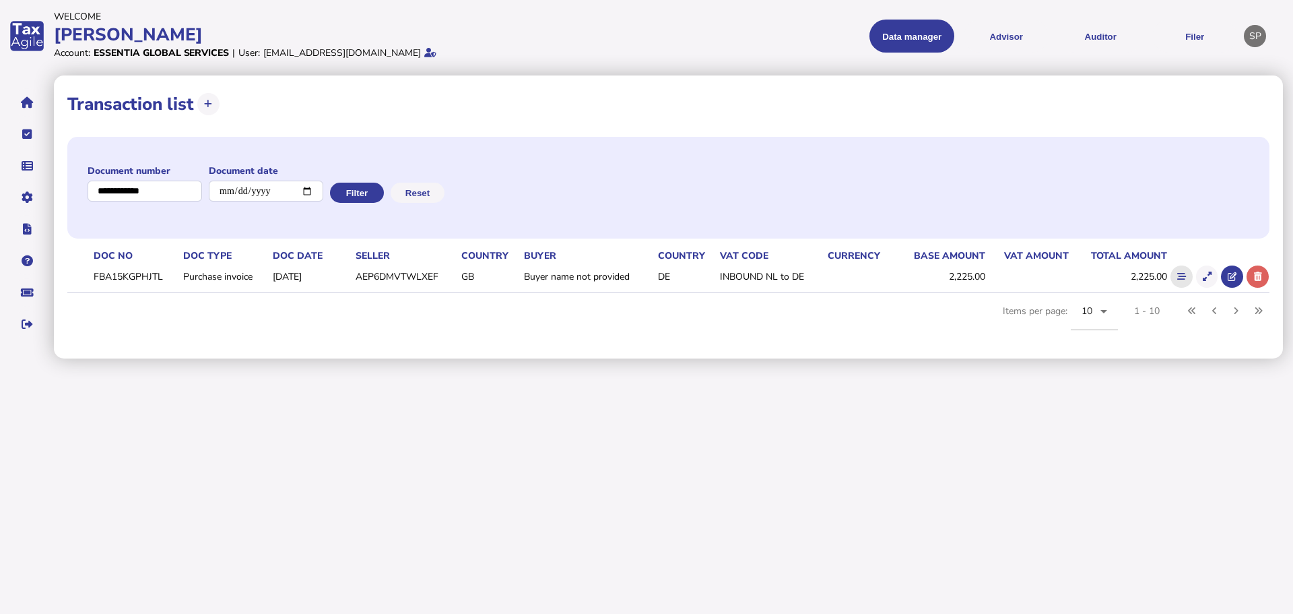
click at [1177, 279] on icon at bounding box center [1181, 276] width 9 height 9
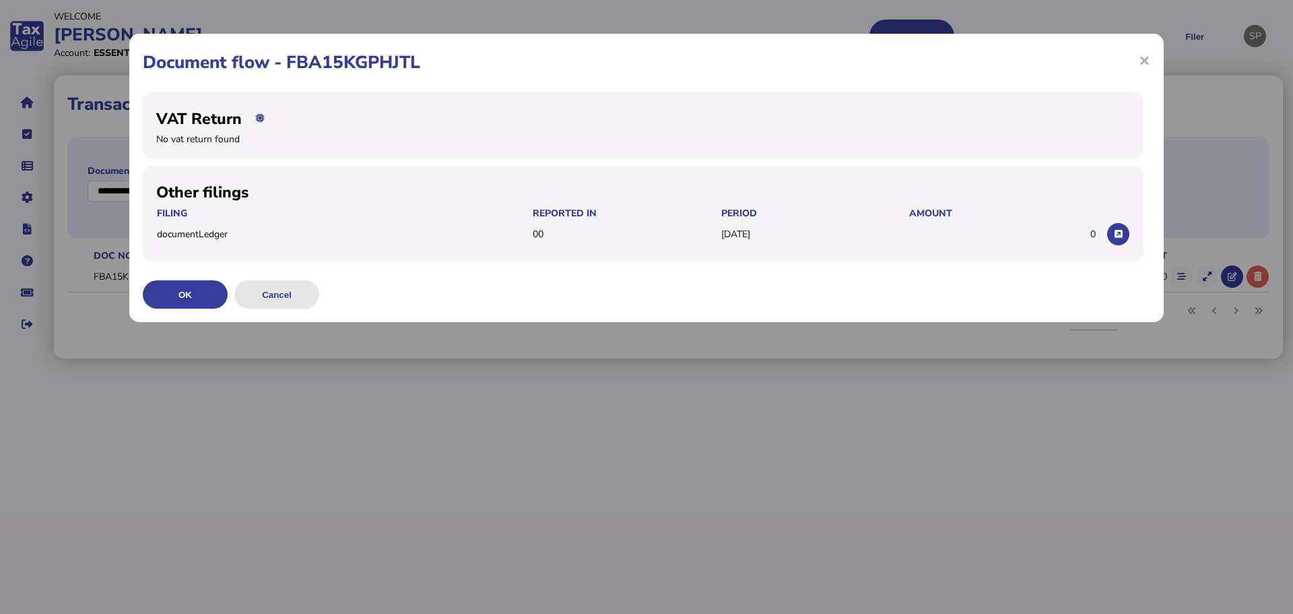
click at [280, 300] on button "Cancel" at bounding box center [276, 294] width 85 height 28
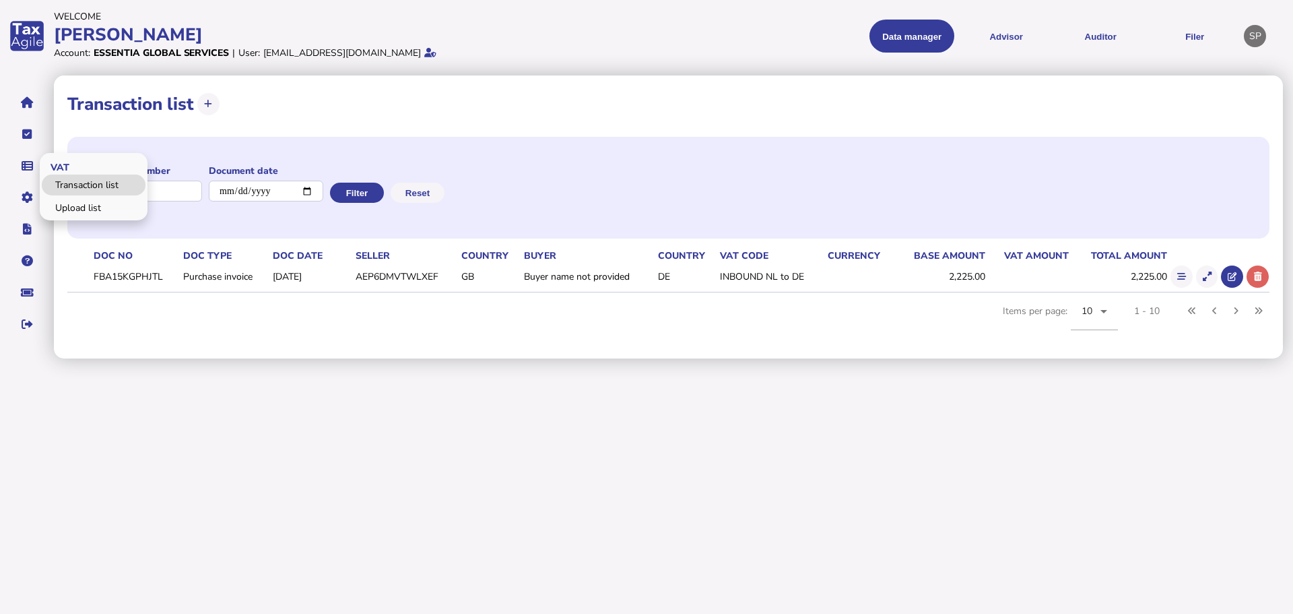
click at [71, 187] on link "Transaction list" at bounding box center [94, 184] width 104 height 21
click at [83, 216] on link "Upload list" at bounding box center [94, 207] width 104 height 21
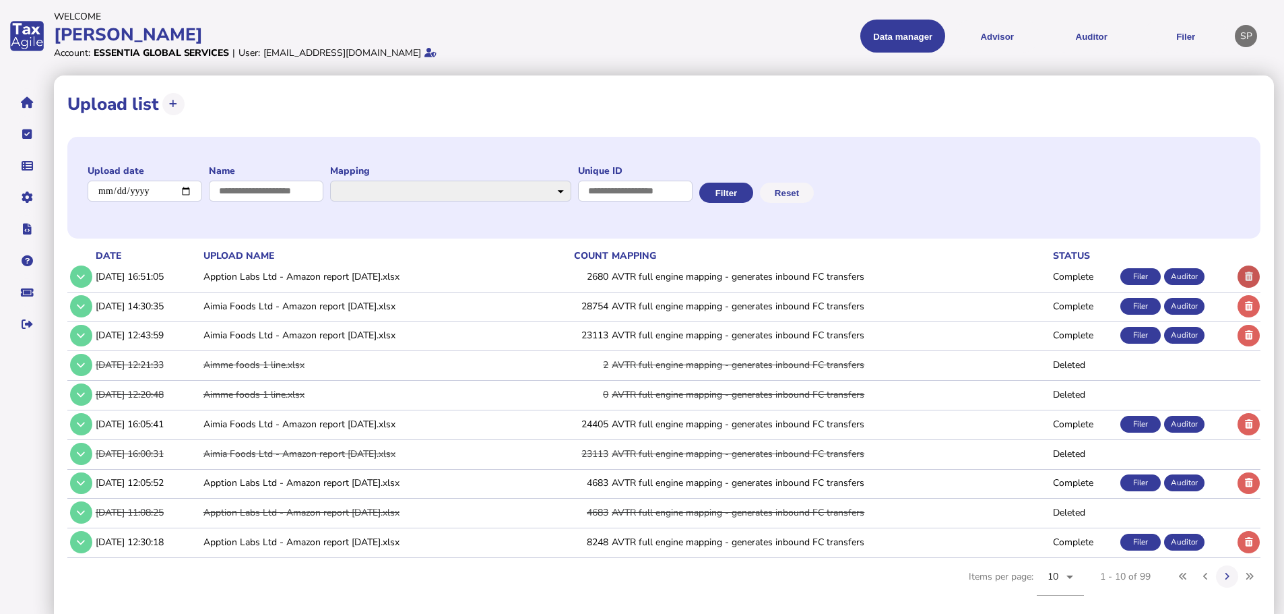
click at [1249, 274] on icon at bounding box center [1249, 276] width 8 height 9
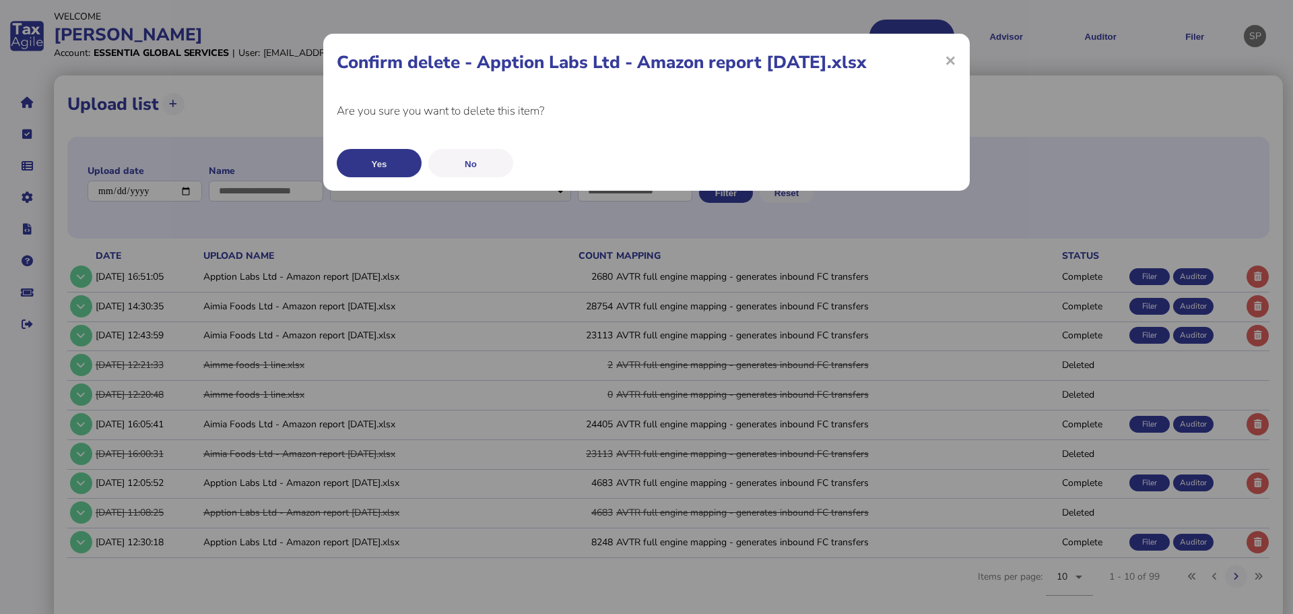
click at [362, 156] on button "Yes" at bounding box center [379, 163] width 85 height 28
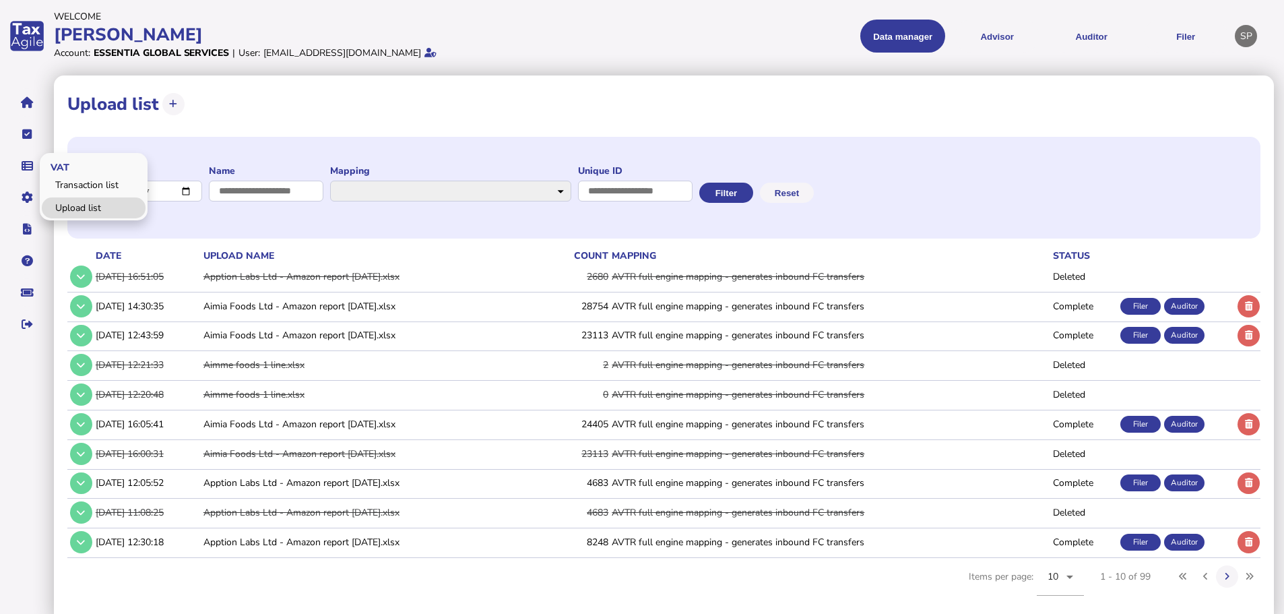
click at [69, 208] on link "Upload list" at bounding box center [94, 207] width 104 height 21
click at [179, 104] on button at bounding box center [173, 104] width 22 height 22
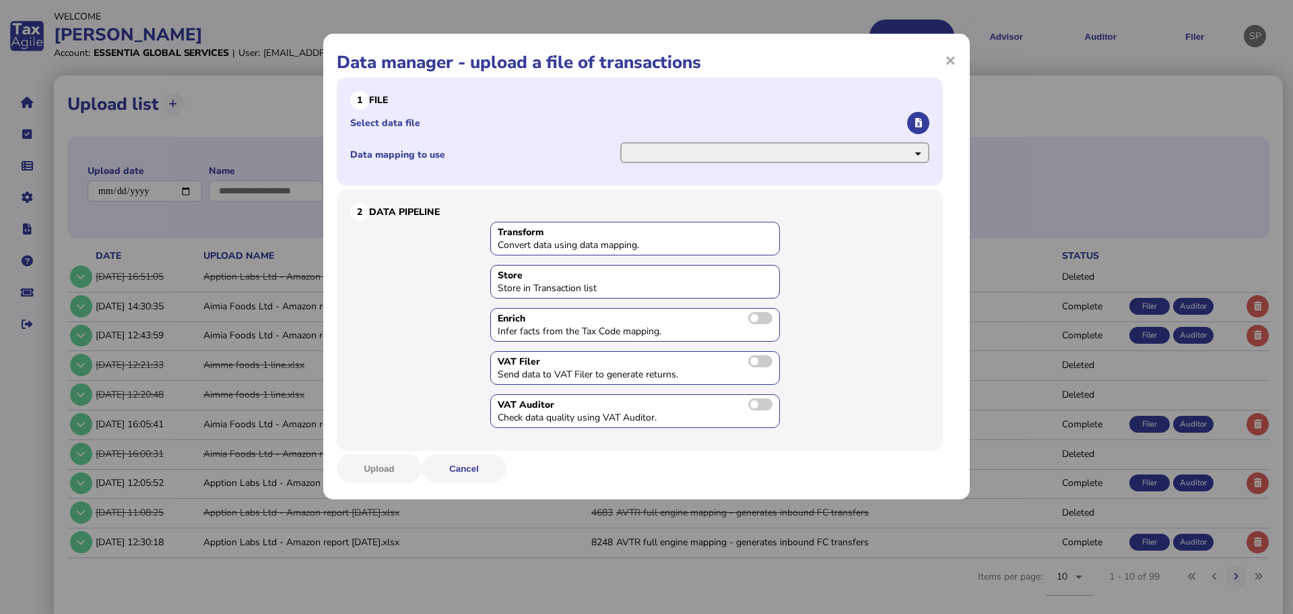
click at [755, 150] on select "**********" at bounding box center [774, 152] width 309 height 21
click at [890, 115] on li "Select data file" at bounding box center [639, 123] width 579 height 26
click at [851, 141] on li "**********" at bounding box center [639, 154] width 579 height 27
click at [851, 150] on select "**********" at bounding box center [774, 152] width 309 height 21
select select "**********"
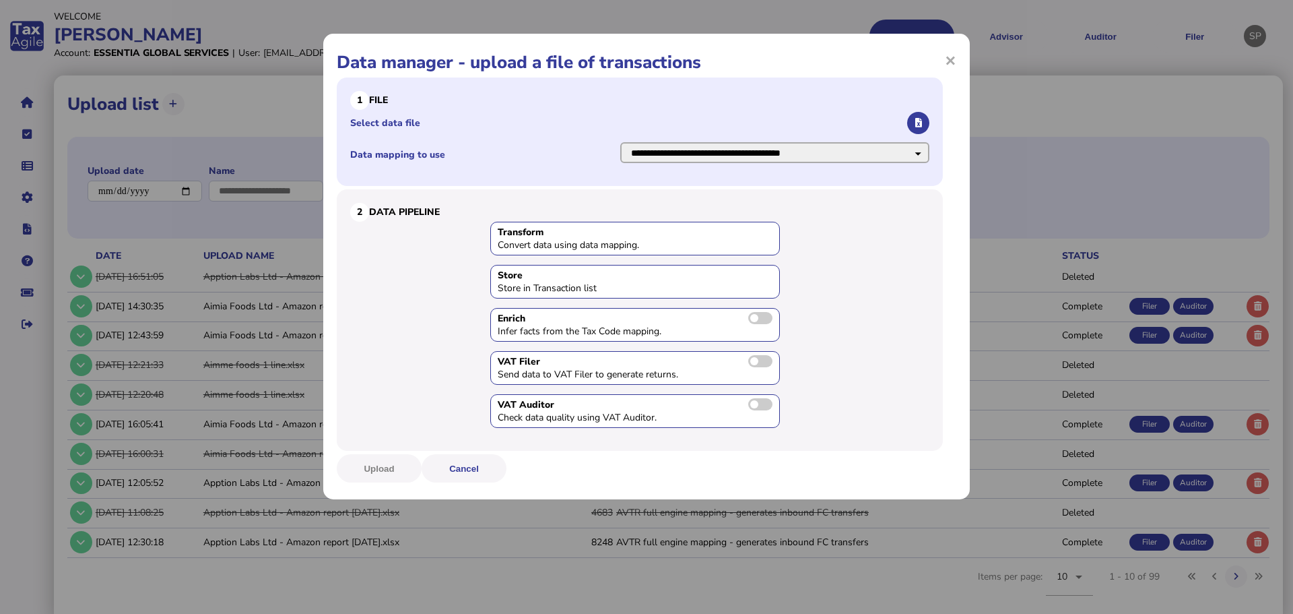
click at [620, 142] on select "**********" at bounding box center [774, 152] width 309 height 21
click at [921, 116] on button "button" at bounding box center [918, 123] width 22 height 22
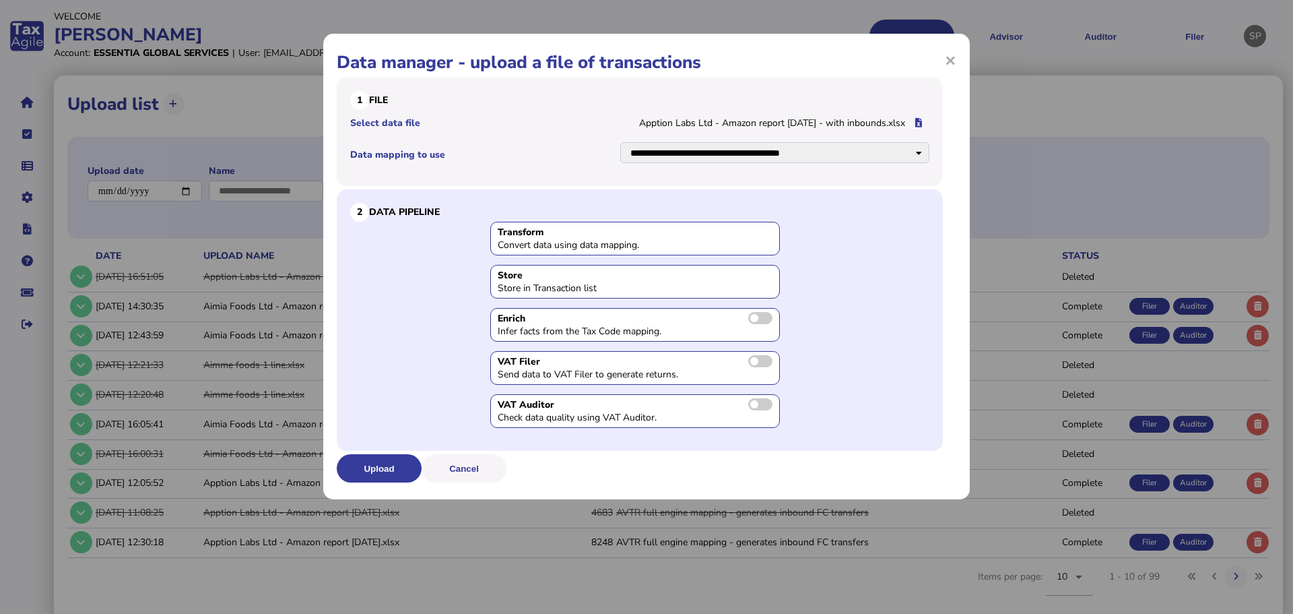
click at [755, 364] on span at bounding box center [760, 361] width 24 height 12
click at [760, 409] on span at bounding box center [760, 404] width 24 height 12
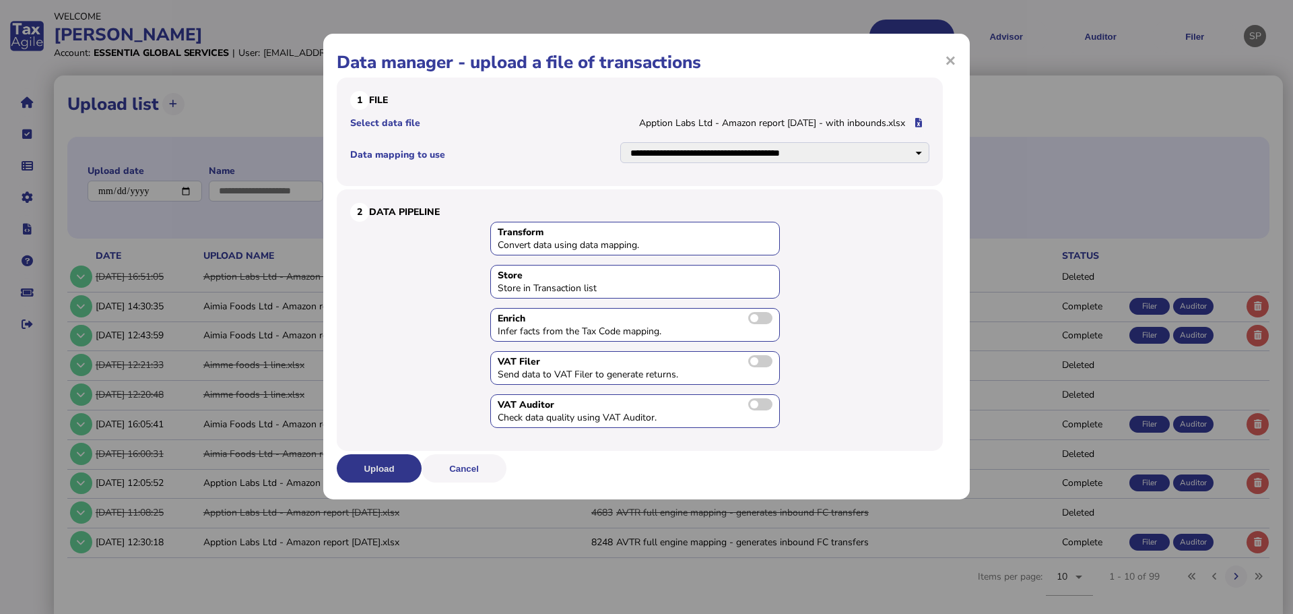
click at [392, 463] on button "Upload" at bounding box center [379, 468] width 85 height 28
